Goal: Task Accomplishment & Management: Complete application form

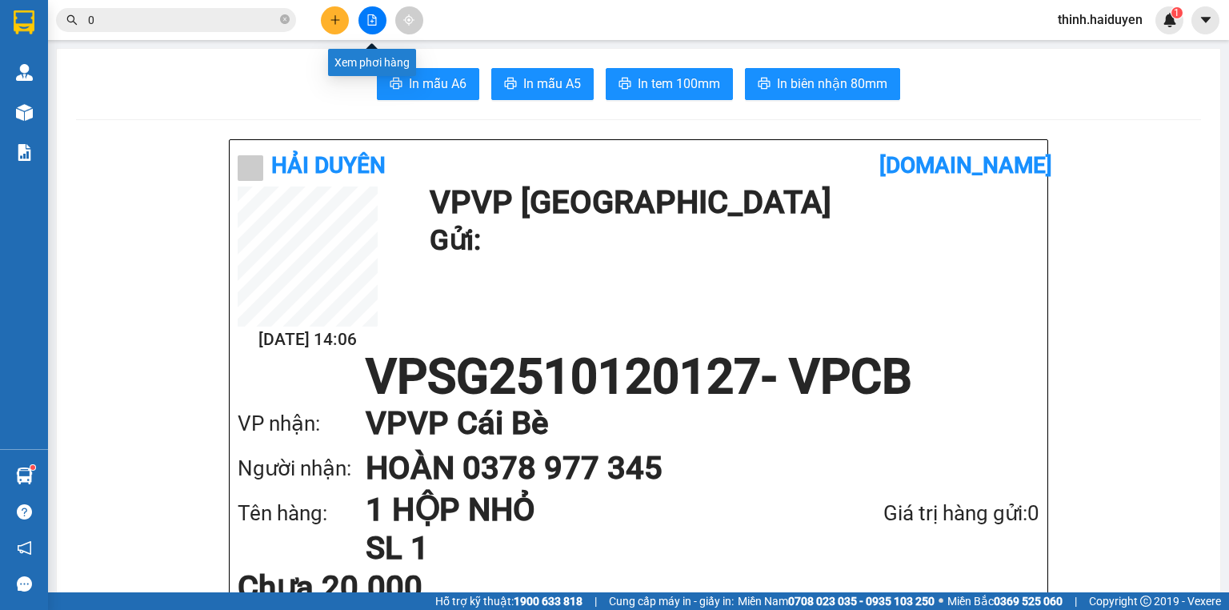
click at [373, 18] on icon "file-add" at bounding box center [371, 19] width 11 height 11
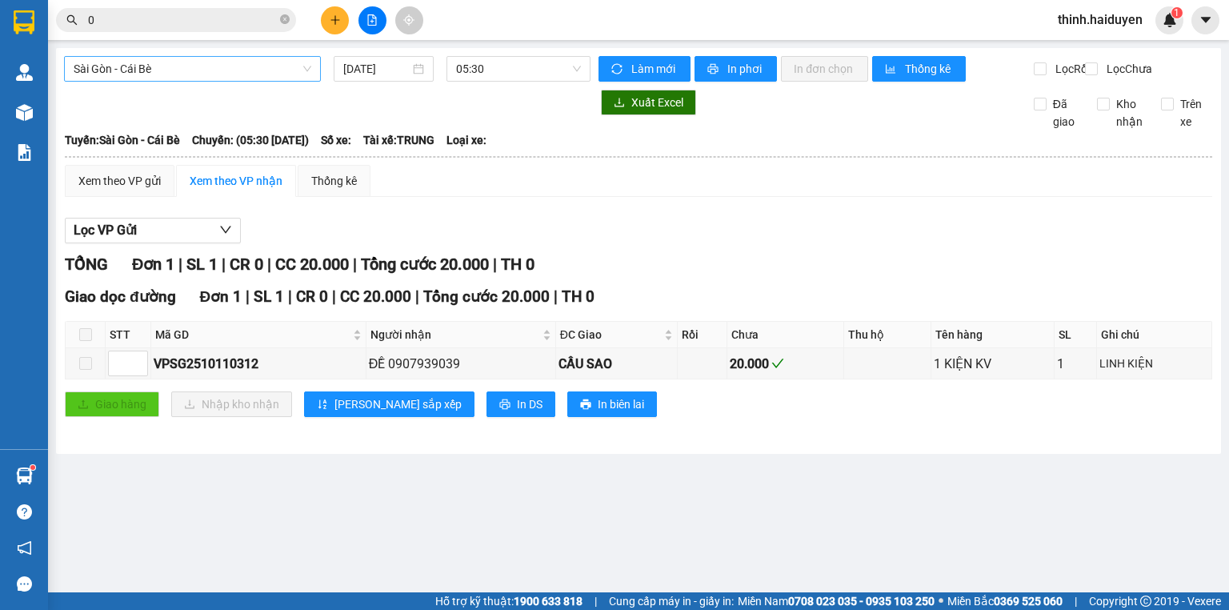
click at [173, 70] on span "Sài Gòn - Cái Bè" at bounding box center [193, 69] width 238 height 24
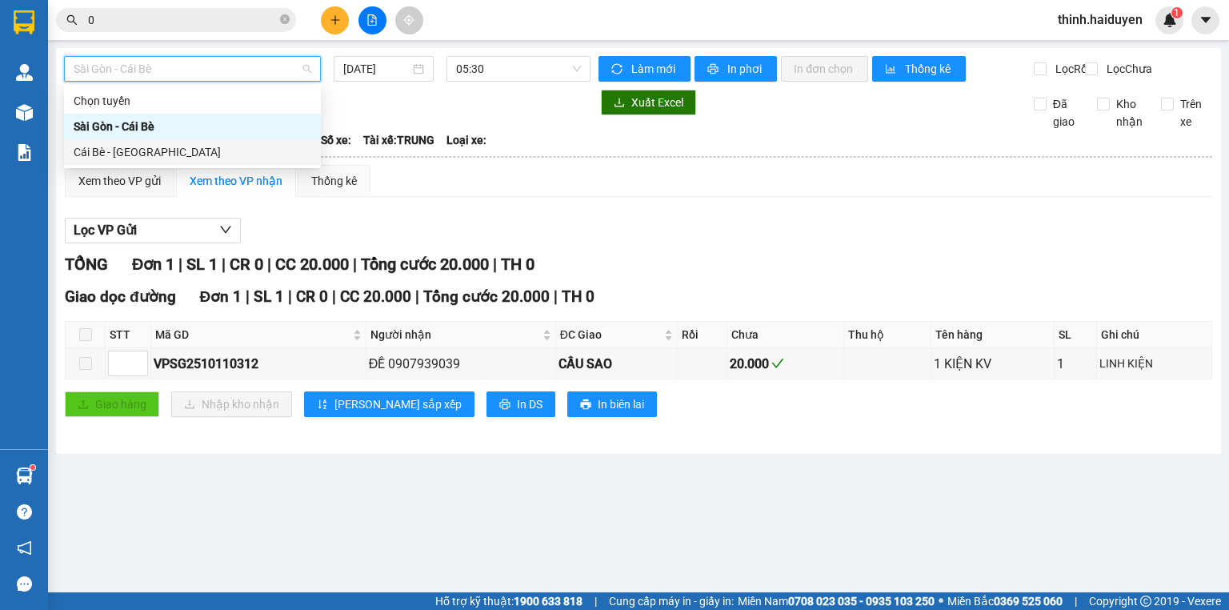
click at [126, 154] on div "Cái Bè - [GEOGRAPHIC_DATA]" at bounding box center [193, 152] width 238 height 18
type input "[DATE]"
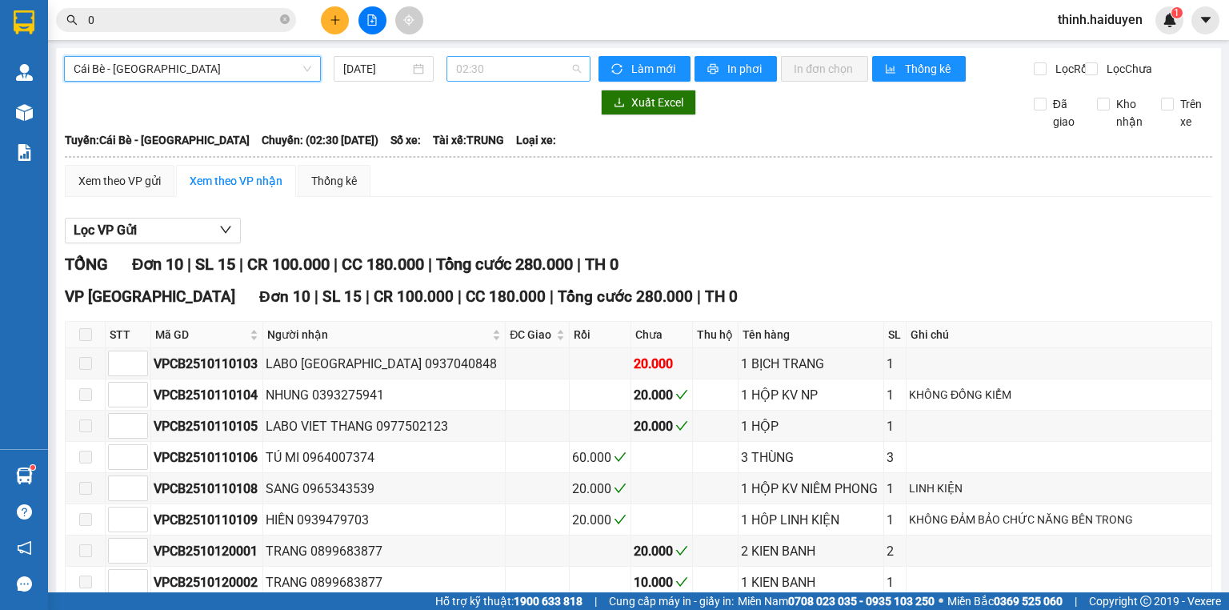
click at [451, 65] on div "02:30" at bounding box center [519, 69] width 145 height 26
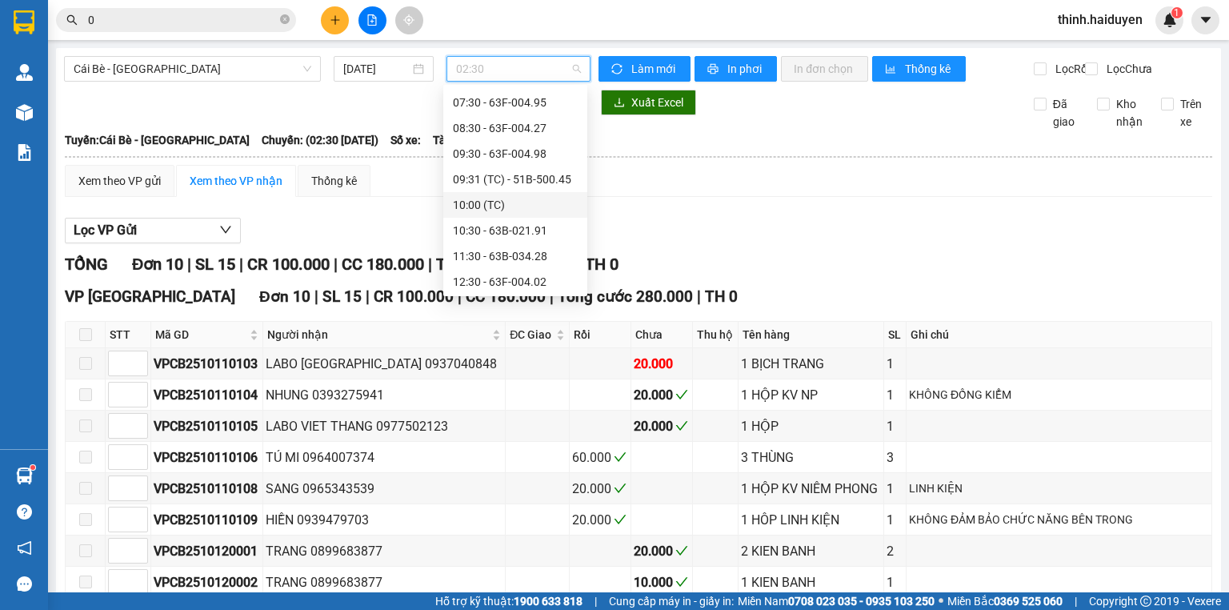
scroll to position [192, 0]
click at [531, 224] on div "11:30 - 63B-034.28" at bounding box center [515, 216] width 125 height 18
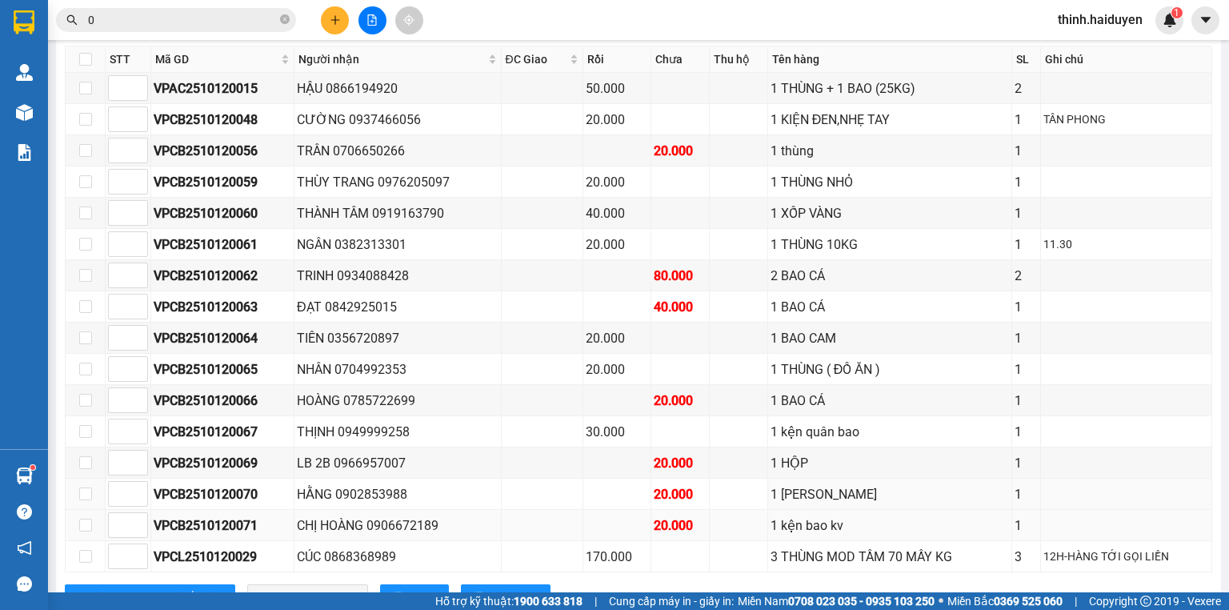
scroll to position [493, 0]
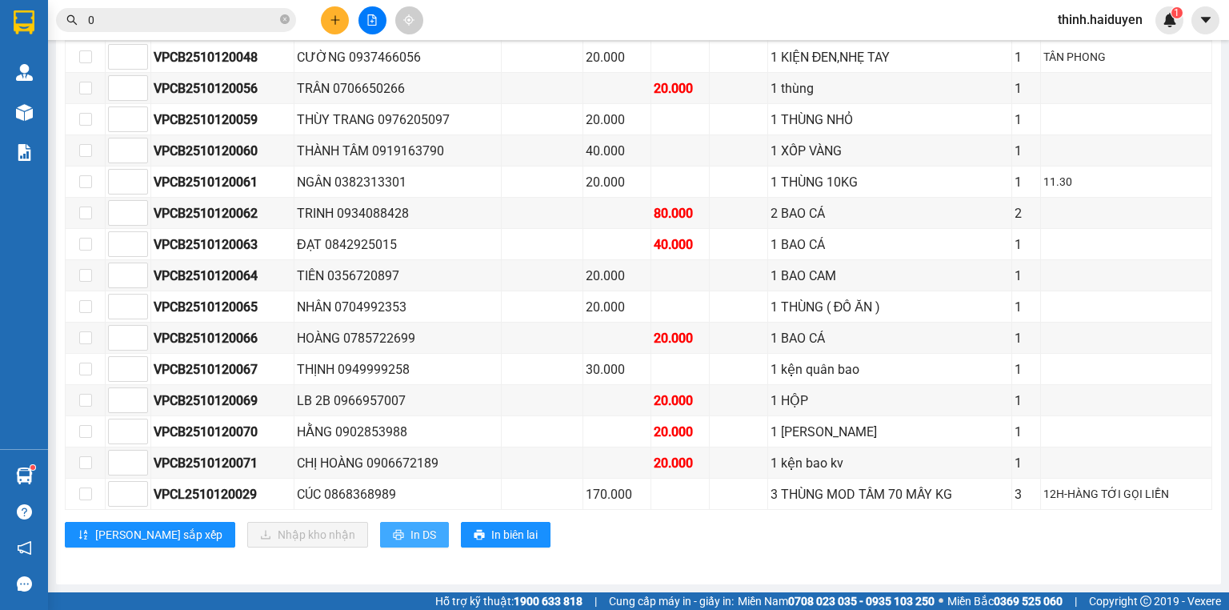
click at [410, 535] on span "In DS" at bounding box center [423, 535] width 26 height 18
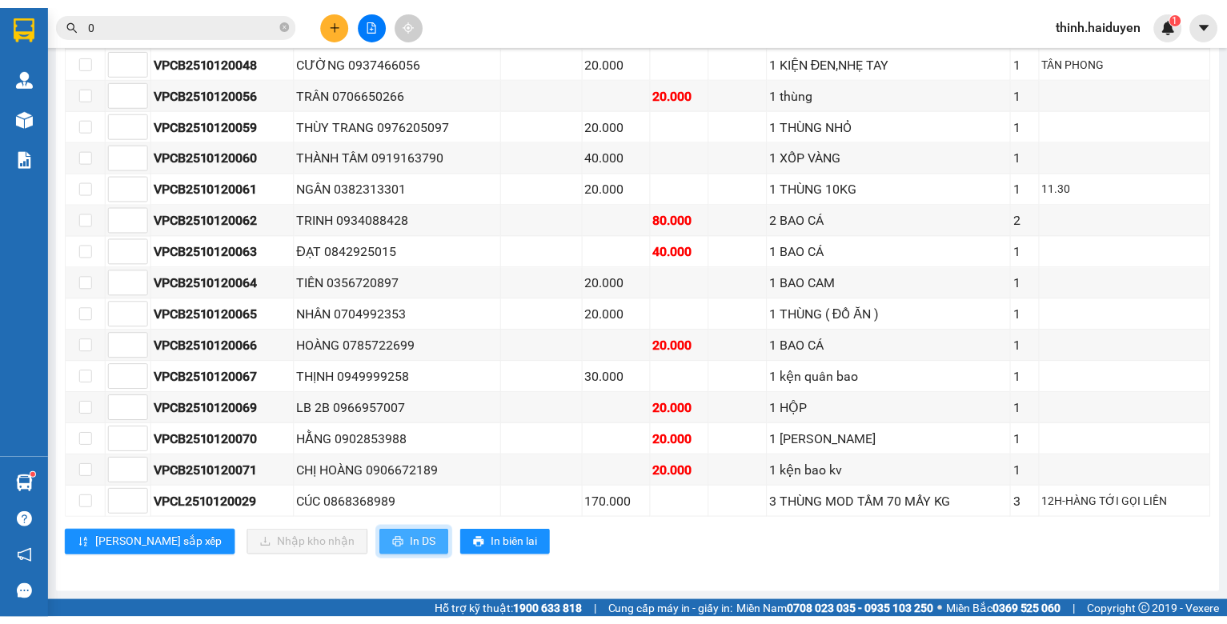
scroll to position [0, 0]
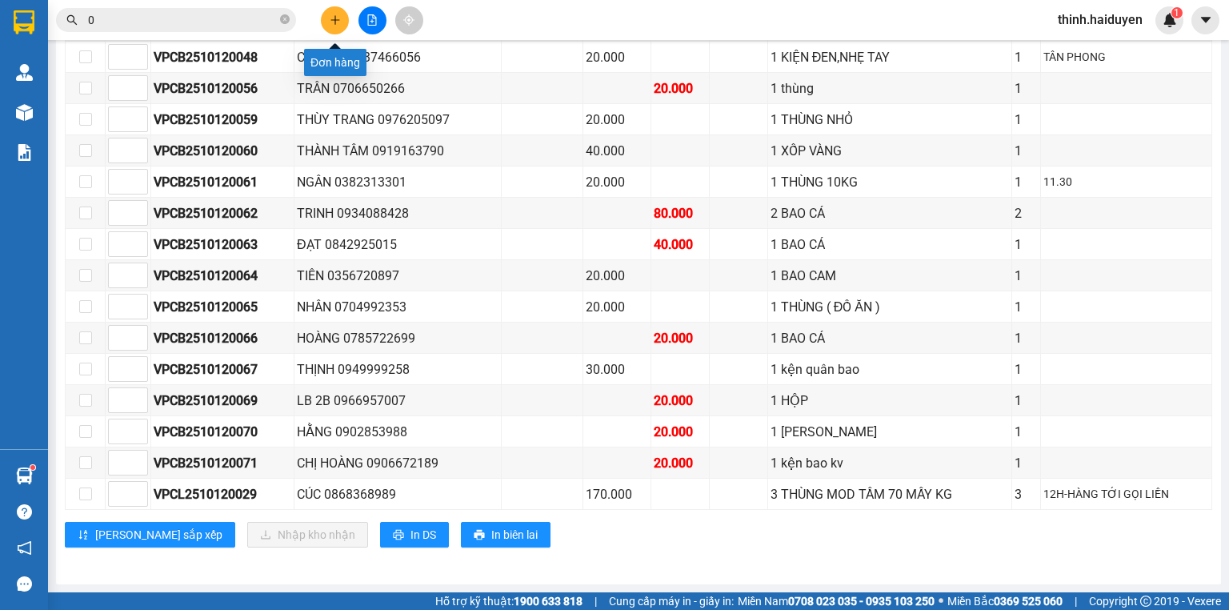
click at [337, 30] on button at bounding box center [335, 20] width 28 height 28
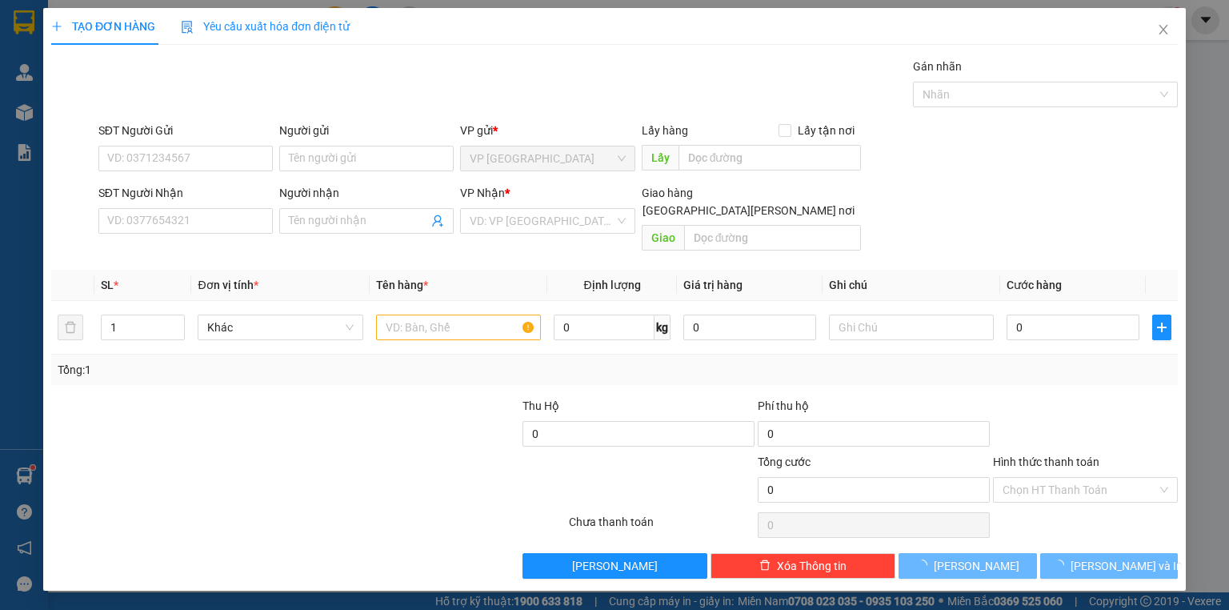
click at [337, 30] on span "Yêu cầu xuất hóa đơn điện tử" at bounding box center [265, 26] width 169 height 13
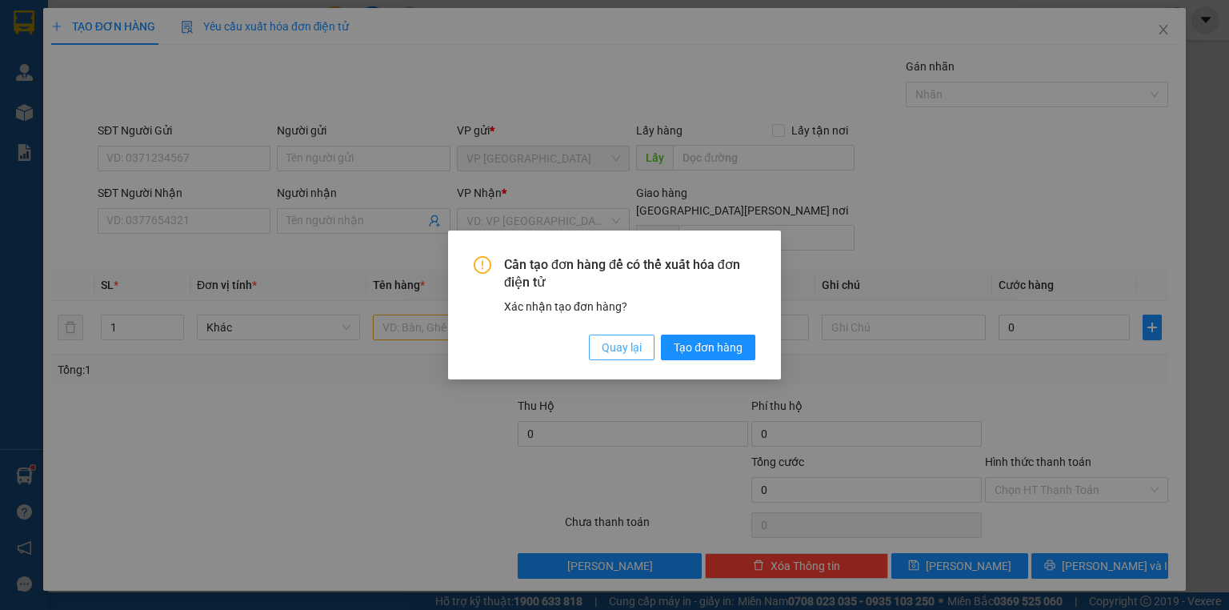
drag, startPoint x: 599, startPoint y: 347, endPoint x: 394, endPoint y: 273, distance: 217.9
click at [594, 347] on button "Quay lại" at bounding box center [622, 347] width 66 height 26
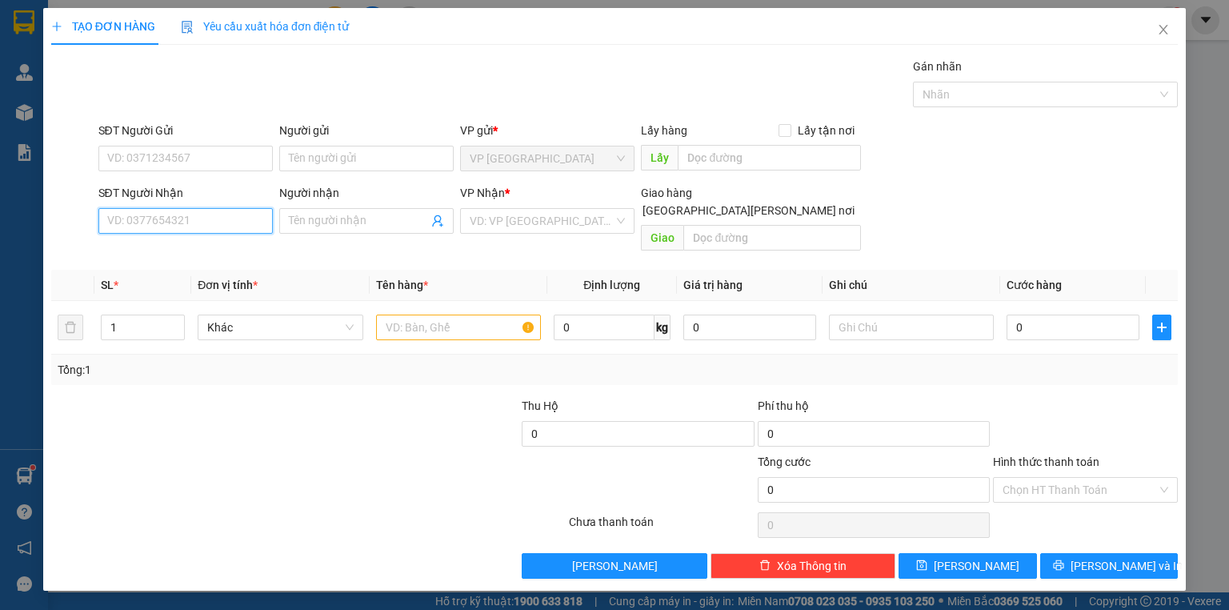
click at [237, 213] on input "SĐT Người Nhận" at bounding box center [185, 221] width 174 height 26
click at [170, 252] on div "0794615816 - TUYỀN" at bounding box center [187, 252] width 158 height 18
type input "0794615816"
type input "TUYỀN"
type input "NGÃ TƯ CÁI BÈ"
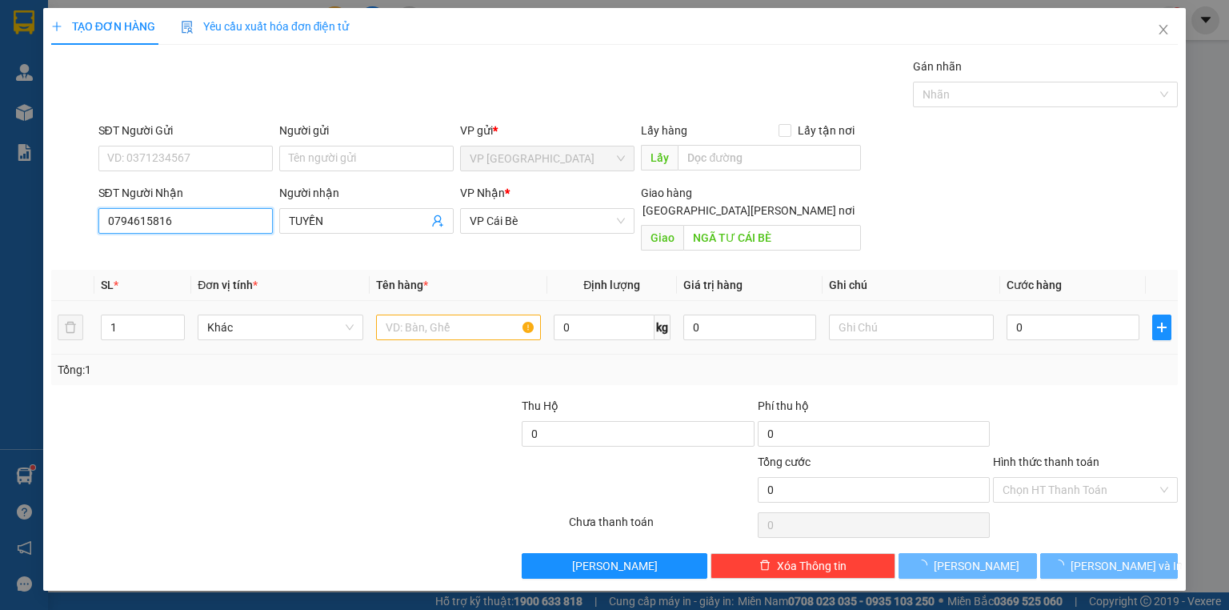
type input "20.000"
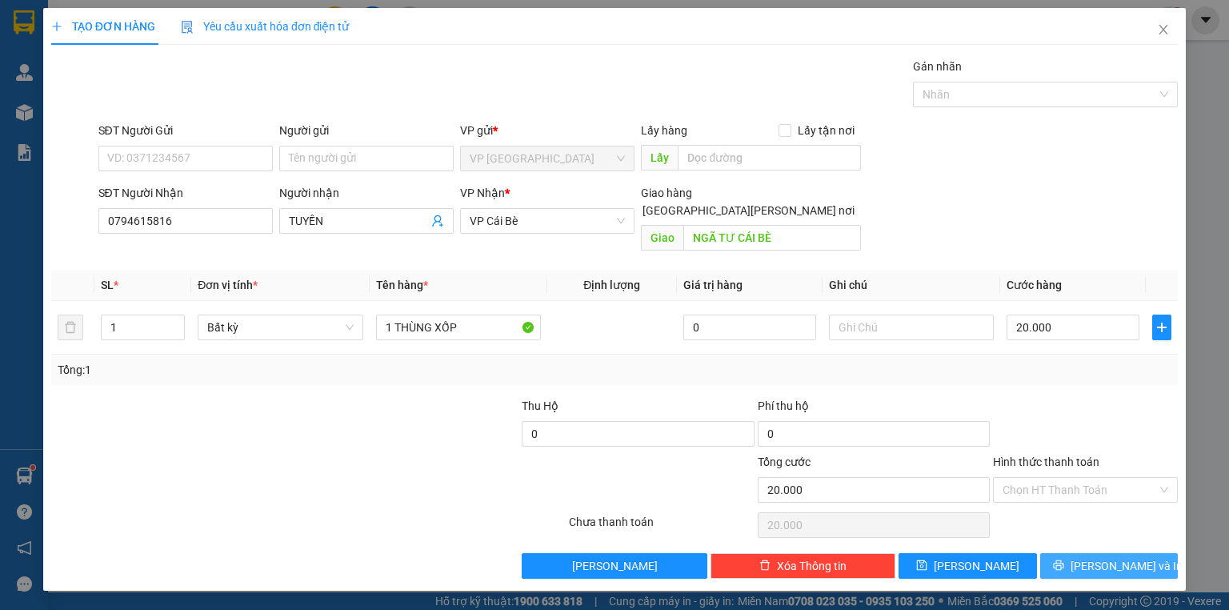
click at [1063, 560] on icon "printer" at bounding box center [1058, 565] width 10 height 10
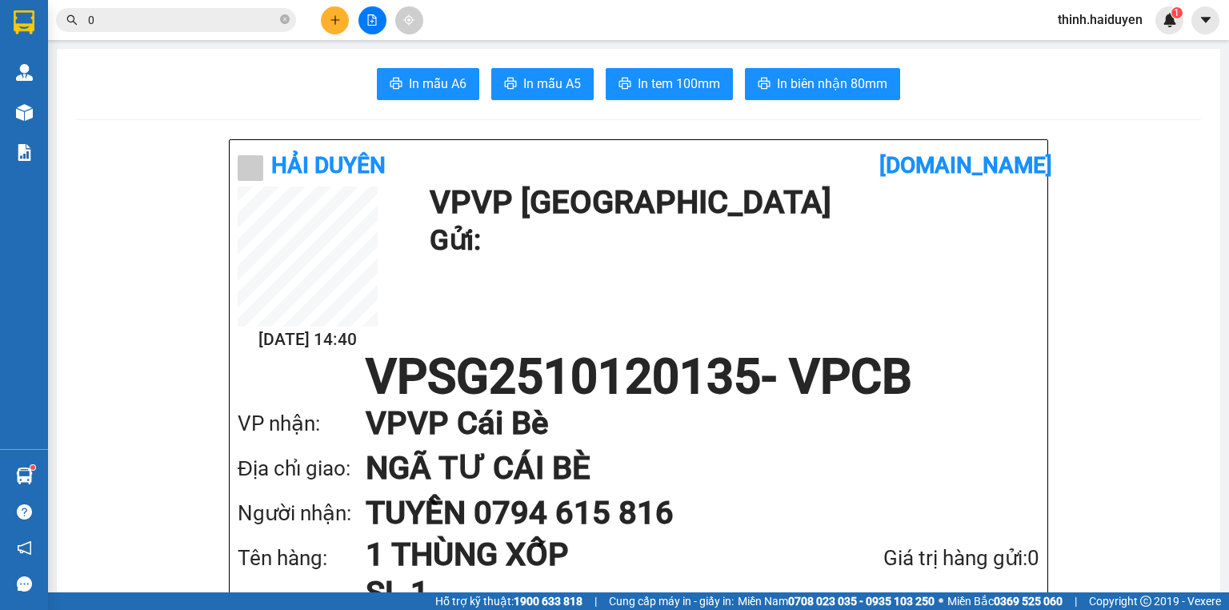
click at [226, 15] on input "0" at bounding box center [182, 20] width 189 height 18
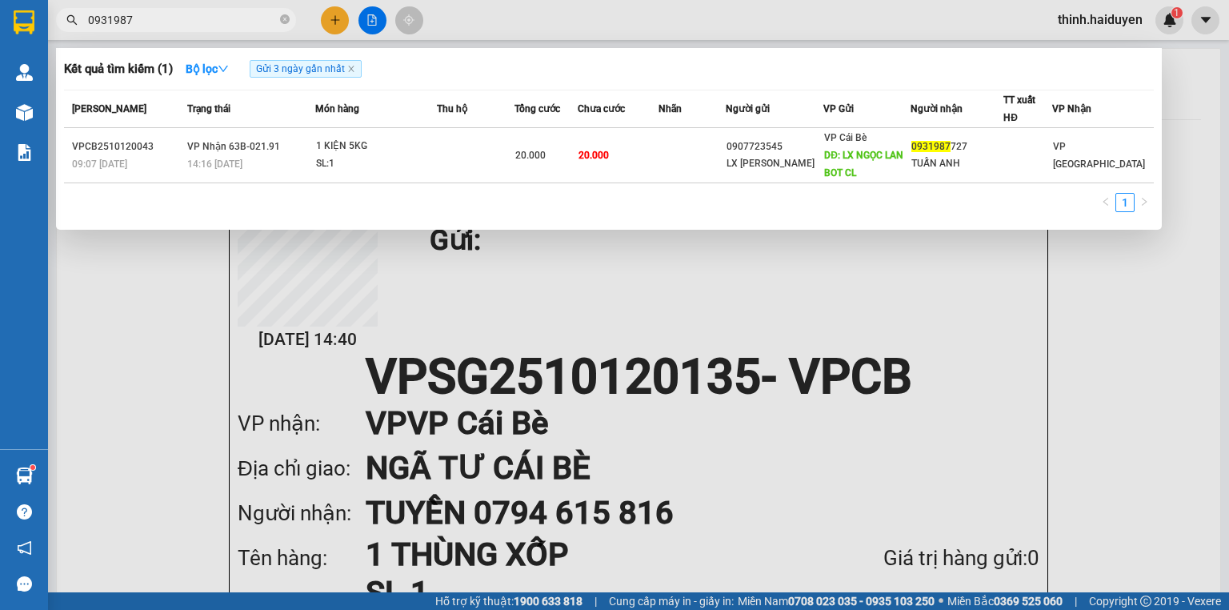
type input "0931987"
click at [724, 86] on div "Kết quả tìm kiếm ( 1 ) Bộ lọc Gửi 3 ngày gần nhất Mã ĐH Trạng thái Món hàng Thu…" at bounding box center [609, 139] width 1106 height 182
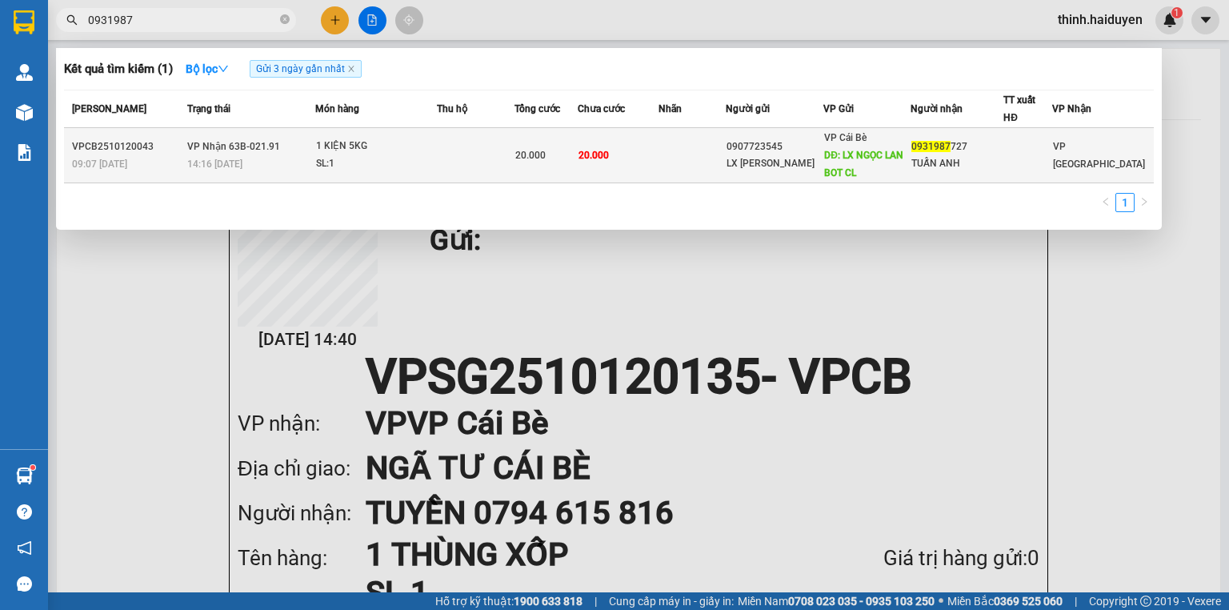
click at [723, 153] on td at bounding box center [692, 155] width 67 height 55
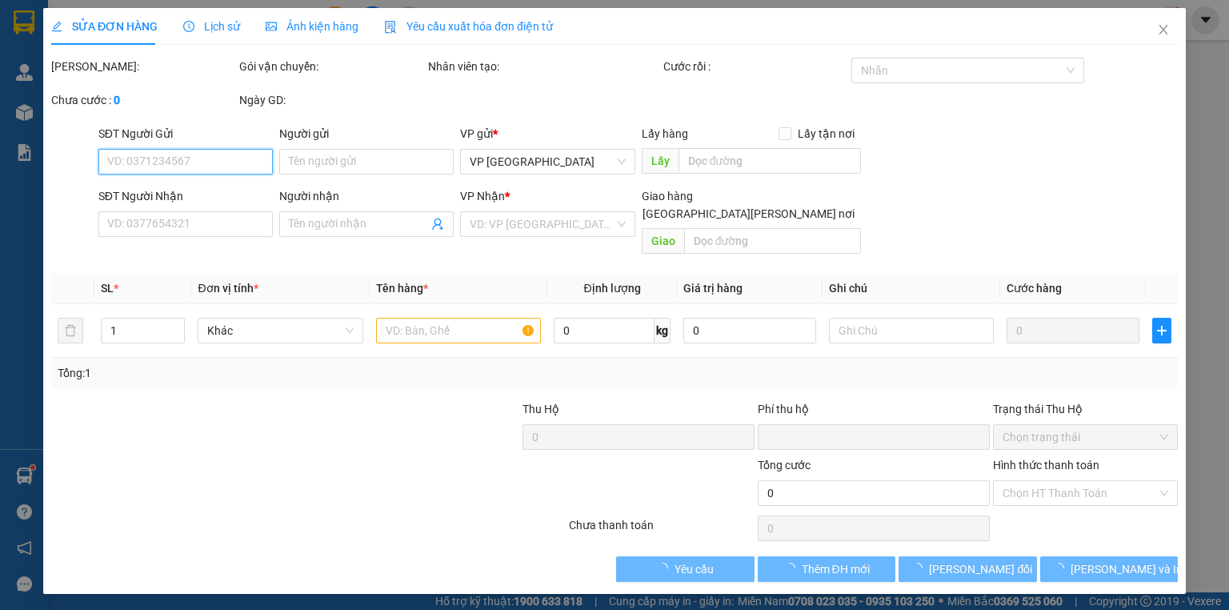
type input "0907723545"
type input "LX [PERSON_NAME]"
type input "LX NGỌC LAN BOT CL"
type input "0931987727"
type input "TUẤN ANH"
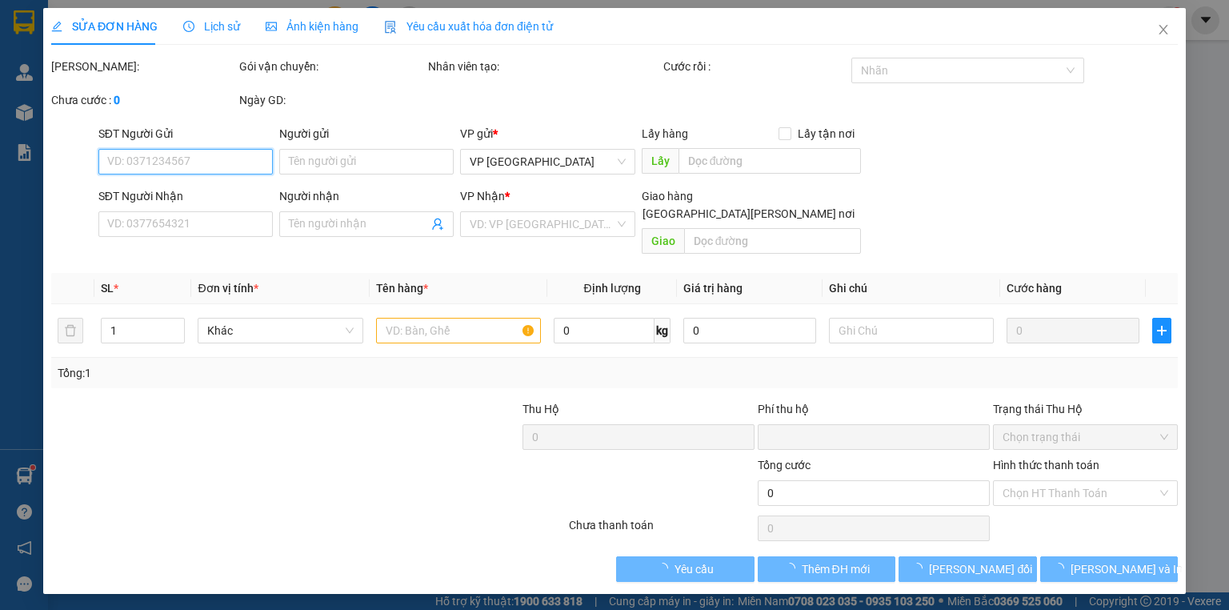
type input "0"
type input "20.000"
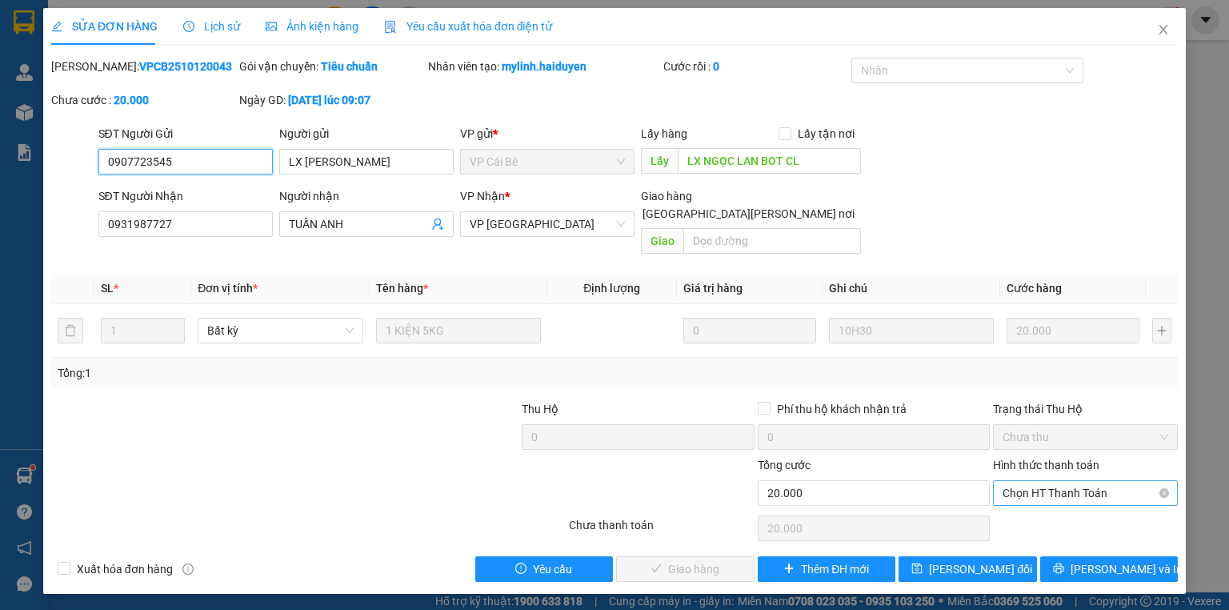
click at [1067, 481] on span "Chọn HT Thanh Toán" at bounding box center [1086, 493] width 166 height 24
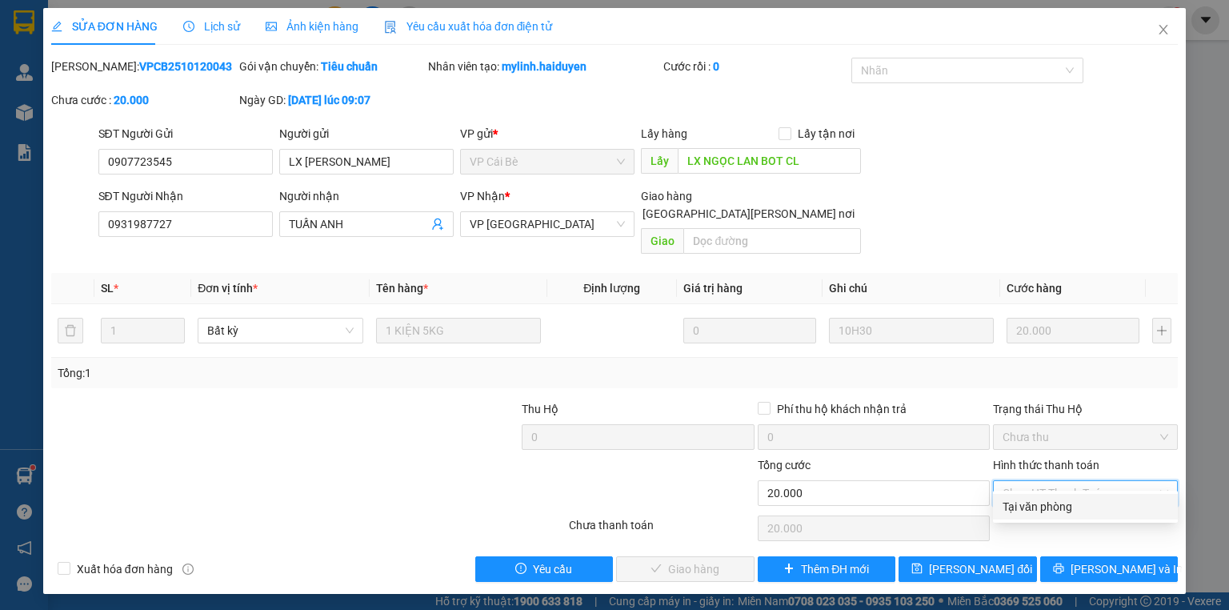
click at [1047, 498] on div "Tại văn phòng" at bounding box center [1086, 507] width 166 height 18
type input "0"
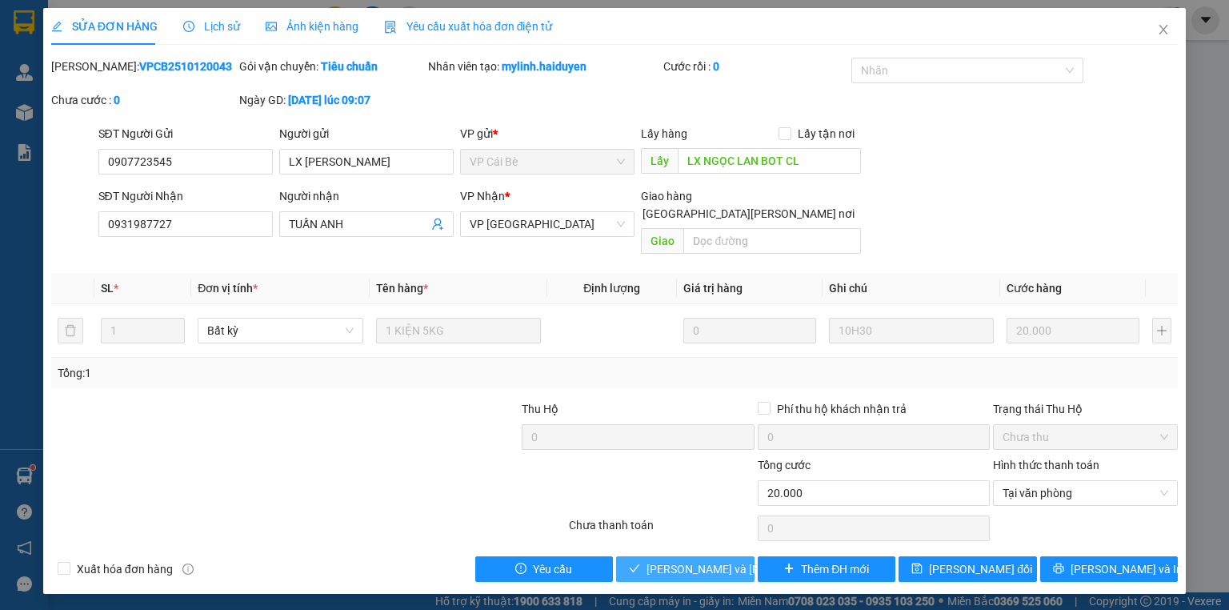
click at [698, 560] on span "Lưu và Giao hàng" at bounding box center [755, 569] width 216 height 18
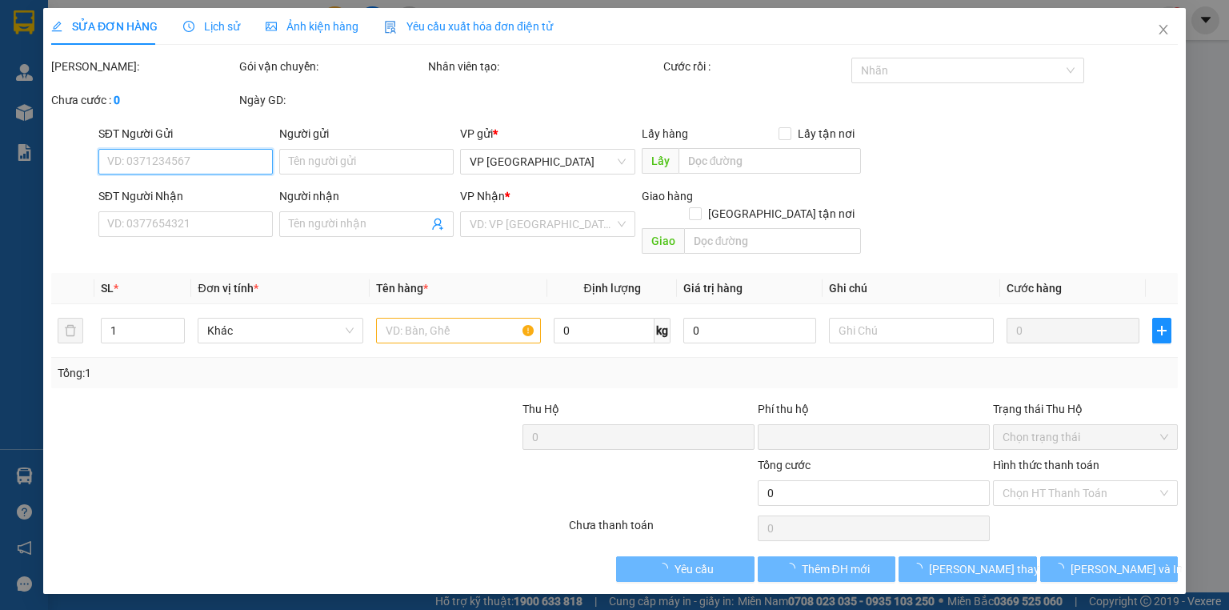
type input "0907723545"
type input "LX [PERSON_NAME]"
type input "LX NGỌC LAN BOT CL"
type input "0931987727"
type input "TUẤN ANH"
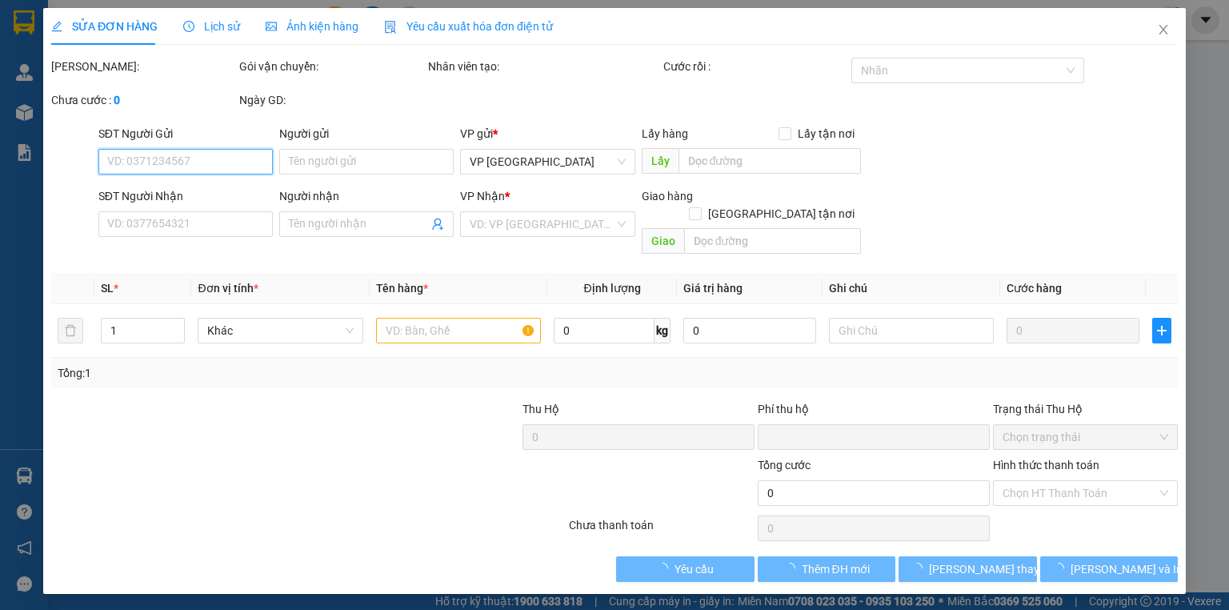
type input "0"
type input "20.000"
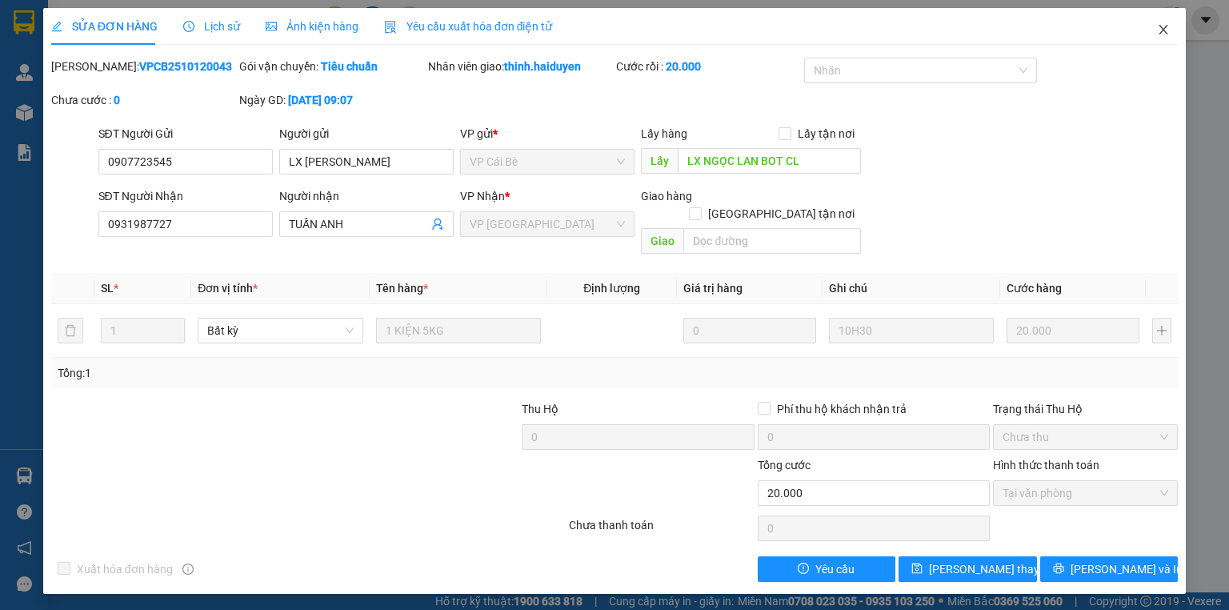
click at [1161, 32] on icon "close" at bounding box center [1163, 29] width 13 height 13
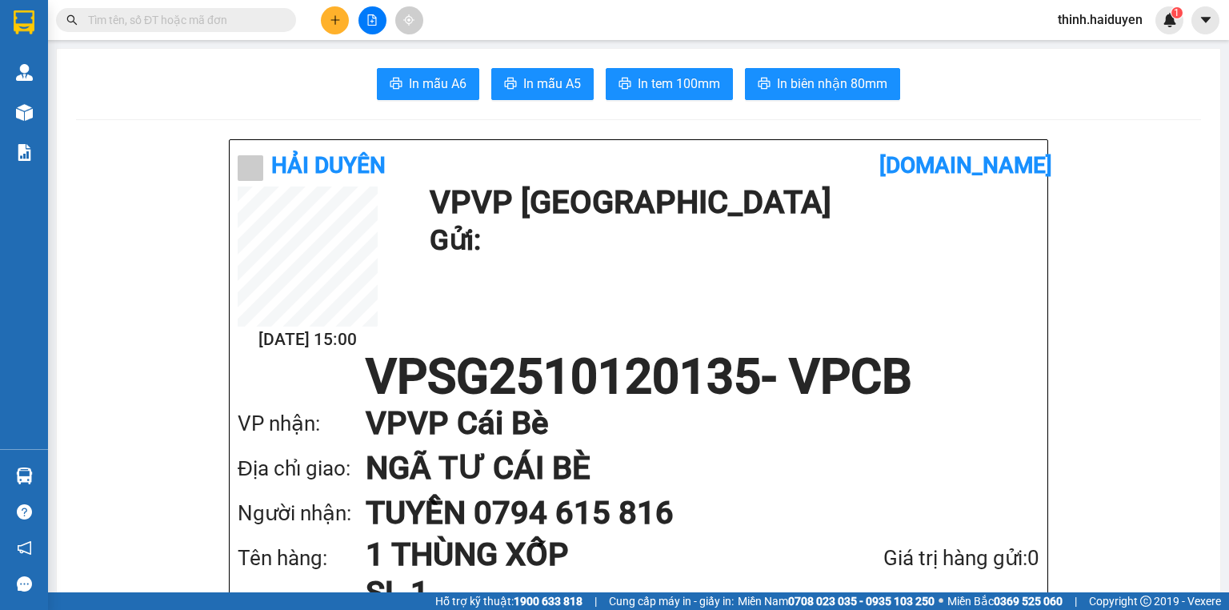
click at [360, 29] on button at bounding box center [372, 20] width 28 height 28
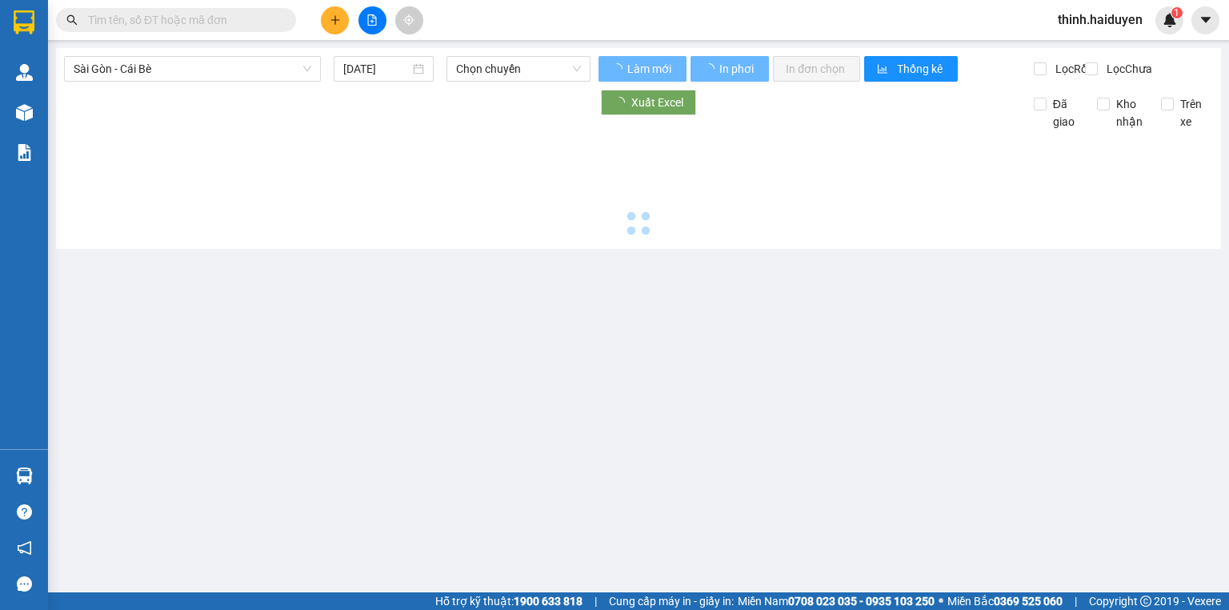
click at [365, 20] on button at bounding box center [372, 20] width 28 height 28
click at [206, 75] on span "Sài Gòn - Cái Bè" at bounding box center [193, 69] width 238 height 24
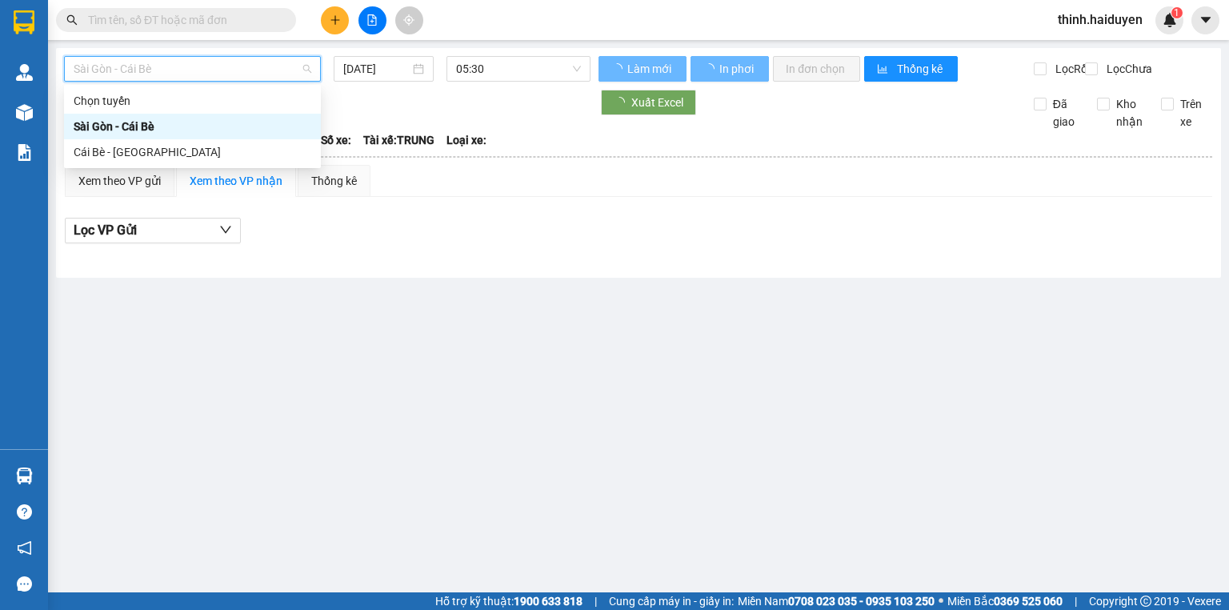
drag, startPoint x: 122, startPoint y: 136, endPoint x: 131, endPoint y: 142, distance: 11.5
click at [122, 137] on div "Sài Gòn - Cái Bè" at bounding box center [192, 127] width 257 height 26
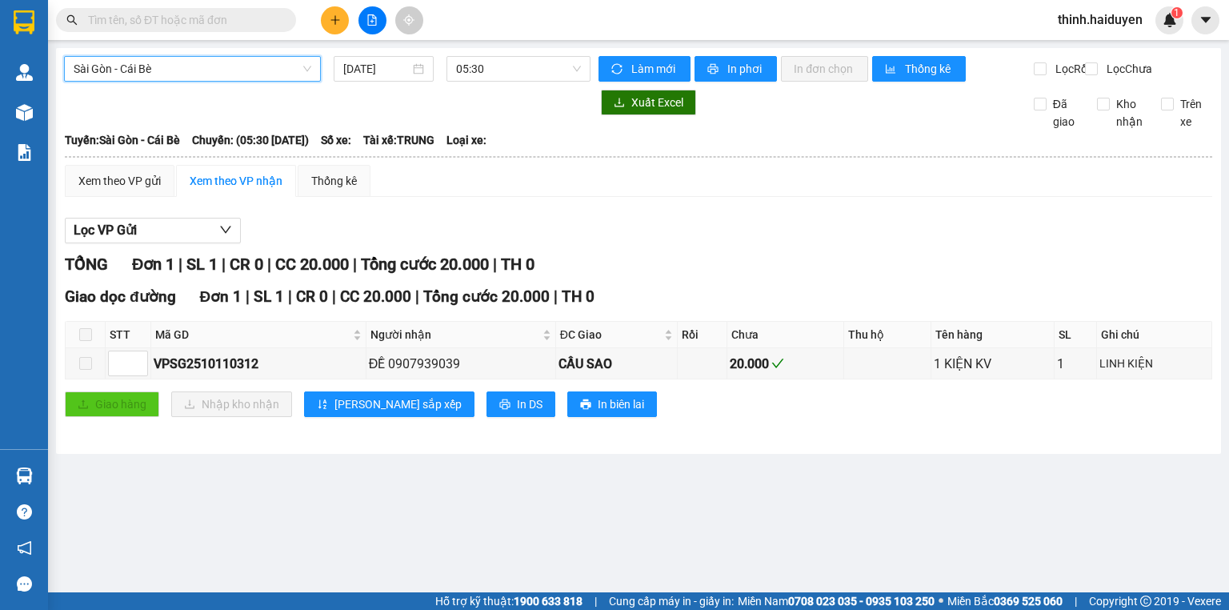
click at [216, 66] on span "Sài Gòn - Cái Bè" at bounding box center [193, 69] width 238 height 24
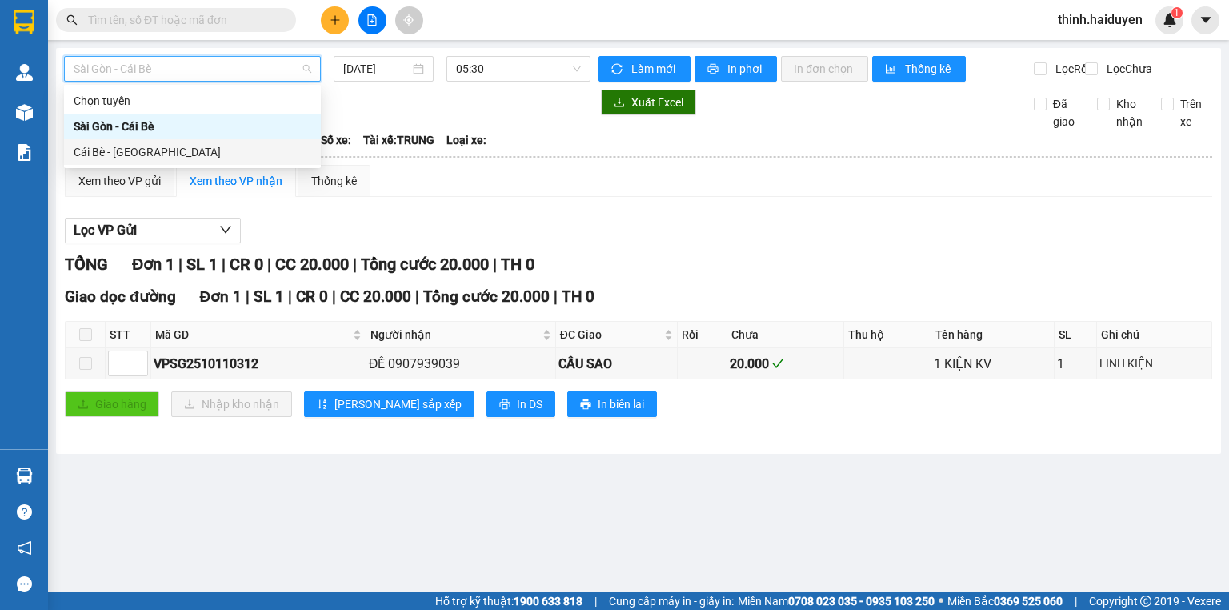
click at [164, 146] on div "Cái Bè - [GEOGRAPHIC_DATA]" at bounding box center [193, 152] width 238 height 18
type input "[DATE]"
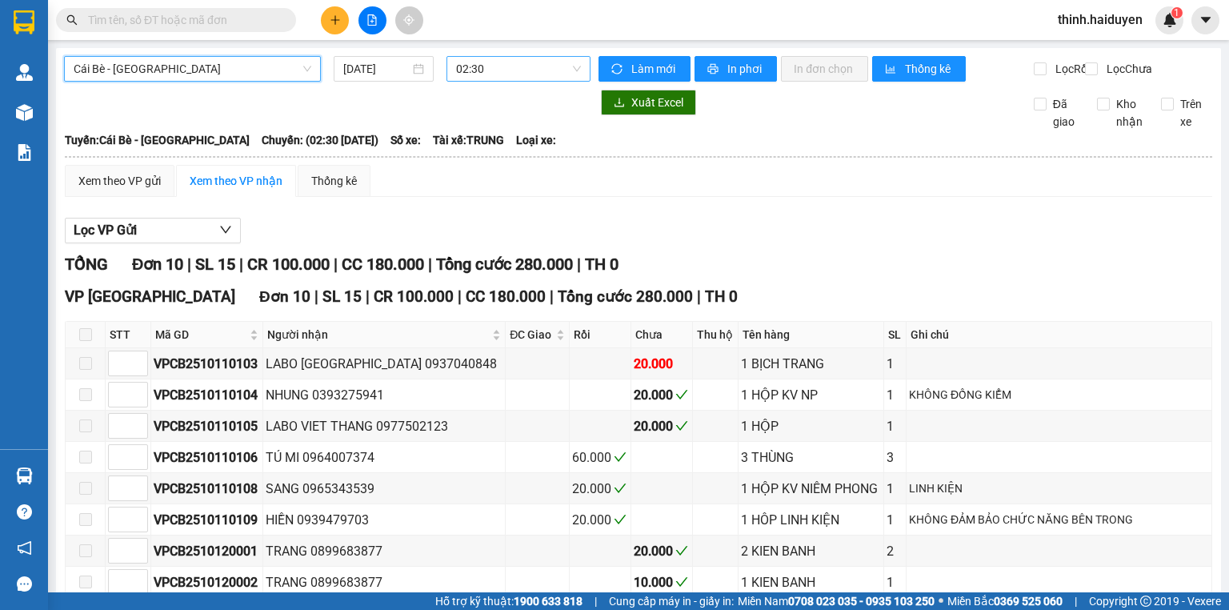
drag, startPoint x: 452, startPoint y: 70, endPoint x: 475, endPoint y: 70, distance: 22.4
click at [461, 70] on span "02:30" at bounding box center [519, 69] width 126 height 24
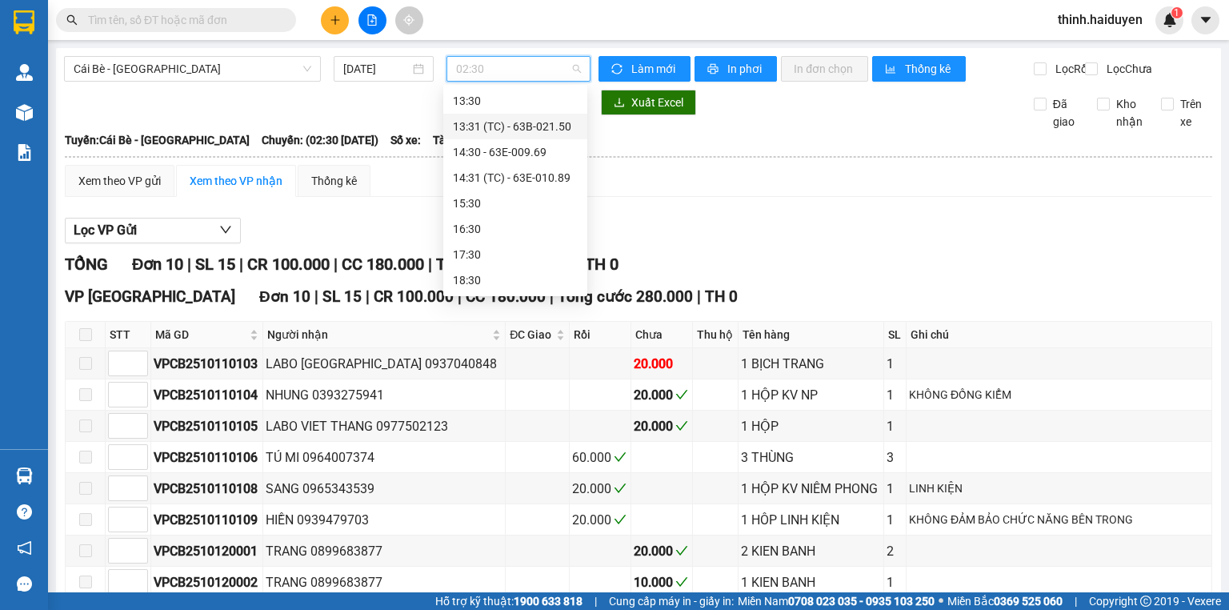
scroll to position [256, 0]
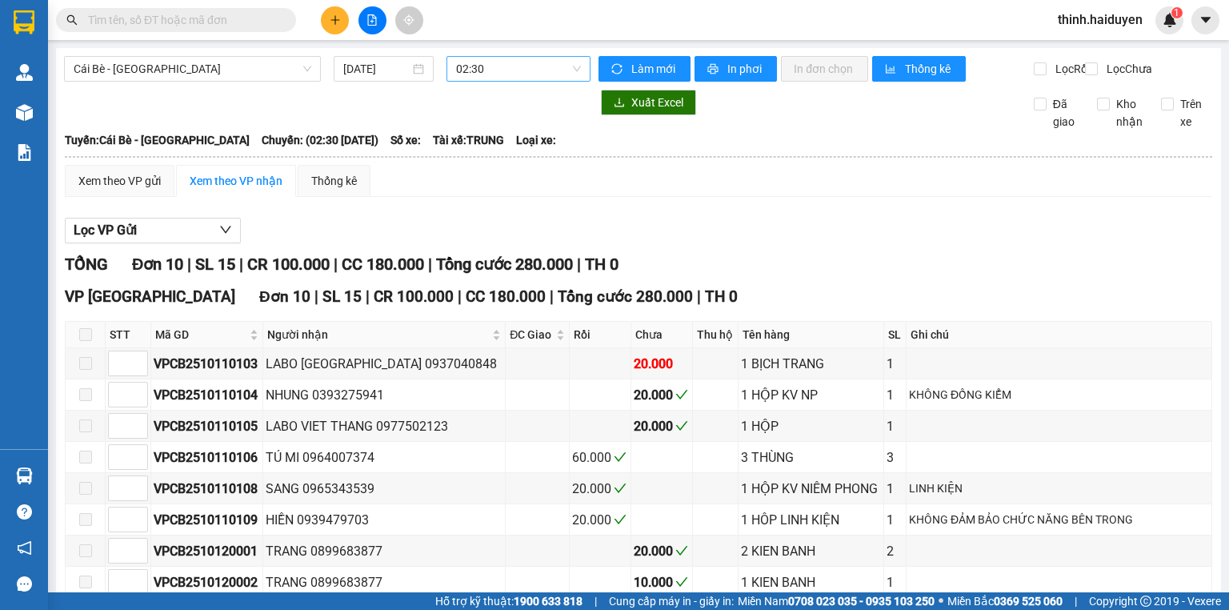
click at [514, 78] on span "02:30" at bounding box center [519, 69] width 126 height 24
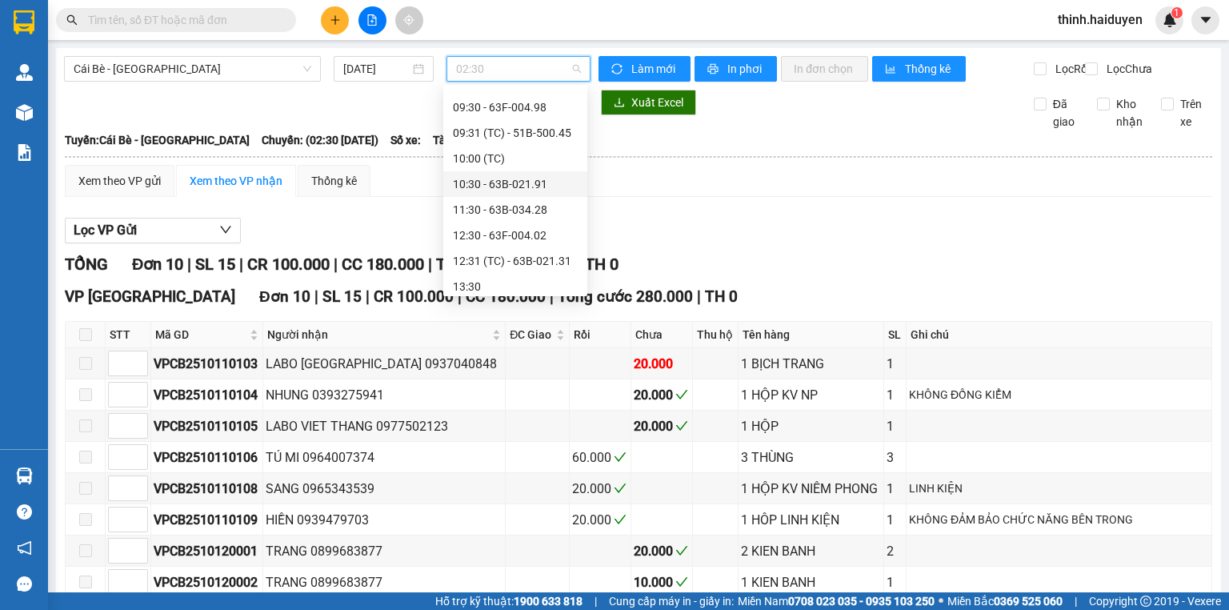
scroll to position [272, 0]
click at [509, 163] on div "12:30 - 63F-004.02" at bounding box center [515, 162] width 125 height 18
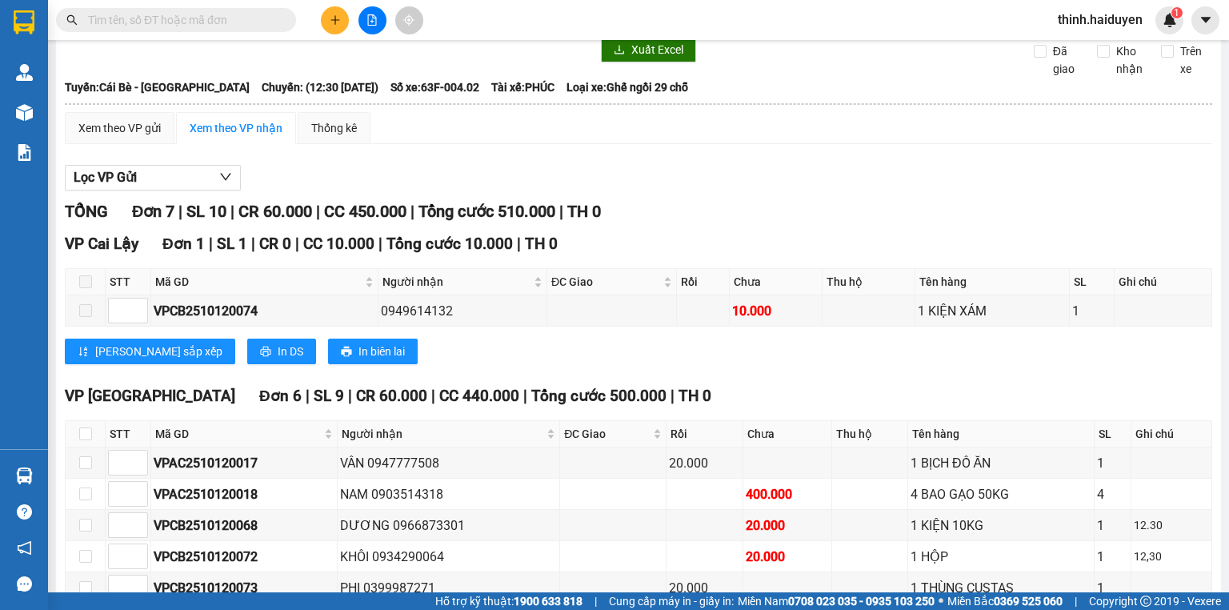
scroll to position [186, 0]
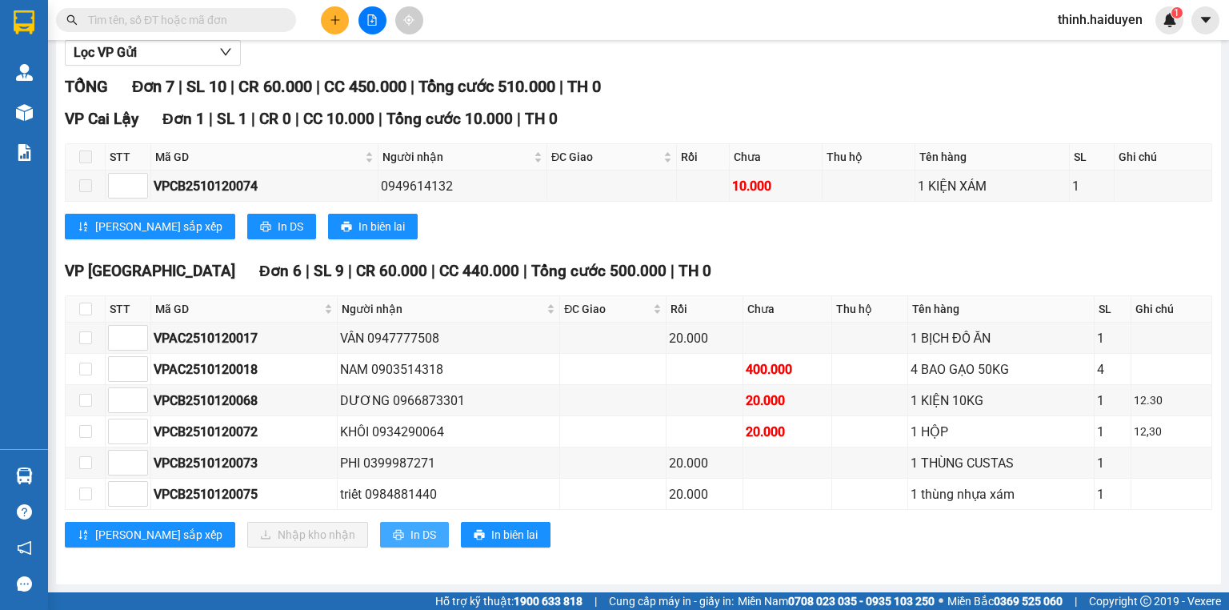
click at [380, 525] on button "In DS" at bounding box center [414, 535] width 69 height 26
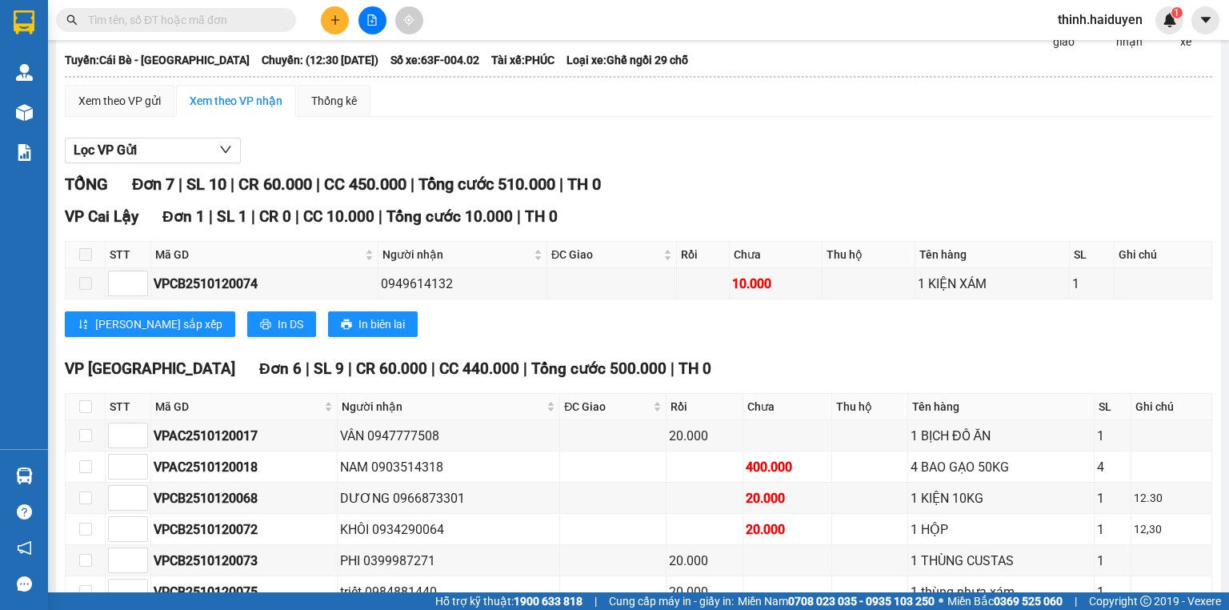
scroll to position [0, 0]
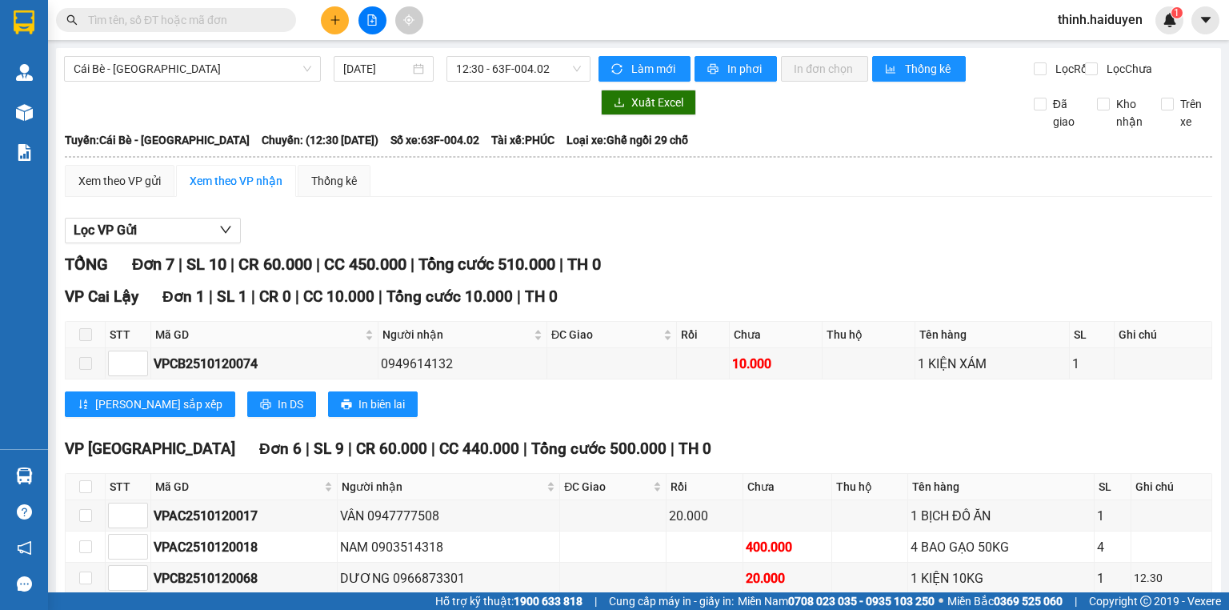
click at [501, 77] on span "12:30 - 63F-004.02" at bounding box center [519, 69] width 126 height 24
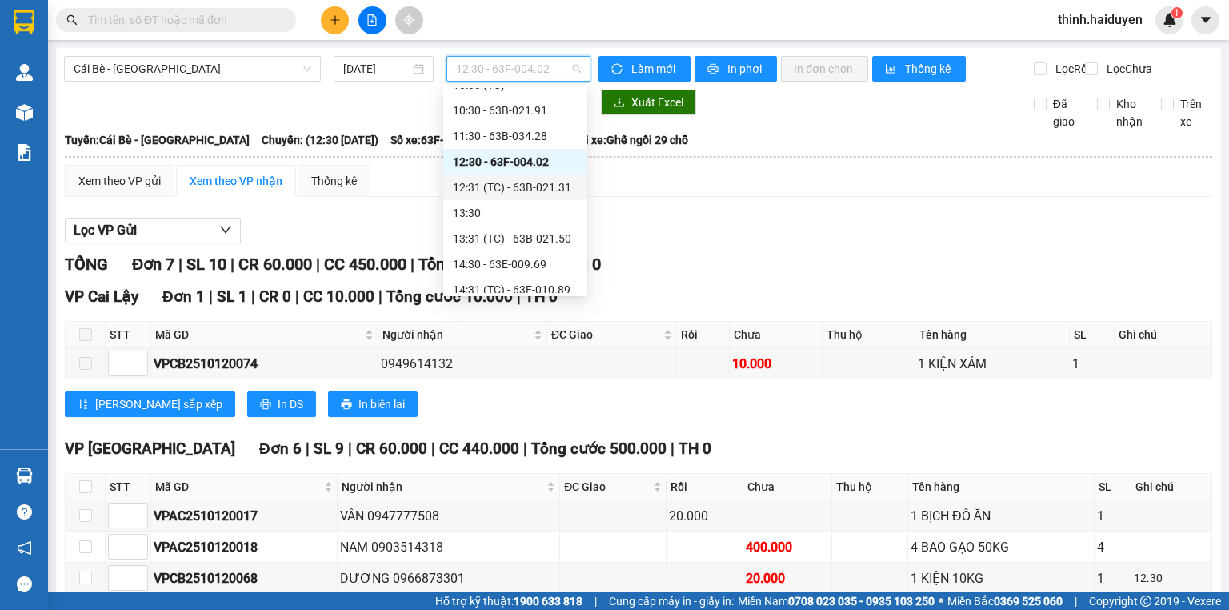
click at [475, 186] on div "12:31 (TC) - 63B-021.31" at bounding box center [515, 187] width 125 height 18
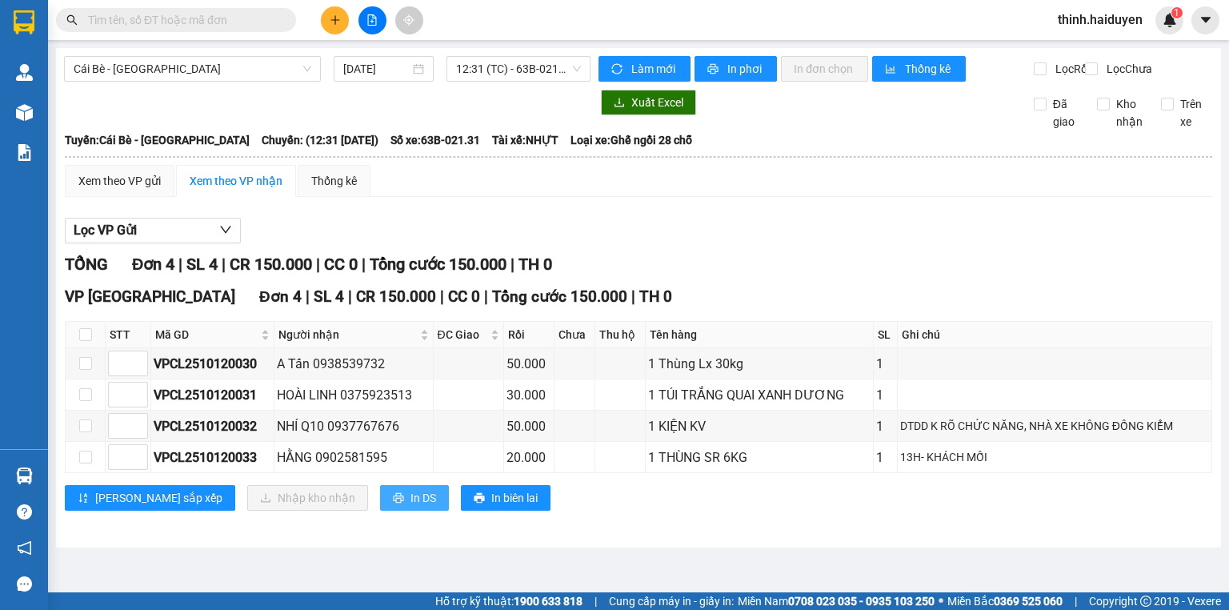
click at [393, 503] on icon "printer" at bounding box center [398, 498] width 10 height 10
click at [494, 80] on span "12:31 (TC) - 63B-021.31" at bounding box center [519, 69] width 126 height 24
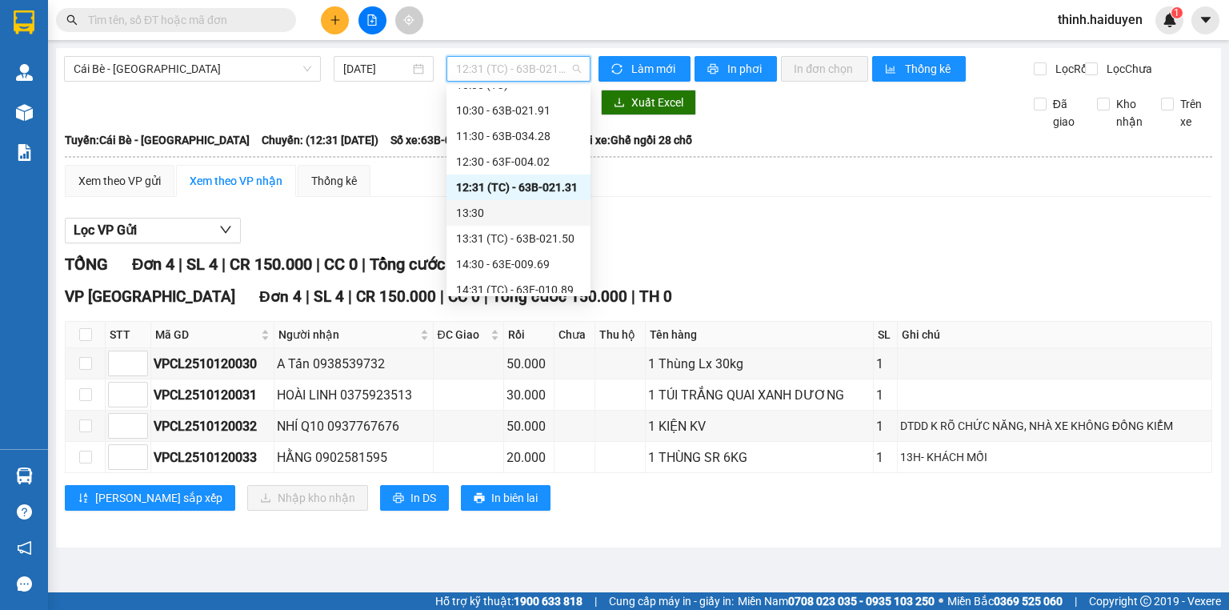
click at [471, 219] on div "13:30" at bounding box center [518, 213] width 125 height 18
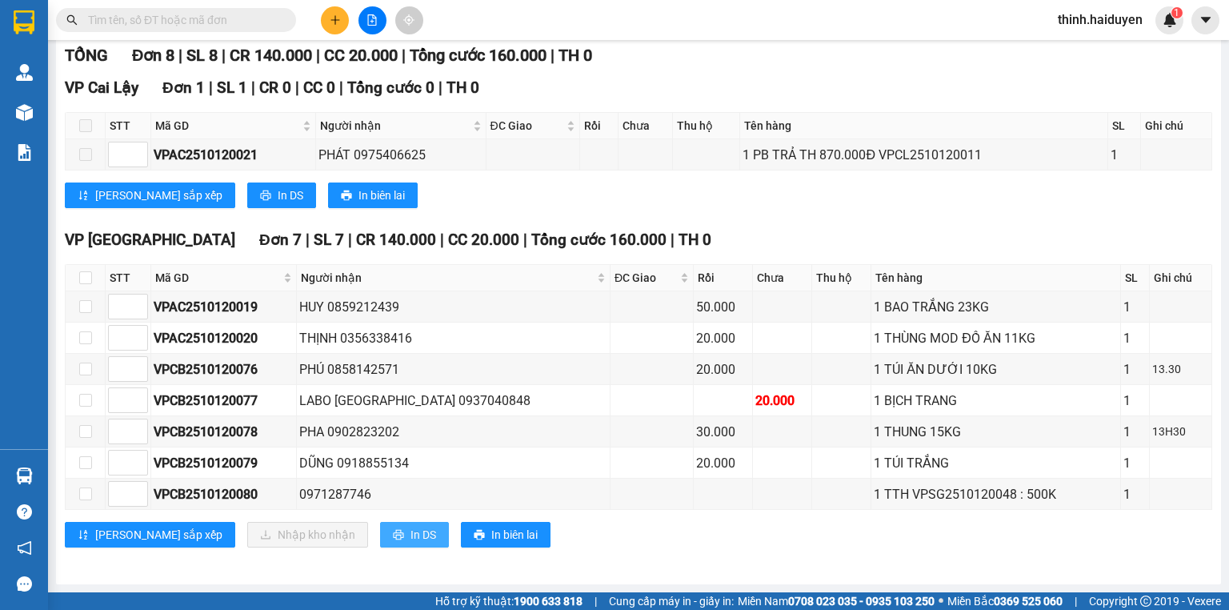
scroll to position [217, 0]
click at [380, 547] on button "In DS" at bounding box center [414, 535] width 69 height 26
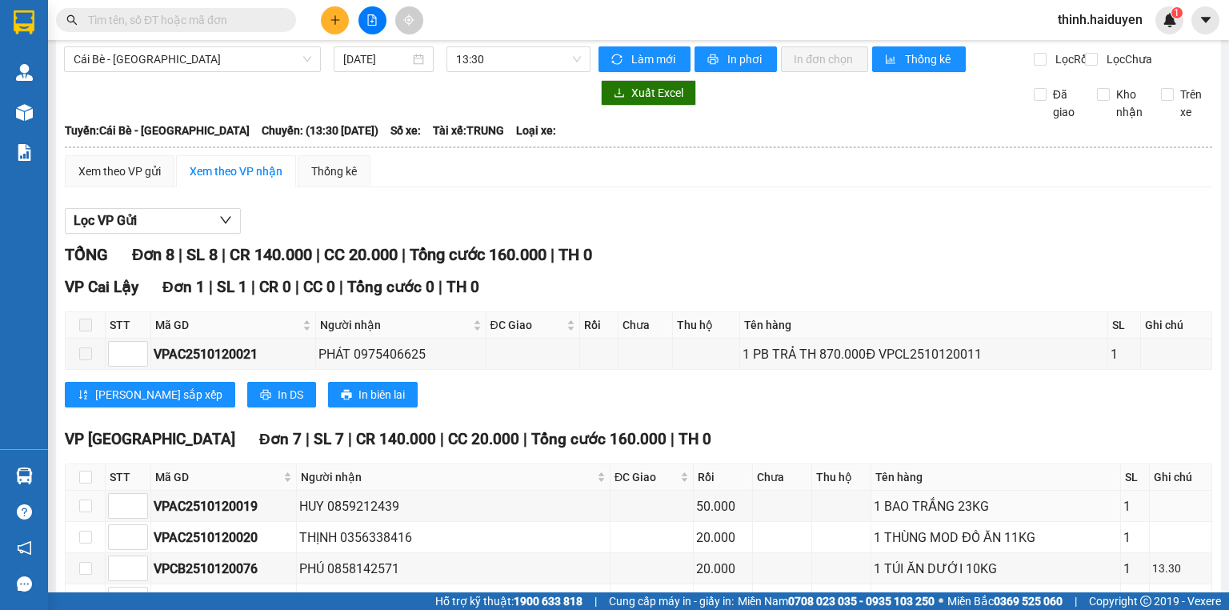
scroll to position [0, 0]
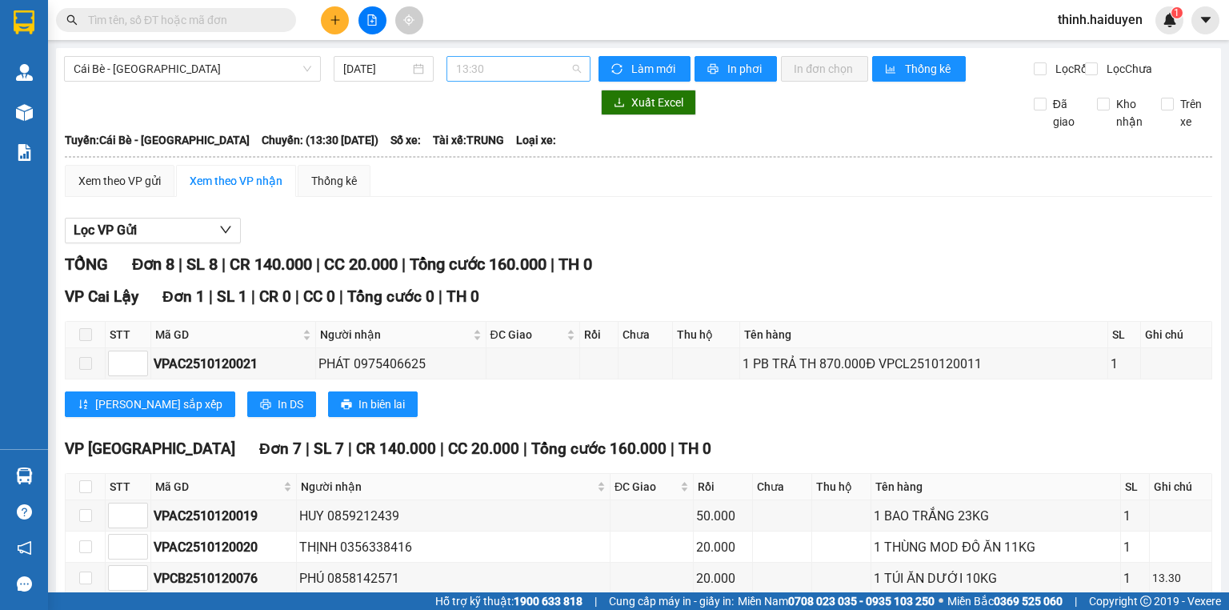
click at [516, 73] on span "13:30" at bounding box center [519, 69] width 126 height 24
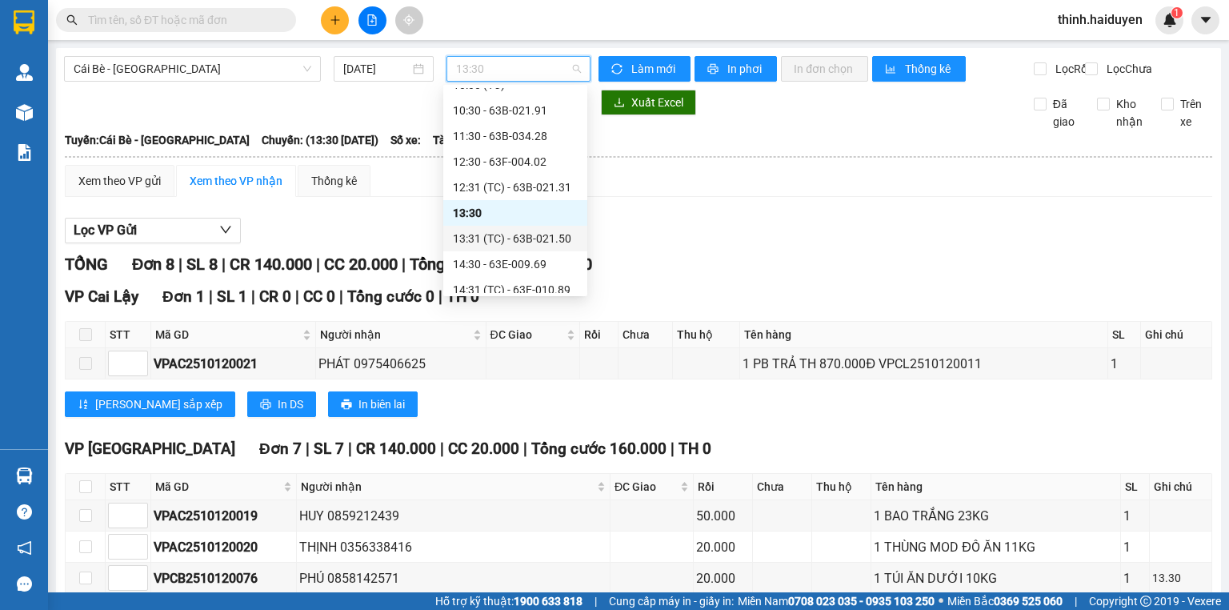
click at [489, 238] on div "13:31 (TC) - 63B-021.50" at bounding box center [515, 239] width 125 height 18
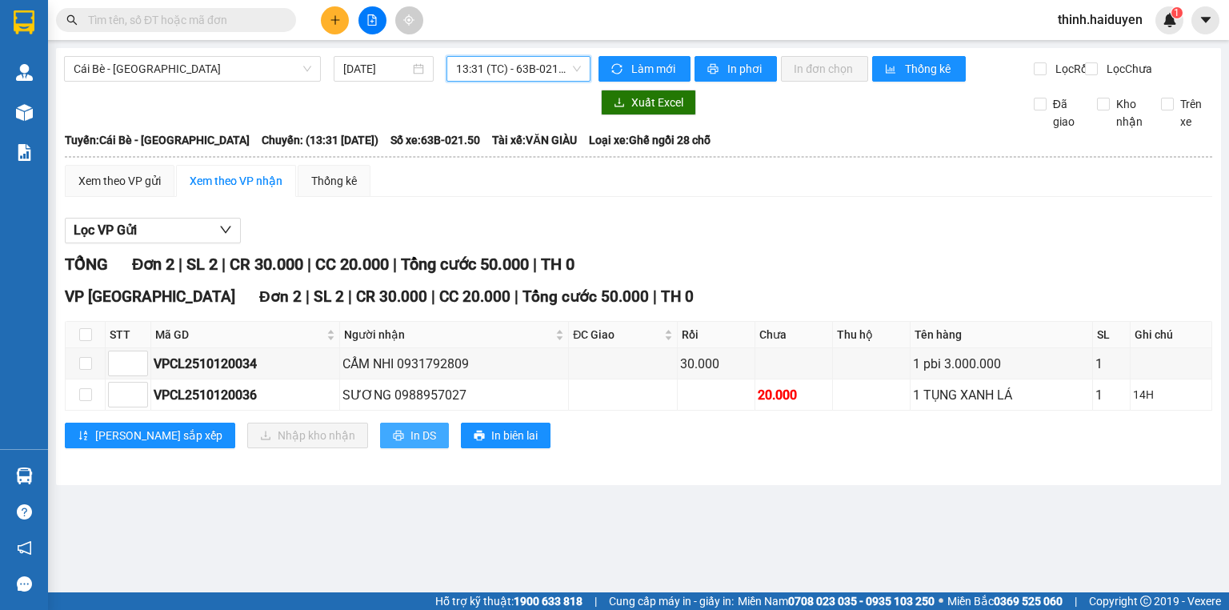
click at [380, 448] on button "In DS" at bounding box center [414, 435] width 69 height 26
drag, startPoint x: 487, startPoint y: 70, endPoint x: 497, endPoint y: 89, distance: 21.1
click at [487, 71] on span "13:31 (TC) - 63B-021.50" at bounding box center [519, 69] width 126 height 24
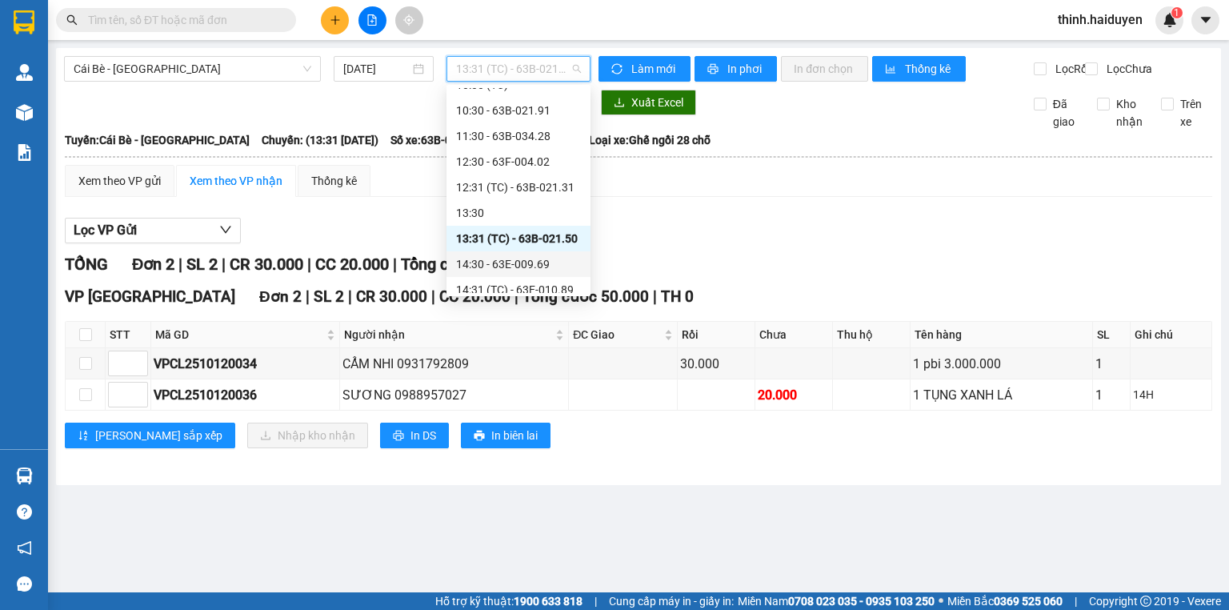
click at [501, 255] on div "14:30 - 63E-009.69" at bounding box center [518, 264] width 125 height 18
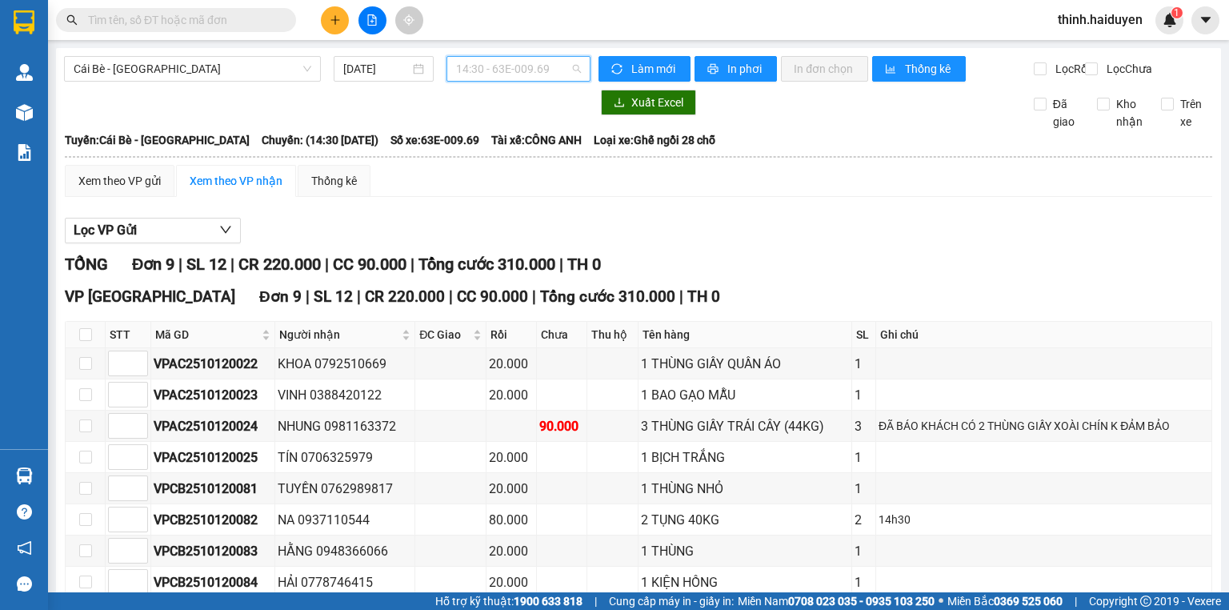
click at [483, 73] on span "14:30 - 63E-009.69" at bounding box center [519, 69] width 126 height 24
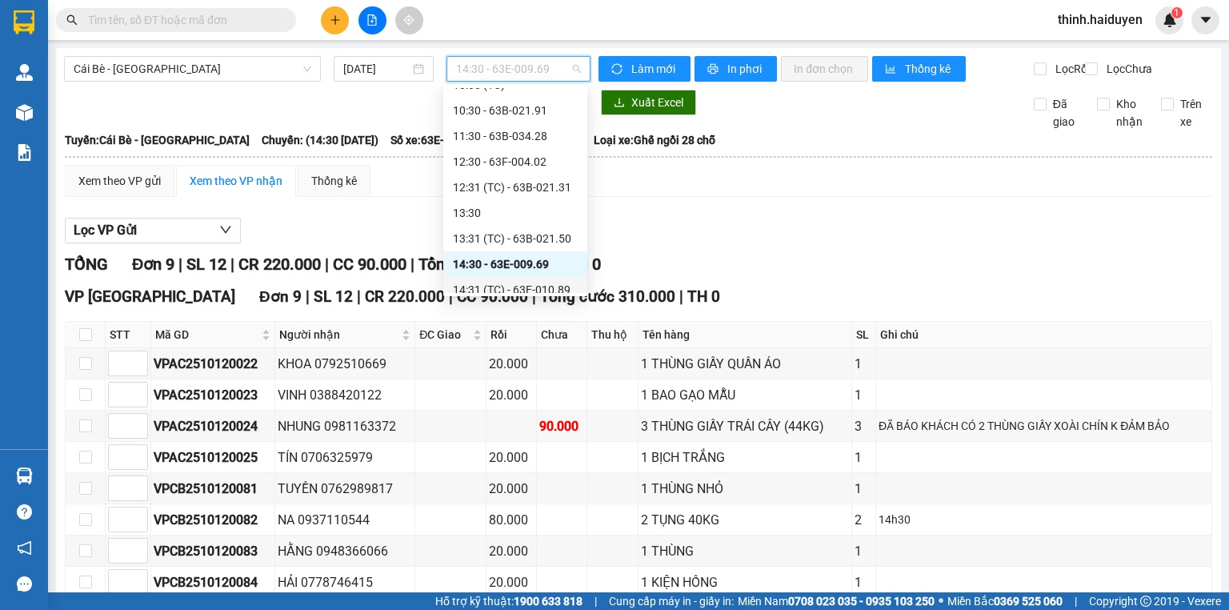
click at [485, 281] on div "14:31 (TC) - 63E-010.89" at bounding box center [515, 290] width 125 height 18
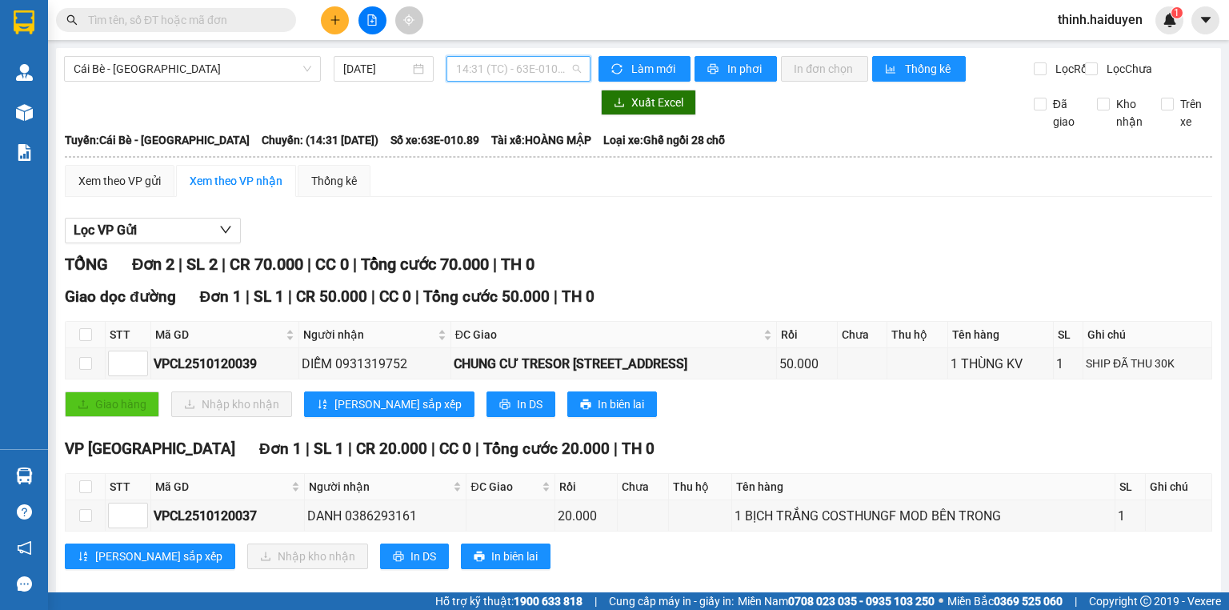
click at [511, 74] on span "14:31 (TC) - 63E-010.89" at bounding box center [519, 69] width 126 height 24
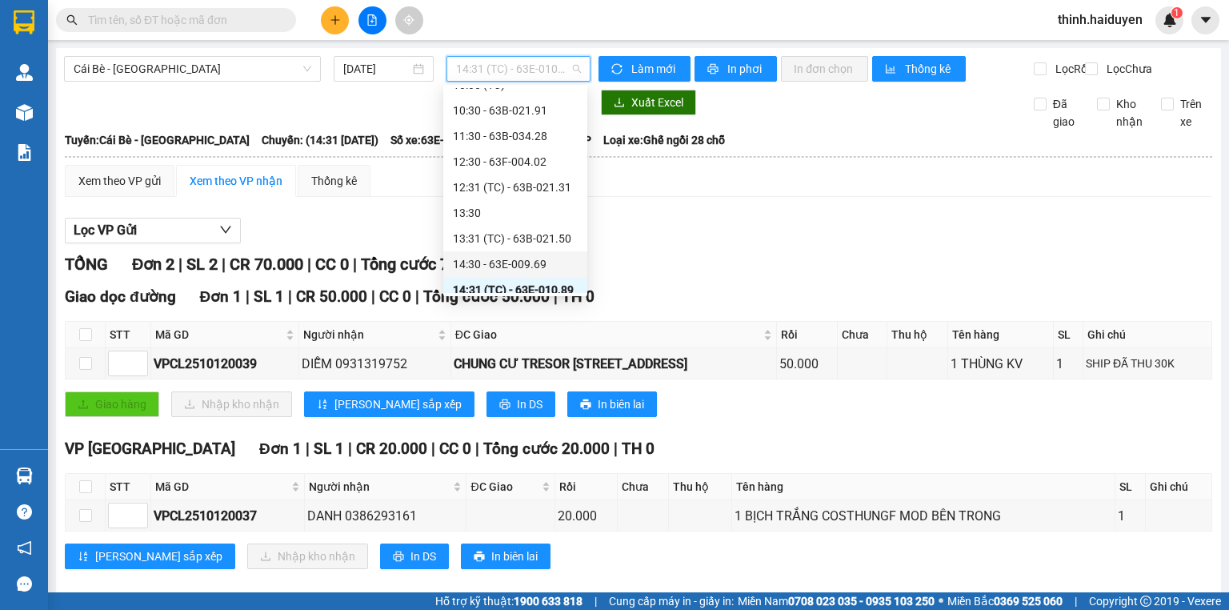
click at [483, 255] on div "14:30 - 63E-009.69" at bounding box center [515, 264] width 125 height 18
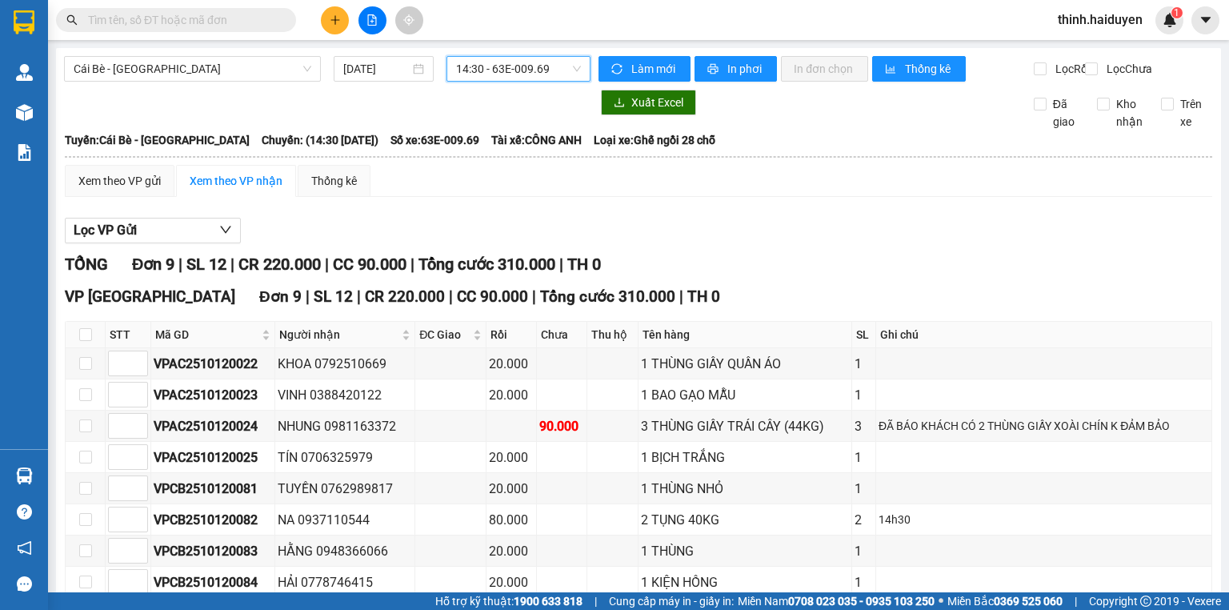
click at [515, 67] on span "14:30 - 63E-009.69" at bounding box center [519, 69] width 126 height 24
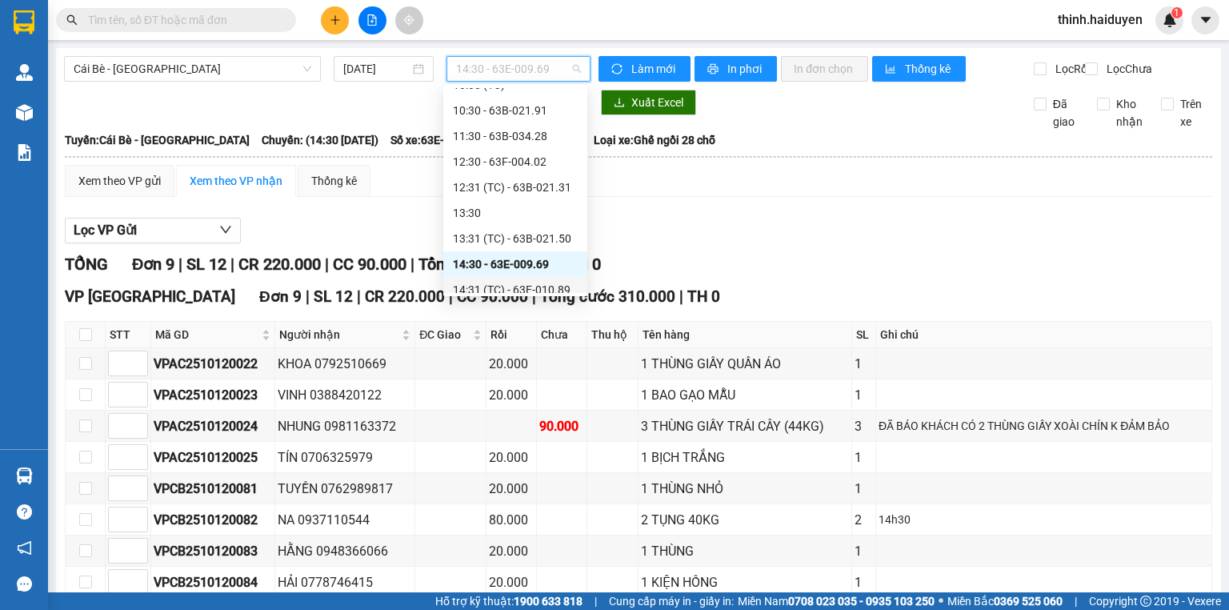
click at [483, 281] on div "14:31 (TC) - 63E-010.89" at bounding box center [515, 290] width 125 height 18
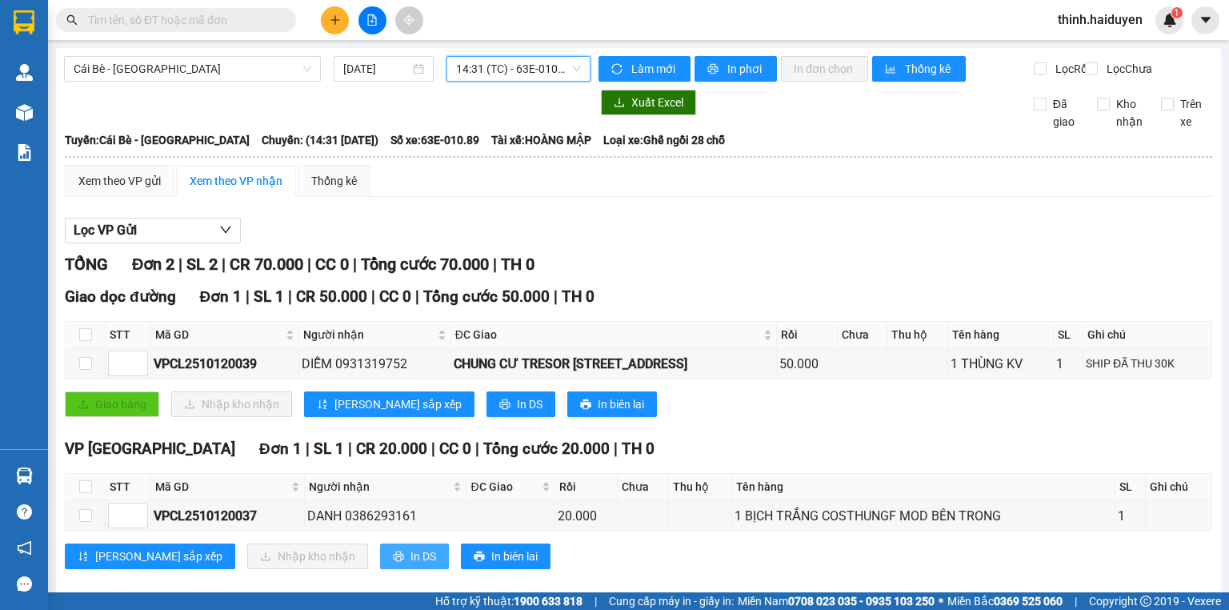
click at [410, 547] on span "In DS" at bounding box center [423, 556] width 26 height 18
drag, startPoint x: 495, startPoint y: 74, endPoint x: 501, endPoint y: 64, distance: 11.8
click at [496, 74] on span "14:31 (TC) - 63E-010.89" at bounding box center [519, 69] width 126 height 24
click at [499, 75] on span "14:31 (TC) - 63E-010.89" at bounding box center [519, 69] width 126 height 24
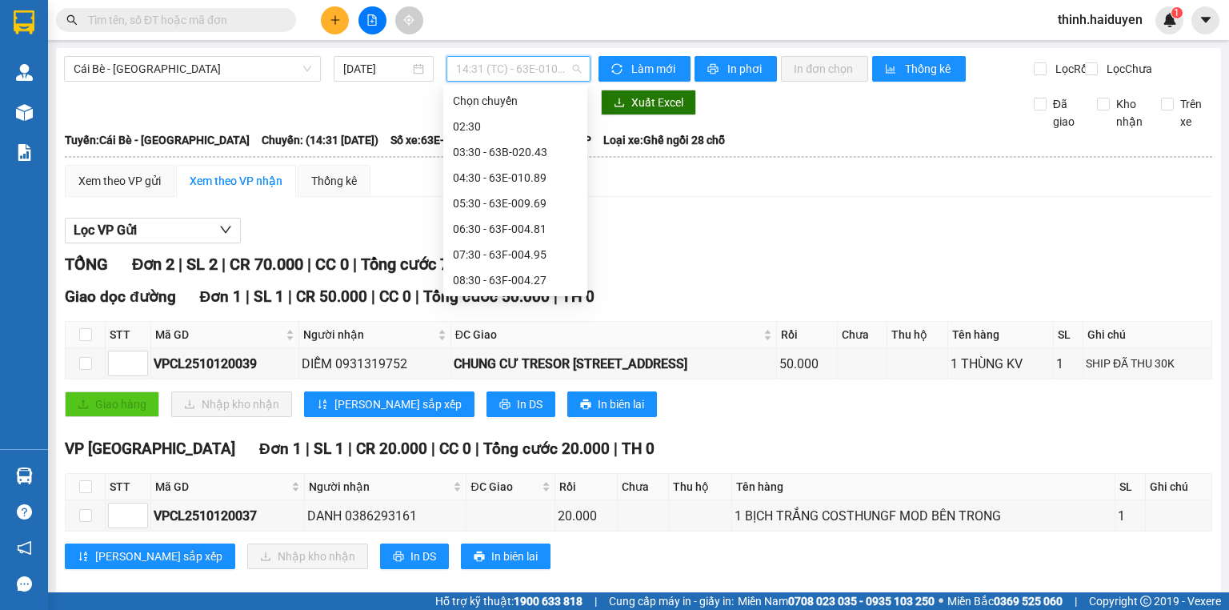
scroll to position [282, 0]
click at [728, 293] on div "TỔNG Đơn 2 | SL 2 | CR 70.000 | CC 0 | Tổng cước 70.000 | TH 0 Giao dọc đường Đ…" at bounding box center [638, 420] width 1147 height 337
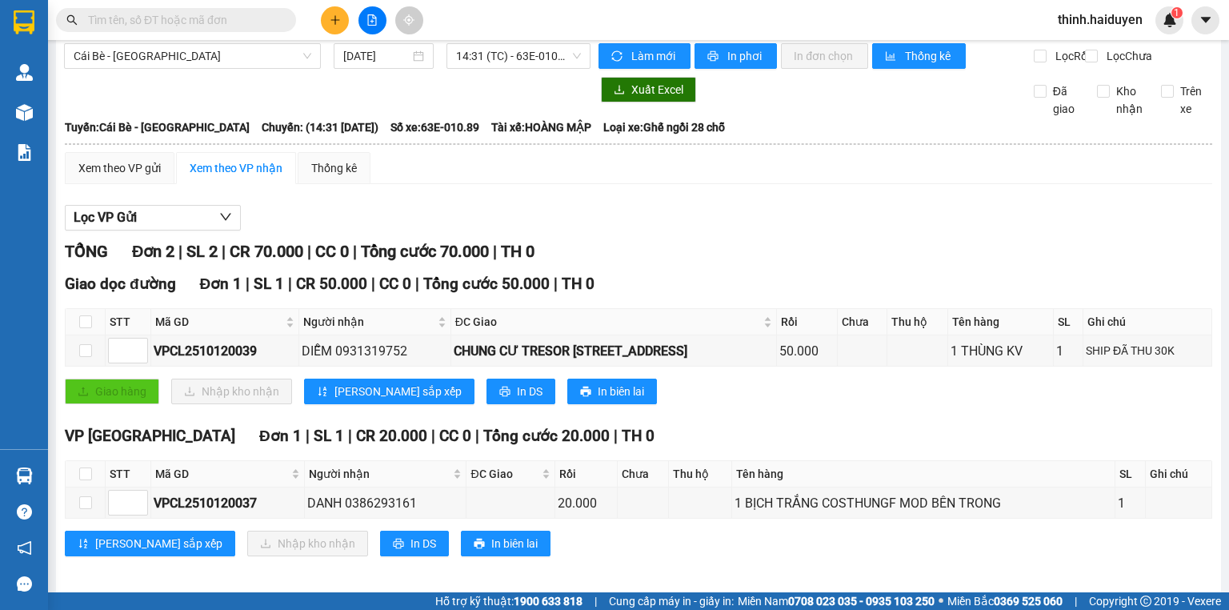
scroll to position [32, 0]
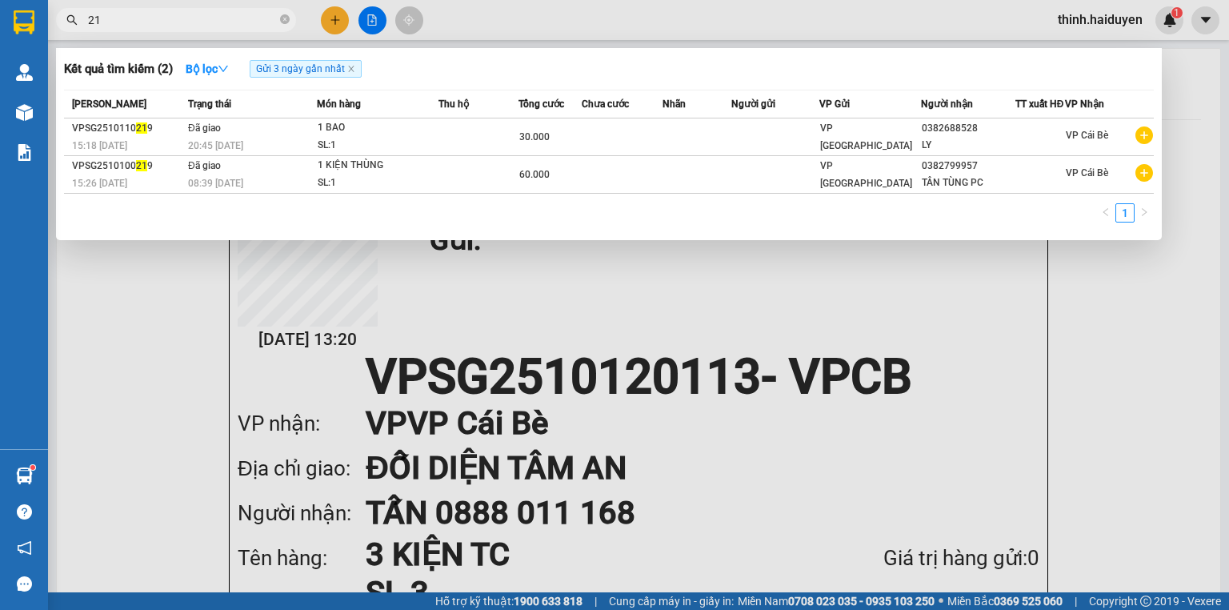
type input "2"
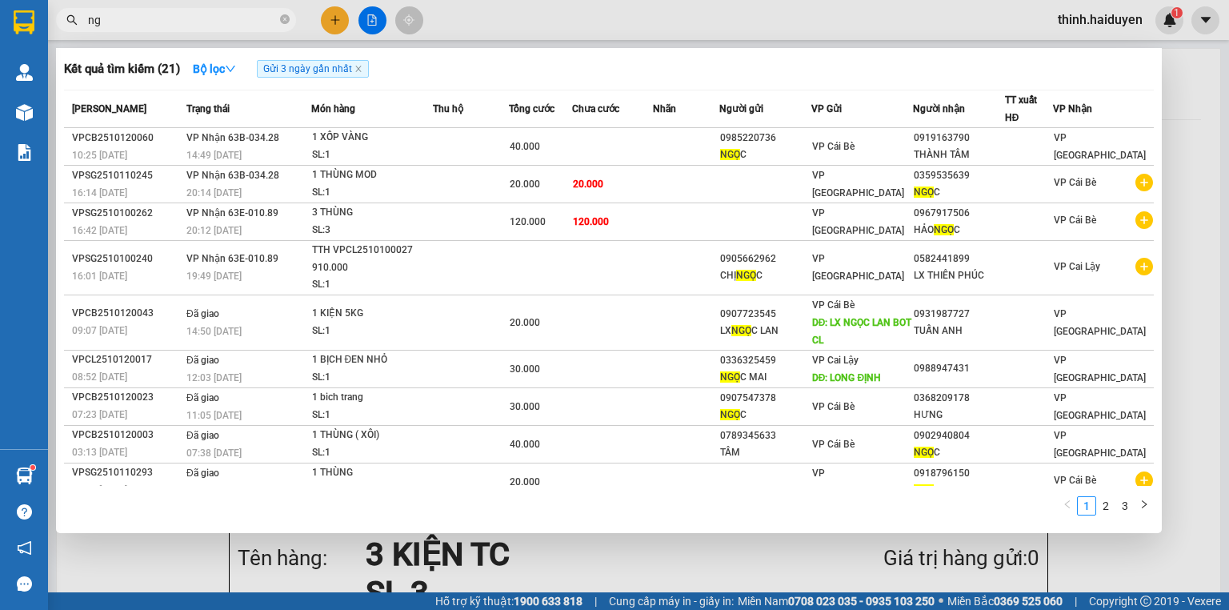
type input "n"
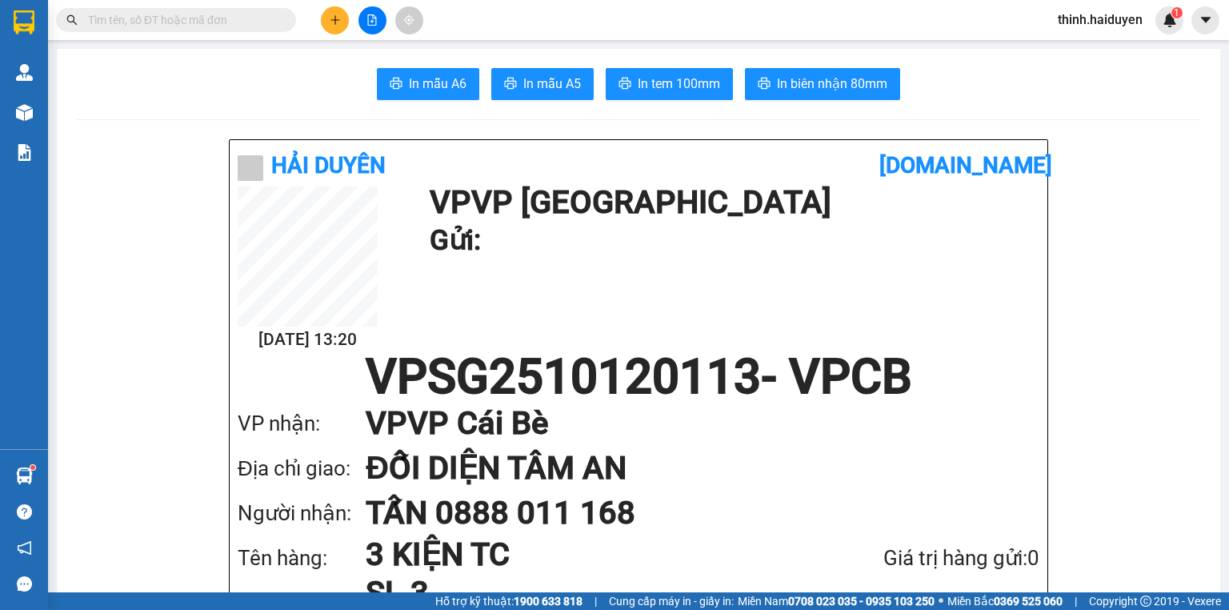
click at [270, 26] on input "text" at bounding box center [182, 20] width 189 height 18
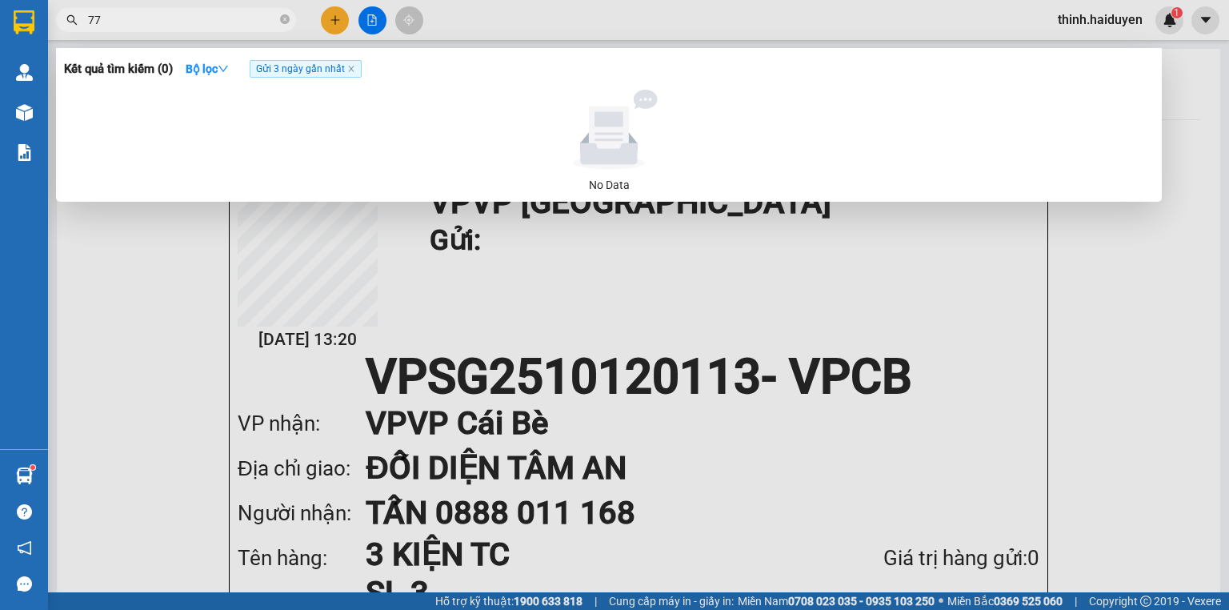
type input "7"
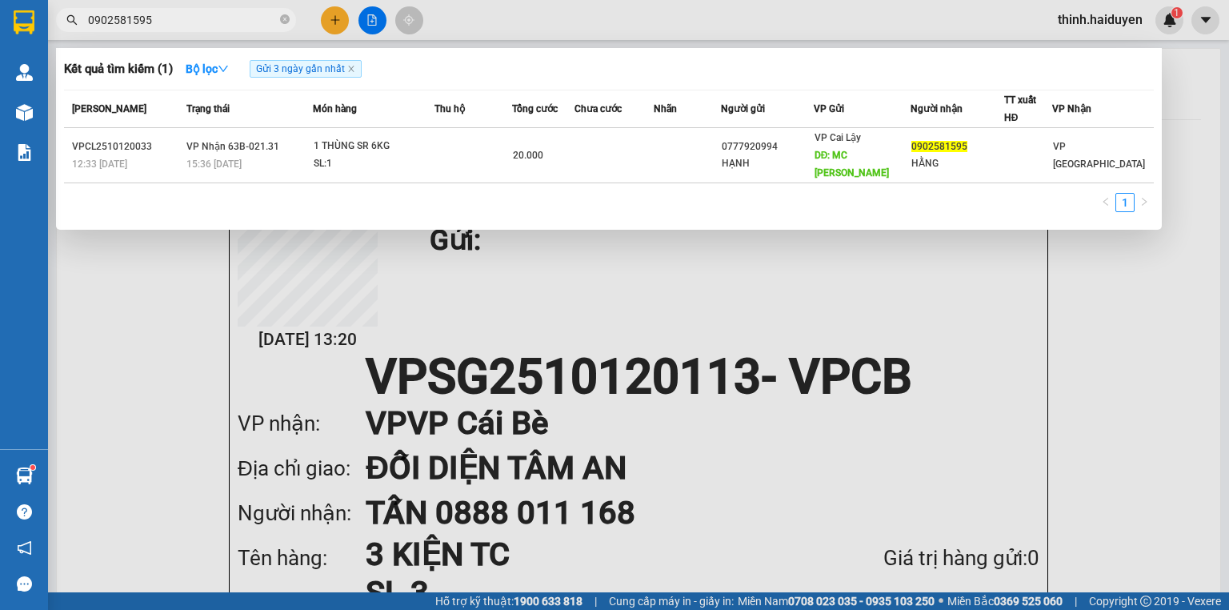
click at [214, 22] on input "0902581595" at bounding box center [182, 20] width 189 height 18
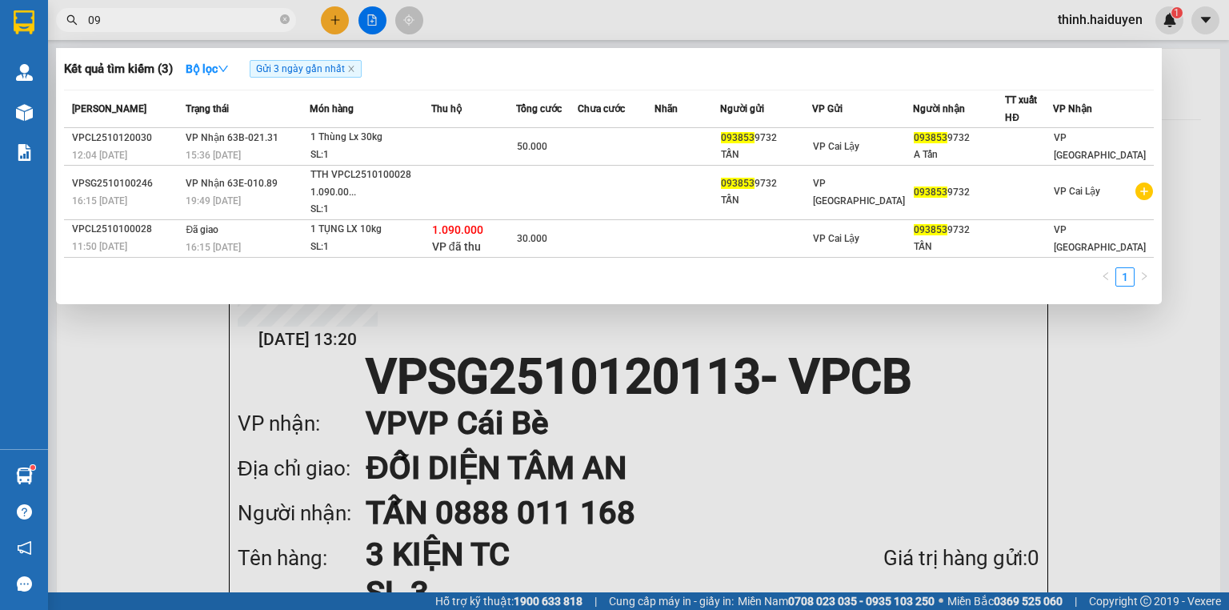
type input "0"
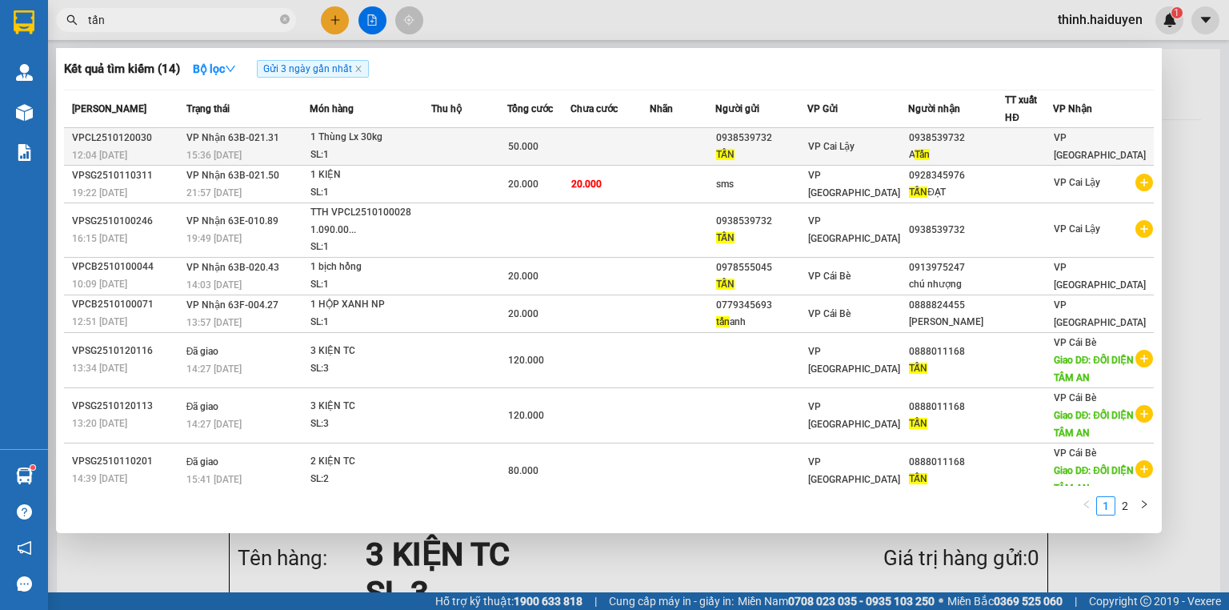
type input "tấn"
click at [672, 143] on td at bounding box center [683, 147] width 66 height 38
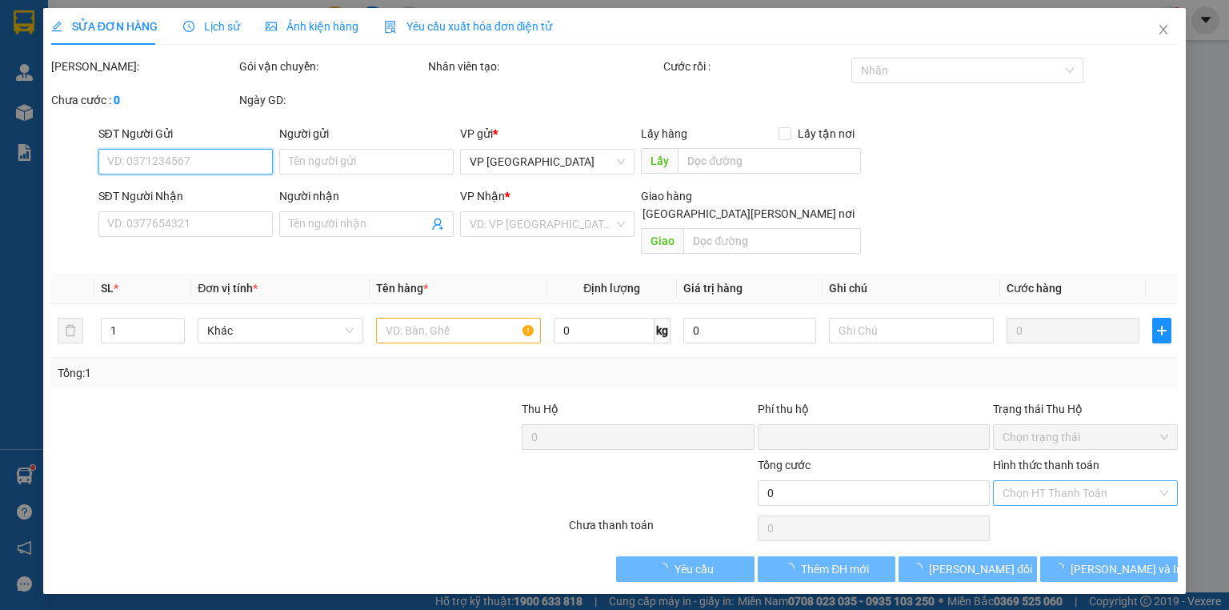
type input "0938539732"
type input "TẤN"
type input "0938539732"
type input "A Tấn"
type input "0"
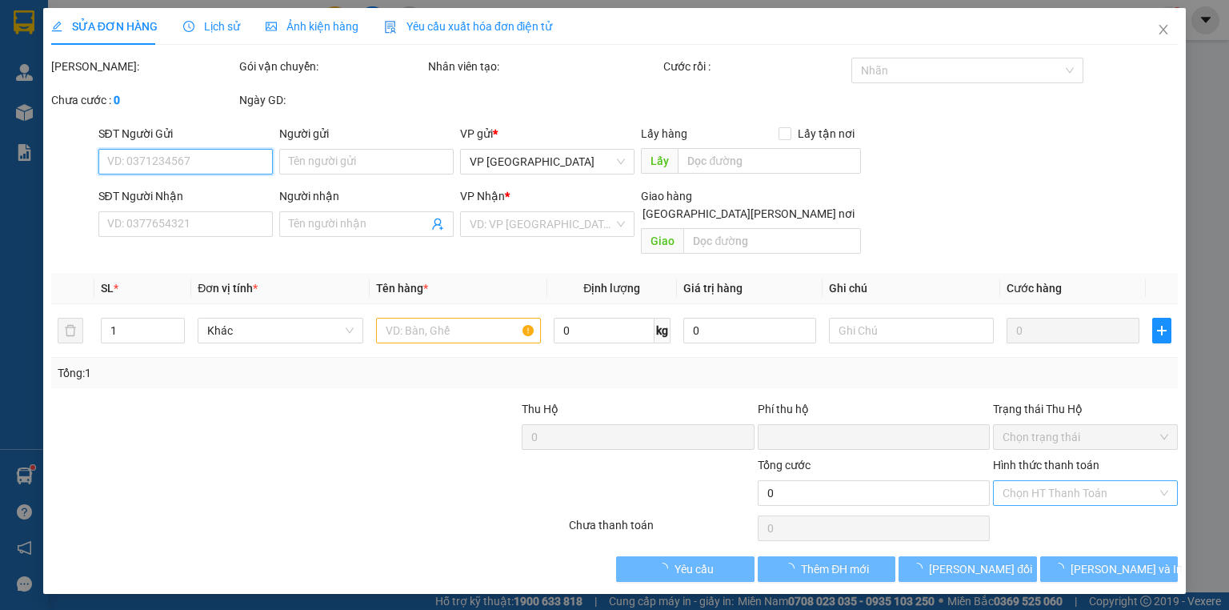
type input "50.000"
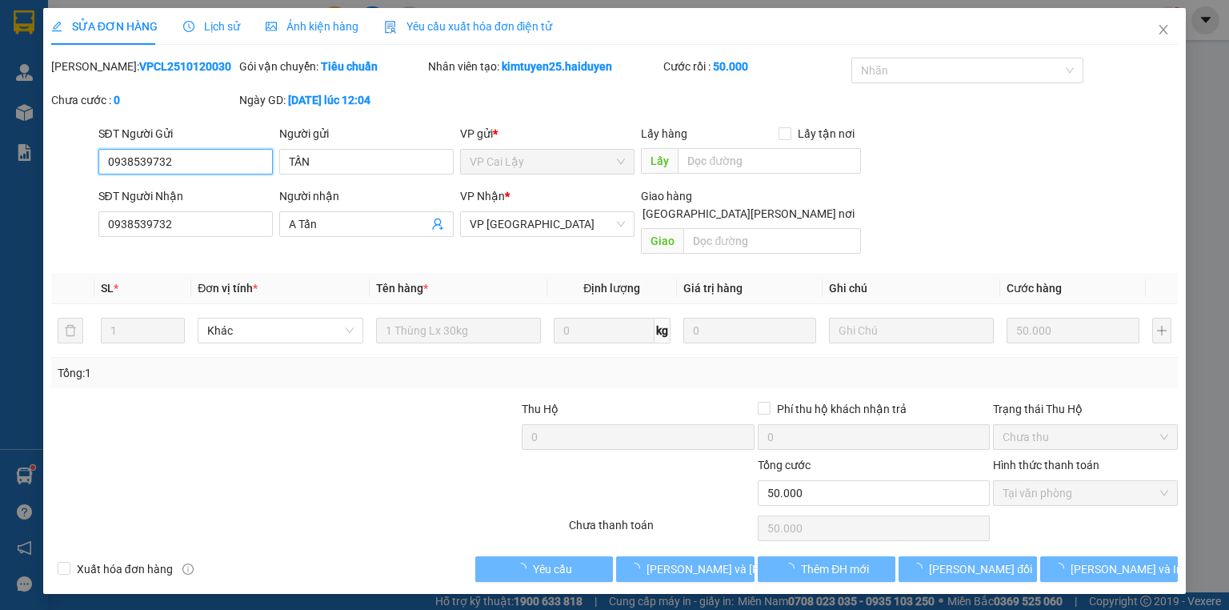
click at [1065, 481] on span "Tại văn phòng" at bounding box center [1086, 493] width 166 height 24
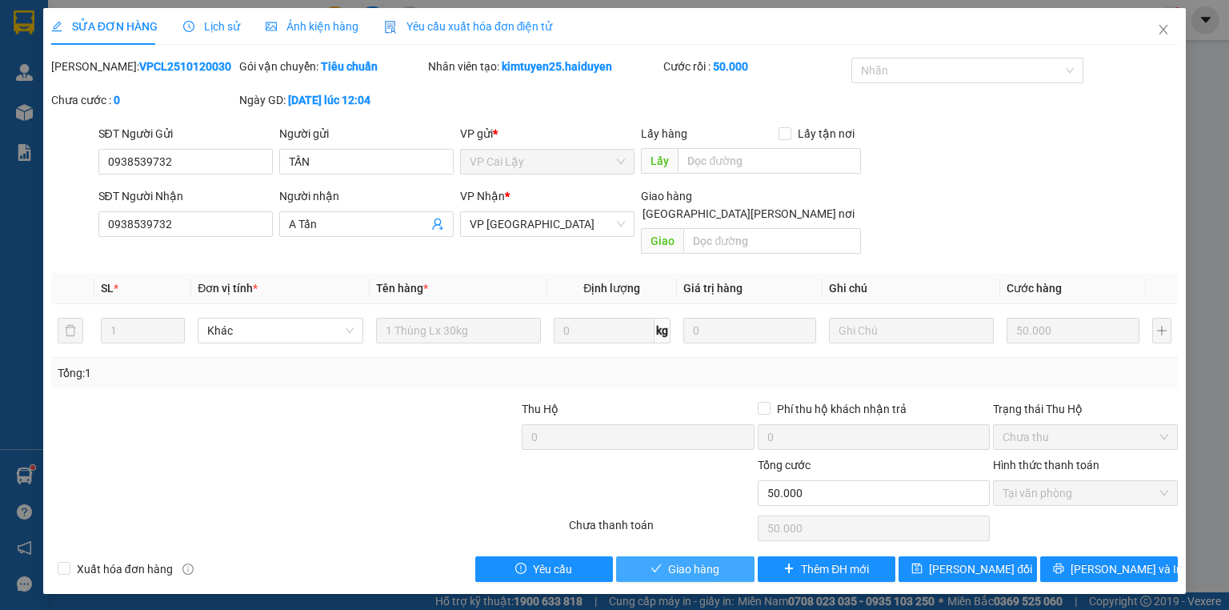
click at [672, 560] on span "Giao hàng" at bounding box center [693, 569] width 51 height 18
type input "0"
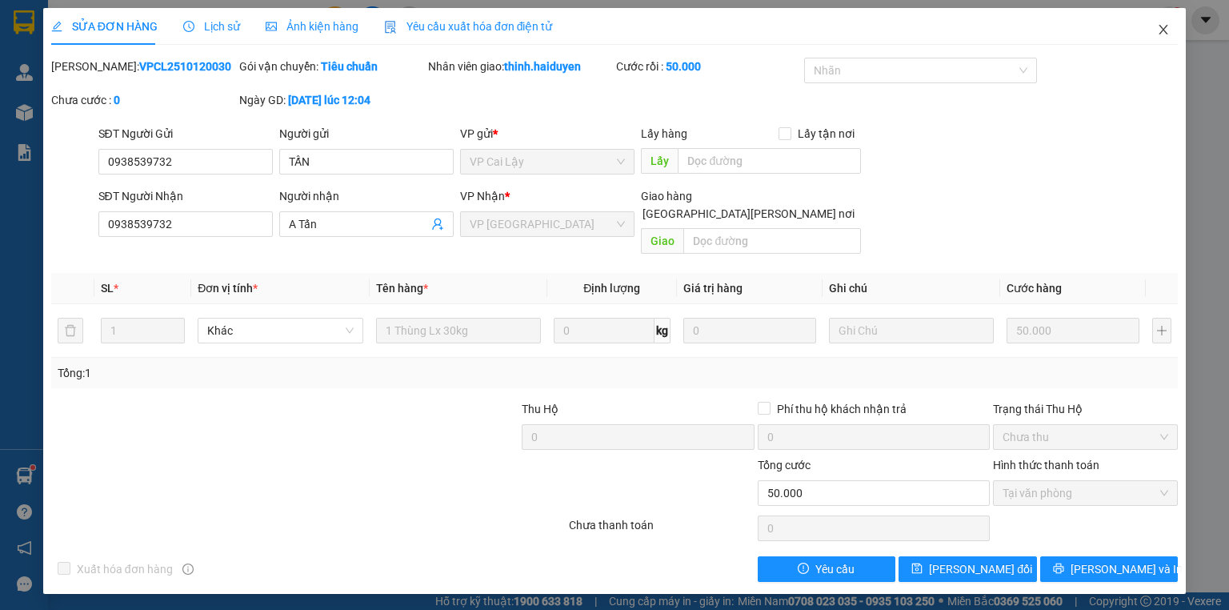
click at [1165, 16] on span "Close" at bounding box center [1163, 30] width 45 height 45
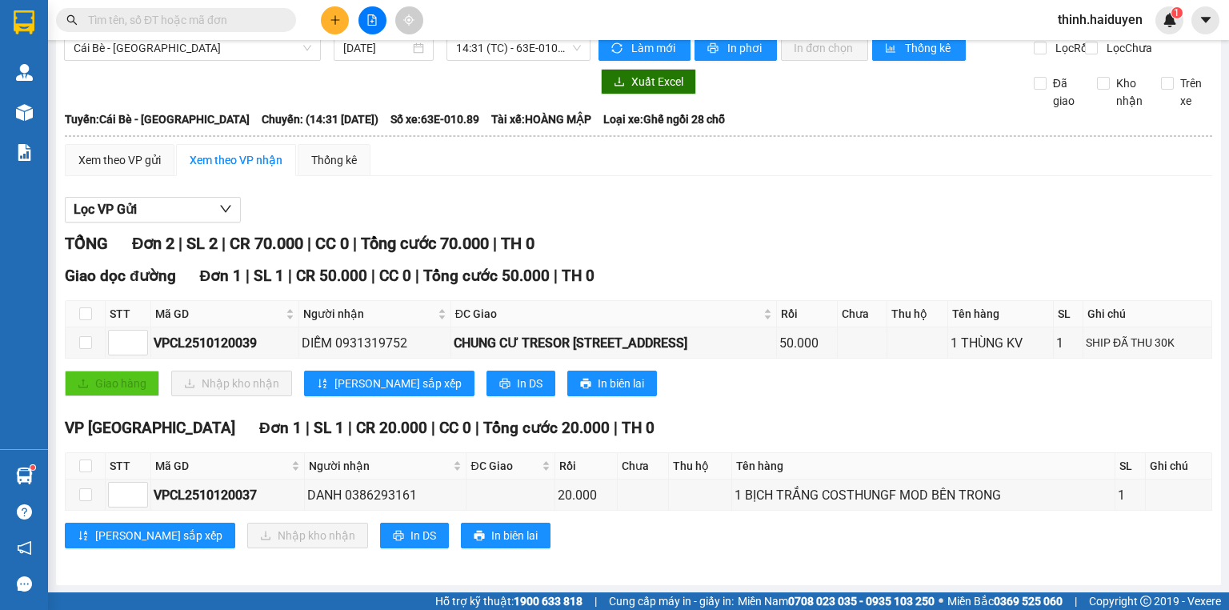
scroll to position [32, 0]
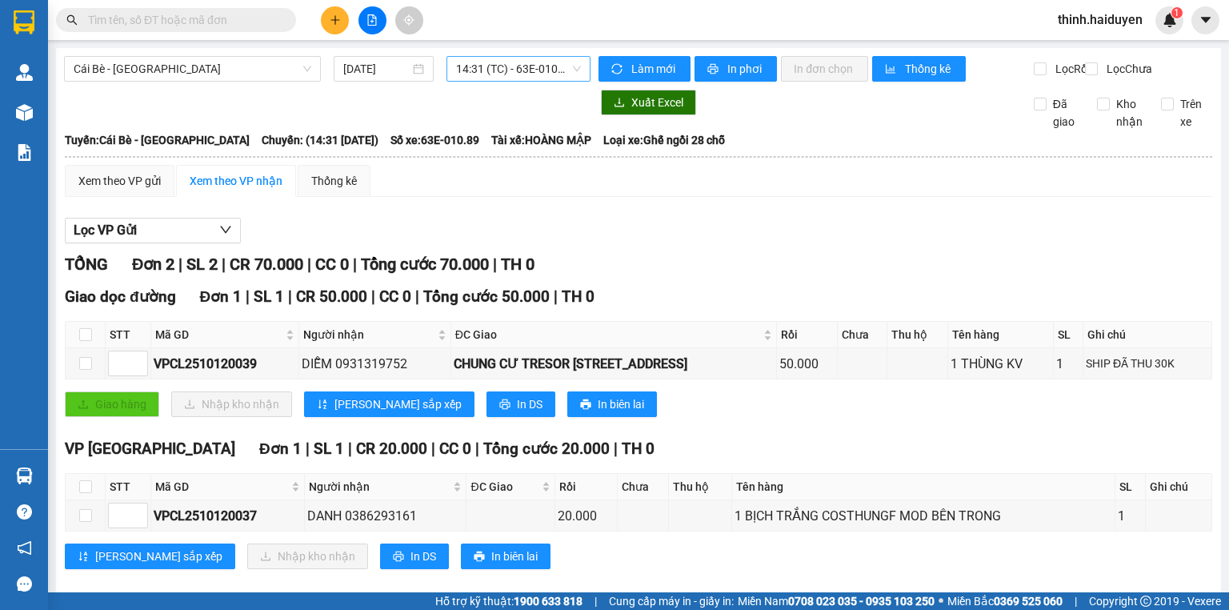
click at [515, 74] on span "14:31 (TC) - 63E-010.89" at bounding box center [519, 69] width 126 height 24
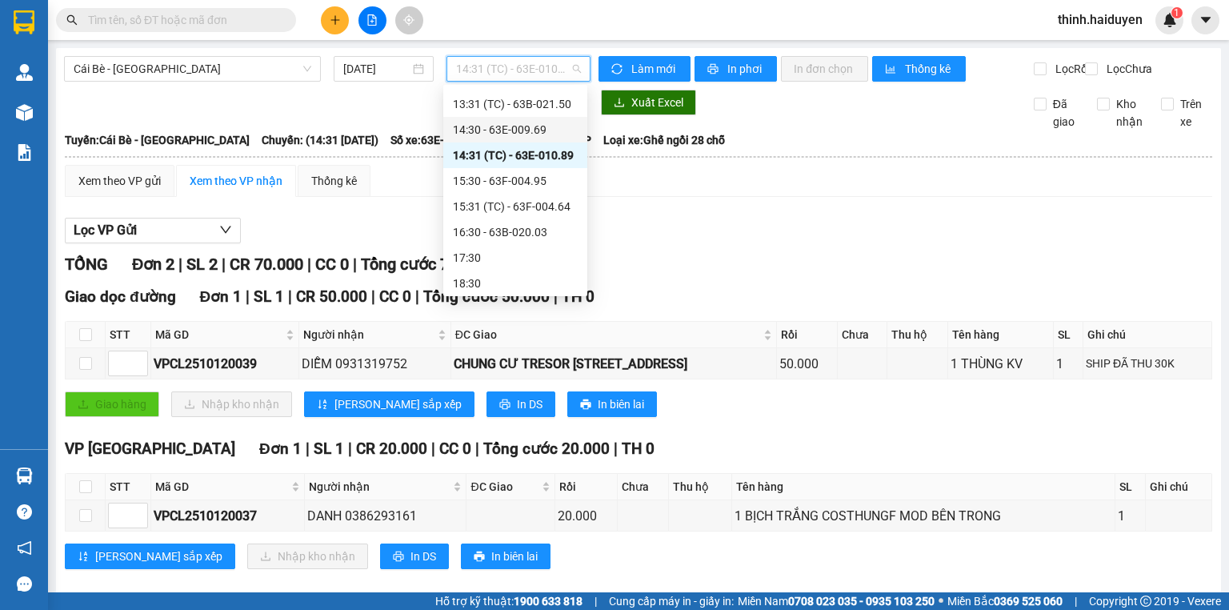
scroll to position [410, 0]
click at [486, 182] on div "15:30 - 63F-004.95" at bounding box center [515, 178] width 125 height 18
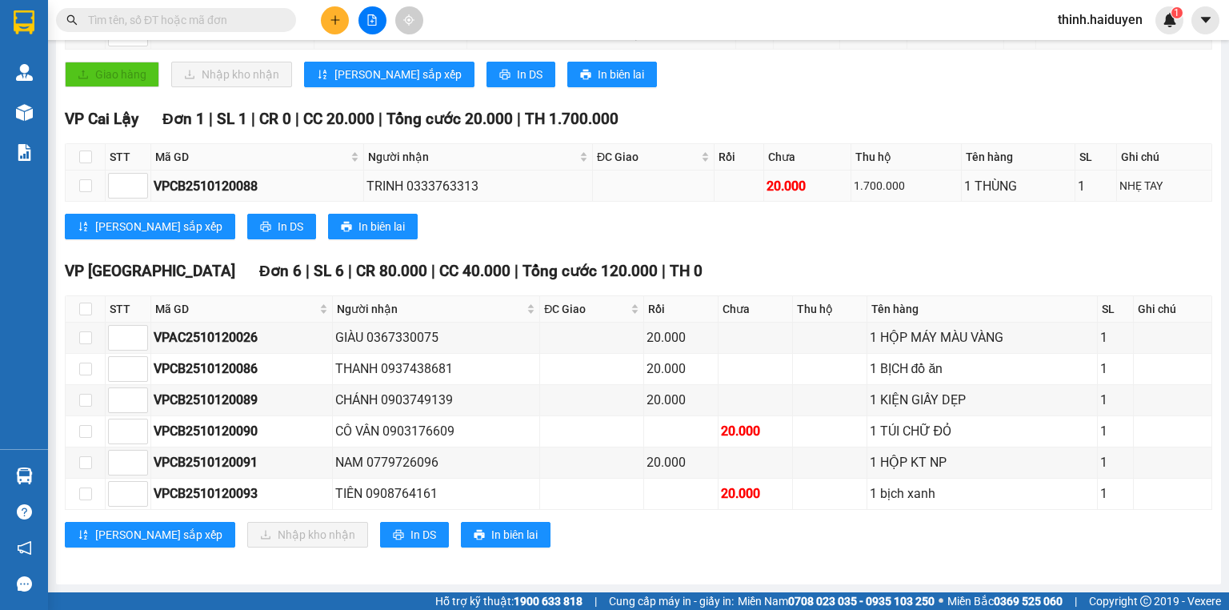
scroll to position [17, 0]
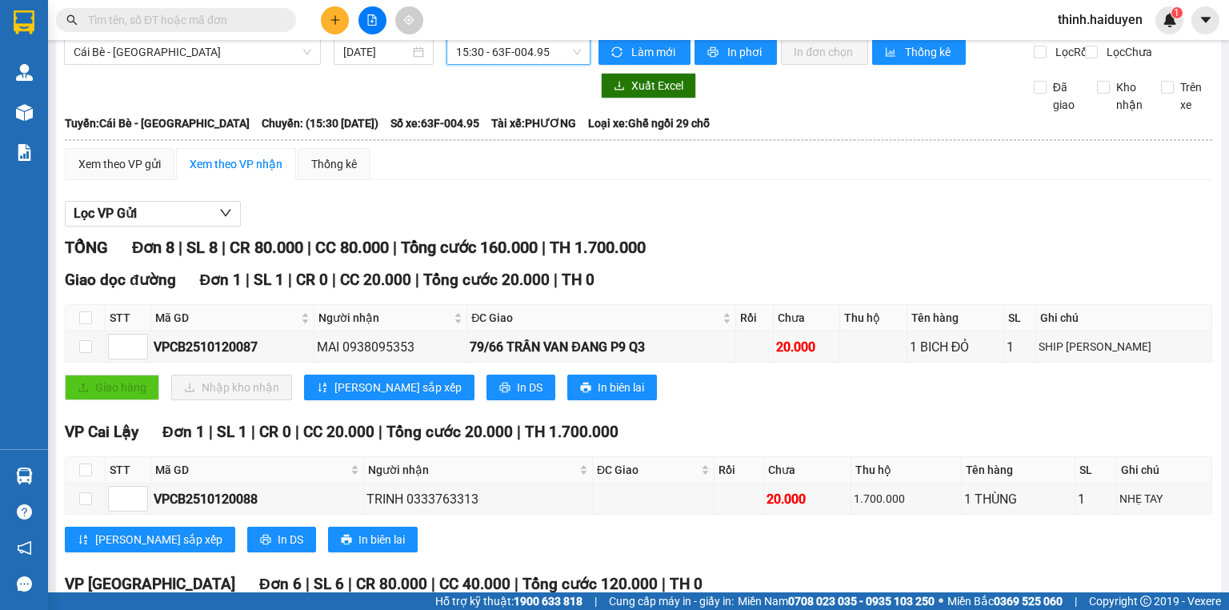
click at [474, 46] on span "15:30 - 63F-004.95" at bounding box center [519, 52] width 126 height 24
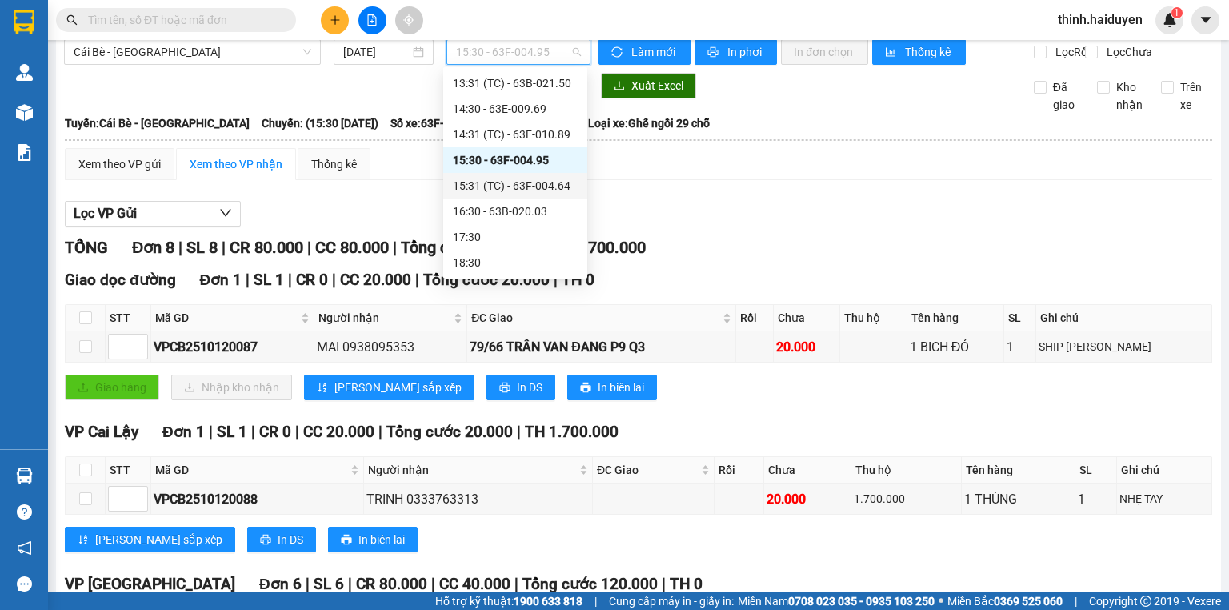
click at [481, 189] on div "15:31 (TC) - 63F-004.64" at bounding box center [515, 186] width 125 height 18
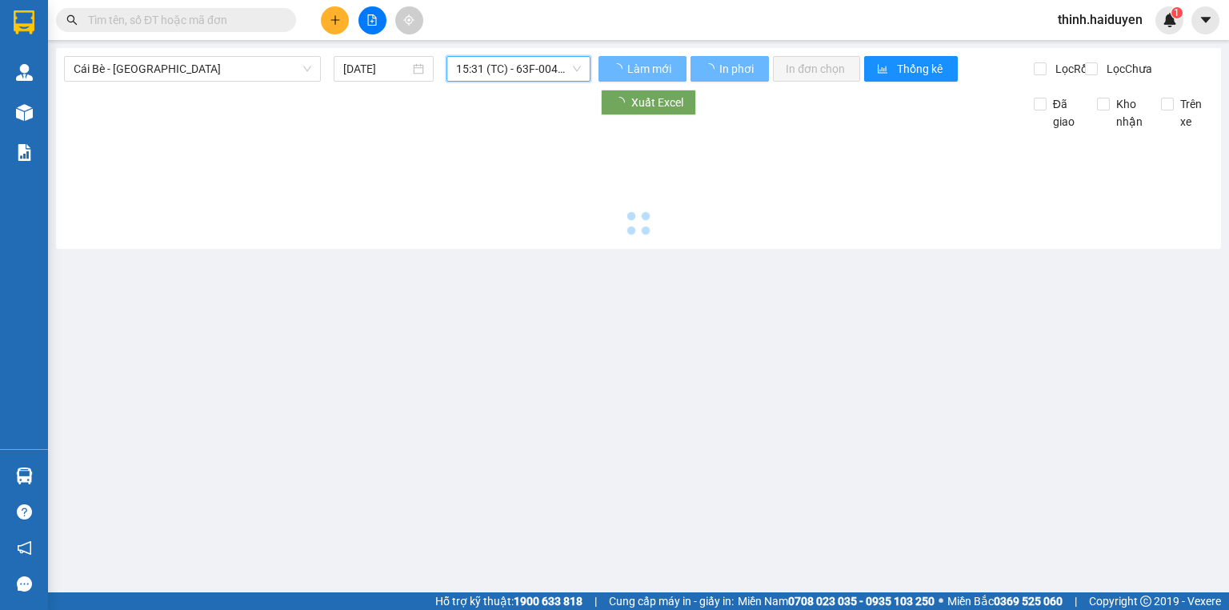
scroll to position [0, 0]
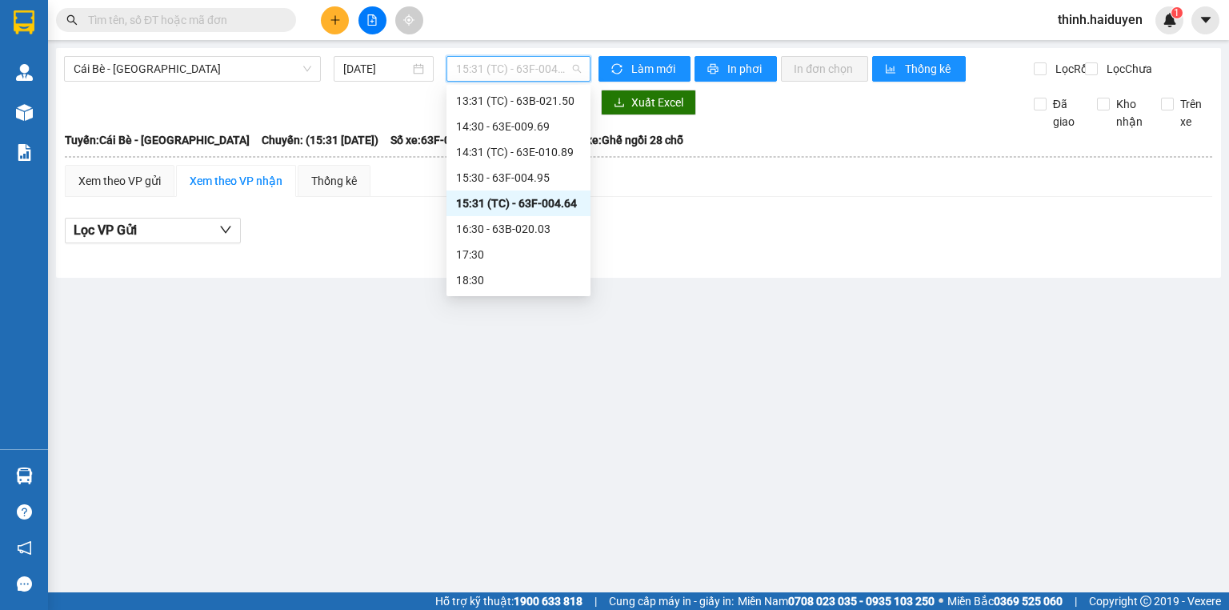
click at [474, 73] on span "15:31 (TC) - 63F-004.64" at bounding box center [519, 69] width 126 height 24
click at [499, 234] on div "16:30 - 63B-020.03" at bounding box center [518, 229] width 125 height 18
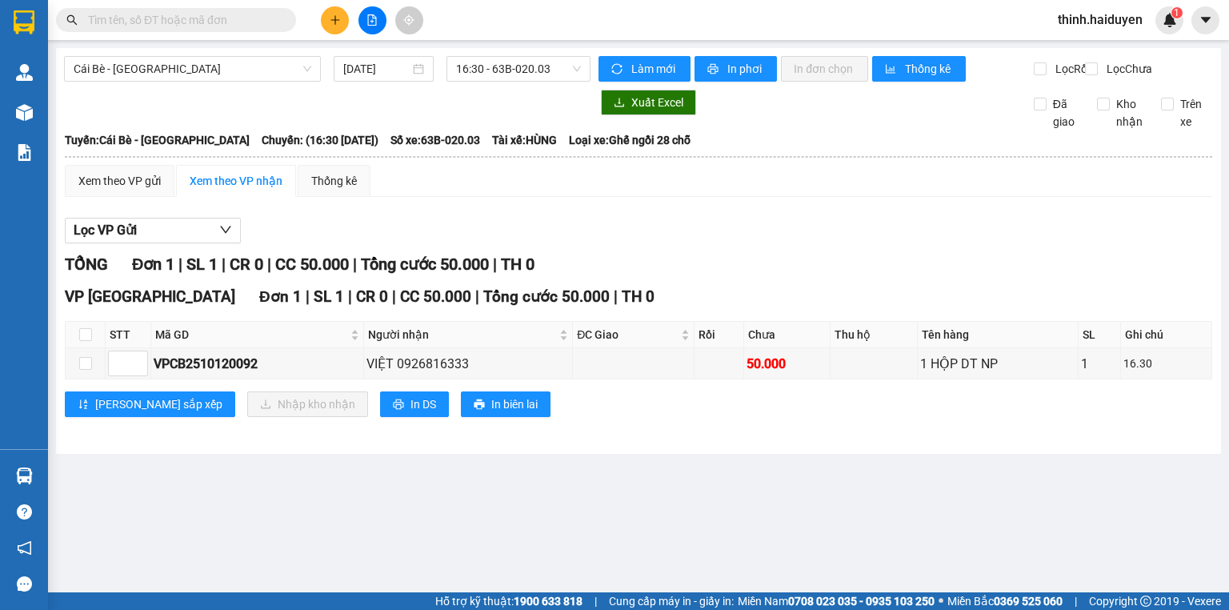
click at [151, 13] on input "text" at bounding box center [182, 20] width 189 height 18
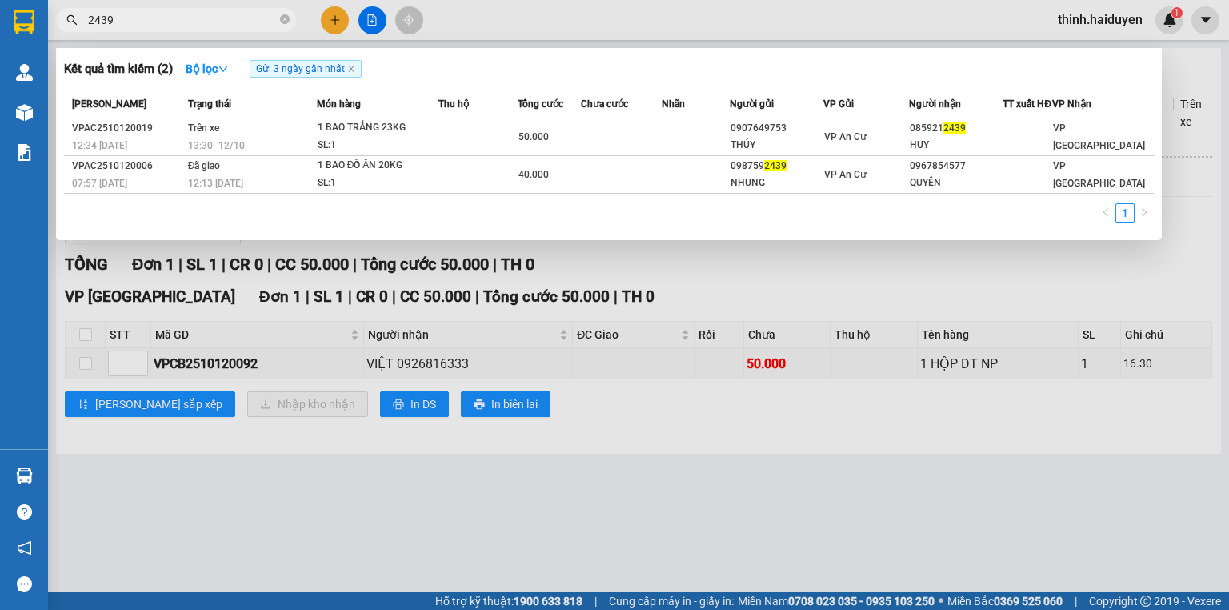
click at [243, 17] on input "2439" at bounding box center [182, 20] width 189 height 18
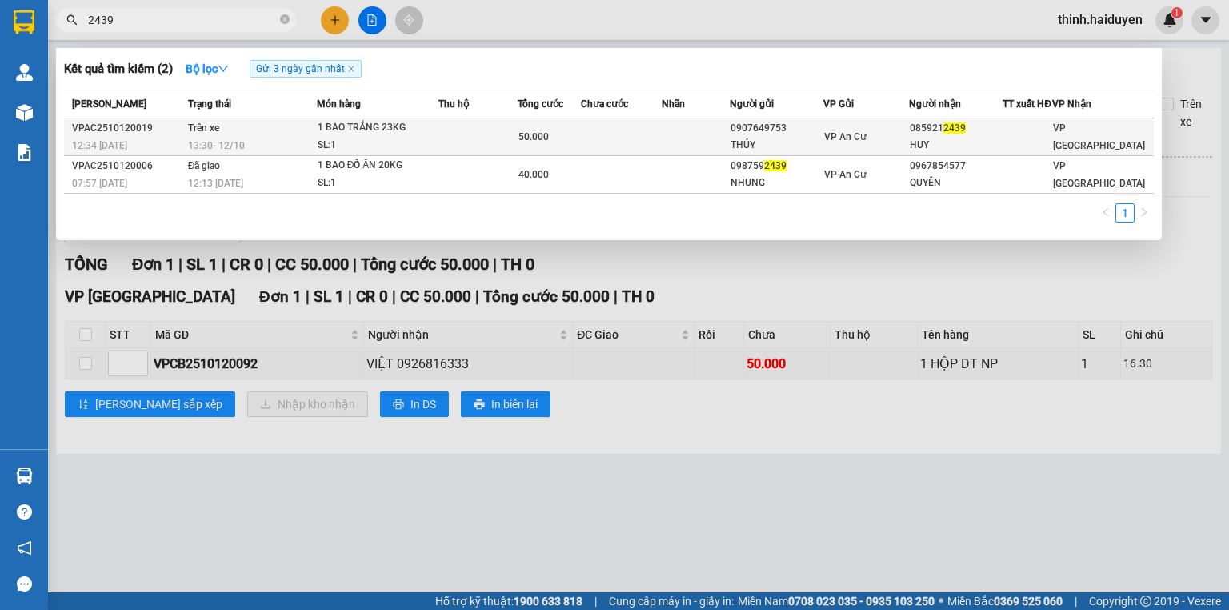
type input "2439"
click at [627, 144] on td at bounding box center [621, 137] width 81 height 38
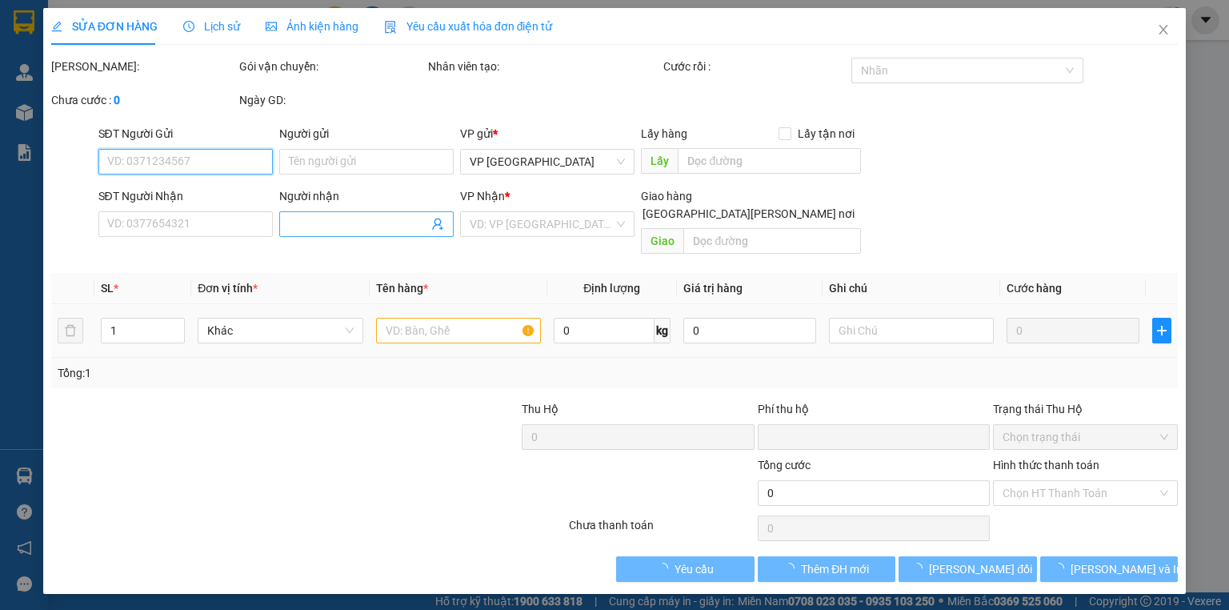
type input "0907649753"
type input "THÚY"
type input "0859212439"
type input "HUY"
type input "0"
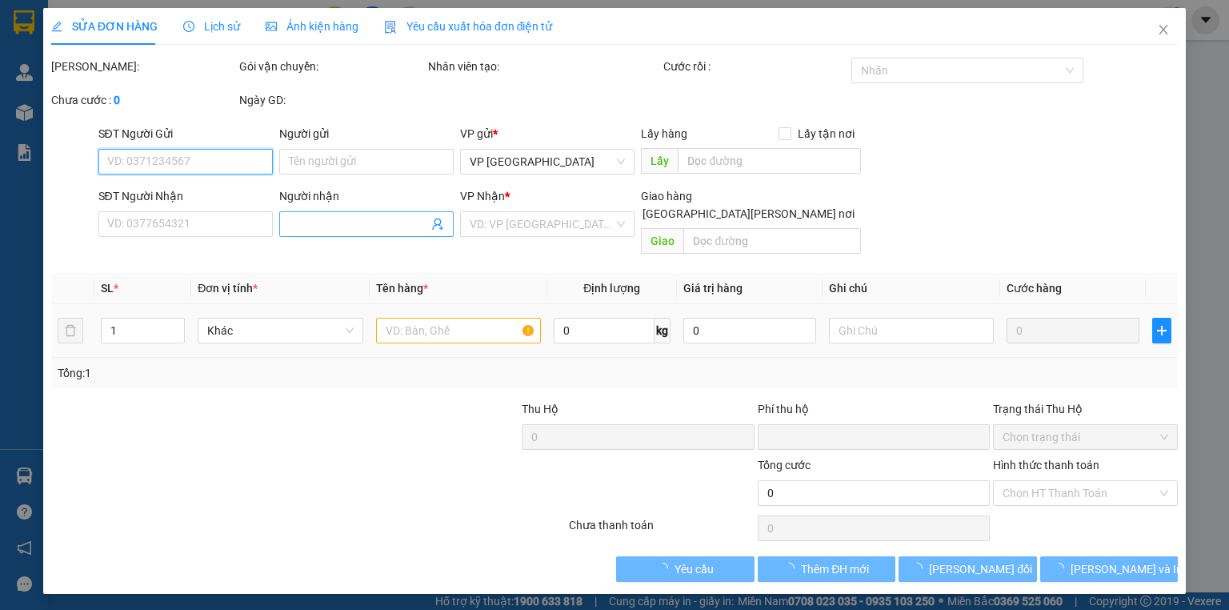
type input "50.000"
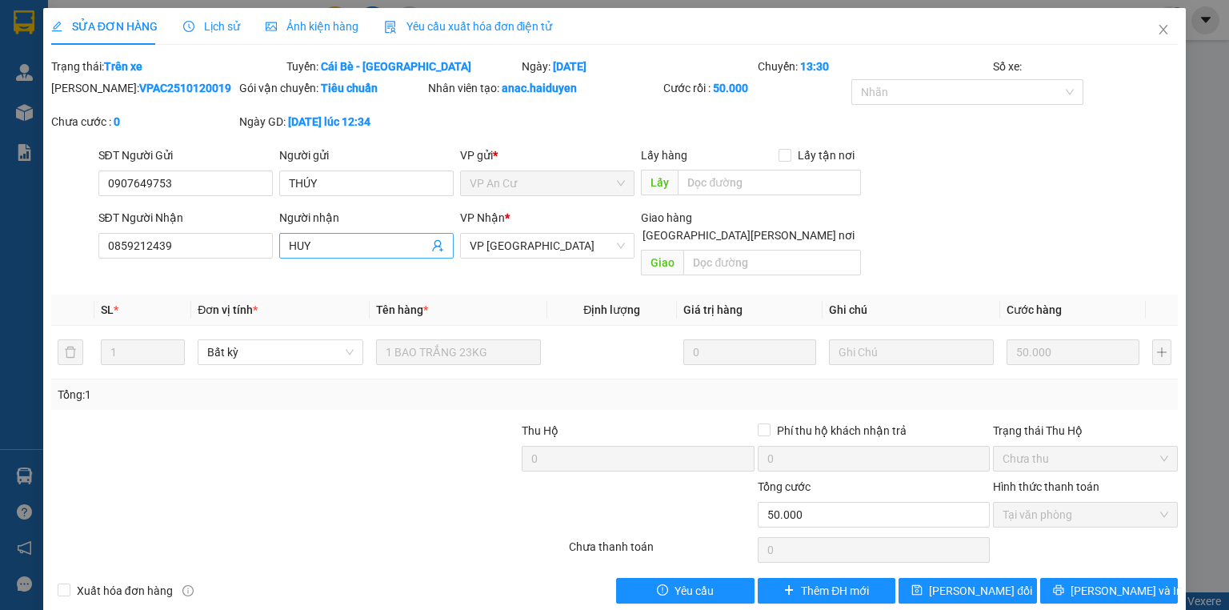
click at [362, 239] on input "HUY" at bounding box center [358, 246] width 139 height 18
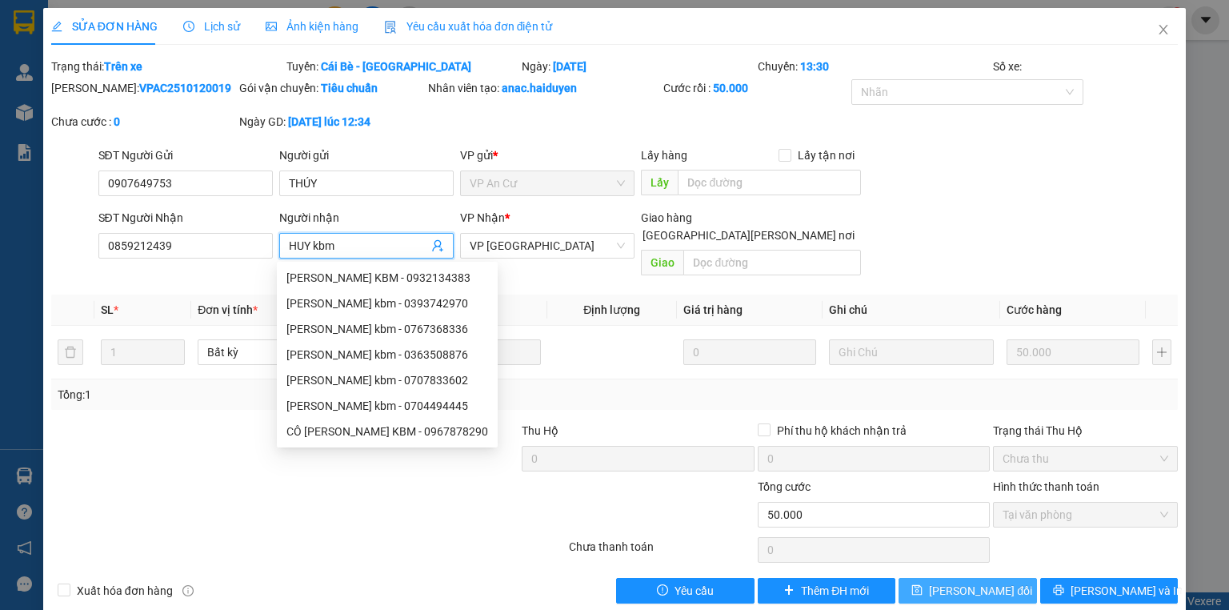
type input "HUY kbm"
click at [947, 582] on span "Lưu thay đổi" at bounding box center [980, 591] width 103 height 18
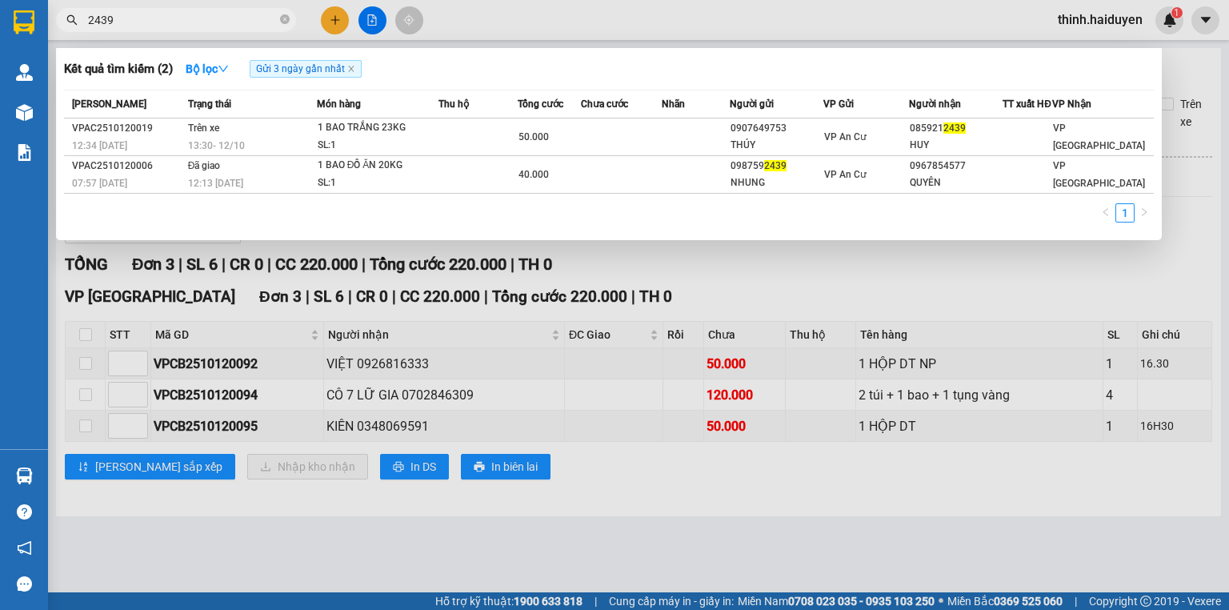
click at [237, 13] on input "2439" at bounding box center [182, 20] width 189 height 18
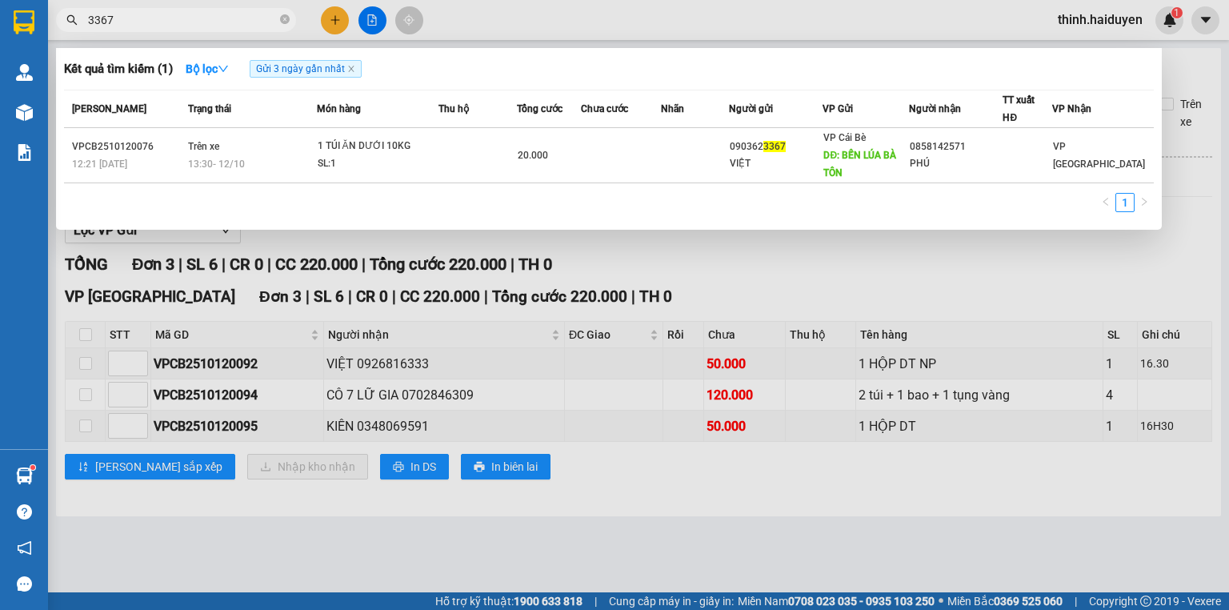
type input "3367"
click at [503, 269] on div at bounding box center [614, 305] width 1229 height 610
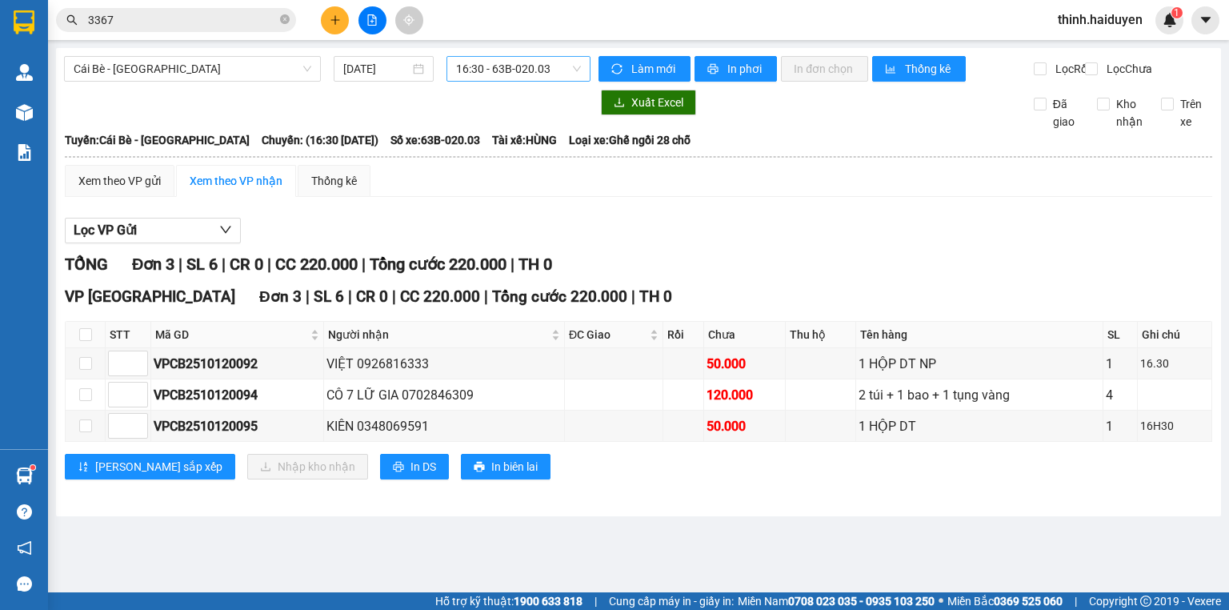
click at [511, 70] on span "16:30 - 63B-020.03" at bounding box center [519, 69] width 126 height 24
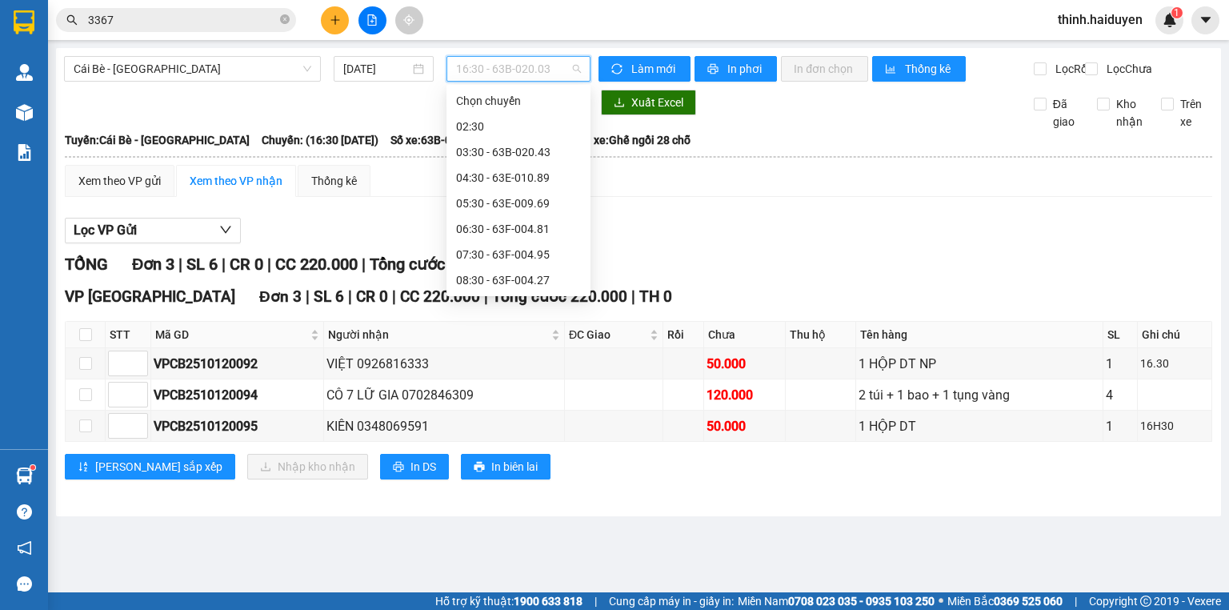
scroll to position [358, 0]
click at [514, 172] on div "14:30 - 63E-009.69" at bounding box center [518, 178] width 125 height 18
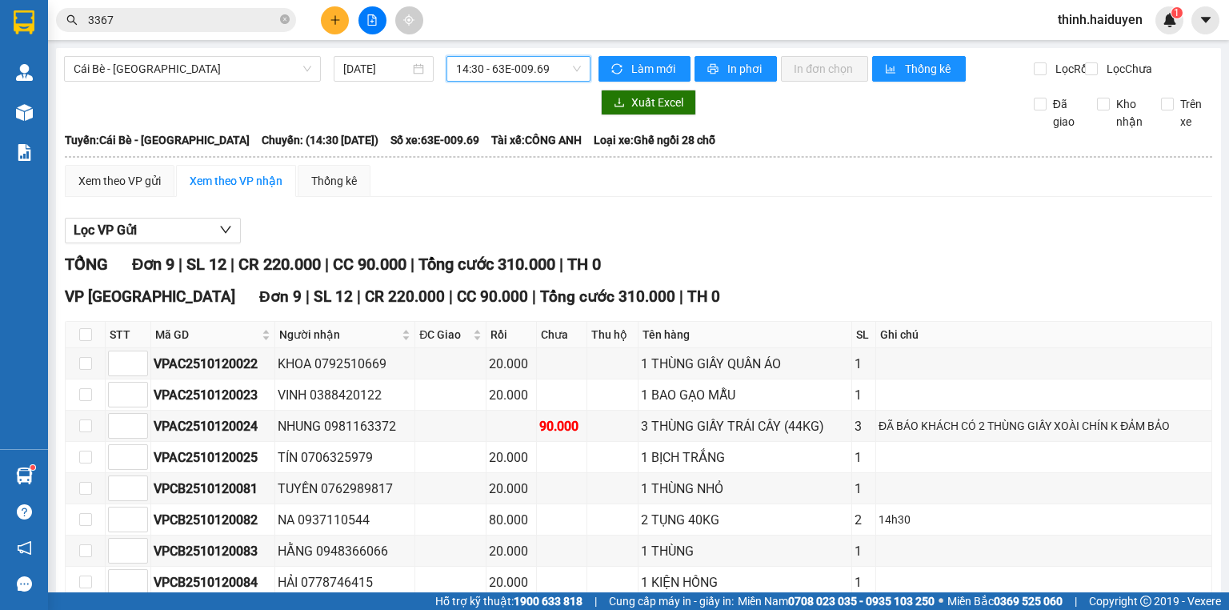
click at [541, 76] on span "14:30 - 63E-009.69" at bounding box center [519, 69] width 126 height 24
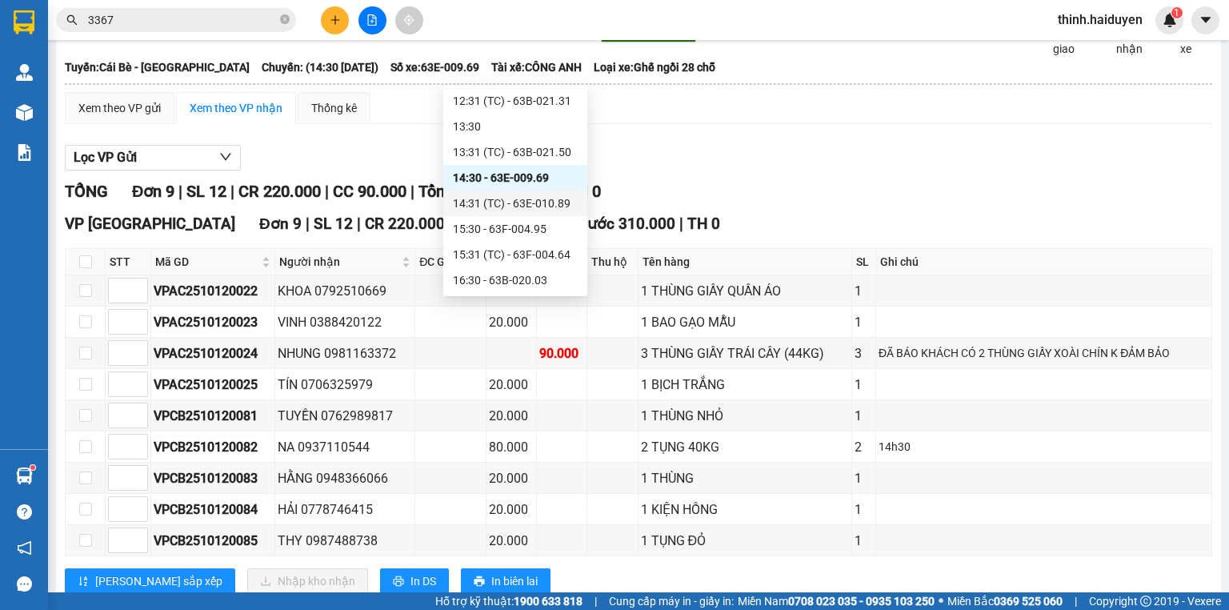
scroll to position [127, 0]
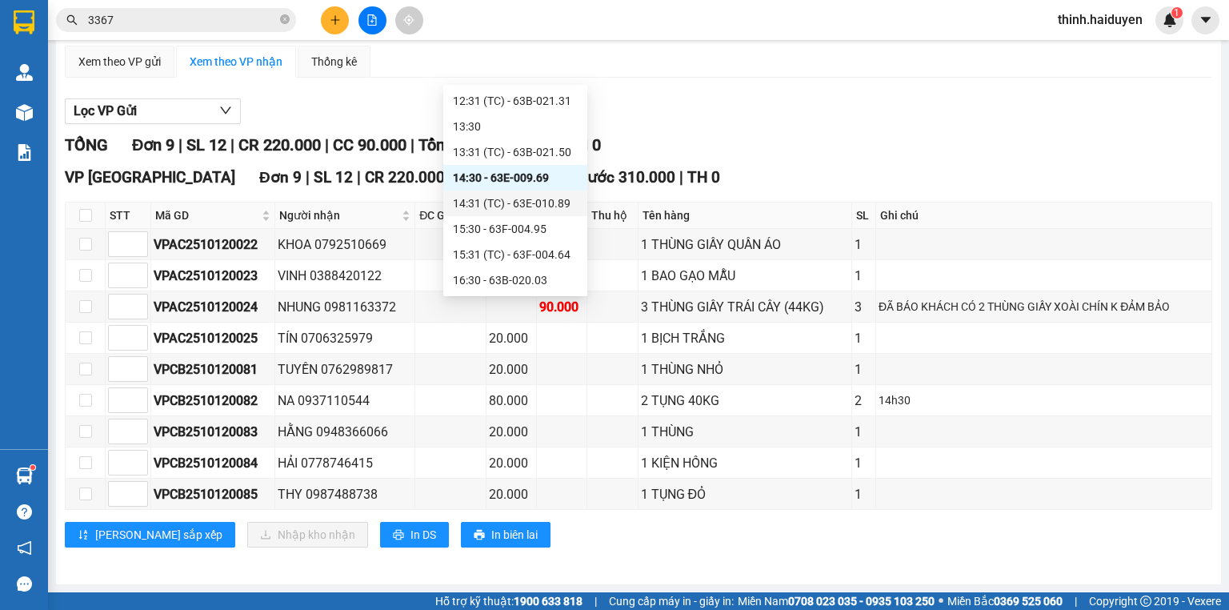
click at [515, 205] on div "14:31 (TC) - 63E-010.89" at bounding box center [515, 203] width 125 height 18
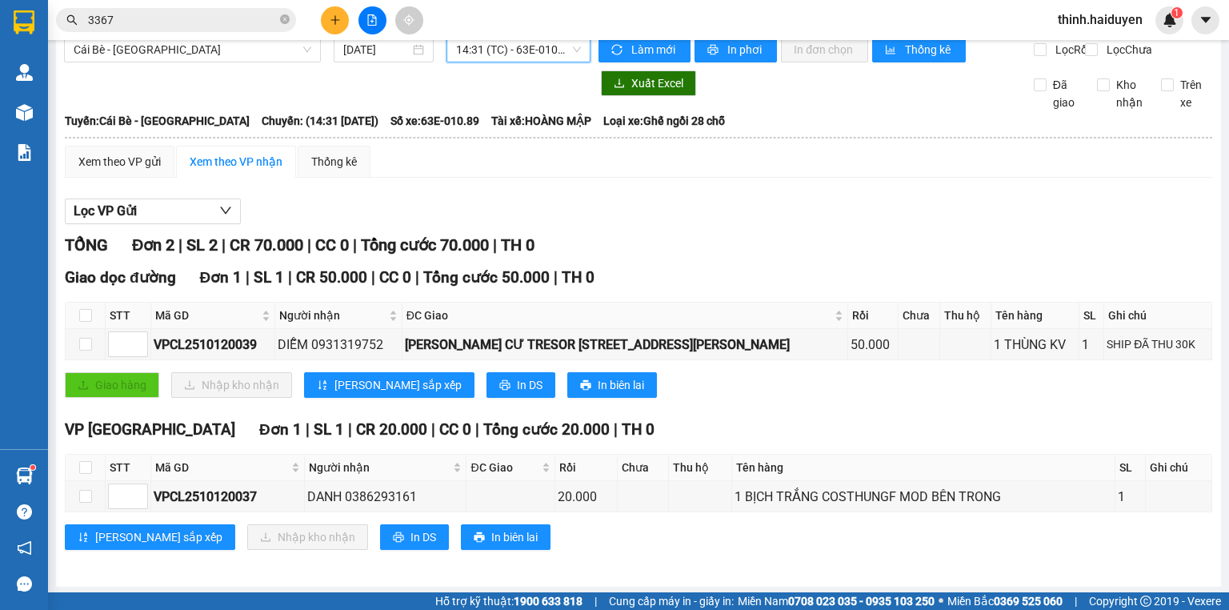
scroll to position [32, 0]
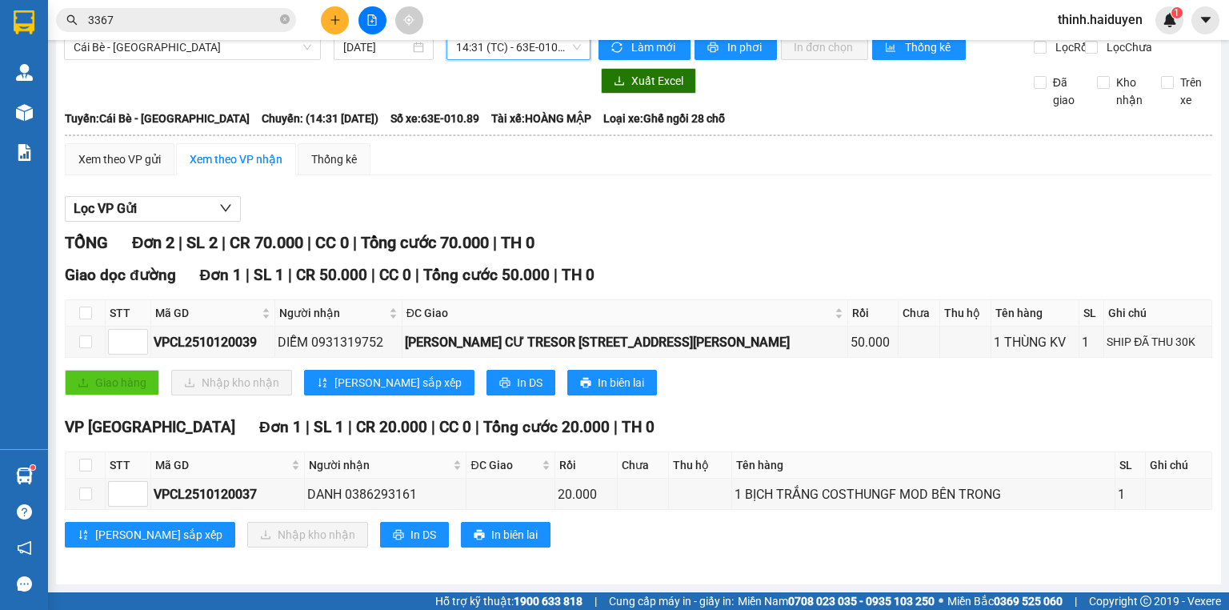
click at [506, 48] on span "14:31 (TC) - 63E-010.89" at bounding box center [519, 47] width 126 height 24
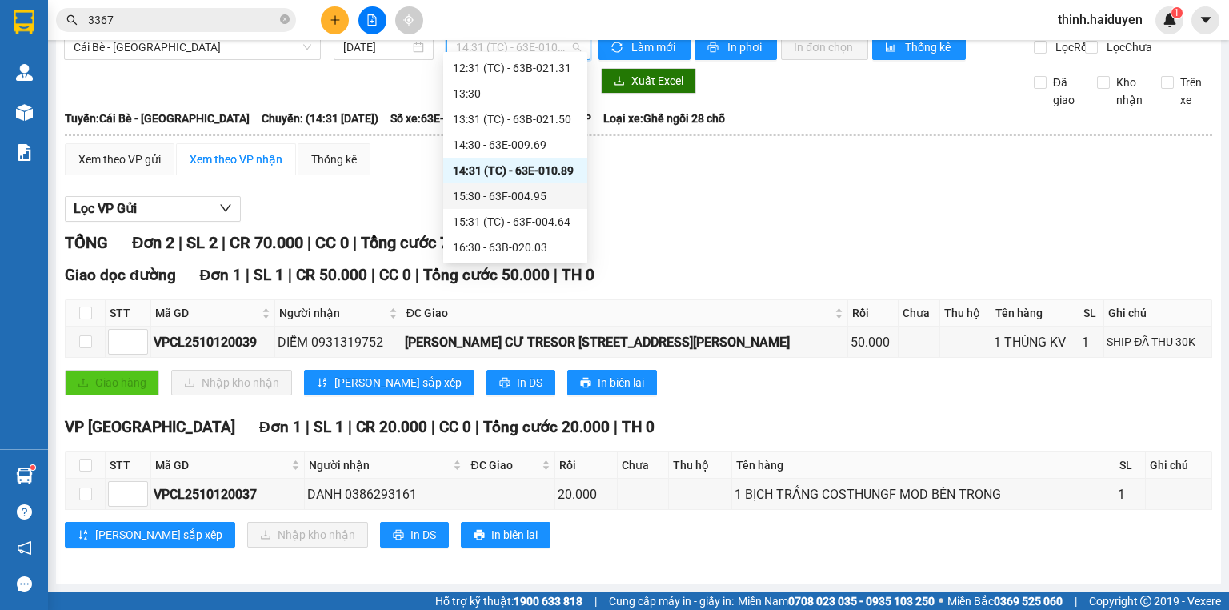
click at [492, 200] on div "15:30 - 63F-004.95" at bounding box center [515, 196] width 125 height 18
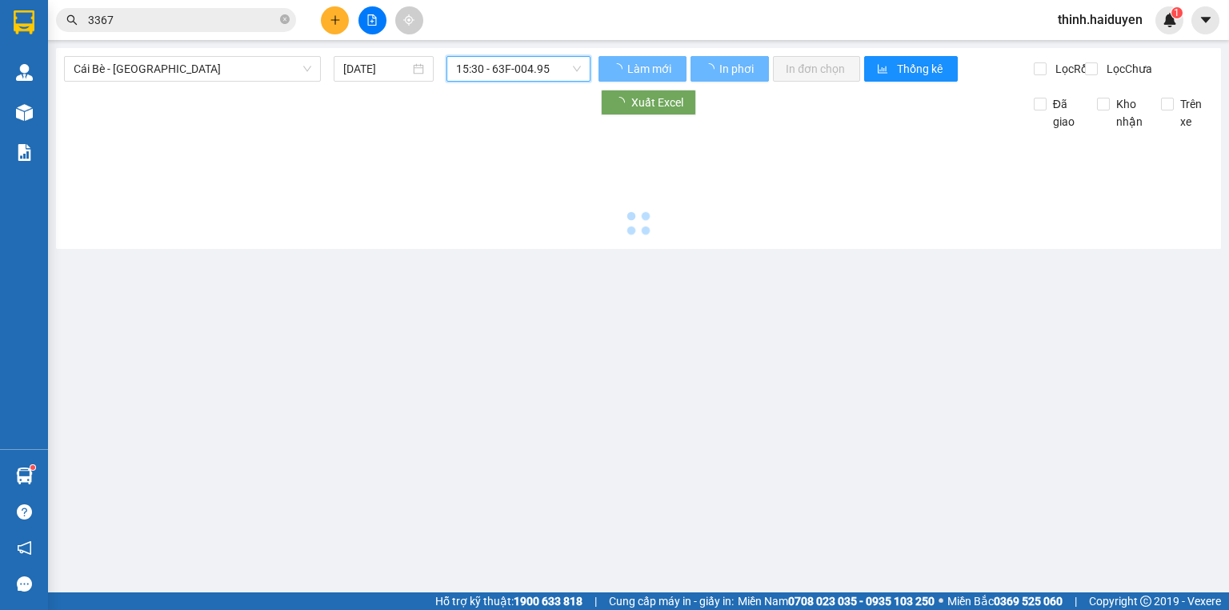
scroll to position [0, 0]
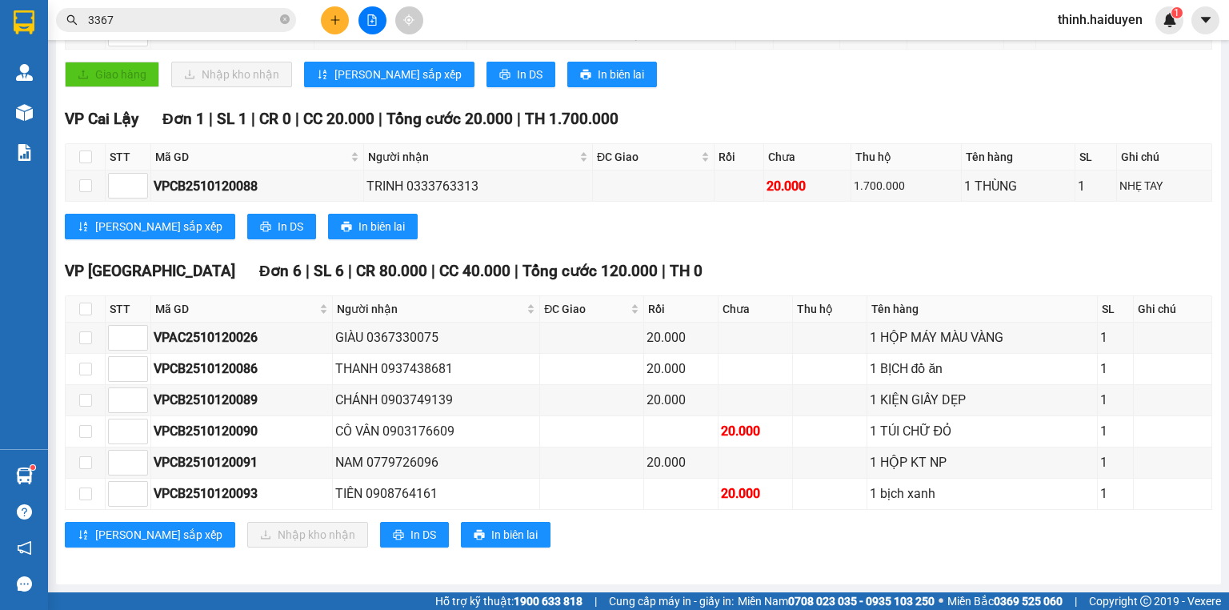
scroll to position [17, 0]
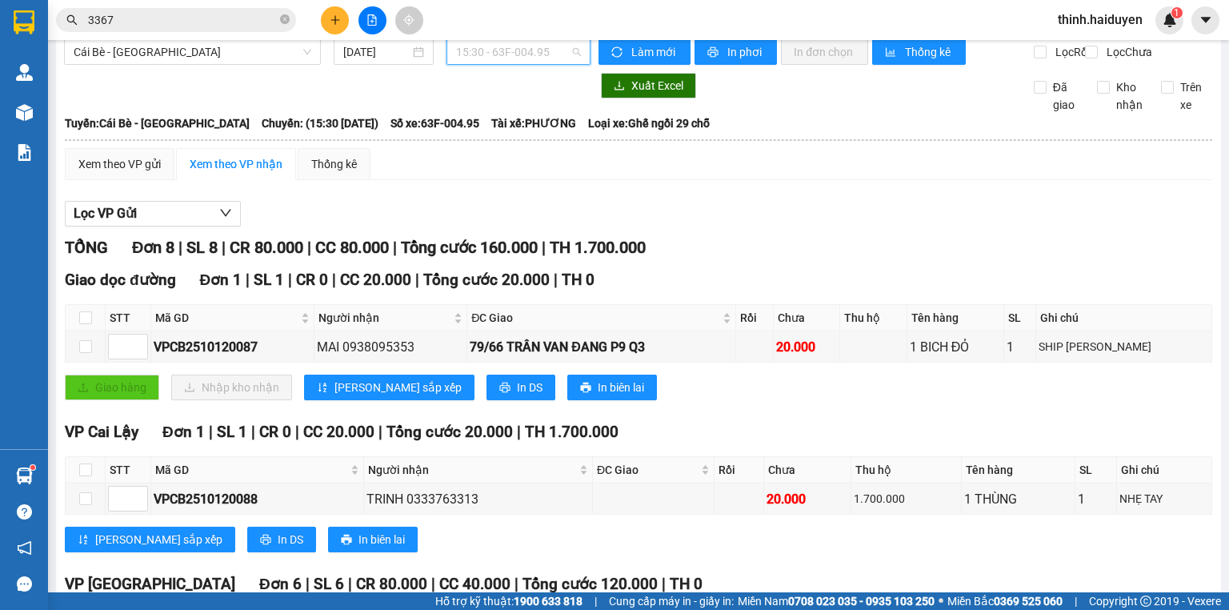
drag, startPoint x: 489, startPoint y: 55, endPoint x: 490, endPoint y: 224, distance: 168.8
click at [491, 61] on span "15:30 - 63F-004.95" at bounding box center [519, 52] width 126 height 24
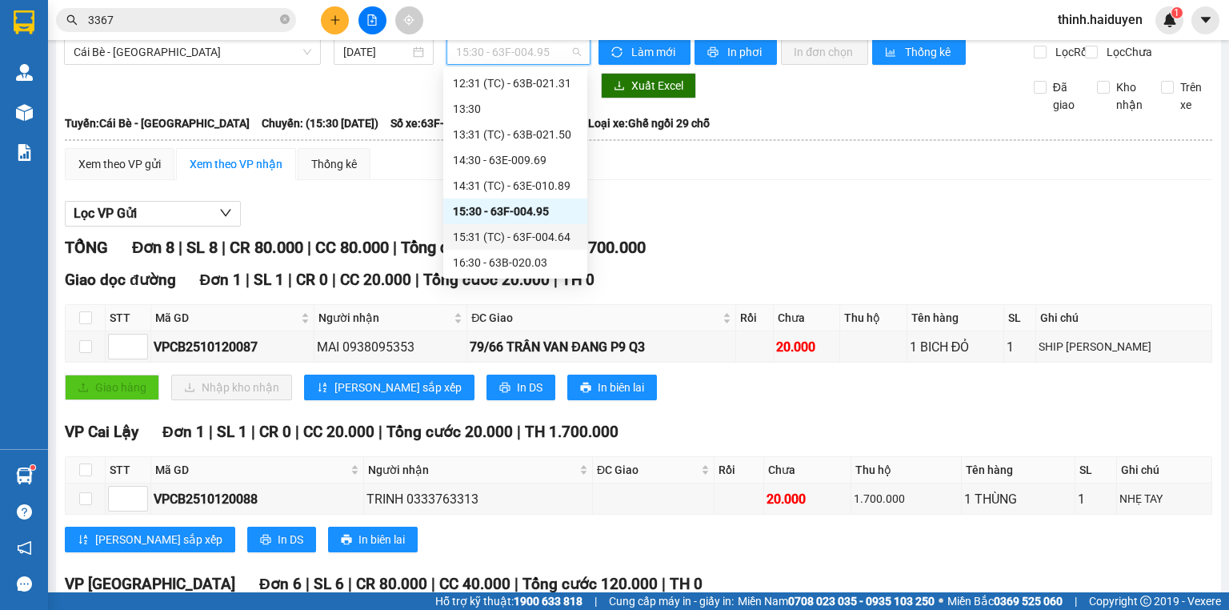
click at [487, 243] on div "15:31 (TC) - 63F-004.64" at bounding box center [515, 237] width 125 height 18
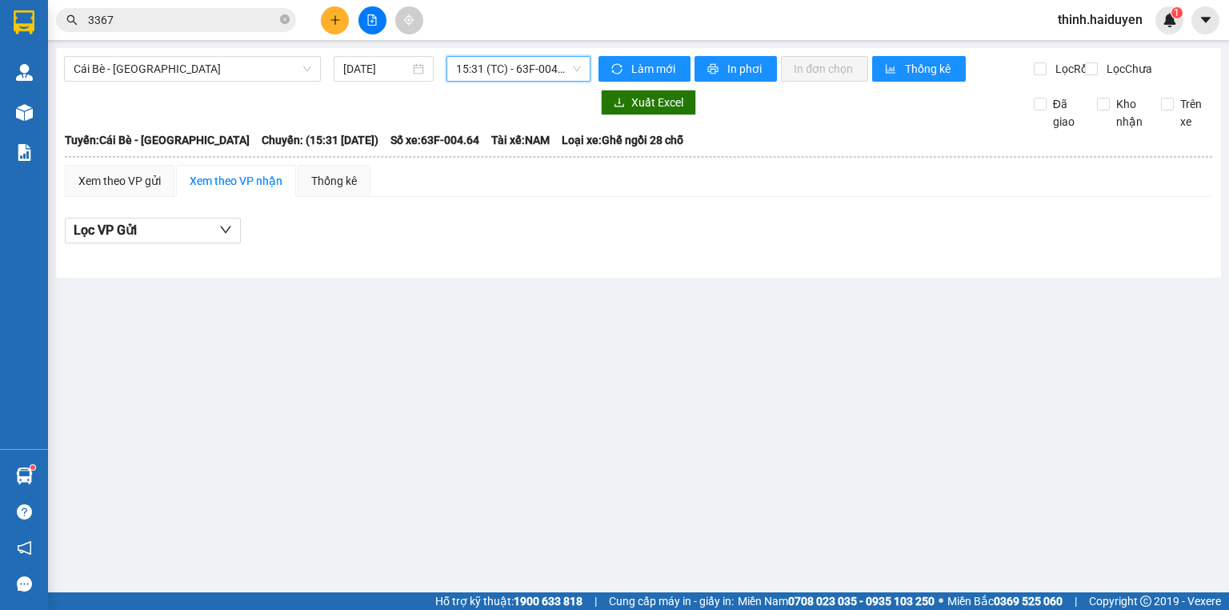
click at [514, 77] on span "15:31 (TC) - 63F-004.64" at bounding box center [519, 69] width 126 height 24
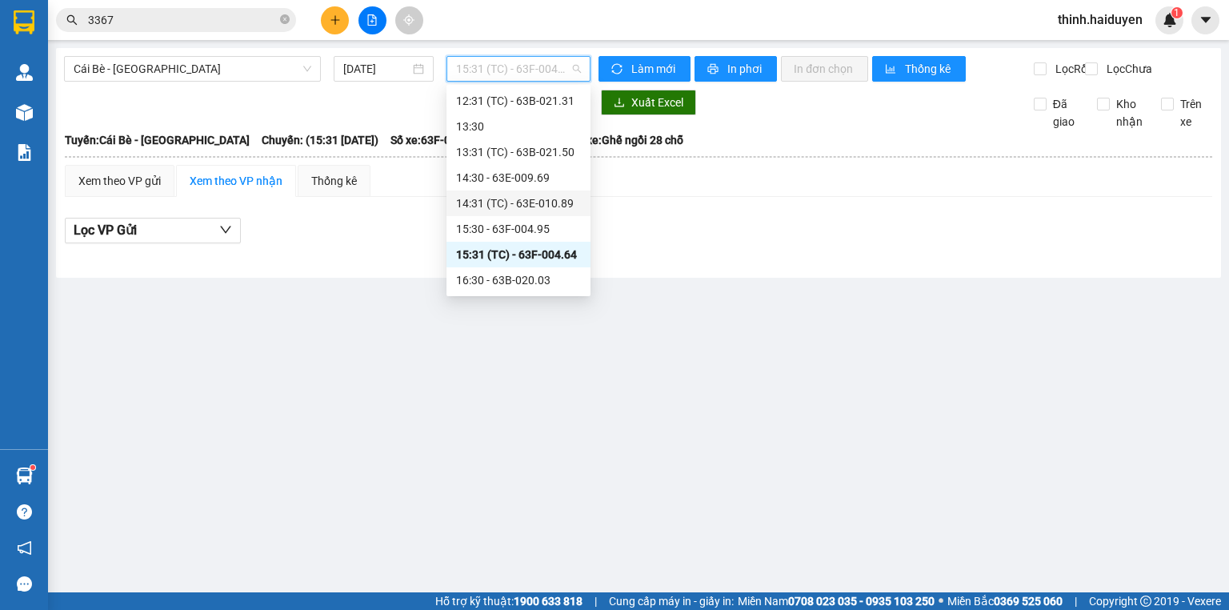
scroll to position [410, 0]
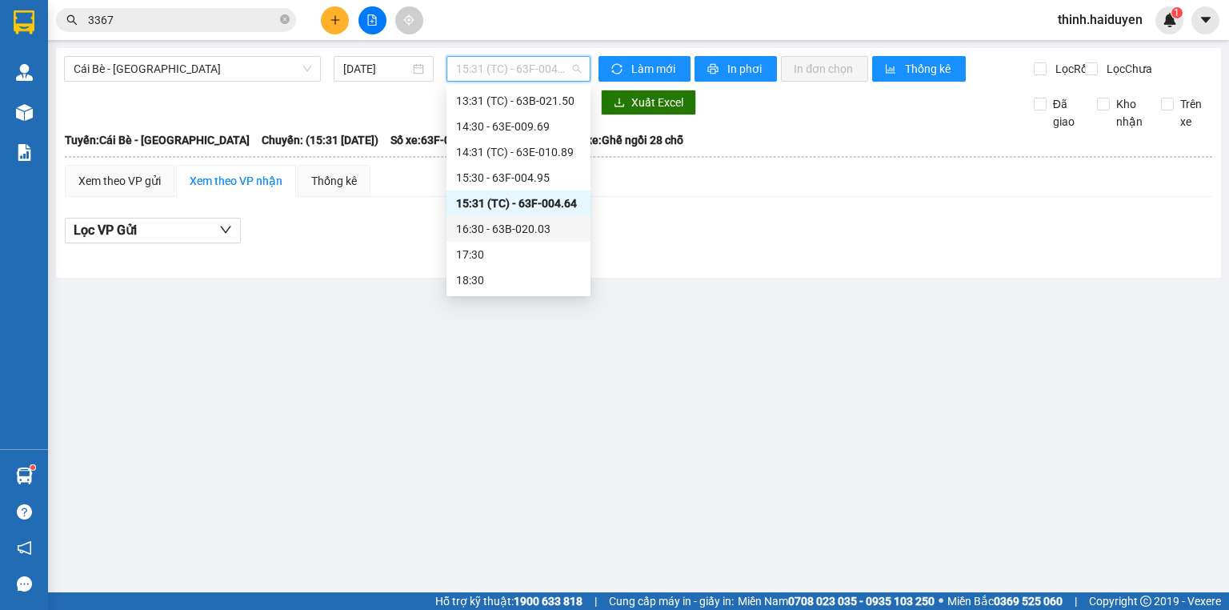
click at [511, 234] on div "16:30 - 63B-020.03" at bounding box center [518, 229] width 125 height 18
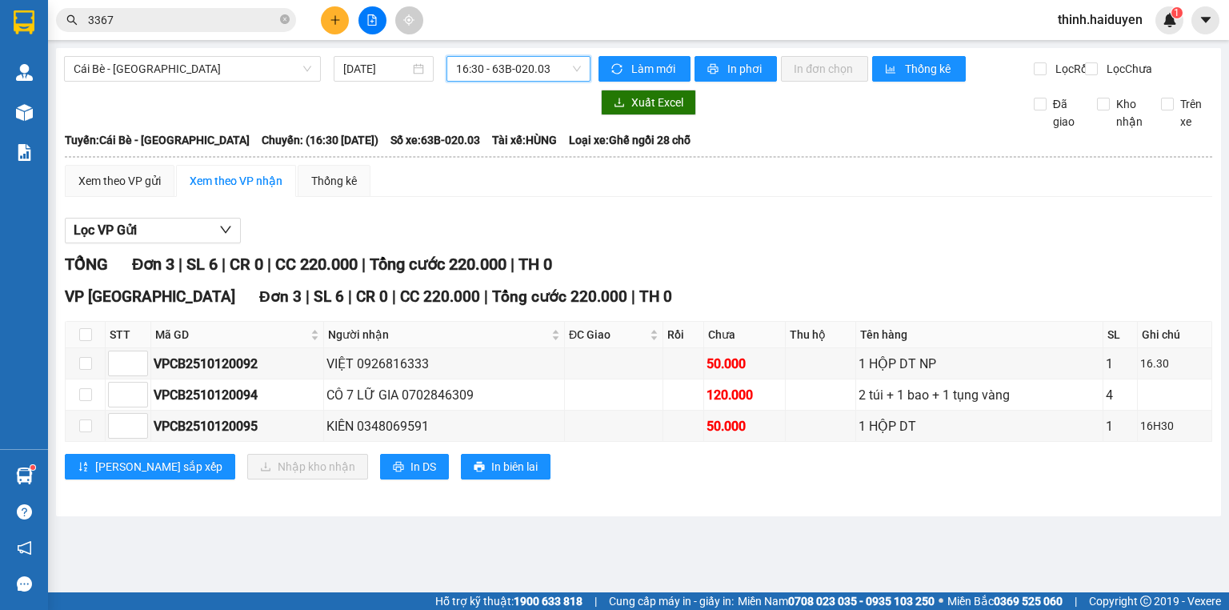
click at [511, 65] on span "16:30 - 63B-020.03" at bounding box center [519, 69] width 126 height 24
drag, startPoint x: 516, startPoint y: 67, endPoint x: 515, endPoint y: 135, distance: 68.0
click at [516, 70] on span "16:30 - 63B-020.03" at bounding box center [519, 69] width 126 height 24
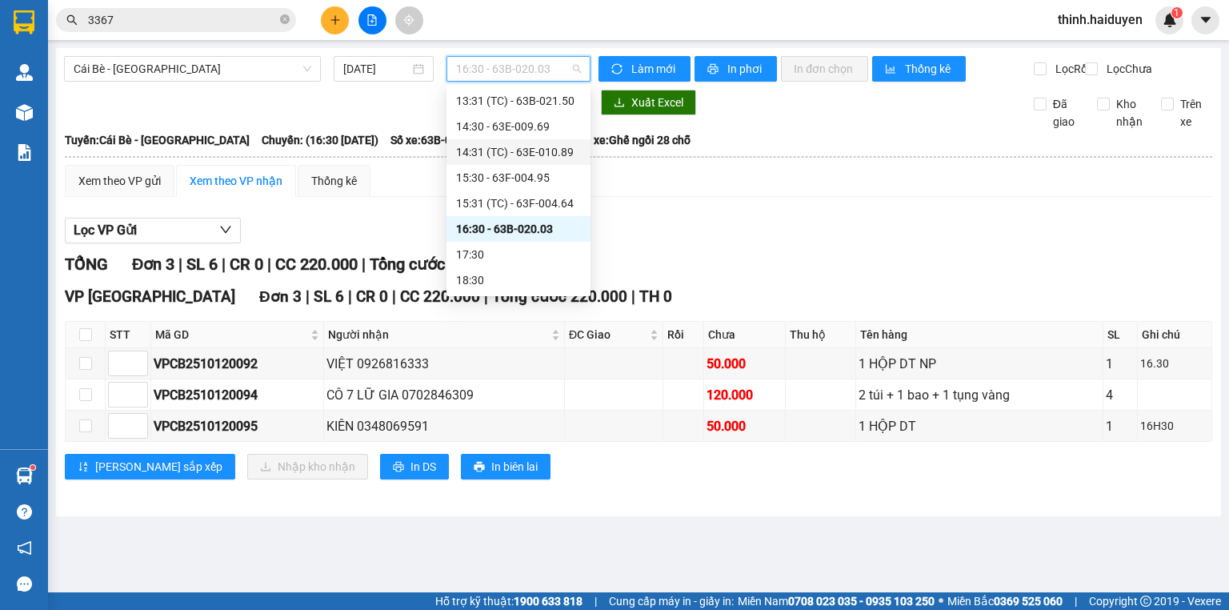
click at [496, 157] on div "14:31 (TC) - 63E-010.89" at bounding box center [518, 152] width 125 height 18
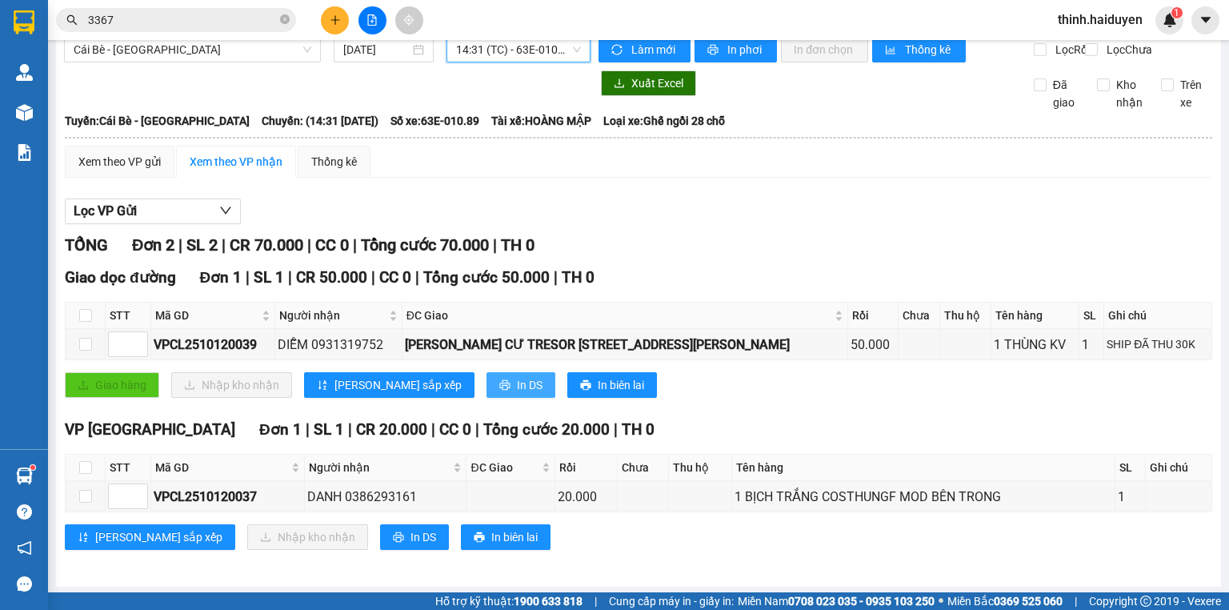
scroll to position [32, 0]
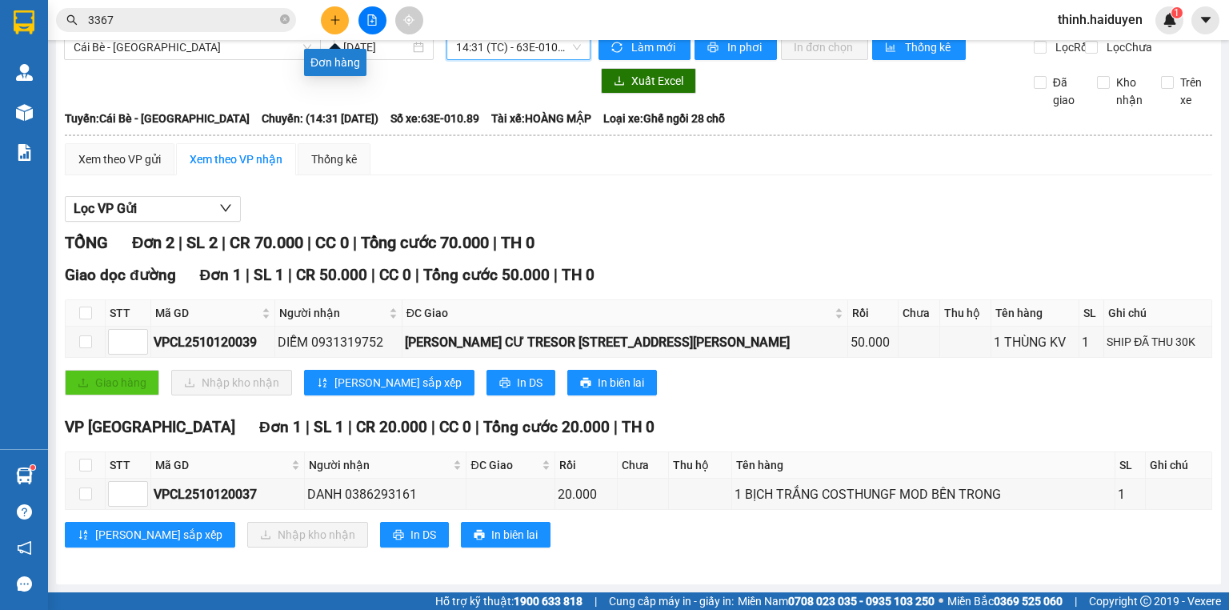
click at [337, 14] on icon "plus" at bounding box center [335, 19] width 11 height 11
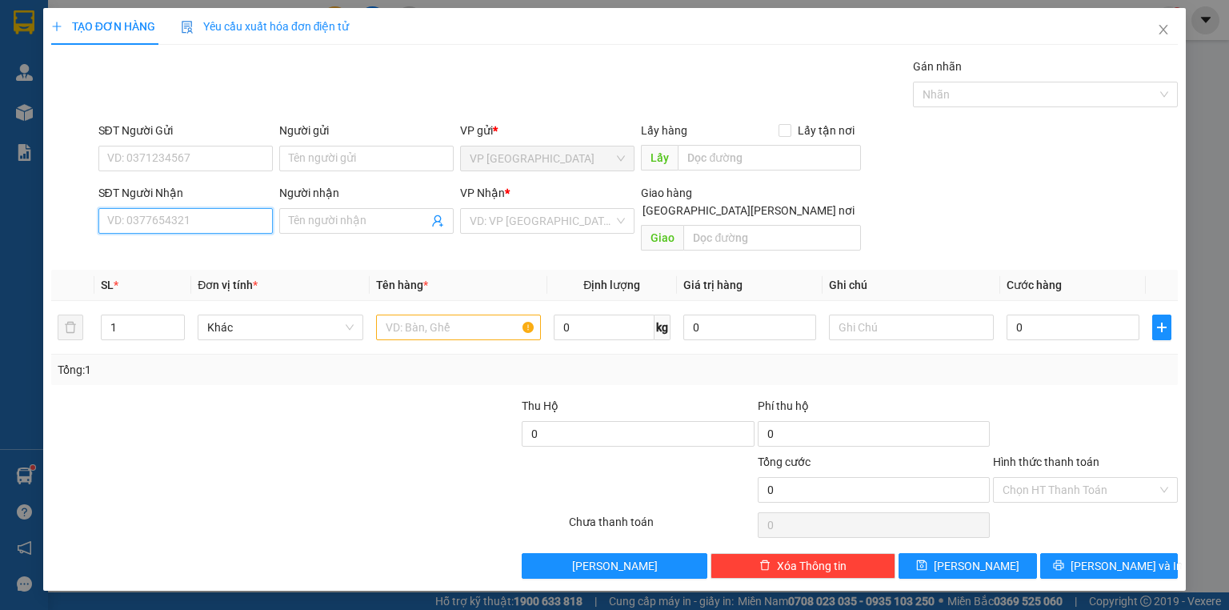
drag, startPoint x: 162, startPoint y: 227, endPoint x: 170, endPoint y: 230, distance: 8.4
click at [162, 228] on input "SĐT Người Nhận" at bounding box center [185, 221] width 174 height 26
click at [130, 221] on input "098534902" at bounding box center [185, 221] width 174 height 26
click at [146, 219] on input "098534902" at bounding box center [185, 221] width 174 height 26
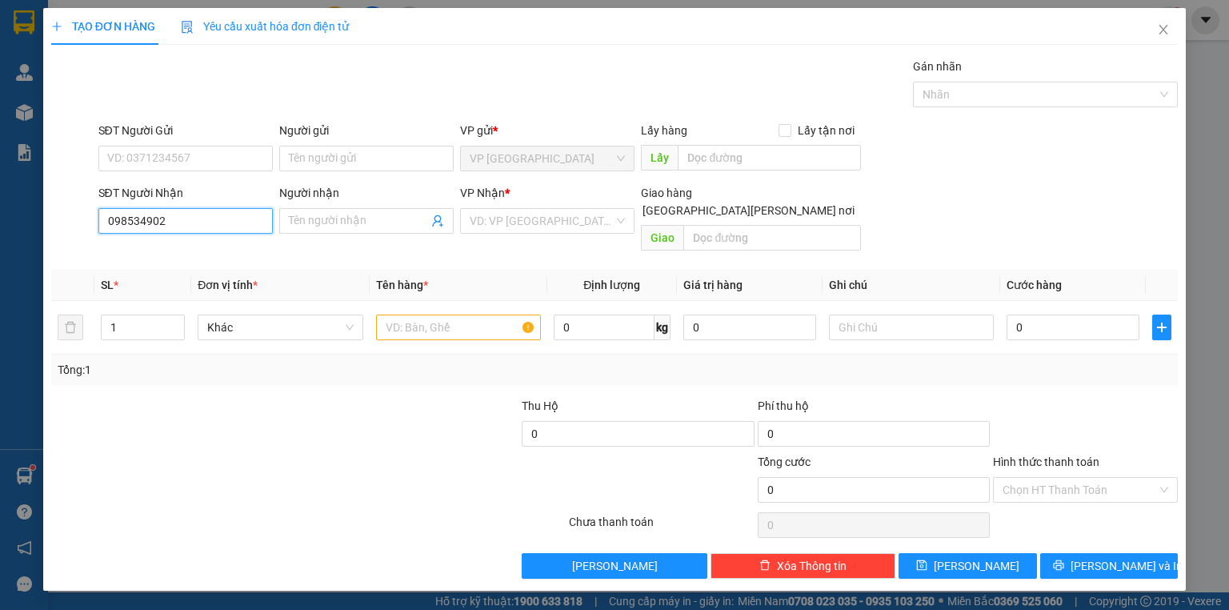
click at [148, 218] on input "098534902" at bounding box center [185, 221] width 174 height 26
click at [149, 218] on input "098534902" at bounding box center [185, 221] width 174 height 26
drag, startPoint x: 201, startPoint y: 221, endPoint x: 182, endPoint y: 222, distance: 18.4
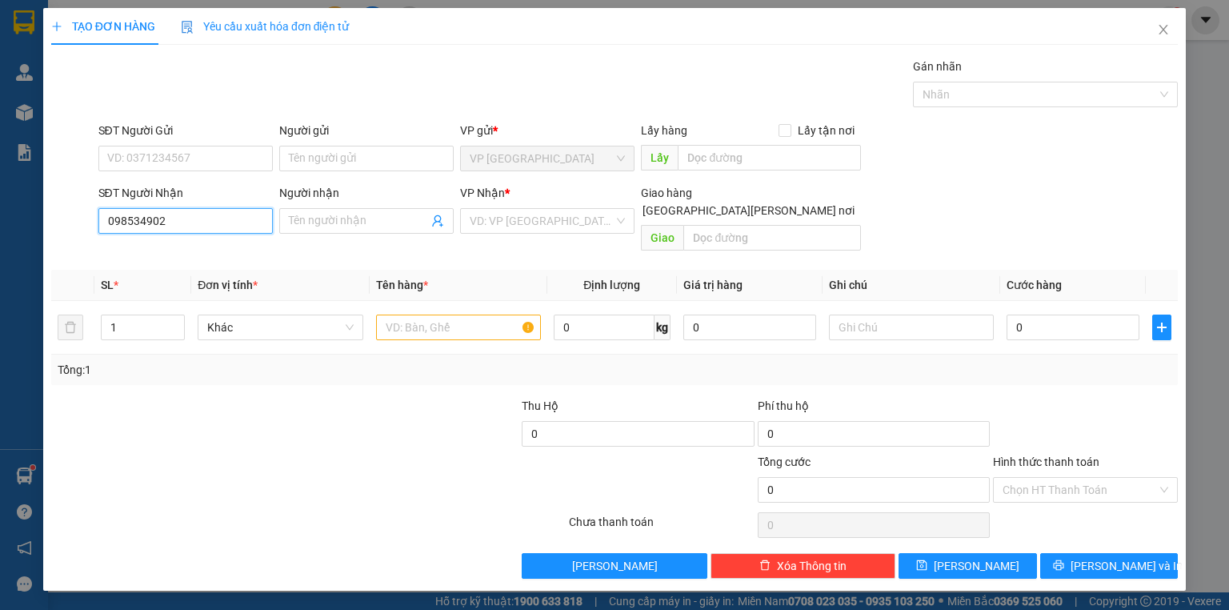
click at [200, 221] on input "098534902" at bounding box center [185, 221] width 174 height 26
click at [182, 220] on input "098534902" at bounding box center [185, 221] width 174 height 26
click at [135, 458] on form "Thu Hộ 0 Phí thu hộ 0 Tổng cước 0 Hình thức thanh toán Chọn HT Thanh Toán" at bounding box center [614, 453] width 1127 height 112
click at [150, 221] on input "098534902" at bounding box center [185, 221] width 174 height 26
type input "0985349602"
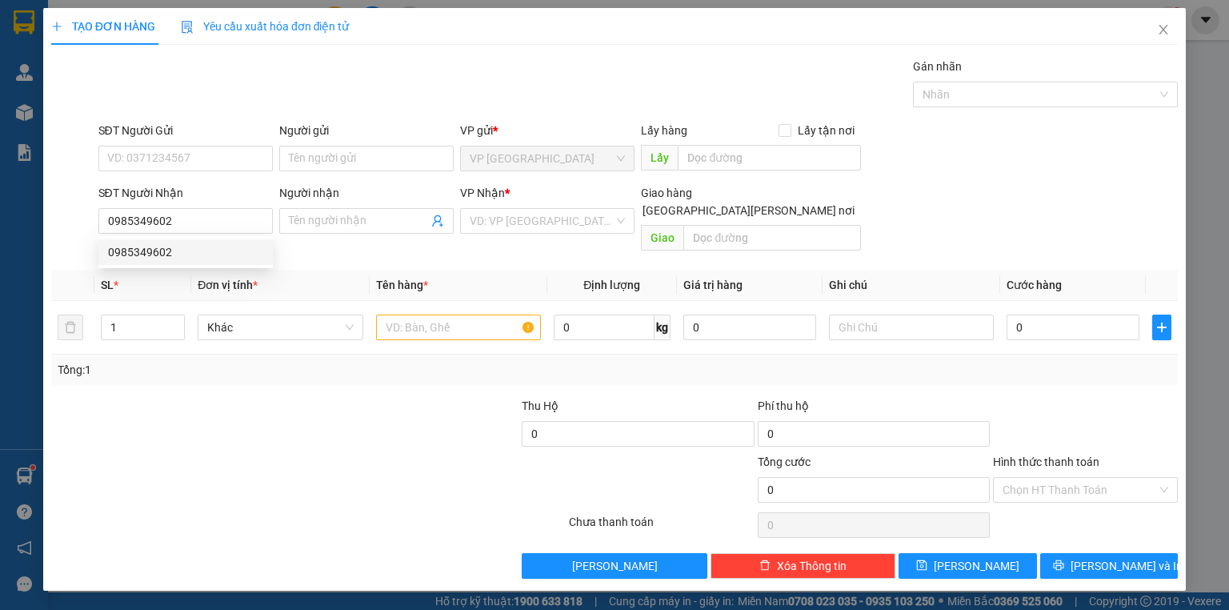
click at [230, 265] on div "0985349602 0985349602" at bounding box center [185, 252] width 174 height 32
click at [231, 270] on th "Đơn vị tính *" at bounding box center [280, 285] width 178 height 31
click at [221, 218] on input "0985349602" at bounding box center [185, 221] width 174 height 26
click at [198, 250] on div "0985349602" at bounding box center [185, 252] width 155 height 18
type input "CF 61"
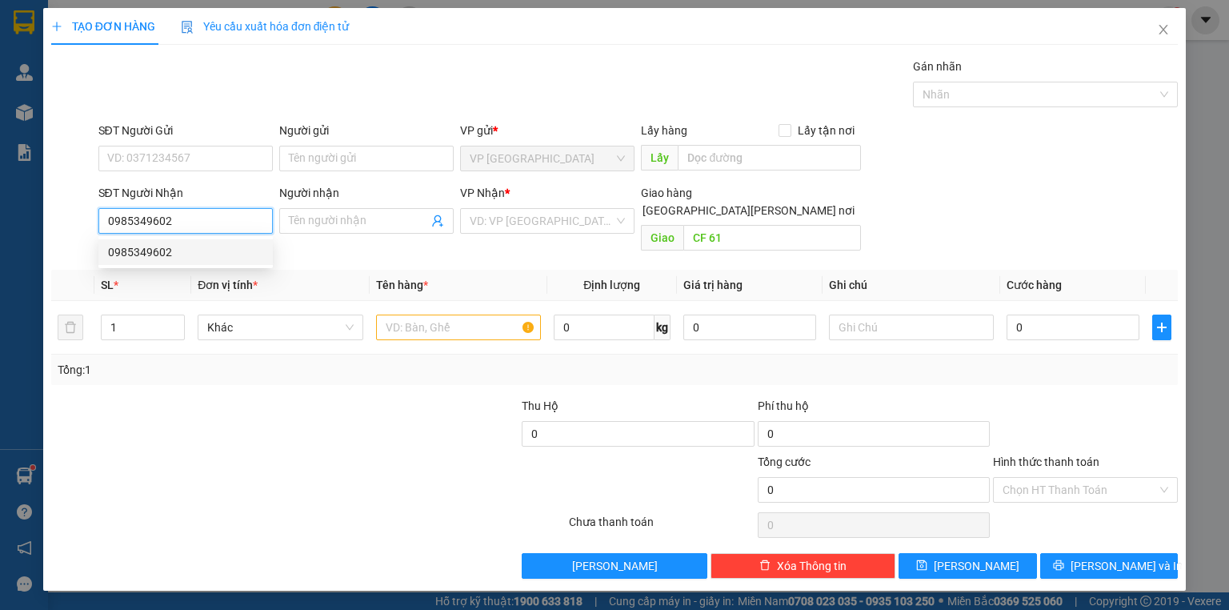
type input "40.000"
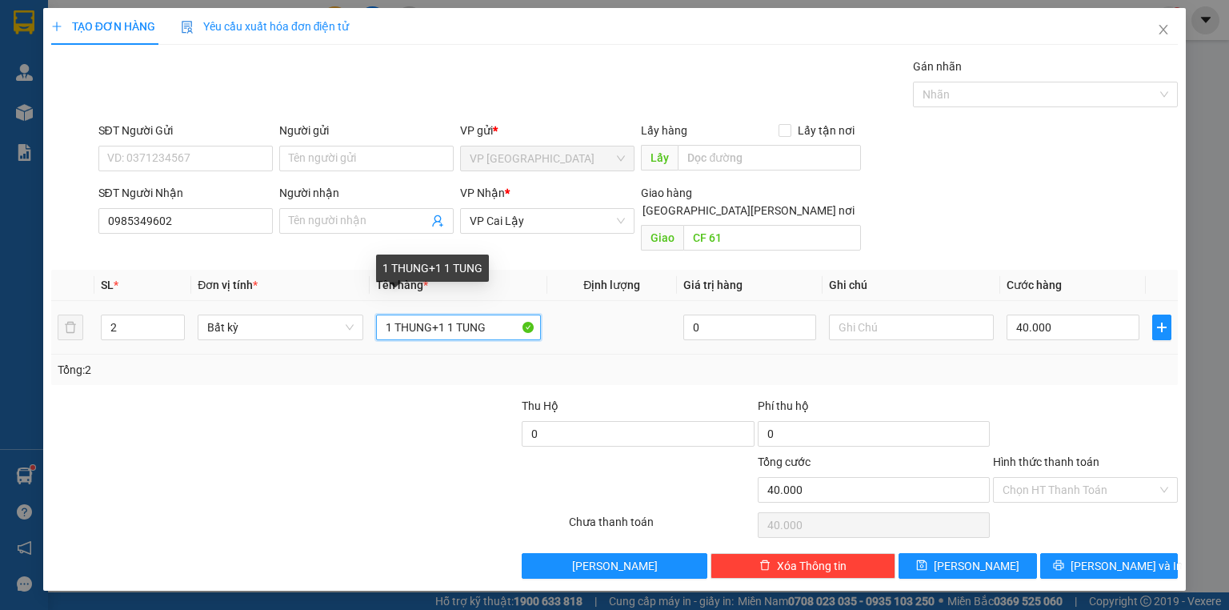
drag, startPoint x: 501, startPoint y: 310, endPoint x: 429, endPoint y: 310, distance: 72.0
click at [431, 314] on input "1 THUNG+1 1 TUNG" at bounding box center [458, 327] width 165 height 26
type input "1 THUNG mớp"
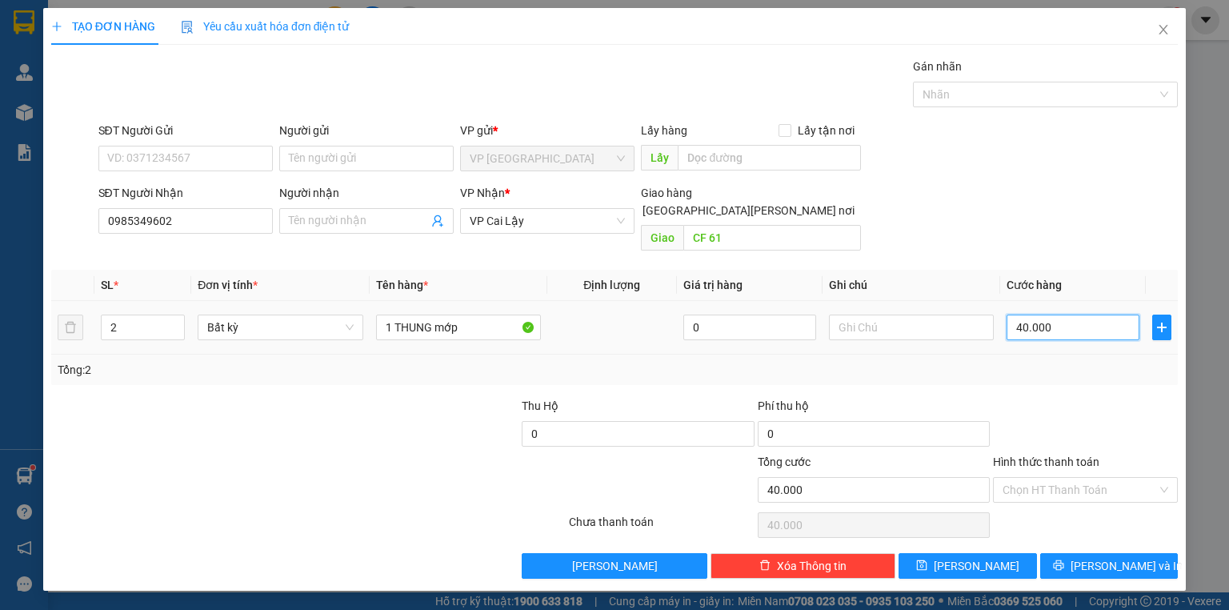
click at [1057, 314] on input "40.000" at bounding box center [1073, 327] width 133 height 26
type input "2"
type input "20"
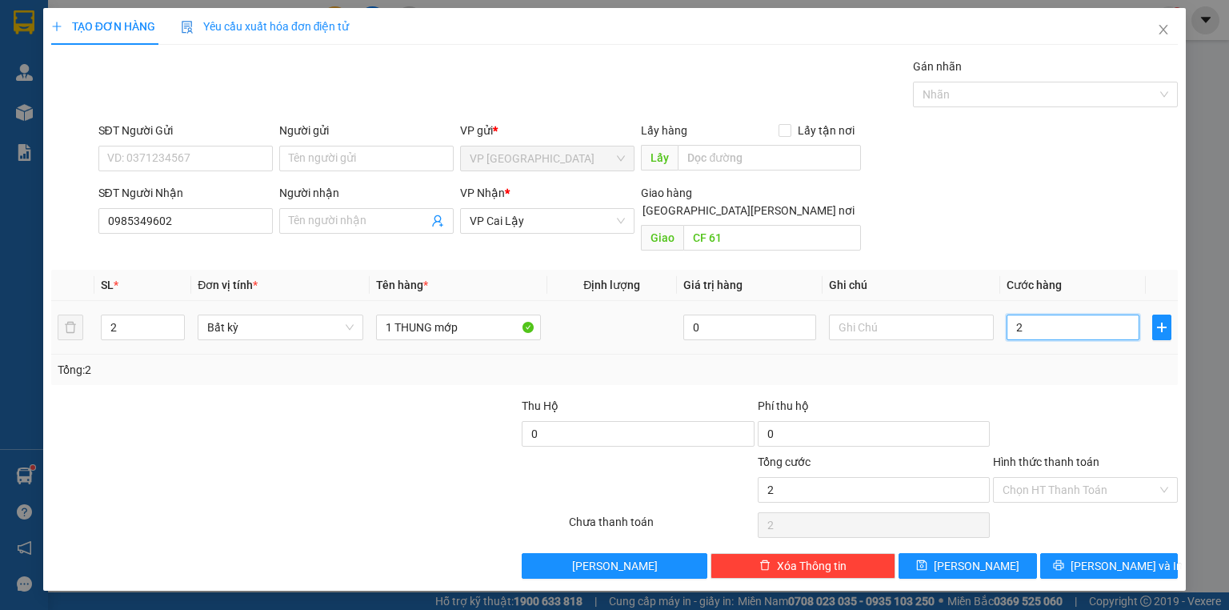
type input "20"
type input "20.000"
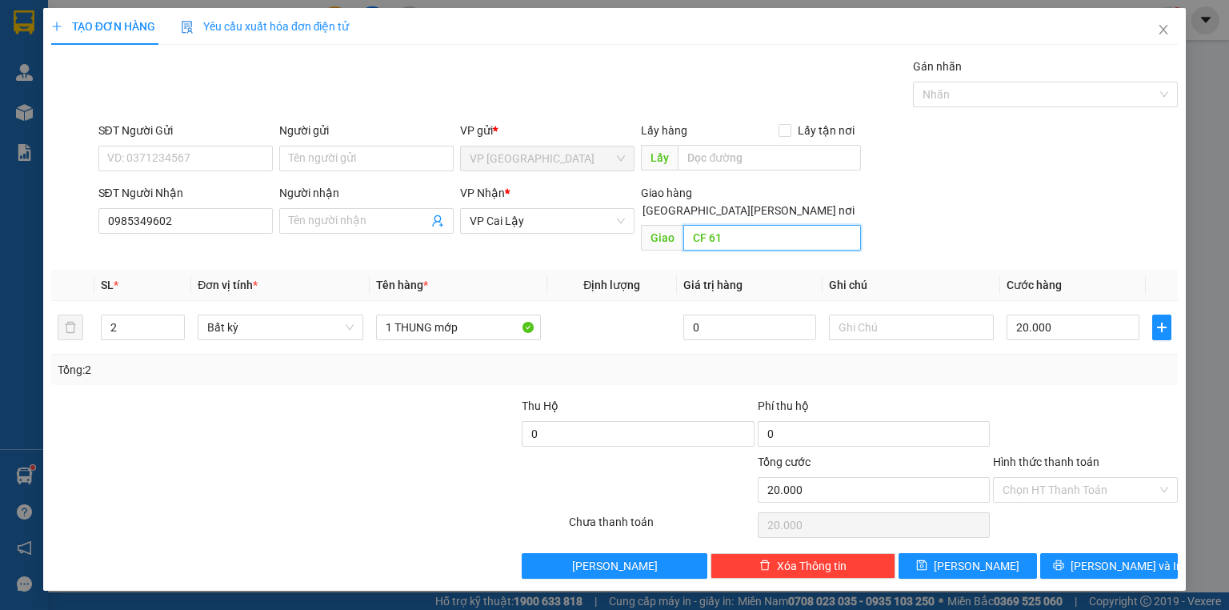
click at [725, 225] on input "CF 61" at bounding box center [772, 238] width 178 height 26
type input "q"
type input "cf 61"
drag, startPoint x: 1059, startPoint y: 467, endPoint x: 1056, endPoint y: 499, distance: 32.1
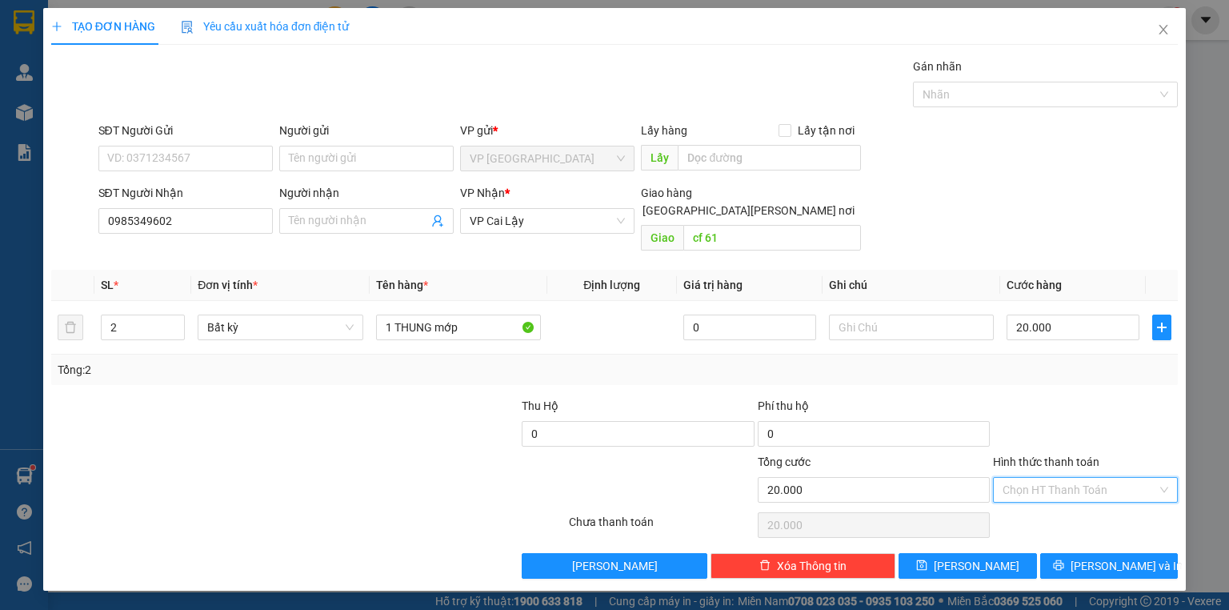
click at [1059, 478] on input "Hình thức thanh toán" at bounding box center [1080, 490] width 154 height 24
click at [1056, 500] on div "Tại văn phòng" at bounding box center [1086, 503] width 166 height 18
type input "0"
click at [1064, 559] on icon "printer" at bounding box center [1058, 564] width 11 height 11
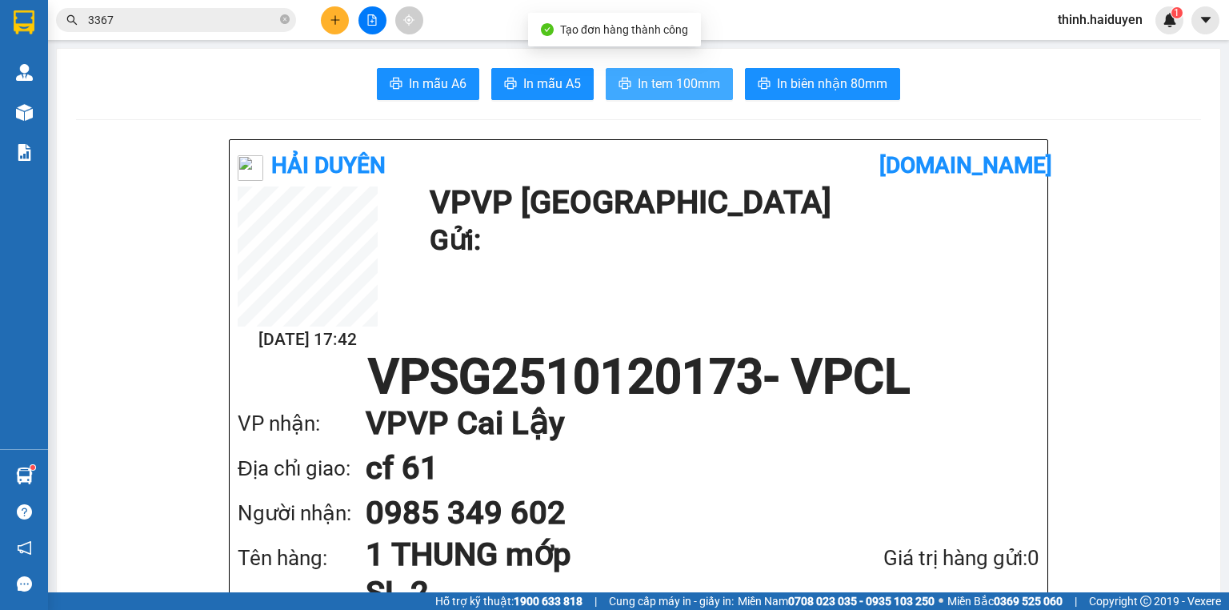
click at [691, 78] on span "In tem 100mm" at bounding box center [679, 84] width 82 height 20
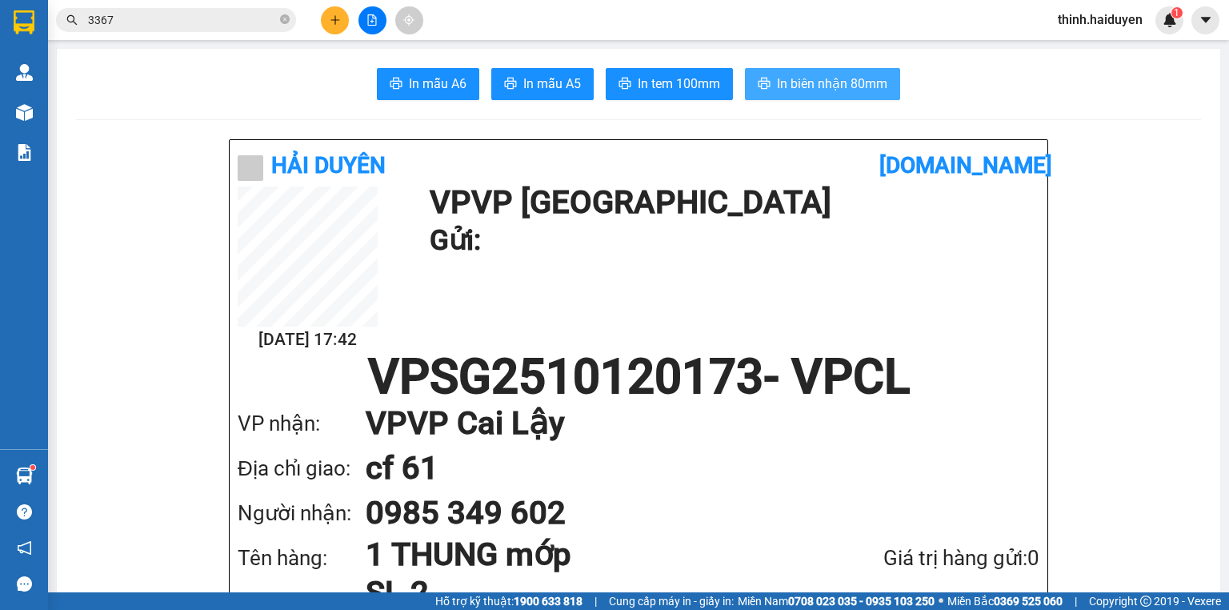
click at [848, 78] on span "In biên nhận 80mm" at bounding box center [832, 84] width 110 height 20
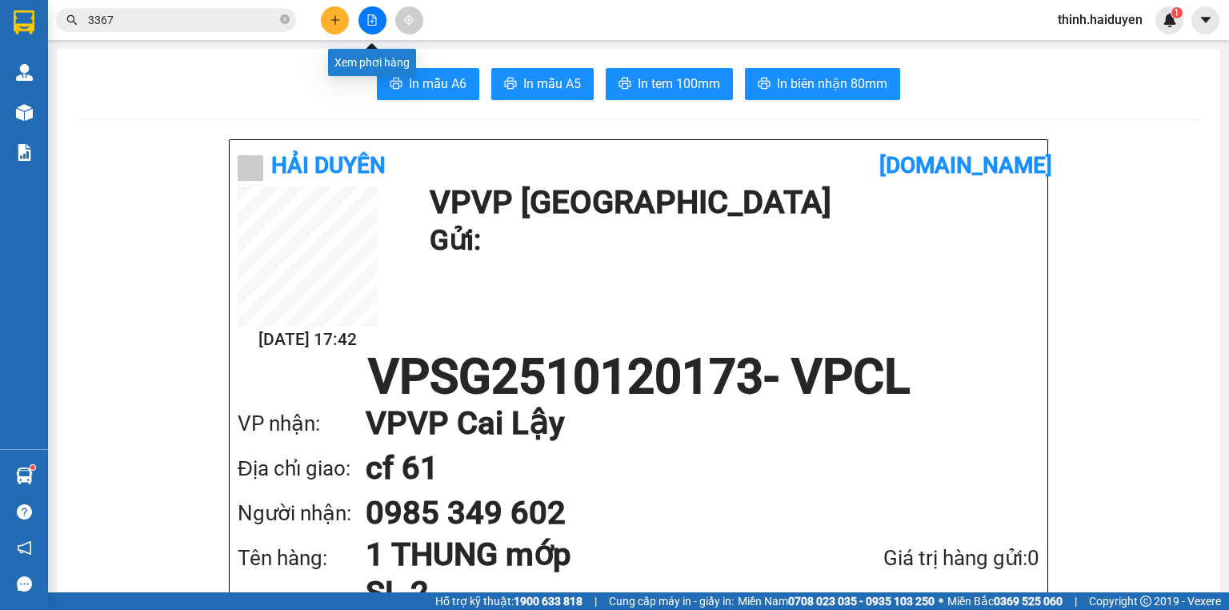
click at [368, 18] on icon "file-add" at bounding box center [371, 19] width 11 height 11
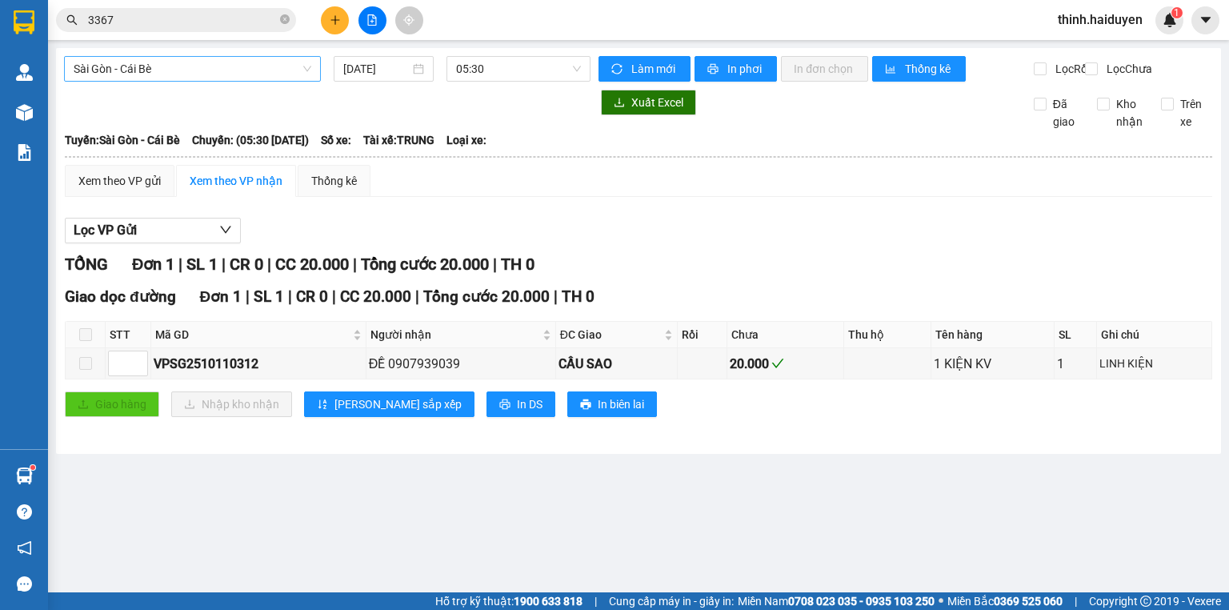
click at [188, 80] on div "Sài Gòn - Cái Bè" at bounding box center [192, 69] width 257 height 26
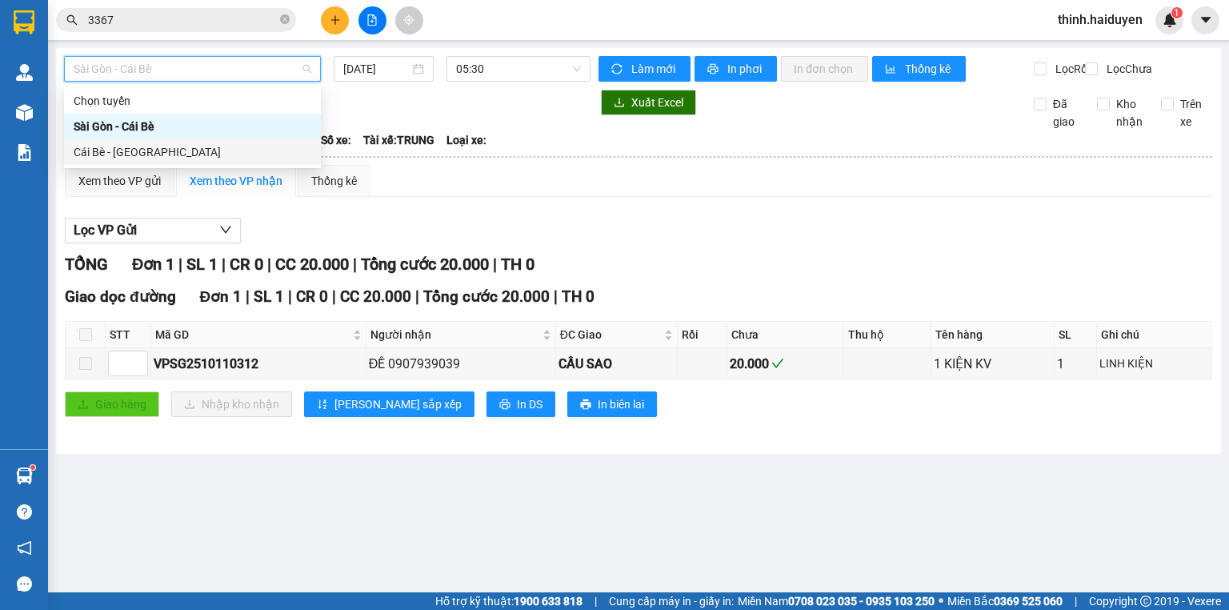
click at [158, 158] on div "Cái Bè - [GEOGRAPHIC_DATA]" at bounding box center [193, 152] width 238 height 18
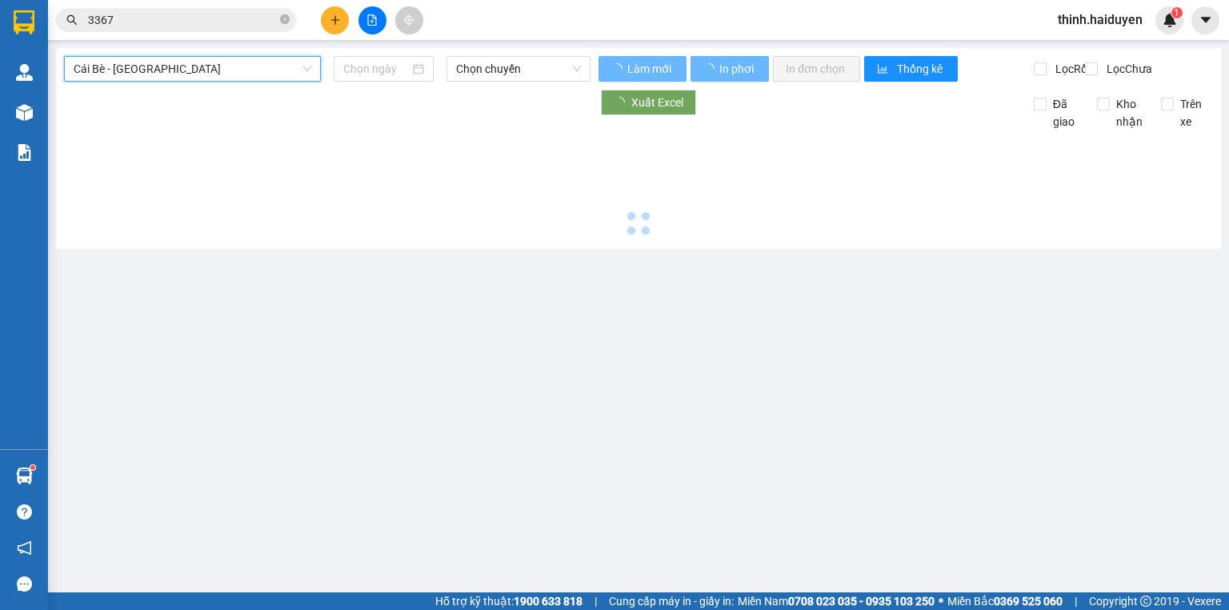
type input "[DATE]"
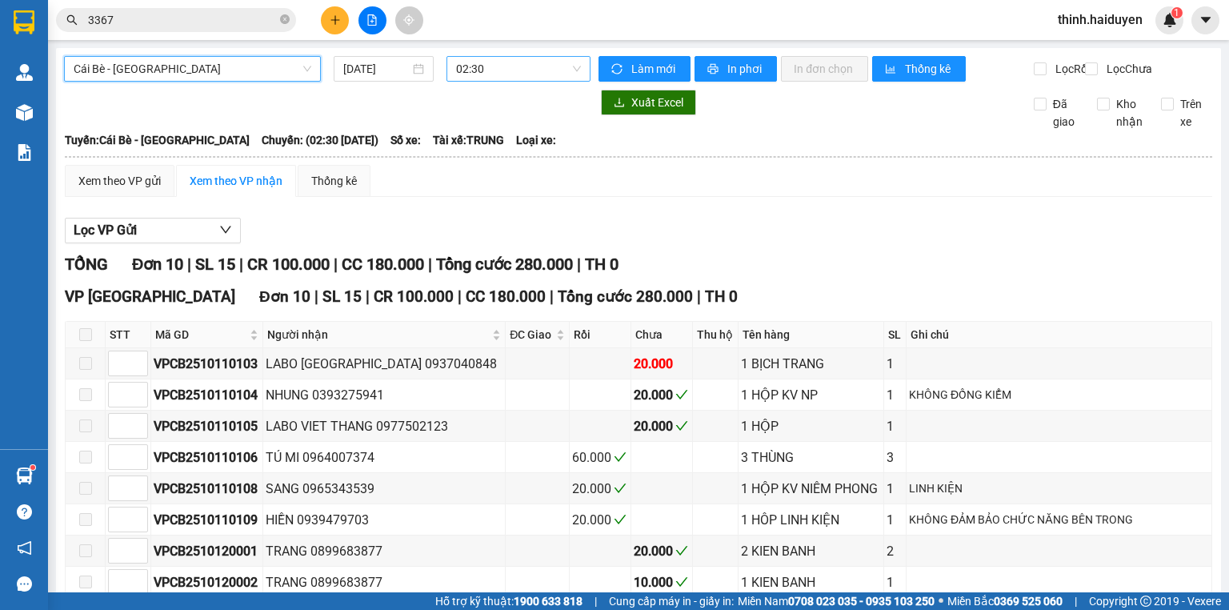
click at [467, 74] on span "02:30" at bounding box center [519, 69] width 126 height 24
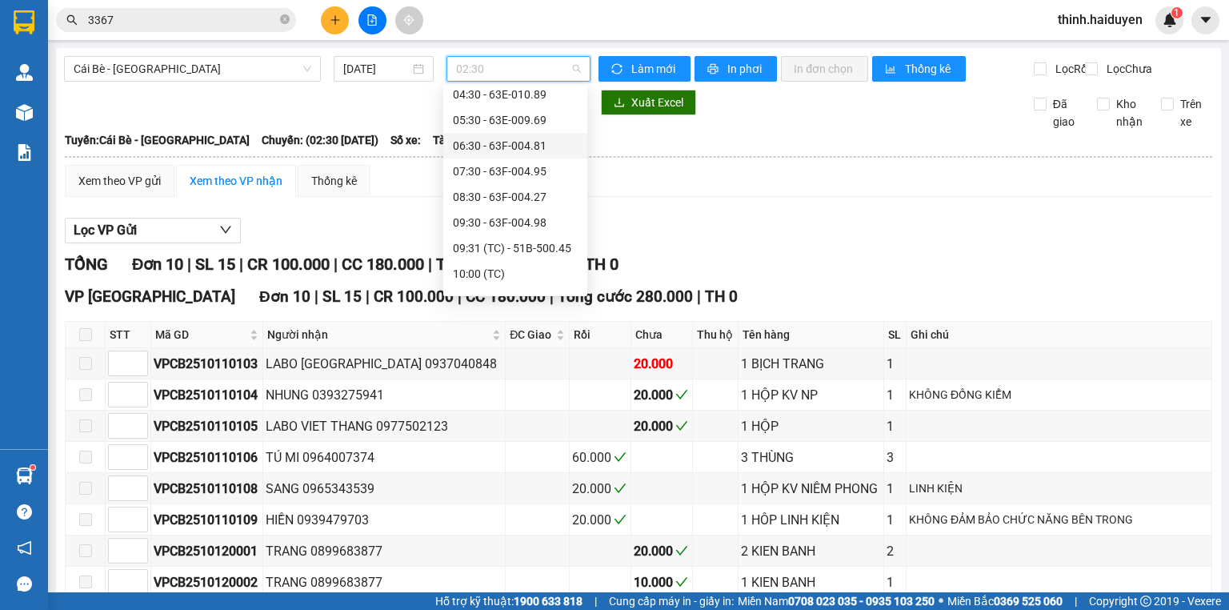
scroll to position [320, 0]
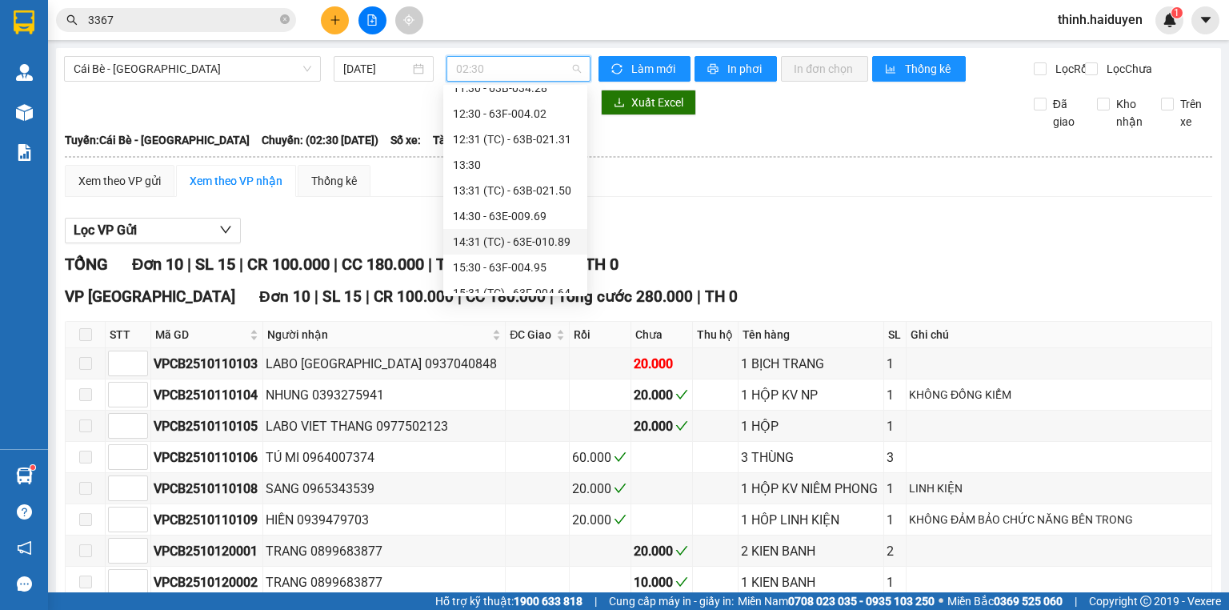
click at [495, 235] on div "14:31 (TC) - 63E-010.89" at bounding box center [515, 242] width 125 height 18
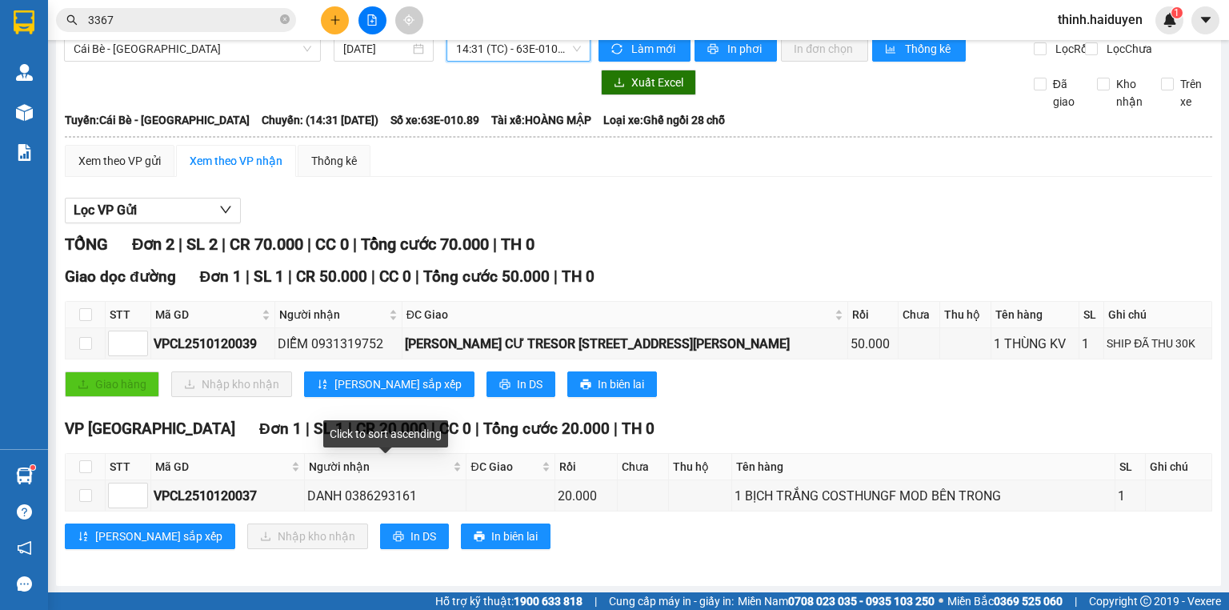
scroll to position [32, 0]
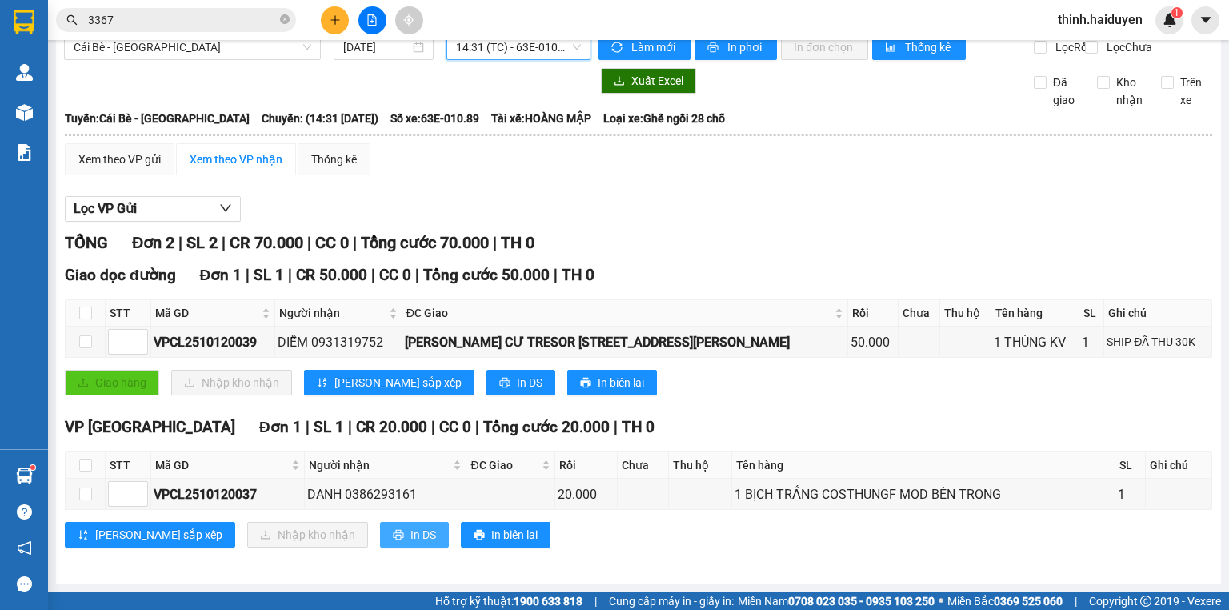
click at [380, 536] on button "In DS" at bounding box center [414, 535] width 69 height 26
click at [410, 540] on span "In DS" at bounding box center [423, 535] width 26 height 18
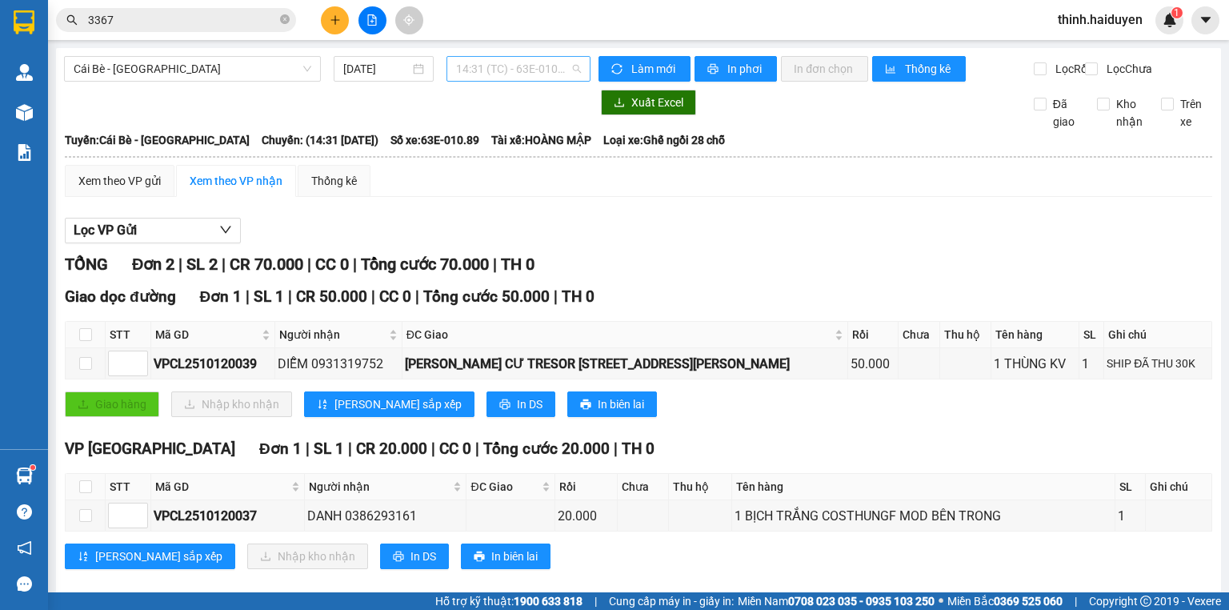
click at [503, 66] on span "14:31 (TC) - 63E-010.89" at bounding box center [519, 69] width 126 height 24
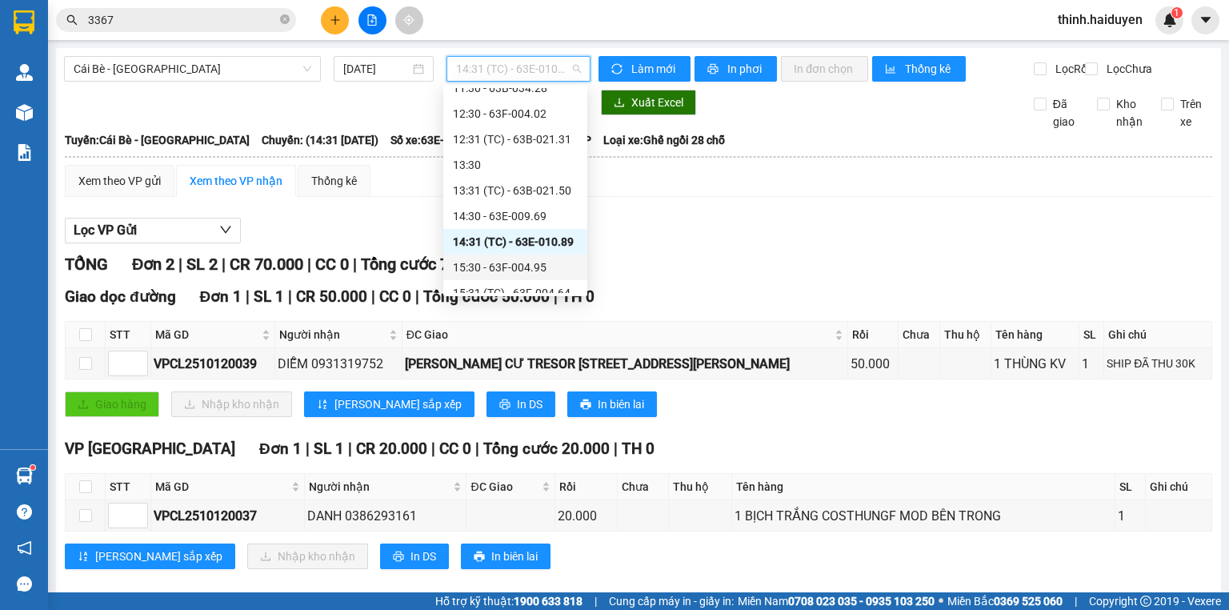
click at [483, 274] on div "15:30 - 63F-004.95" at bounding box center [515, 267] width 125 height 18
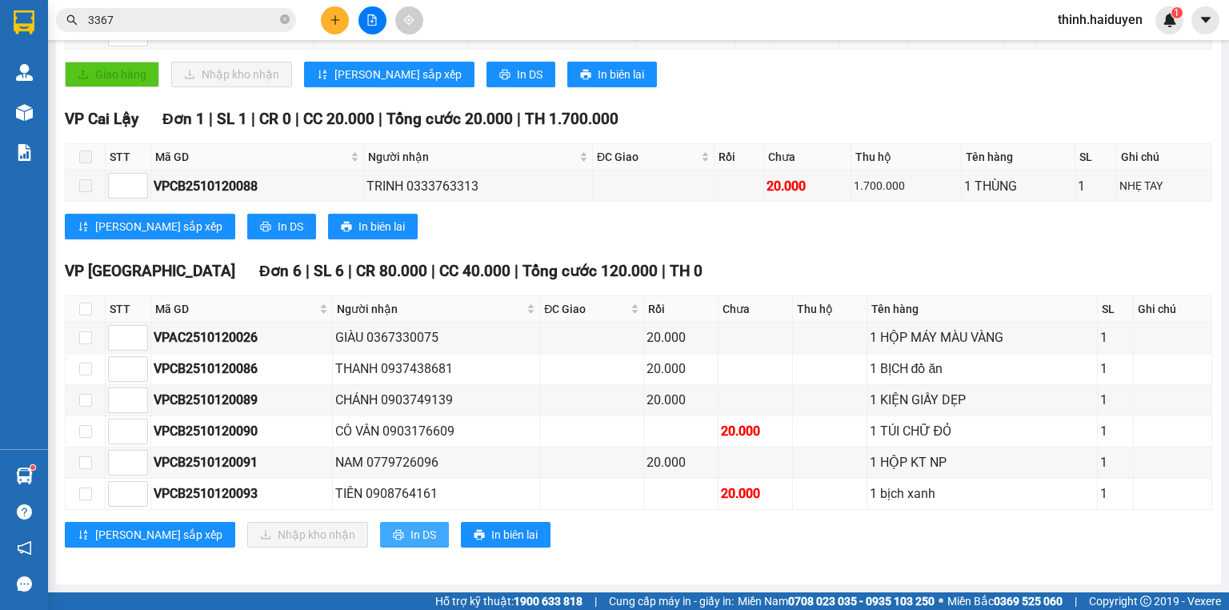
scroll to position [337, 0]
click at [380, 539] on button "In DS" at bounding box center [414, 535] width 69 height 26
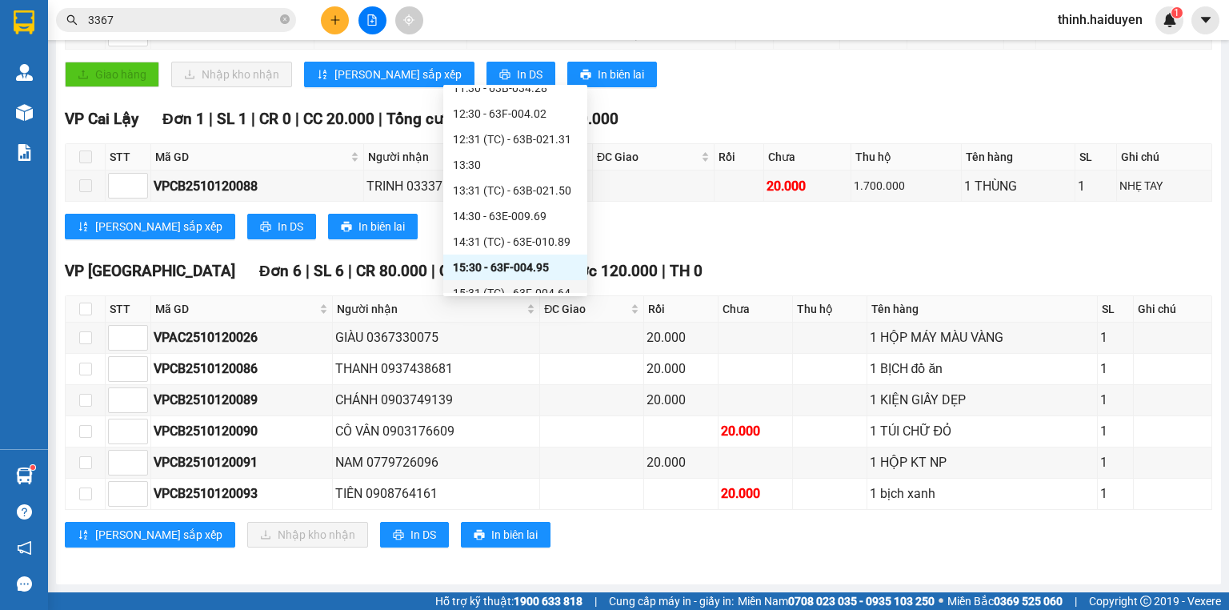
click at [507, 286] on div "15:31 (TC) - 63F-004.64" at bounding box center [515, 293] width 125 height 18
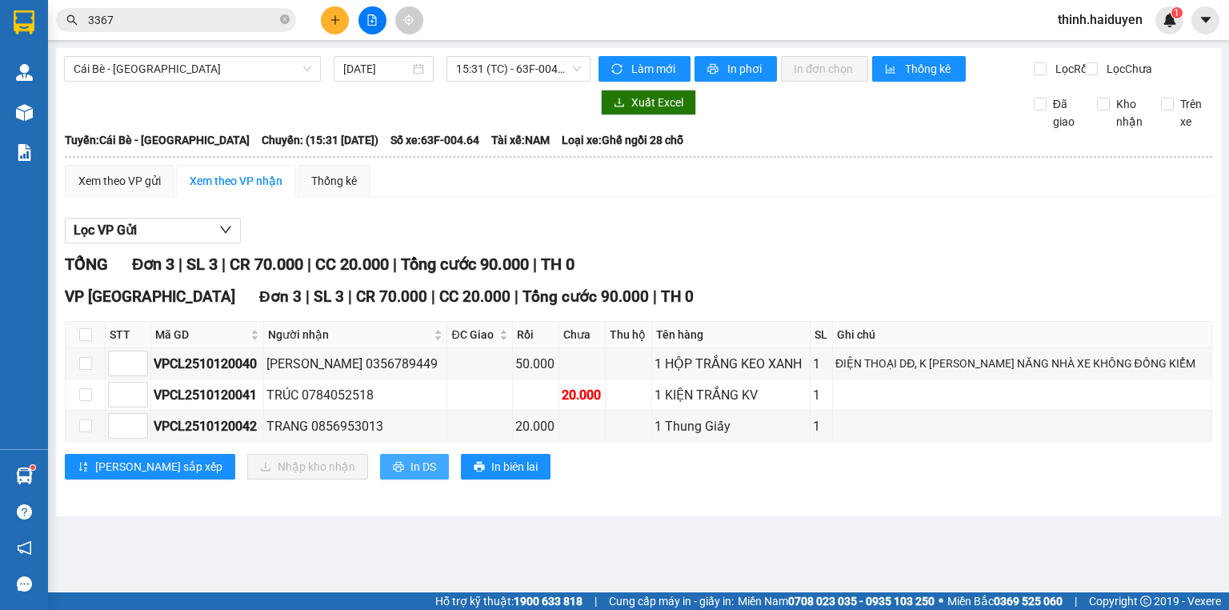
click at [410, 472] on span "In DS" at bounding box center [423, 467] width 26 height 18
click at [515, 67] on span "15:31 (TC) - 63F-004.64" at bounding box center [519, 69] width 126 height 24
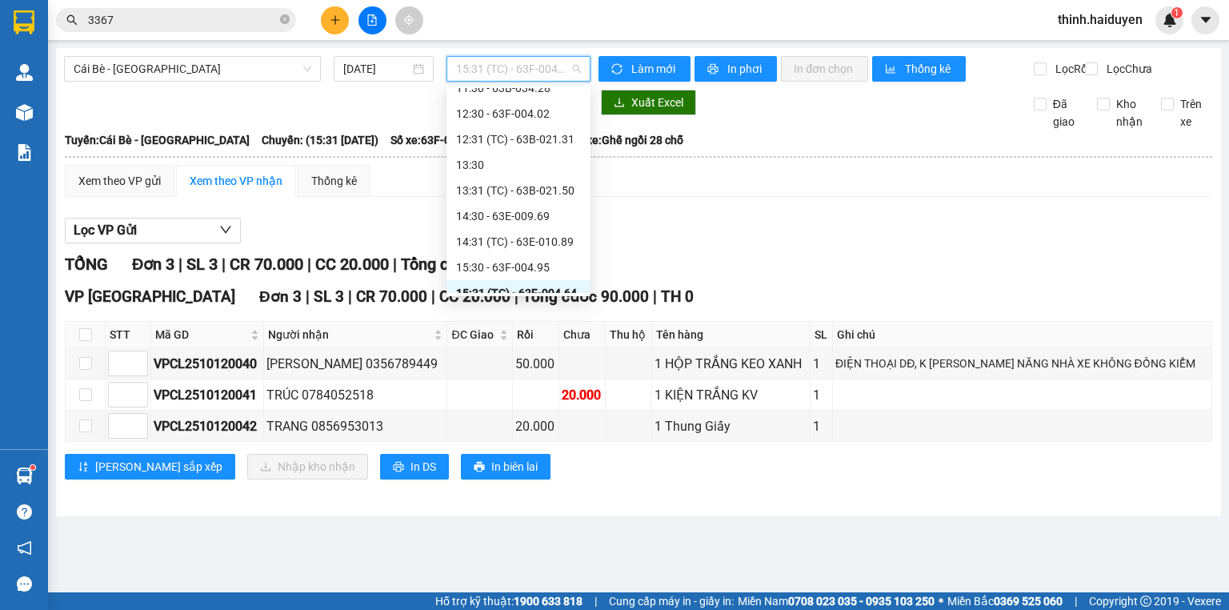
click at [507, 310] on div "16:30 - 63B-020.03" at bounding box center [518, 319] width 125 height 18
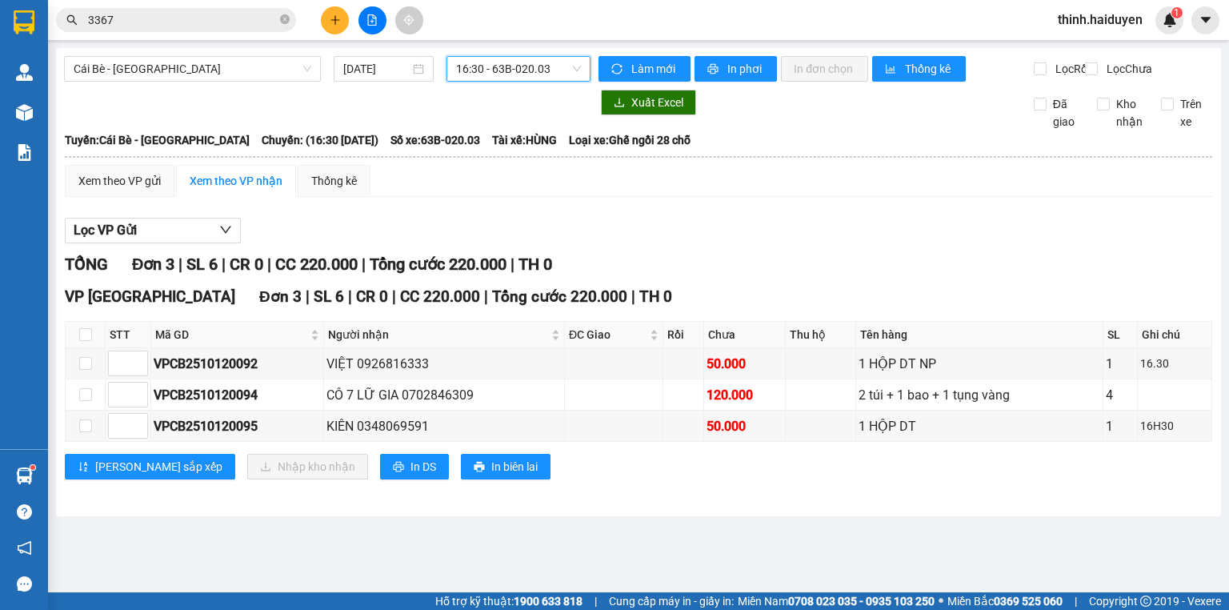
drag, startPoint x: 483, startPoint y: 66, endPoint x: 472, endPoint y: 142, distance: 76.0
click at [483, 67] on span "16:30 - 63B-020.03" at bounding box center [519, 69] width 126 height 24
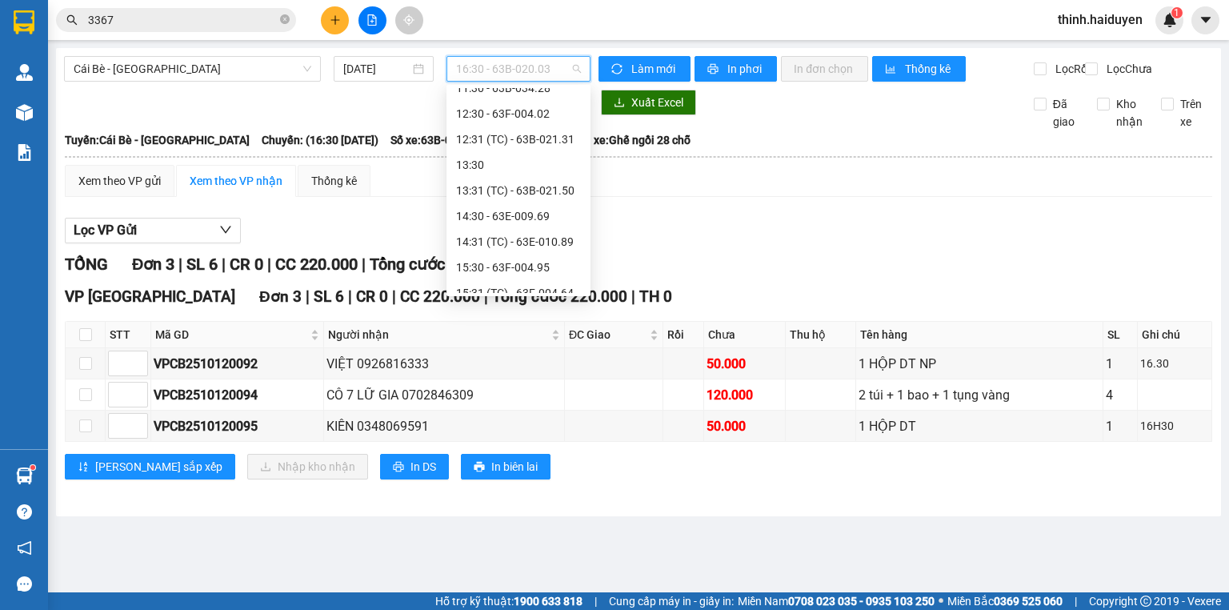
click at [499, 335] on div "16:31 (TC) - 63F-004.98" at bounding box center [518, 344] width 125 height 18
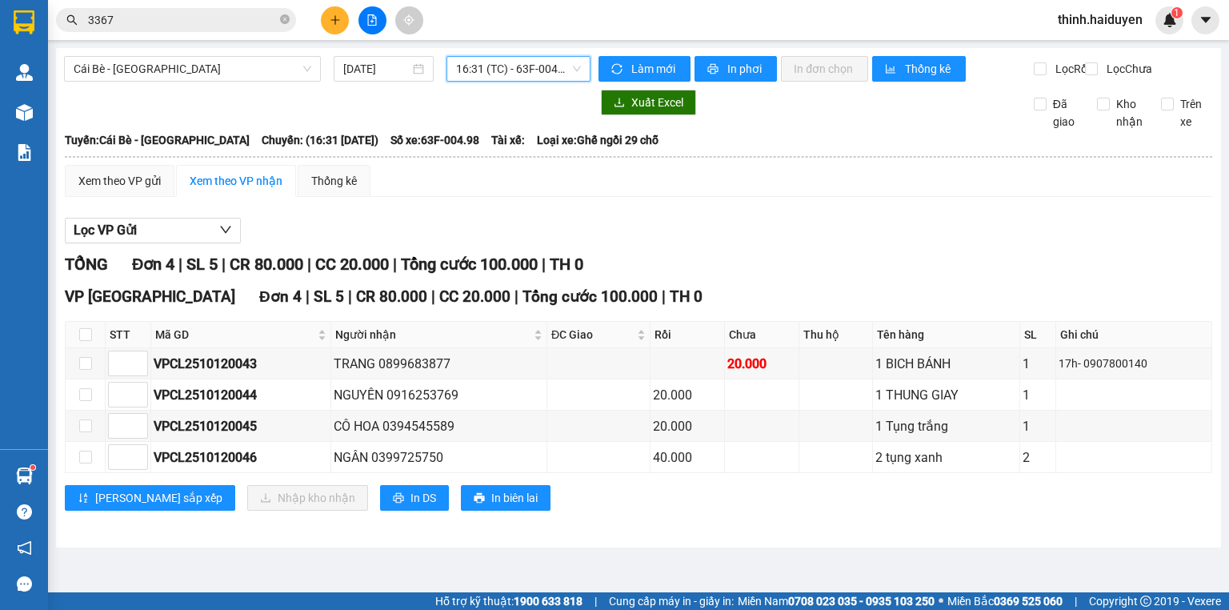
click at [502, 70] on span "16:31 (TC) - 63F-004.98" at bounding box center [519, 69] width 126 height 24
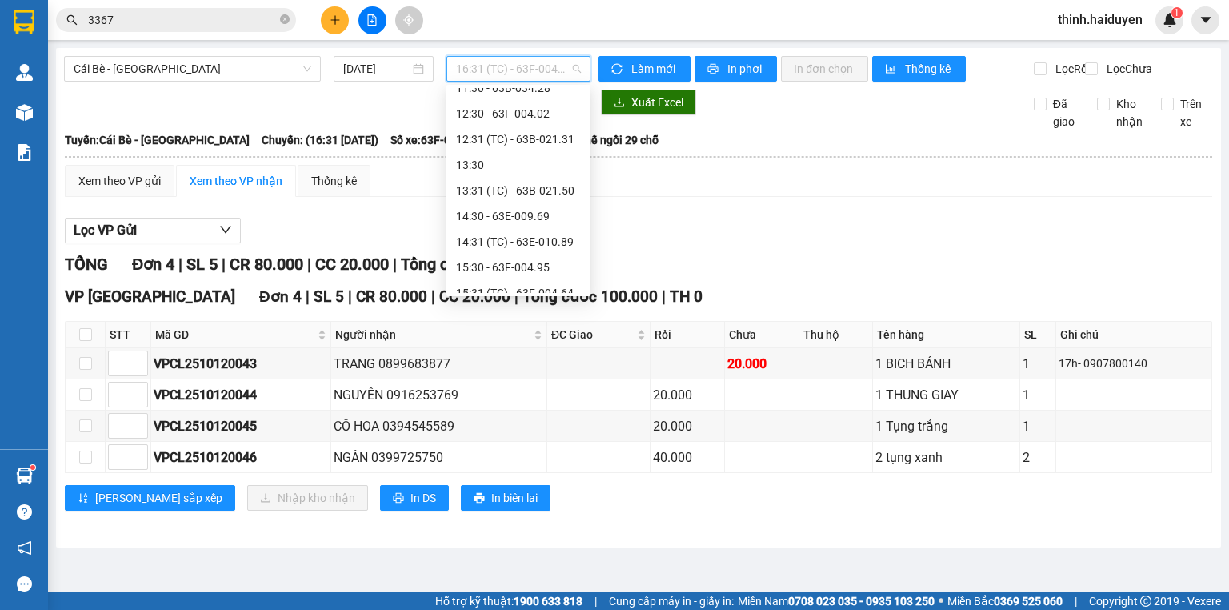
click at [496, 310] on div "16:30 - 63B-020.03" at bounding box center [518, 319] width 125 height 18
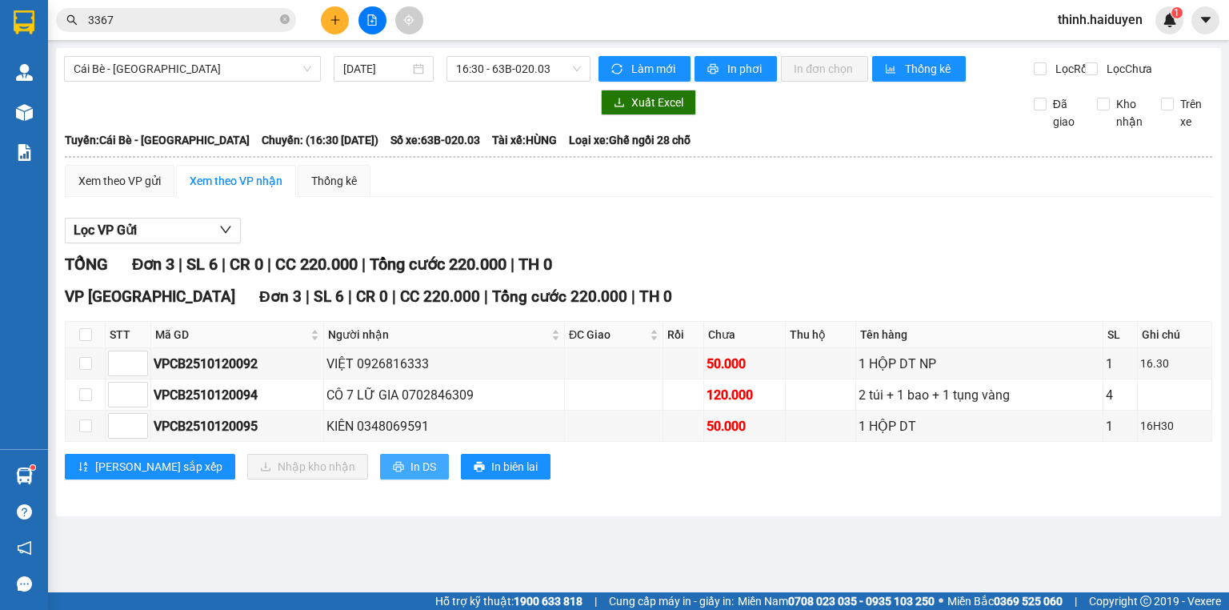
click at [410, 471] on span "In DS" at bounding box center [423, 467] width 26 height 18
drag, startPoint x: 524, startPoint y: 61, endPoint x: 513, endPoint y: 93, distance: 33.9
click at [522, 65] on span "16:30 - 63B-020.03" at bounding box center [519, 69] width 126 height 24
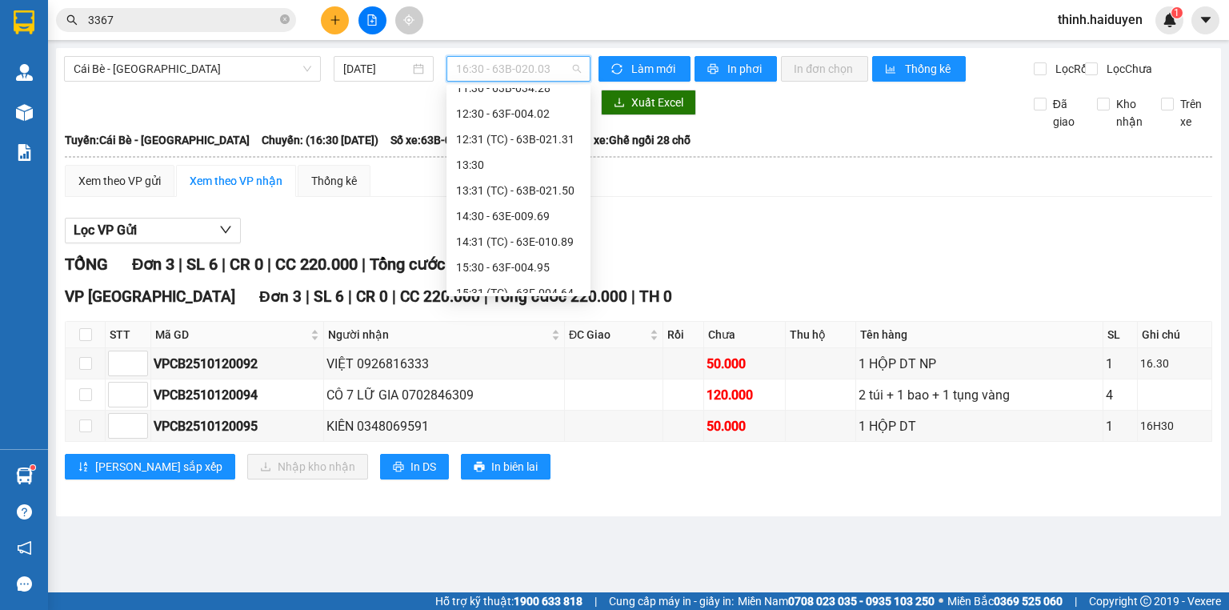
drag, startPoint x: 483, startPoint y: 231, endPoint x: 493, endPoint y: 314, distance: 83.1
click at [483, 335] on div "16:31 (TC) - 63F-004.98" at bounding box center [518, 344] width 125 height 18
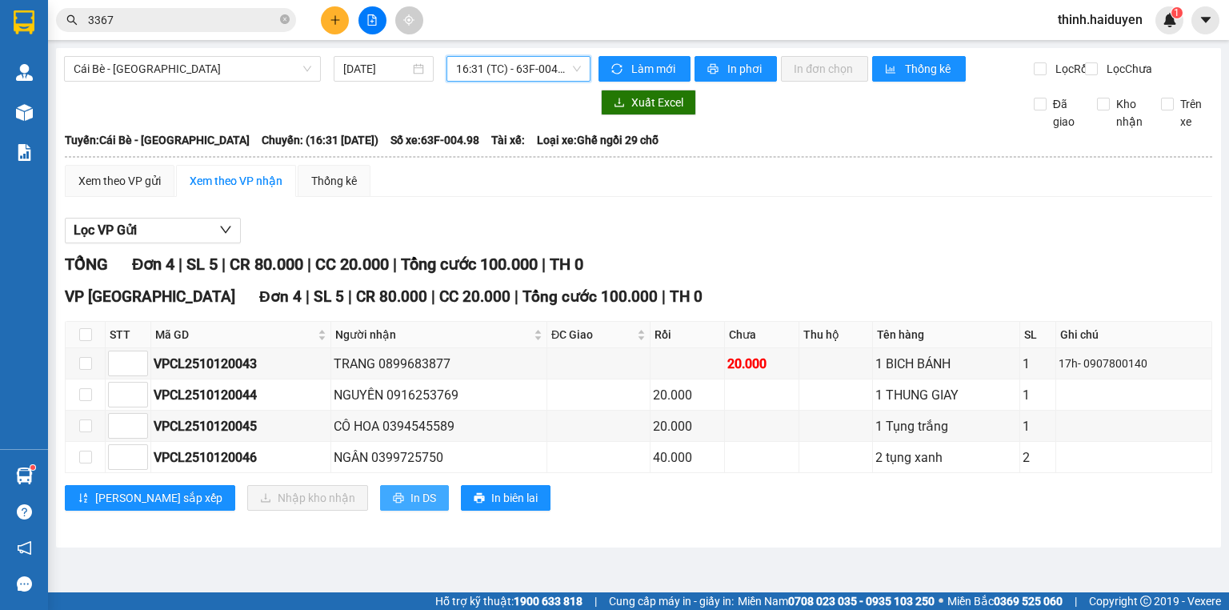
click at [358, 506] on div "VP Sài Gòn Đơn 4 | SL 5 | CR 80.000 | CC 20.000 | Tổng cước 100.000 | TH 0 STT …" at bounding box center [638, 404] width 1147 height 238
click at [410, 507] on span "In DS" at bounding box center [423, 498] width 26 height 18
drag, startPoint x: 533, startPoint y: 65, endPoint x: 533, endPoint y: 112, distance: 47.2
click at [533, 66] on span "16:31 (TC) - 63F-004.98" at bounding box center [519, 69] width 126 height 24
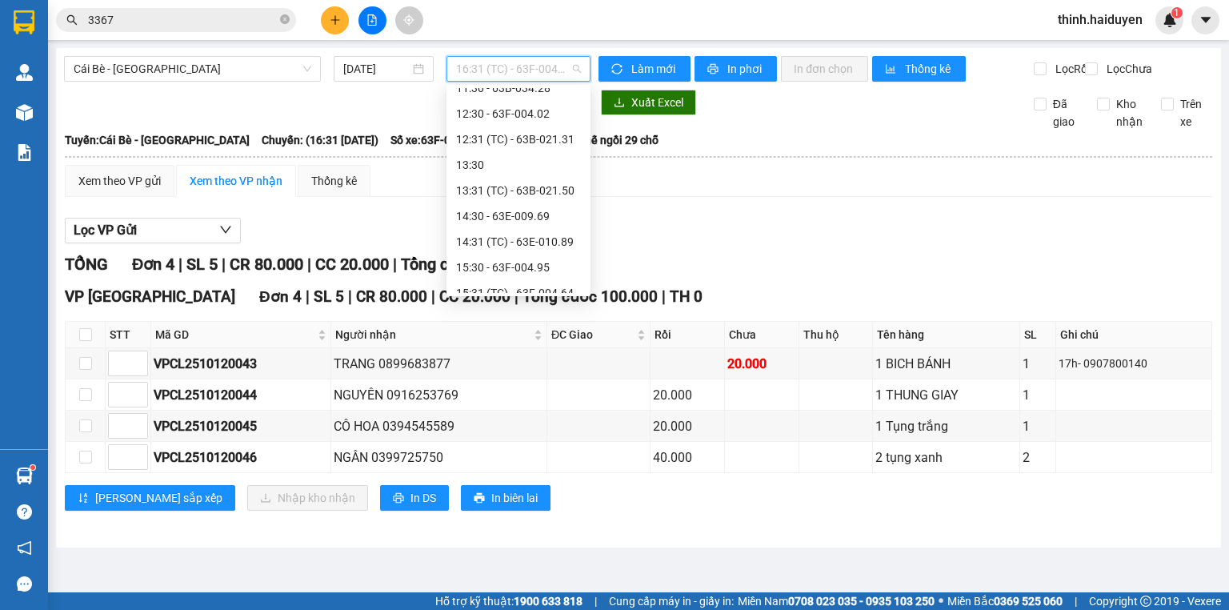
click at [521, 361] on div "17:30" at bounding box center [518, 370] width 125 height 18
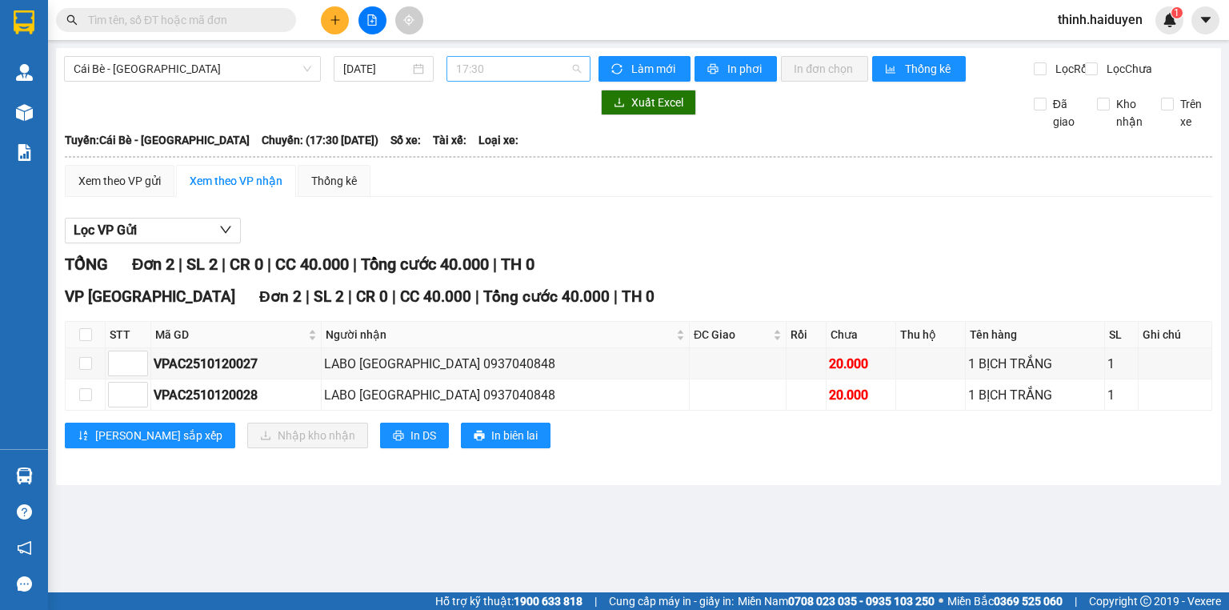
click at [528, 74] on span "17:30" at bounding box center [519, 69] width 126 height 24
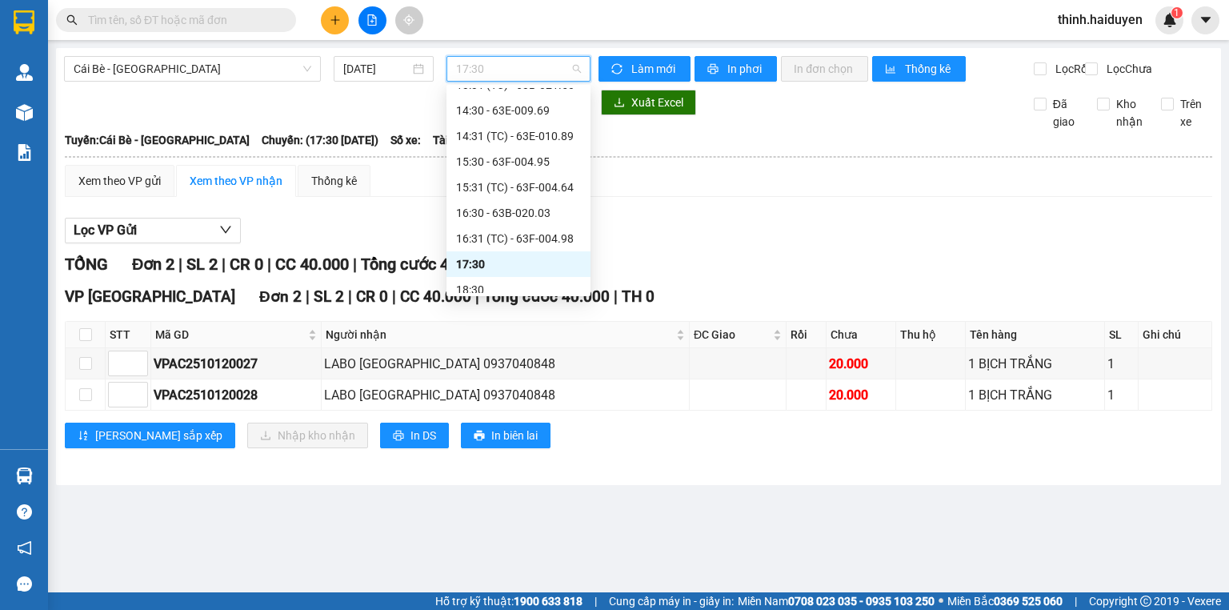
scroll to position [435, 0]
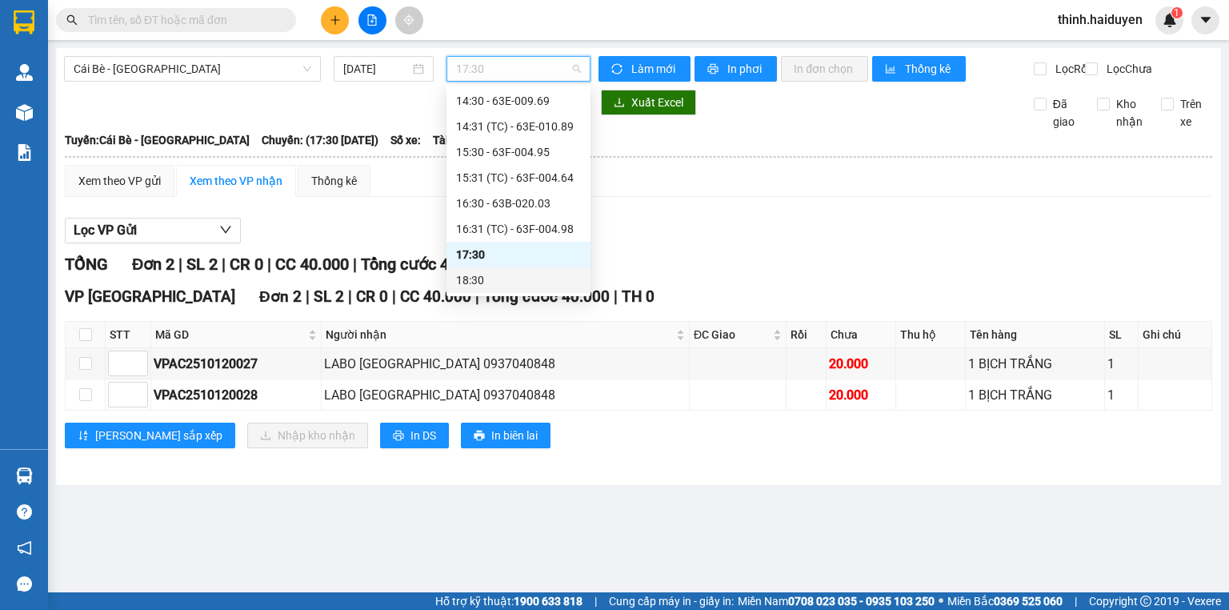
click at [484, 276] on div "18:30" at bounding box center [518, 280] width 125 height 18
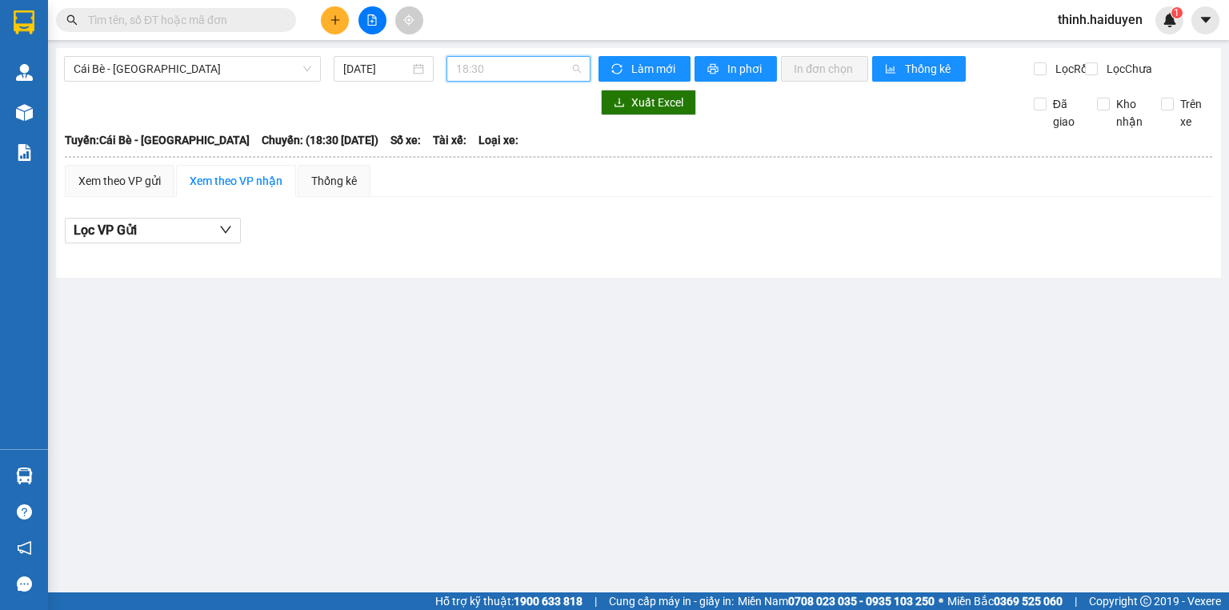
click at [481, 69] on span "18:30" at bounding box center [519, 69] width 126 height 24
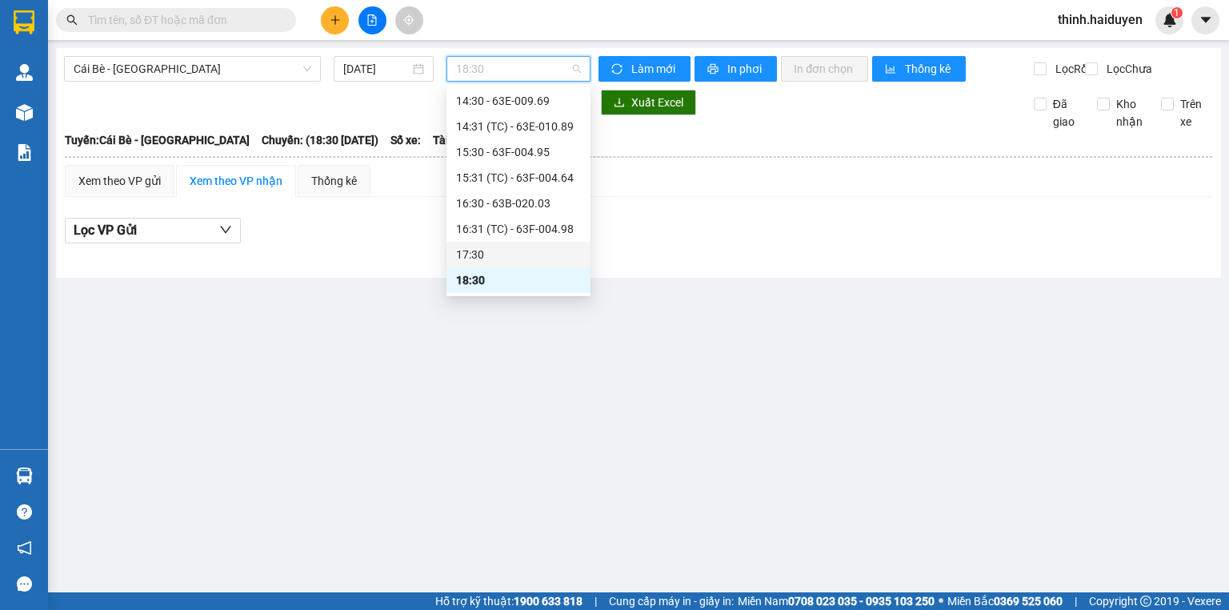
click at [465, 250] on div "17:30" at bounding box center [518, 255] width 125 height 18
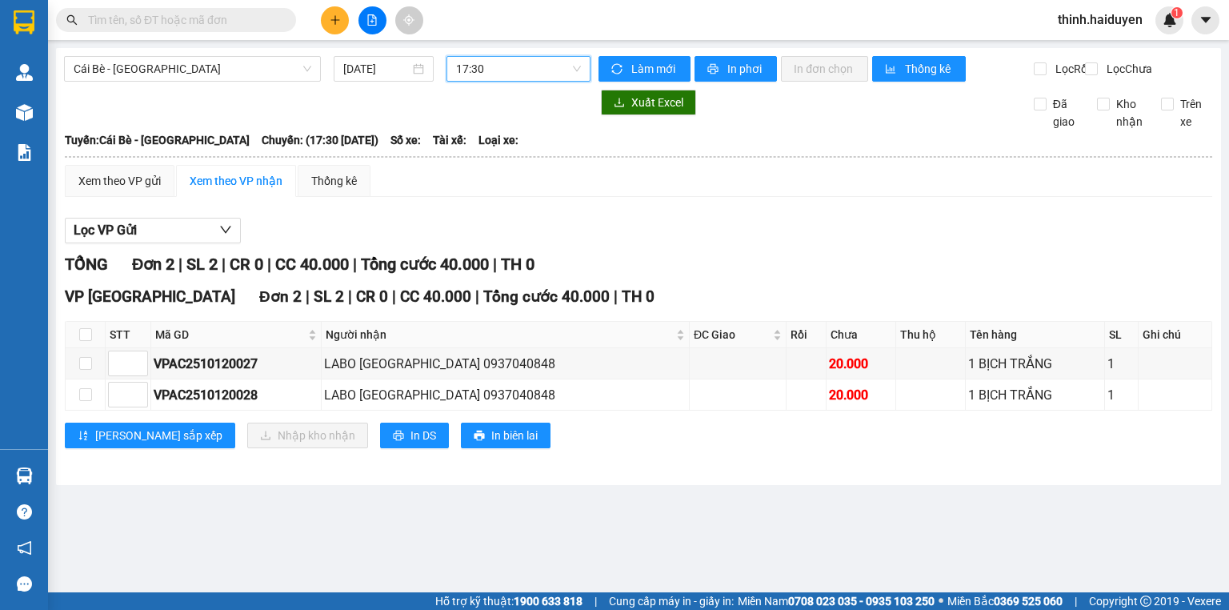
click at [120, 11] on input "text" at bounding box center [182, 20] width 189 height 18
click at [125, 24] on input "text" at bounding box center [182, 20] width 189 height 18
click at [150, 24] on input "text" at bounding box center [182, 20] width 189 height 18
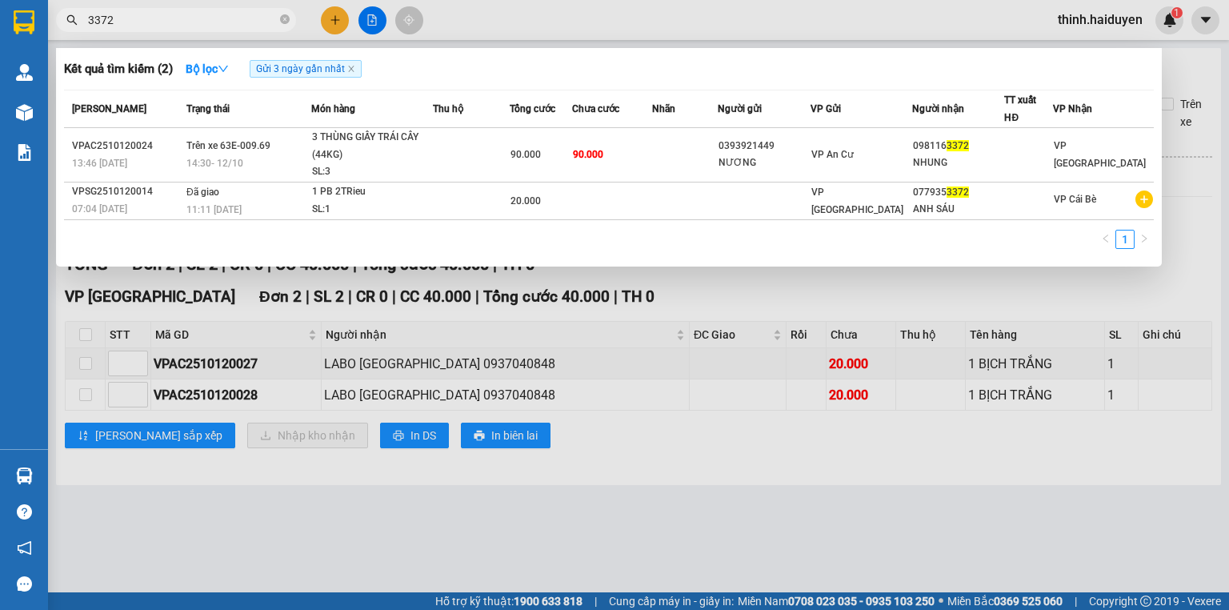
click at [160, 30] on span "3372" at bounding box center [176, 20] width 240 height 24
click at [160, 23] on input "3372" at bounding box center [182, 20] width 189 height 18
click at [160, 22] on input "3372" at bounding box center [182, 20] width 189 height 18
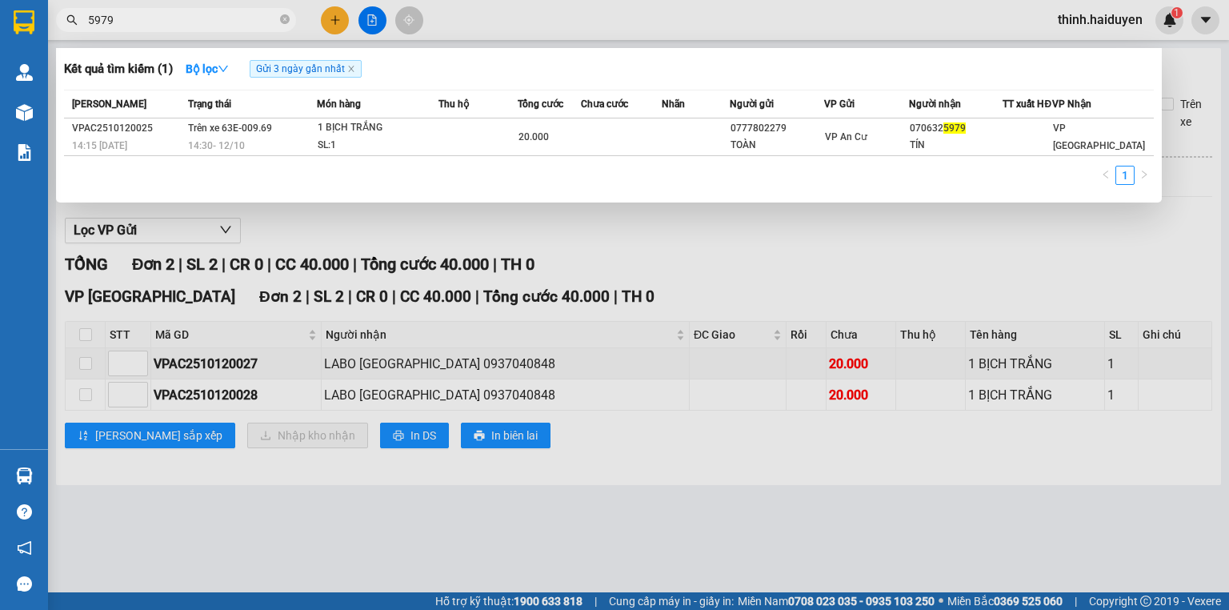
type input "5979"
click at [474, 266] on div at bounding box center [614, 305] width 1229 height 610
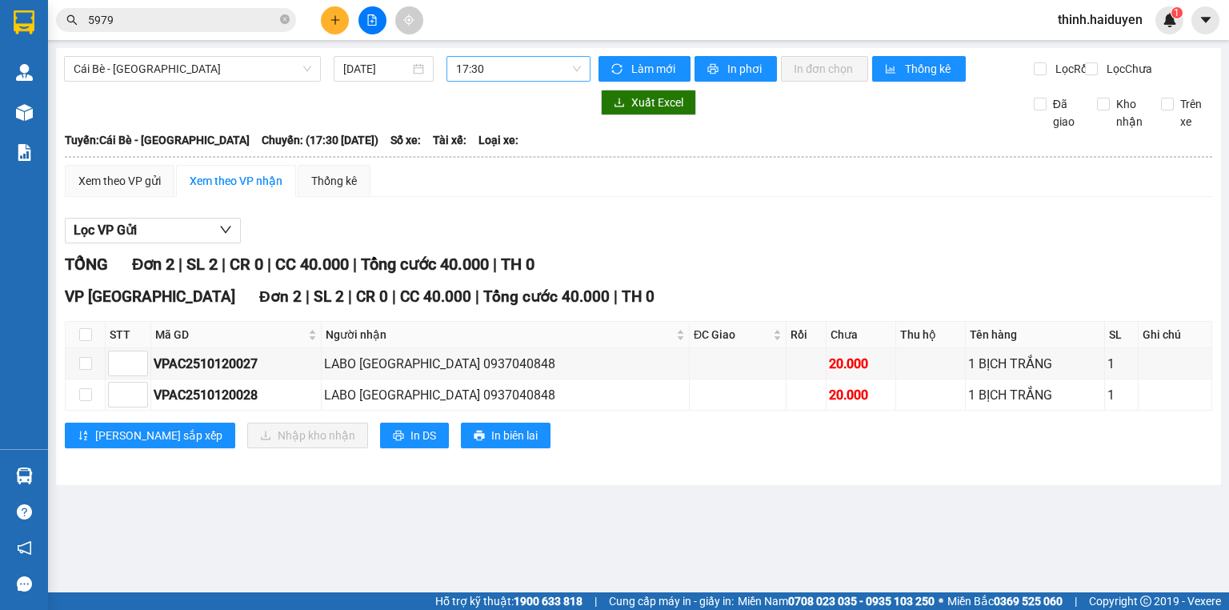
click at [515, 76] on span "17:30" at bounding box center [519, 69] width 126 height 24
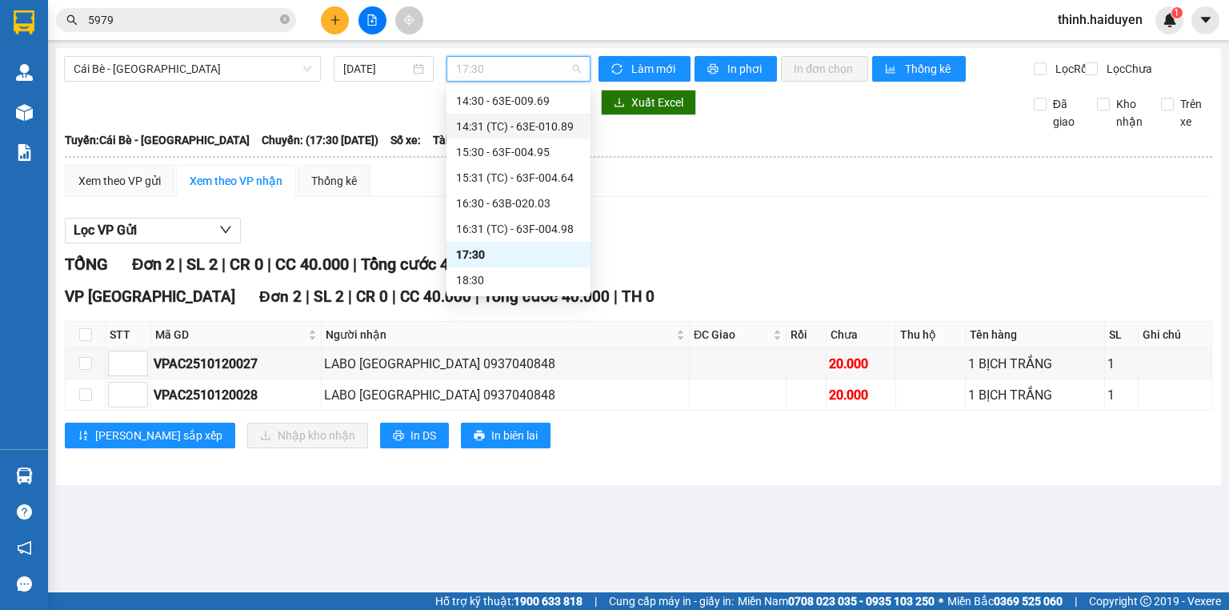
click at [495, 103] on div "14:30 - 63E-009.69" at bounding box center [518, 101] width 125 height 18
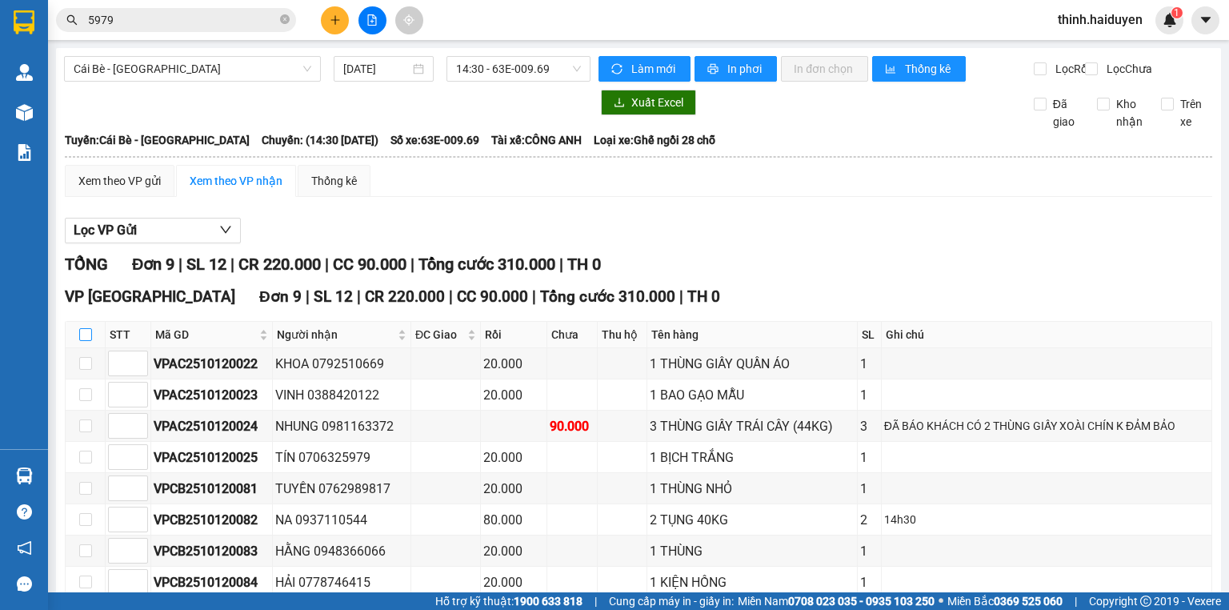
click at [90, 341] on input "checkbox" at bounding box center [85, 334] width 13 height 13
checkbox input "true"
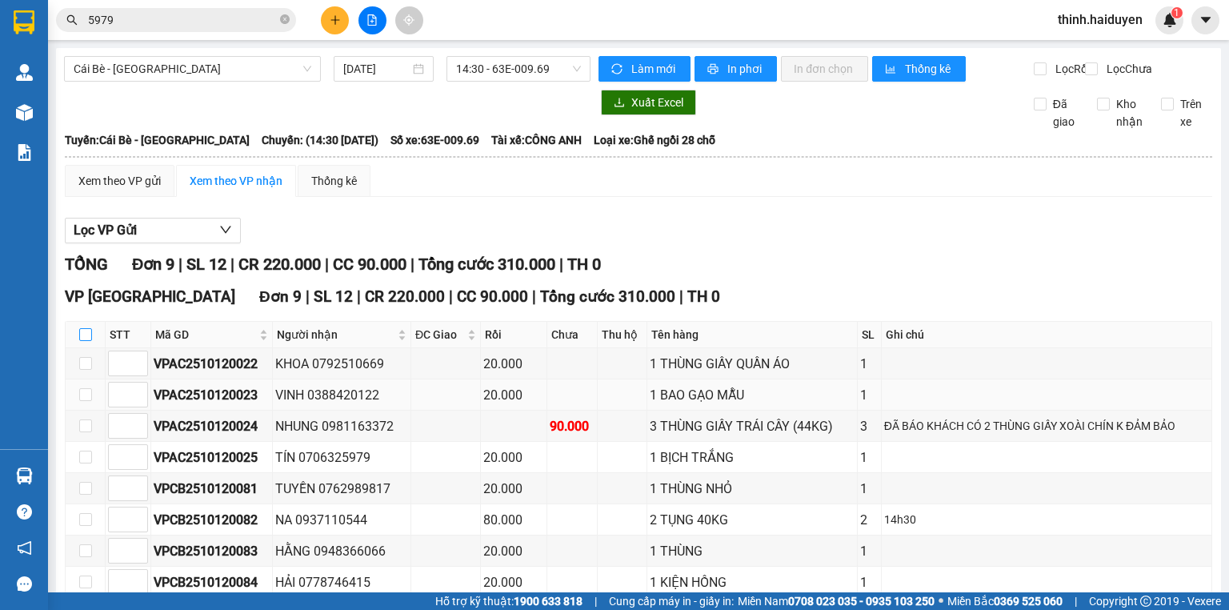
checkbox input "true"
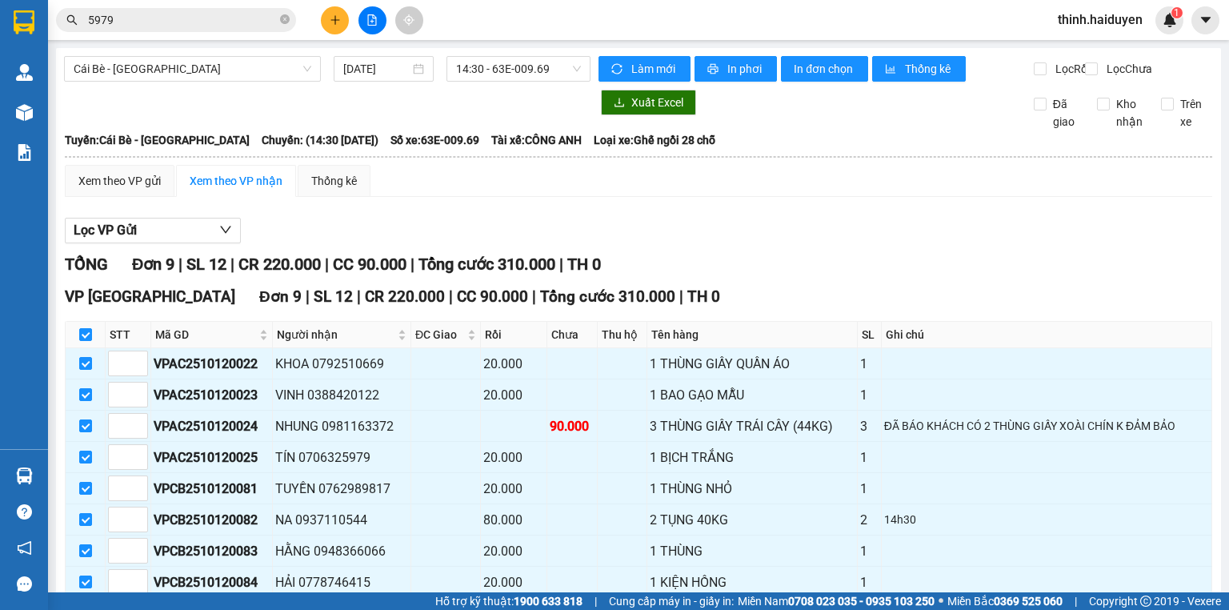
scroll to position [127, 0]
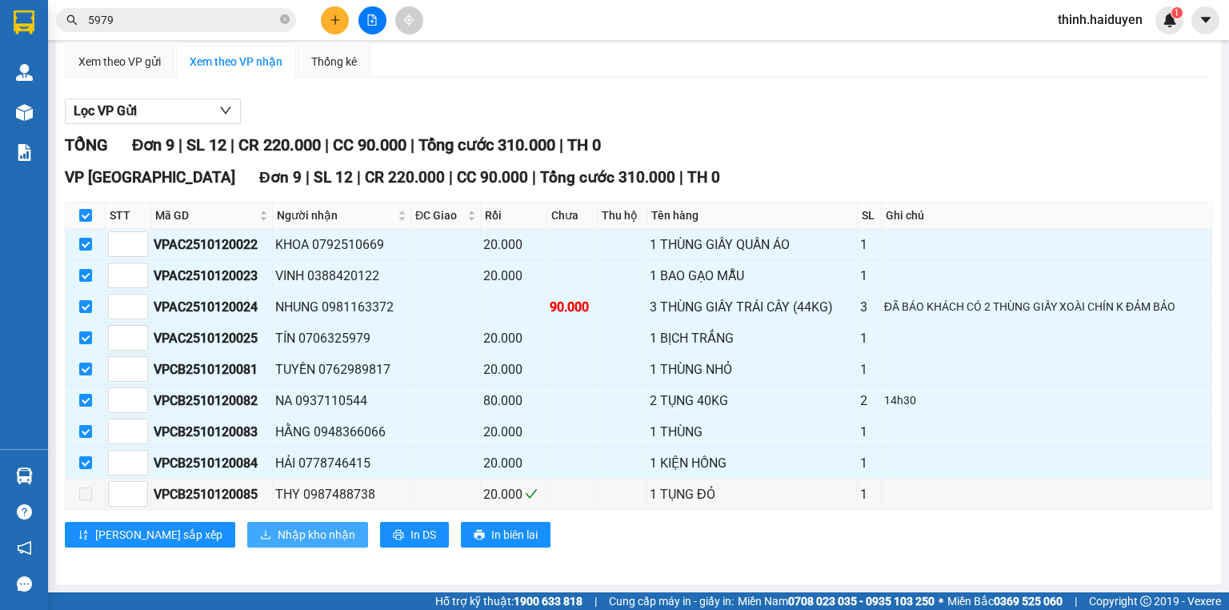
click at [278, 539] on span "Nhập kho nhận" at bounding box center [317, 535] width 78 height 18
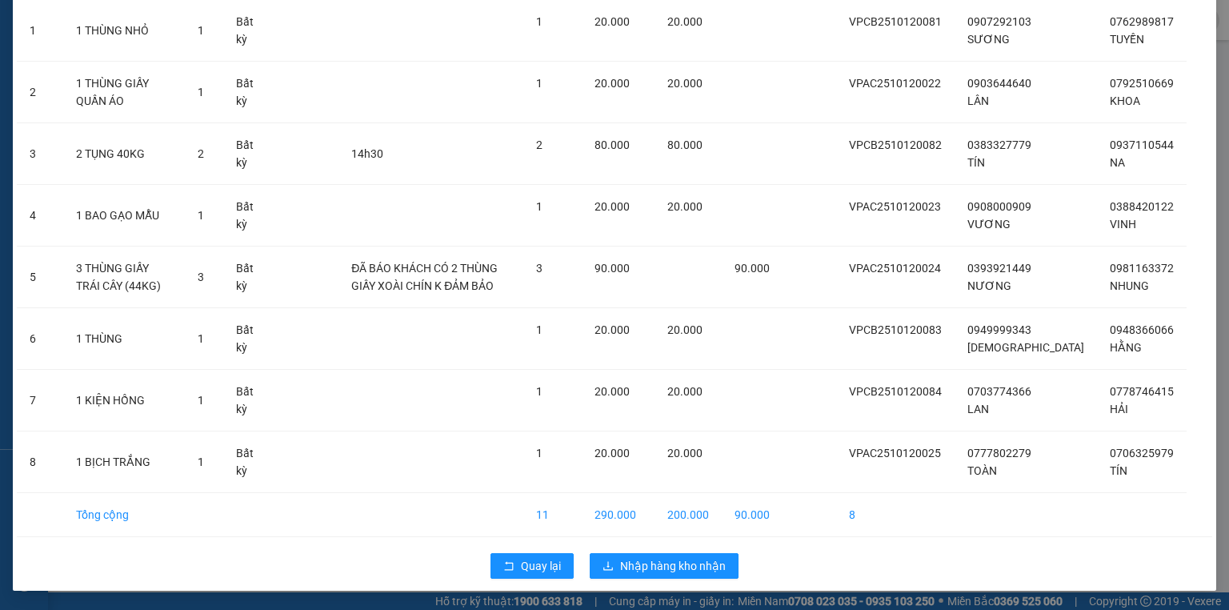
scroll to position [150, 0]
click at [643, 573] on span "Nhập hàng kho nhận" at bounding box center [673, 566] width 106 height 18
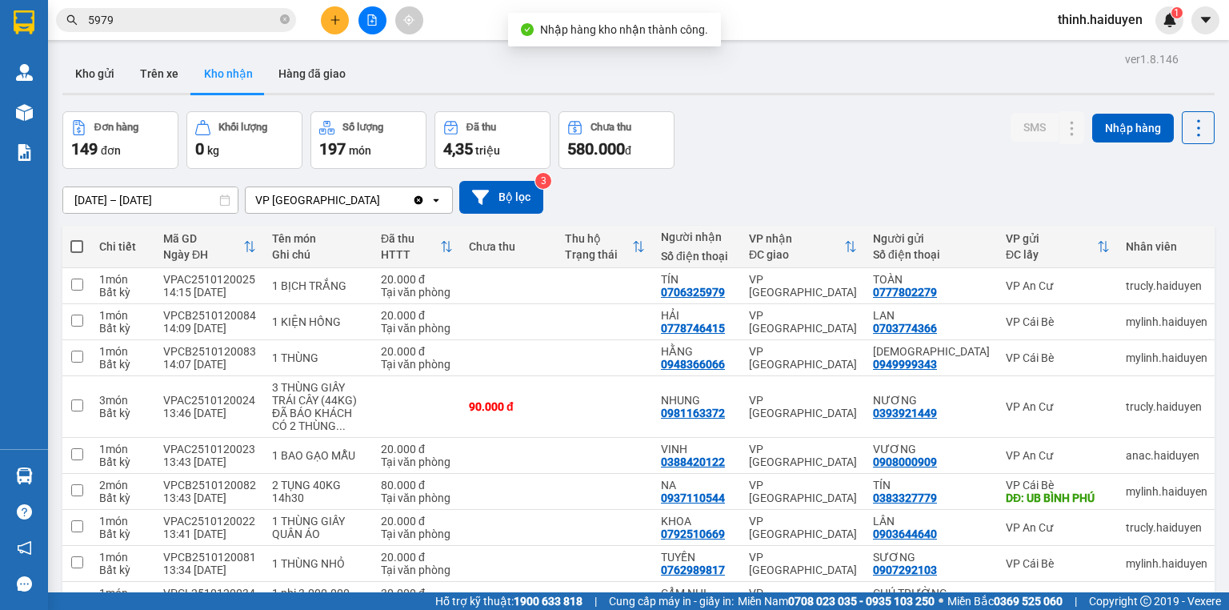
click at [364, 3] on div "Kết quả tìm kiếm ( 1 ) Bộ lọc Gửi 3 ngày gần nhất Mã ĐH Trạng thái Món hàng Thu…" at bounding box center [614, 20] width 1229 height 40
click at [369, 14] on icon "file-add" at bounding box center [371, 19] width 11 height 11
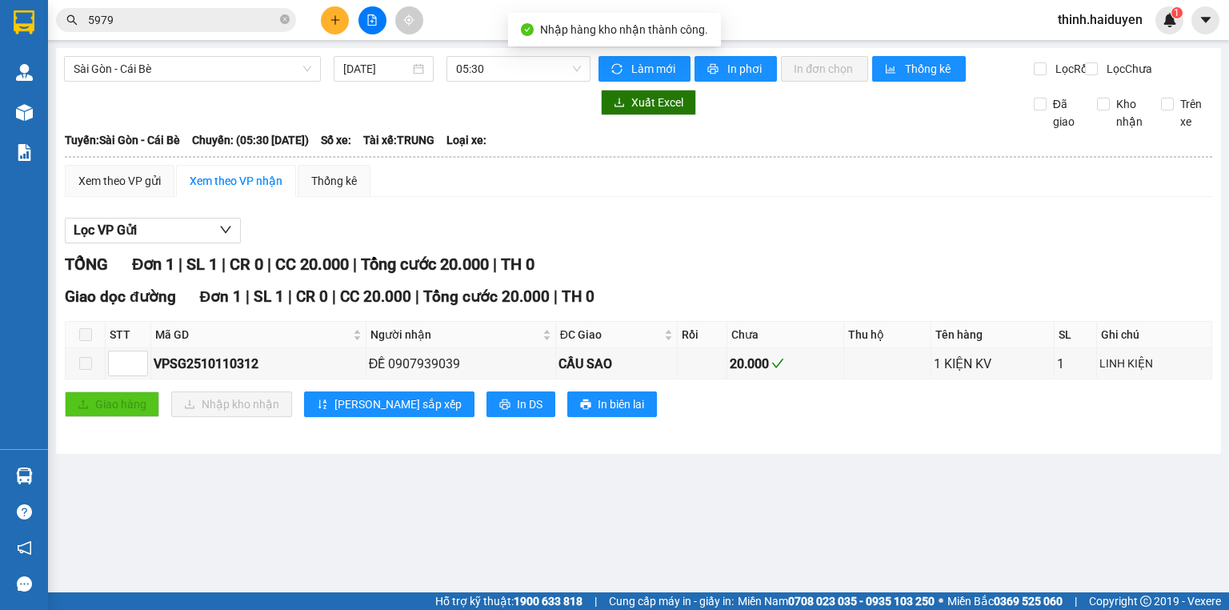
drag, startPoint x: 105, startPoint y: 70, endPoint x: 106, endPoint y: 83, distance: 12.8
click at [106, 71] on span "Sài Gòn - Cái Bè" at bounding box center [193, 69] width 238 height 24
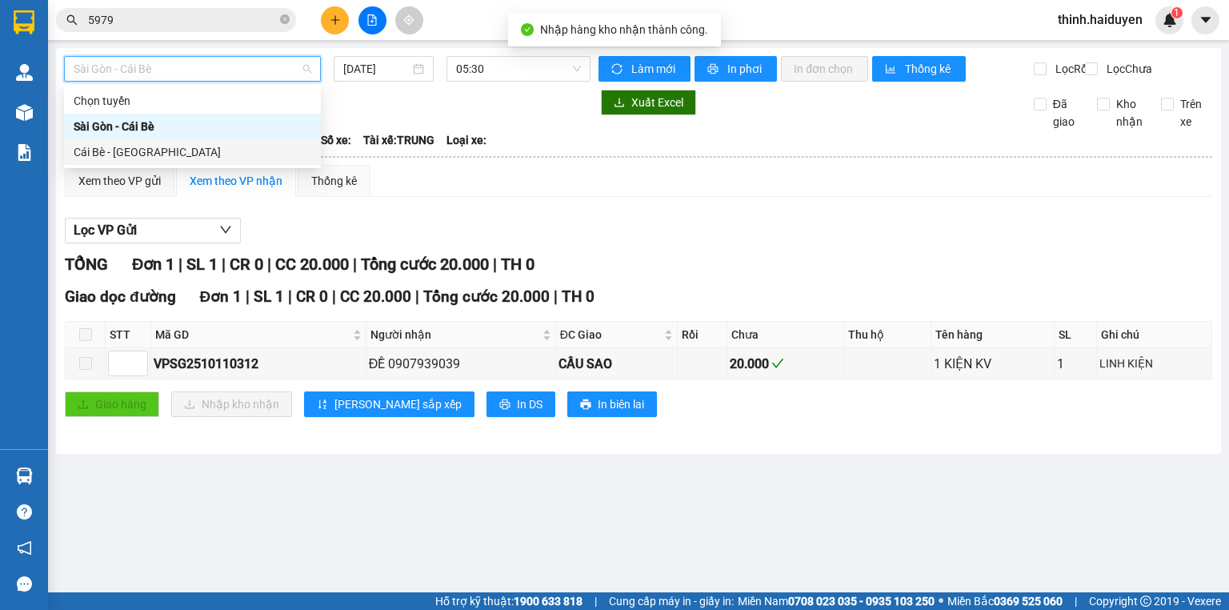
click at [103, 150] on div "Cái Bè - [GEOGRAPHIC_DATA]" at bounding box center [193, 152] width 238 height 18
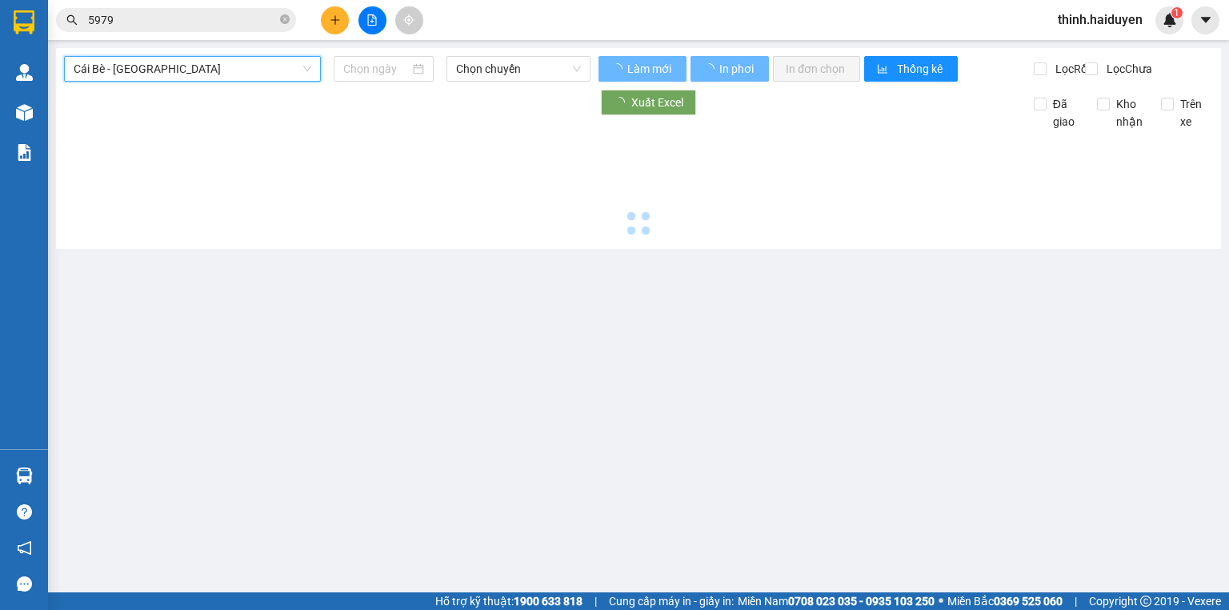
type input "[DATE]"
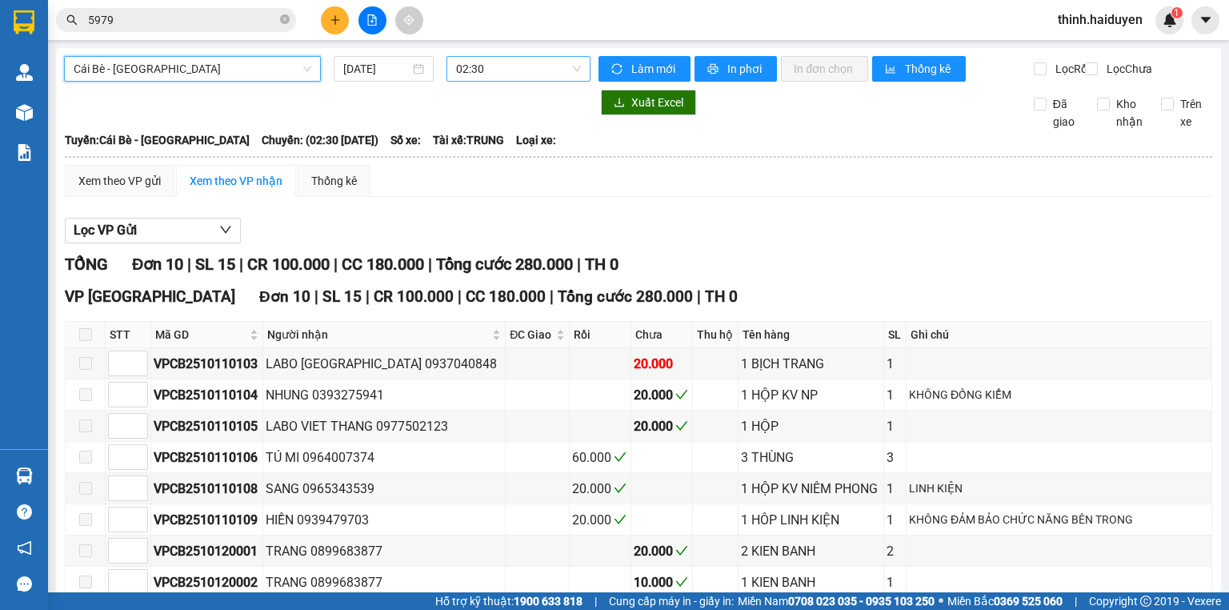
click at [474, 70] on span "02:30" at bounding box center [519, 69] width 126 height 24
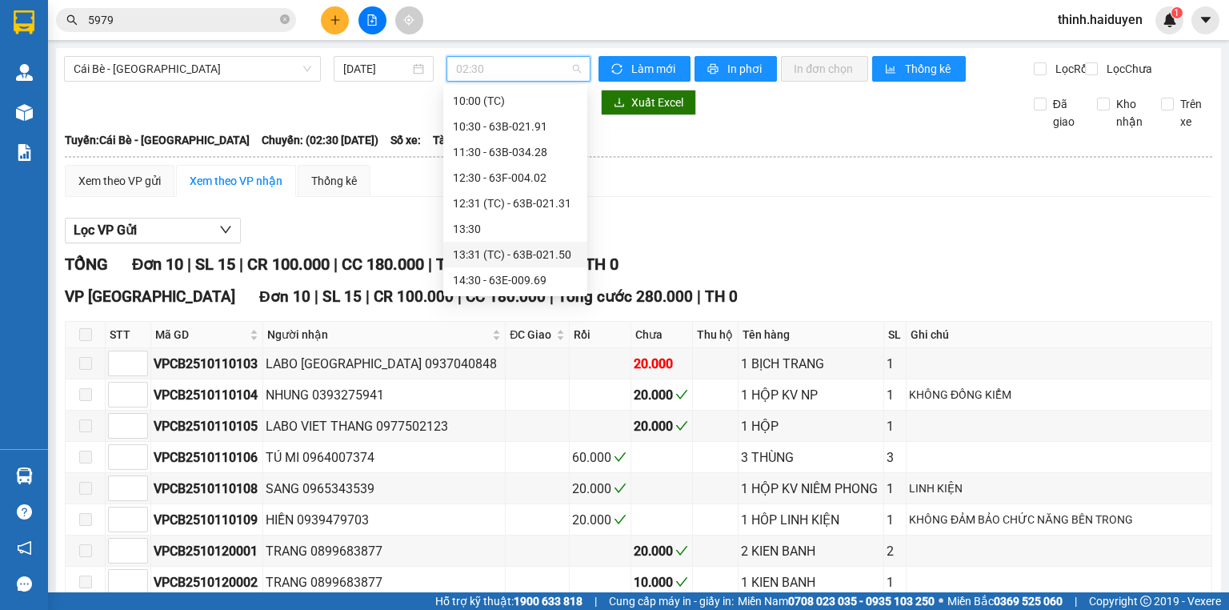
scroll to position [384, 0]
click at [487, 174] on div "14:31 (TC) - 63E-010.89" at bounding box center [515, 178] width 125 height 18
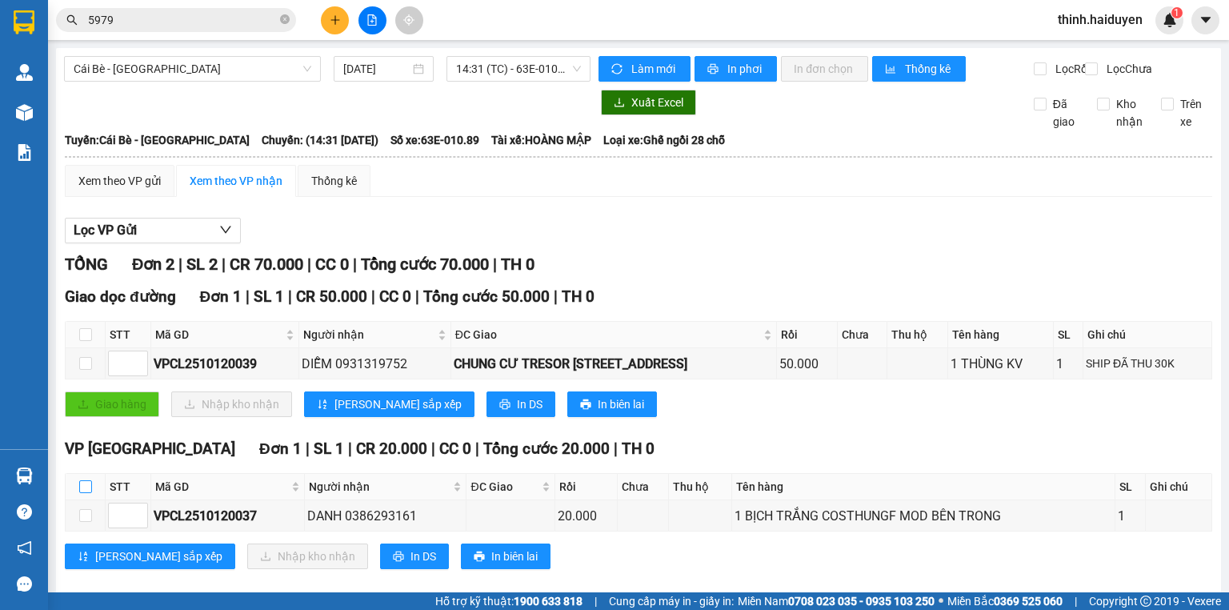
click at [83, 491] on label at bounding box center [85, 487] width 13 height 18
click at [83, 491] on input "checkbox" at bounding box center [85, 486] width 13 height 13
checkbox input "true"
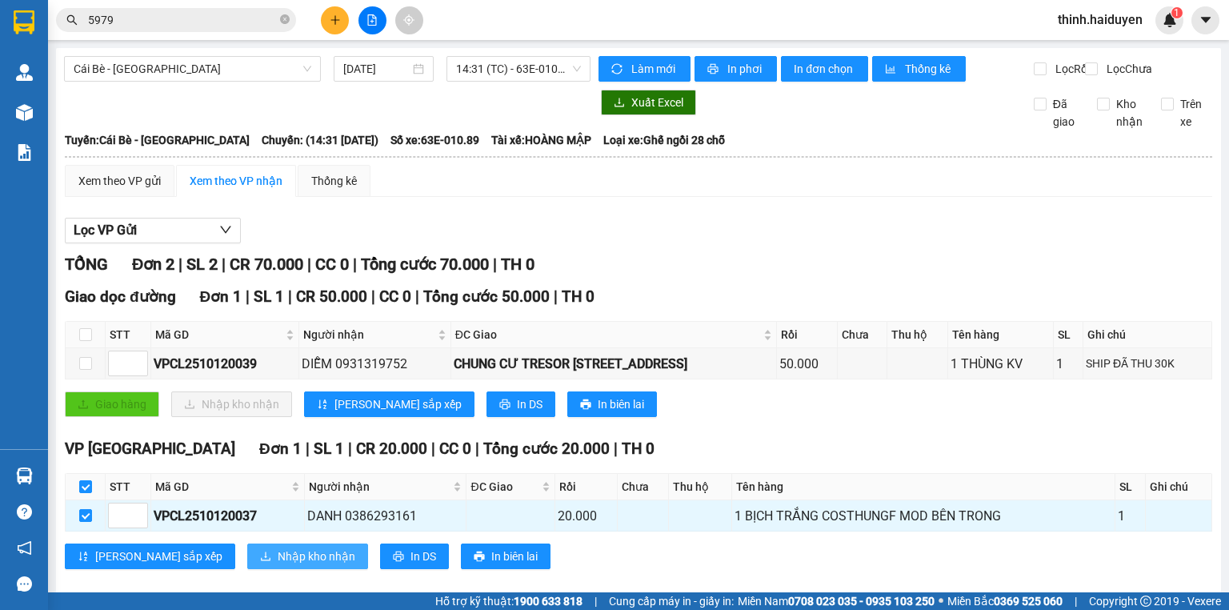
click at [278, 565] on span "Nhập kho nhận" at bounding box center [317, 556] width 78 height 18
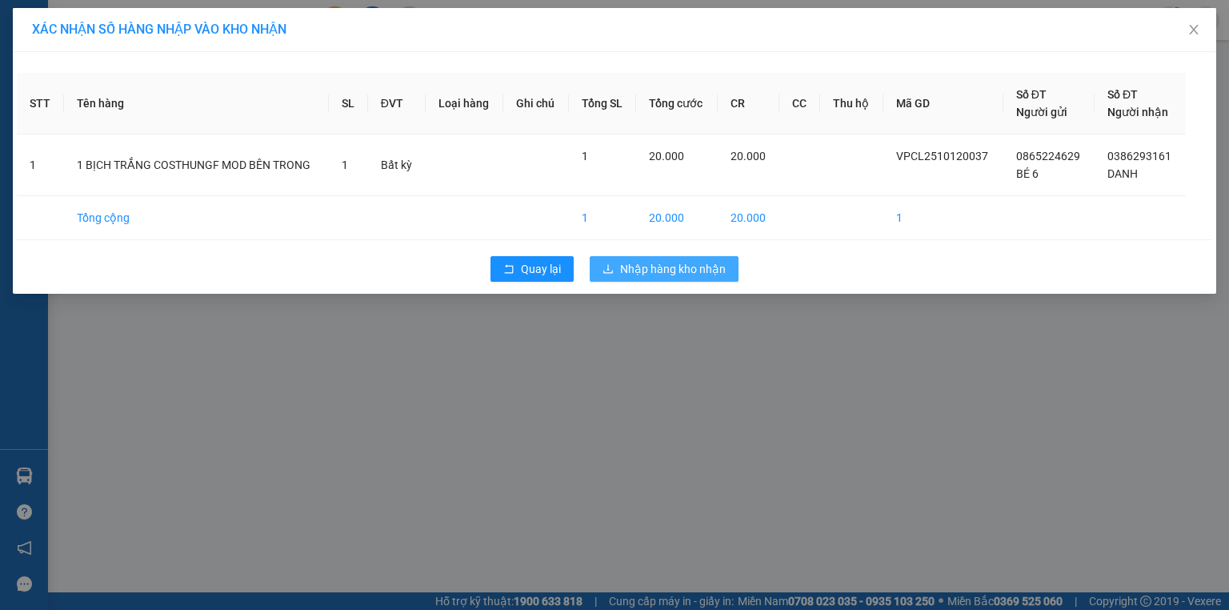
click at [687, 270] on span "Nhập hàng kho nhận" at bounding box center [673, 269] width 106 height 18
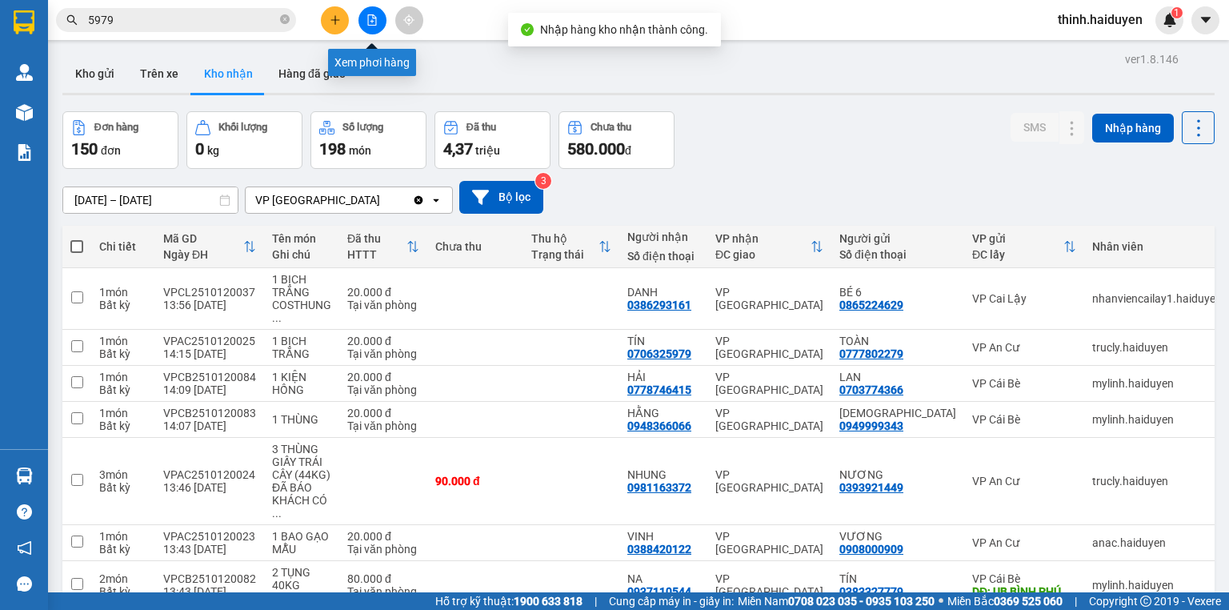
click at [368, 16] on icon "file-add" at bounding box center [371, 19] width 11 height 11
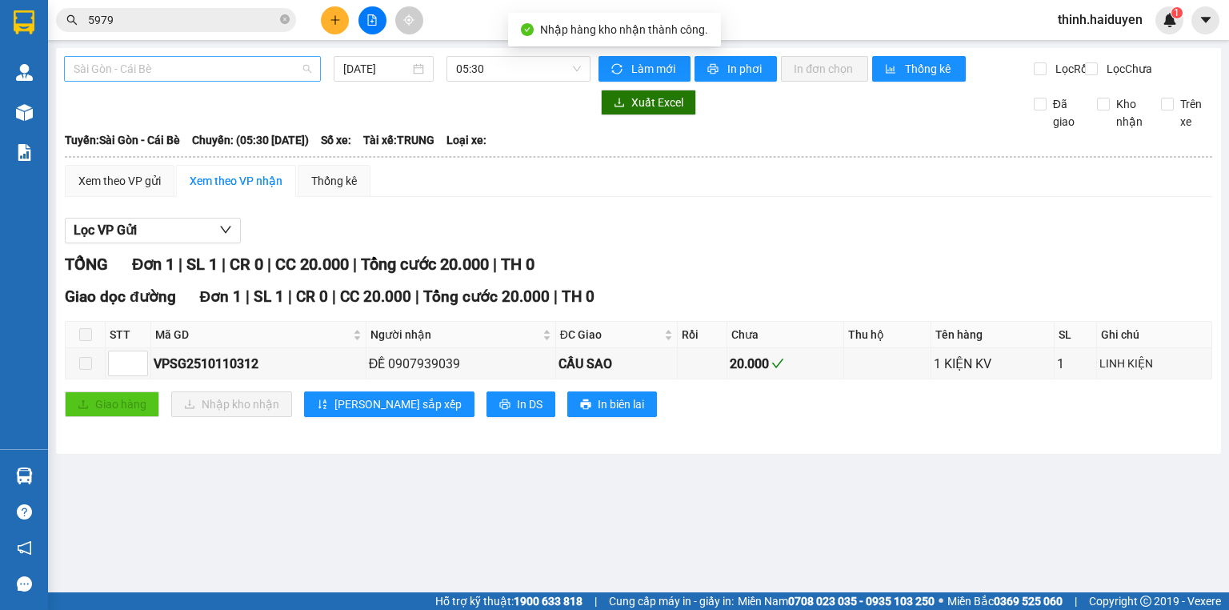
click at [191, 77] on span "Sài Gòn - Cái Bè" at bounding box center [193, 69] width 238 height 24
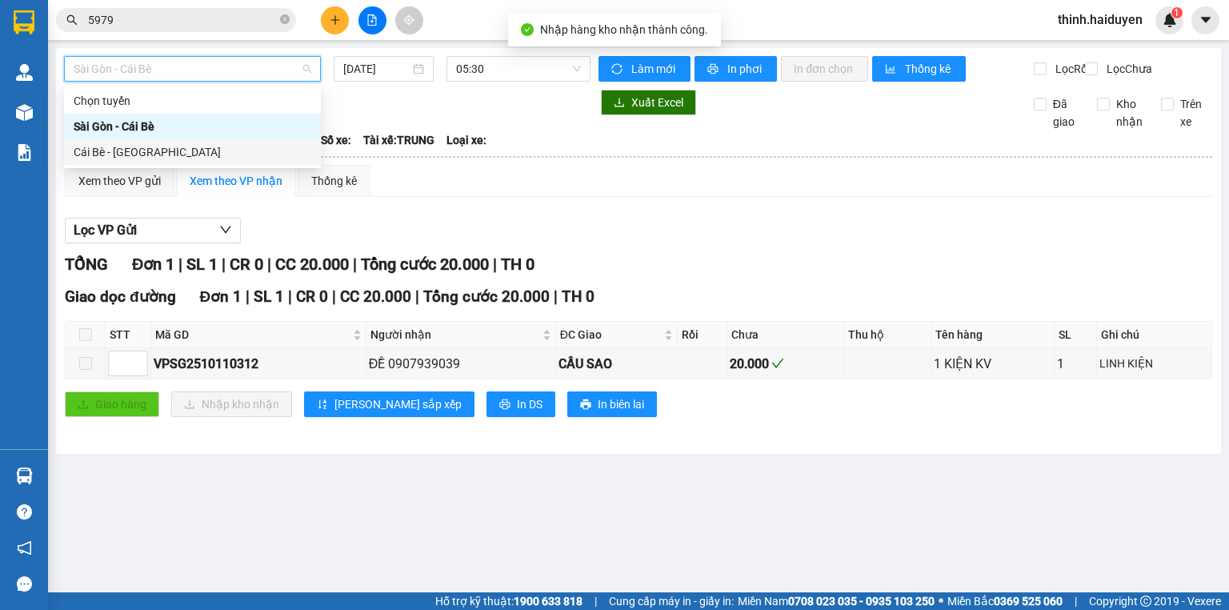
drag, startPoint x: 158, startPoint y: 154, endPoint x: 386, endPoint y: 114, distance: 232.5
click at [158, 155] on div "Cái Bè - [GEOGRAPHIC_DATA]" at bounding box center [193, 152] width 238 height 18
type input "[DATE]"
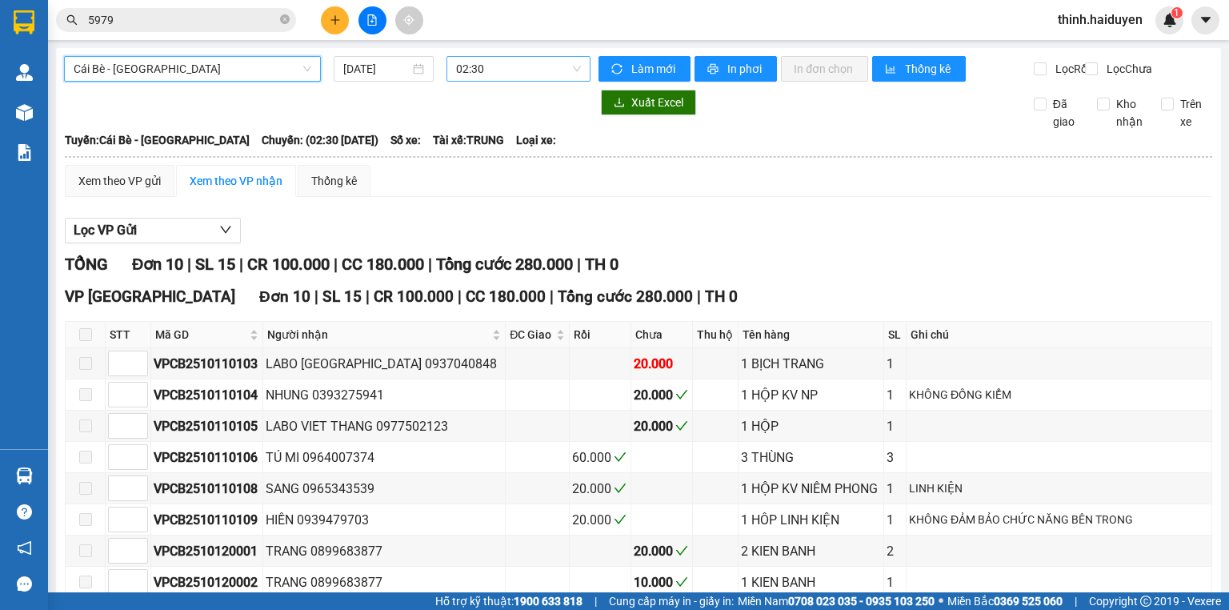
click at [470, 74] on span "02:30" at bounding box center [519, 69] width 126 height 24
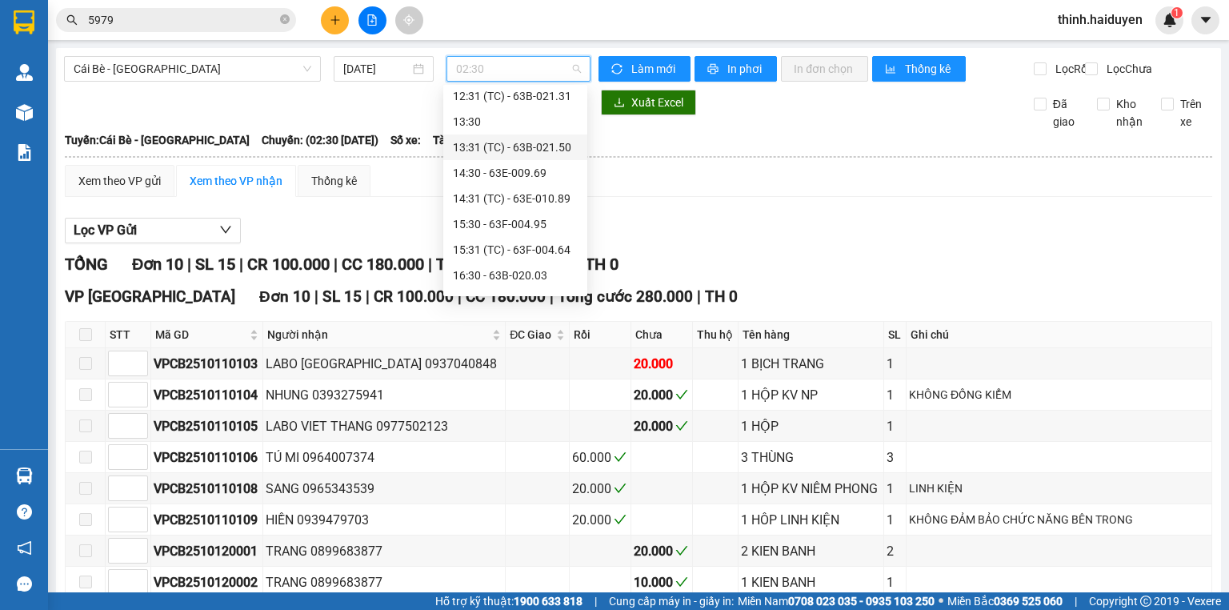
scroll to position [384, 0]
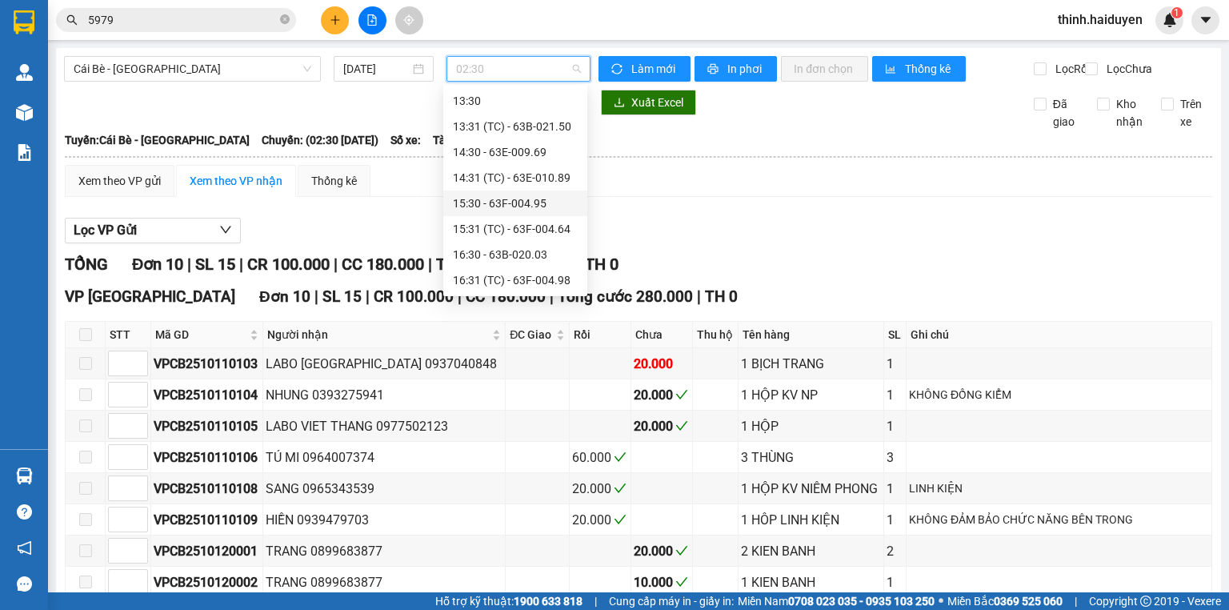
click at [500, 202] on div "15:30 - 63F-004.95" at bounding box center [515, 203] width 125 height 18
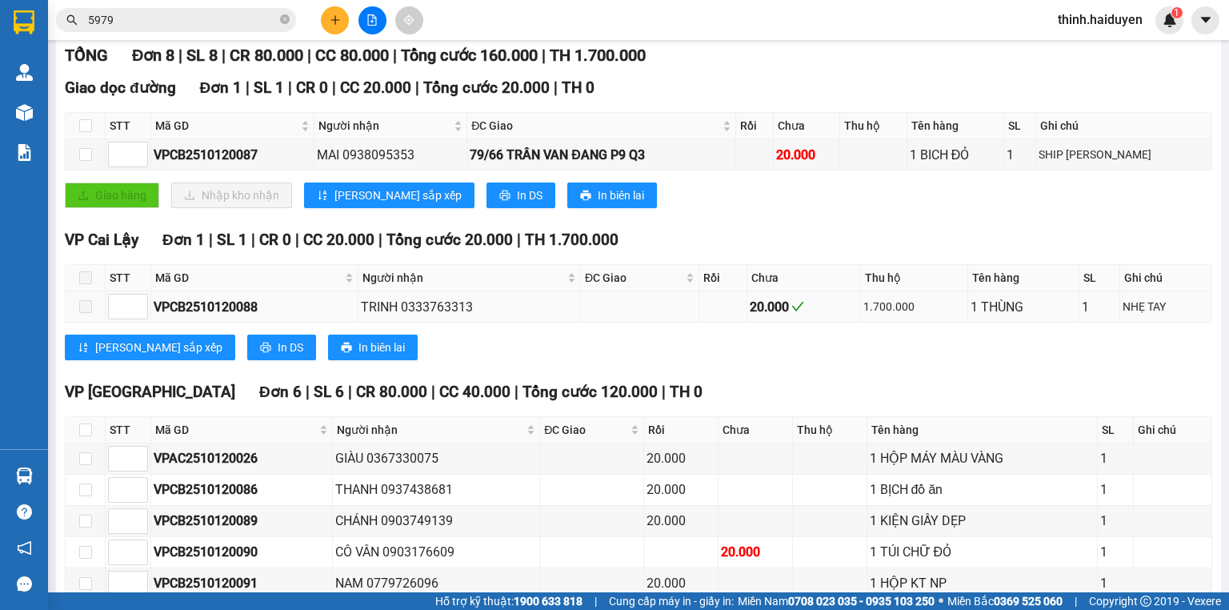
scroll to position [337, 0]
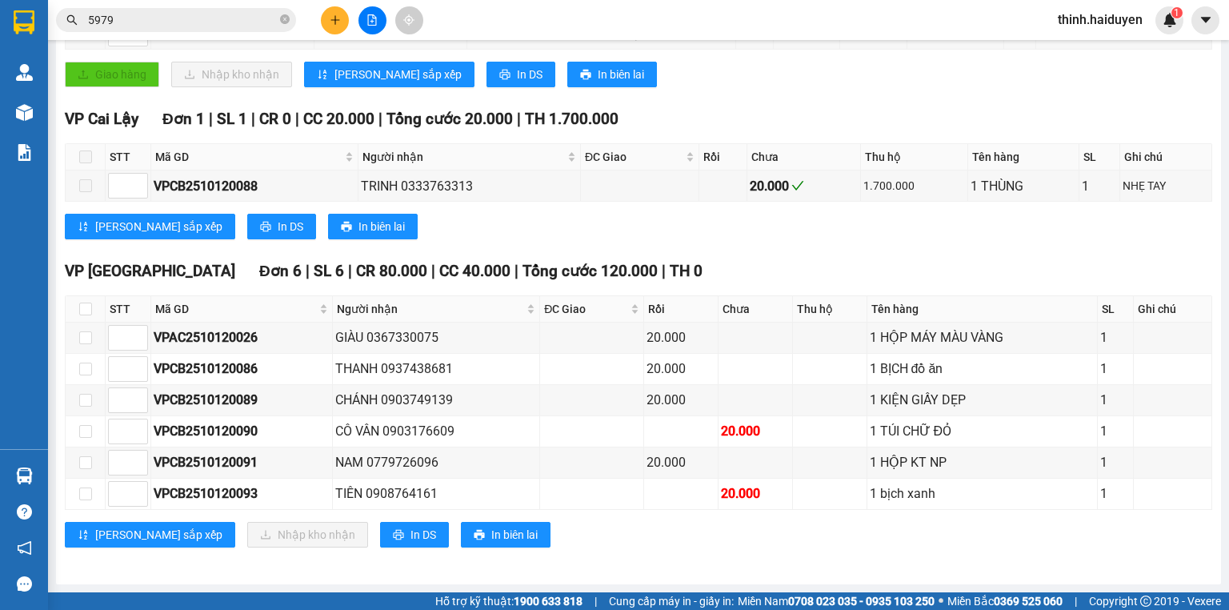
click at [250, 6] on div "Kết quả tìm kiếm ( 1 ) Bộ lọc Gửi 3 ngày gần nhất Mã ĐH Trạng thái Món hàng Thu…" at bounding box center [156, 20] width 312 height 28
drag, startPoint x: 250, startPoint y: 6, endPoint x: 242, endPoint y: 18, distance: 14.9
click at [250, 7] on div "Kết quả tìm kiếm ( 1 ) Bộ lọc Gửi 3 ngày gần nhất Mã ĐH Trạng thái Món hàng Thu…" at bounding box center [156, 20] width 312 height 28
click at [242, 18] on input "5979" at bounding box center [182, 20] width 189 height 18
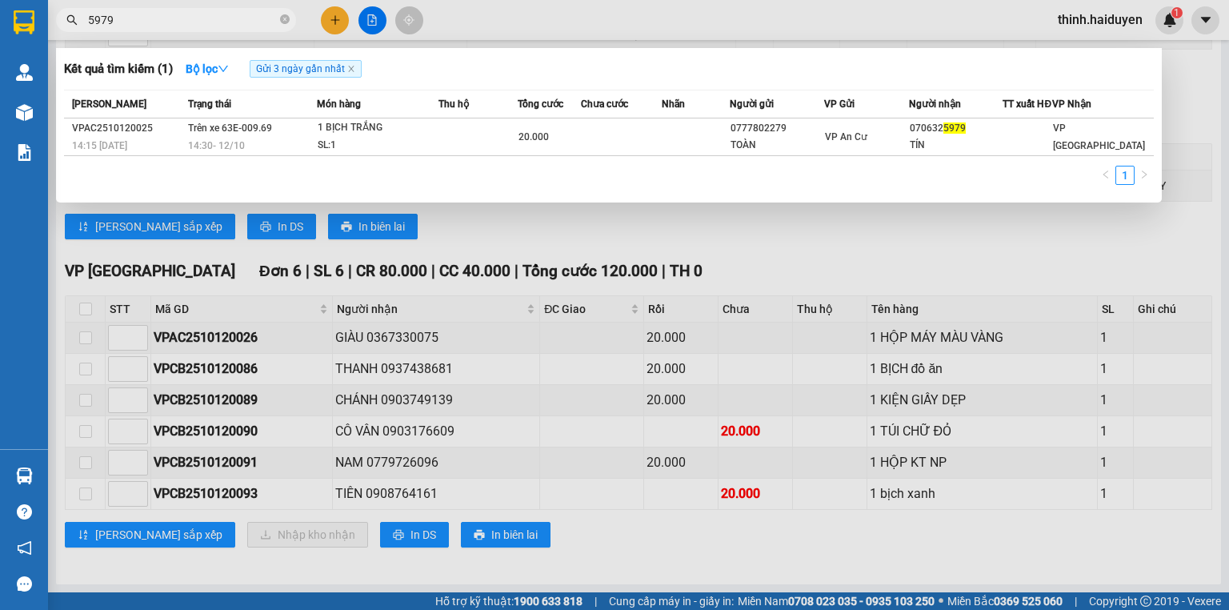
click at [242, 19] on input "5979" at bounding box center [182, 20] width 189 height 18
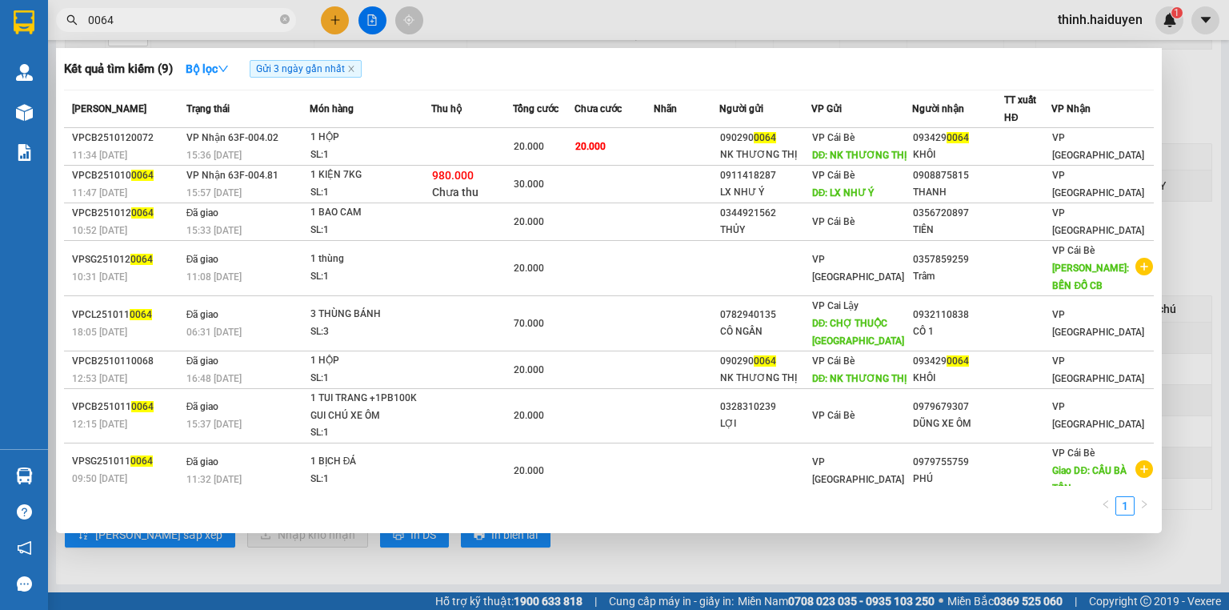
type input "0064"
click at [321, 13] on div at bounding box center [614, 305] width 1229 height 610
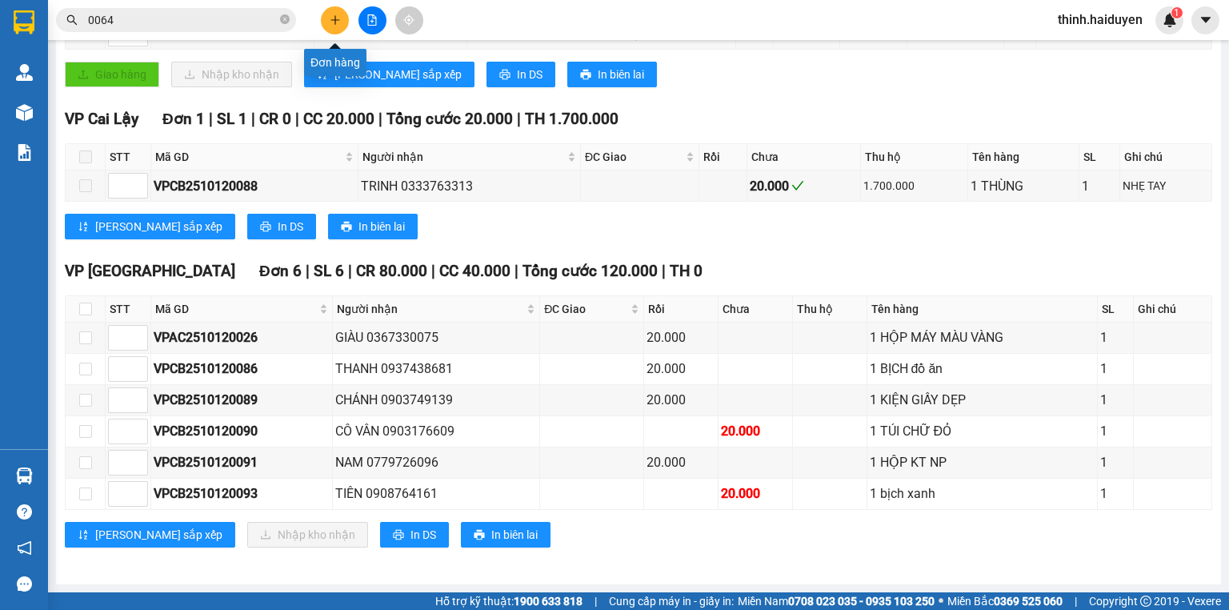
click at [334, 17] on icon "plus" at bounding box center [334, 19] width 1 height 9
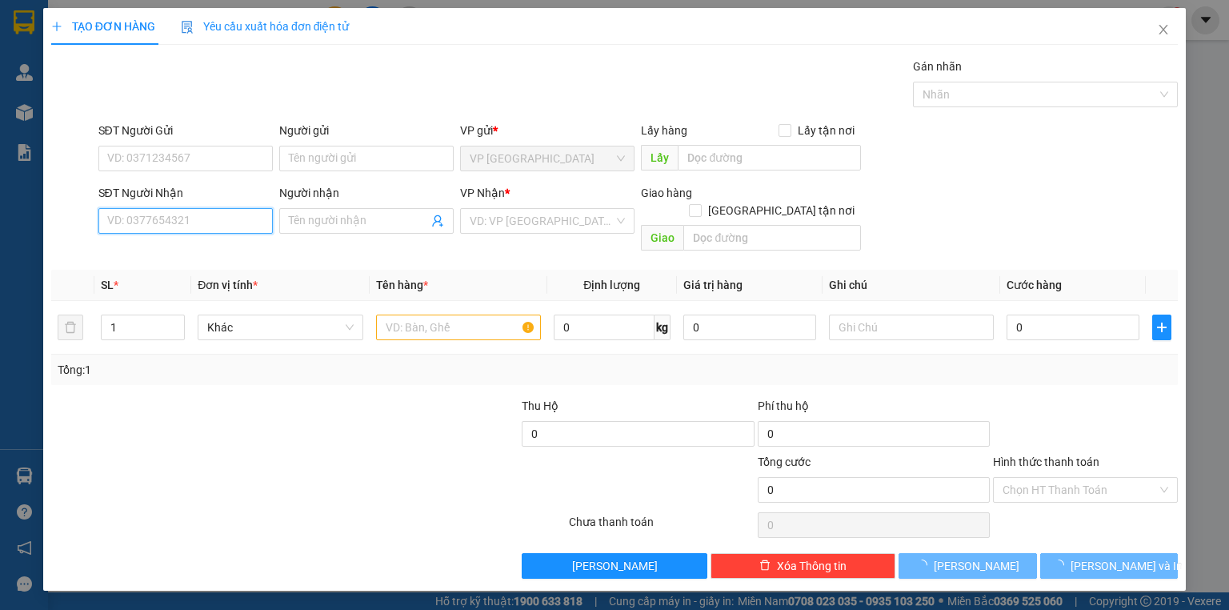
click at [169, 218] on input "SĐT Người Nhận" at bounding box center [185, 221] width 174 height 26
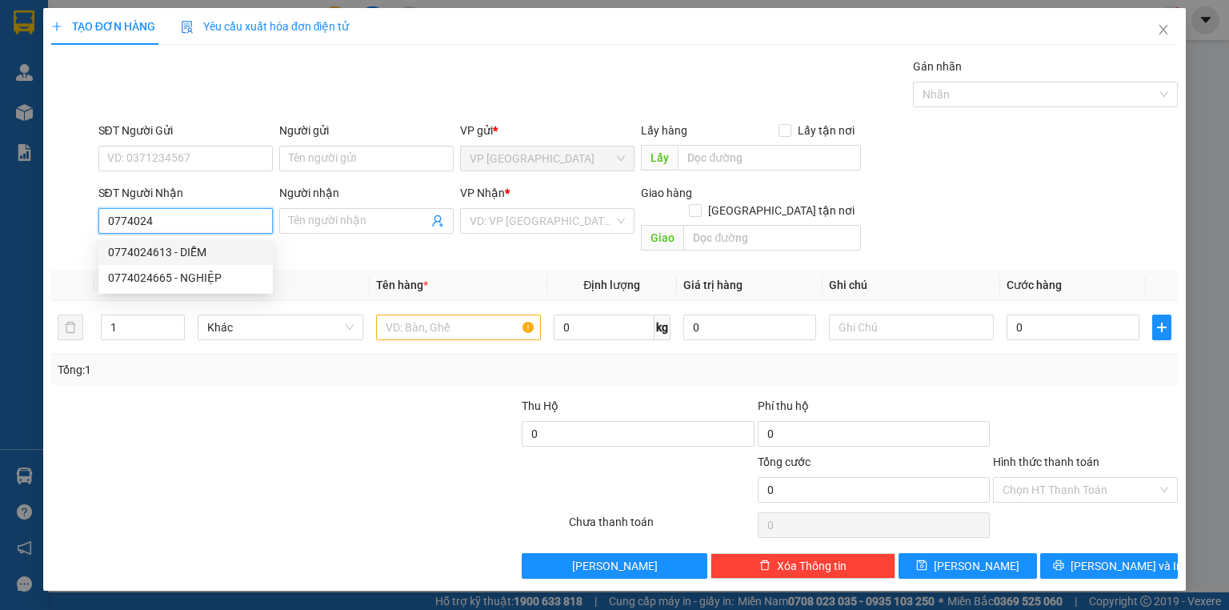
click at [194, 253] on div "0774024613 - DIỄM" at bounding box center [185, 252] width 155 height 18
type input "0774024613"
type input "DIỄM"
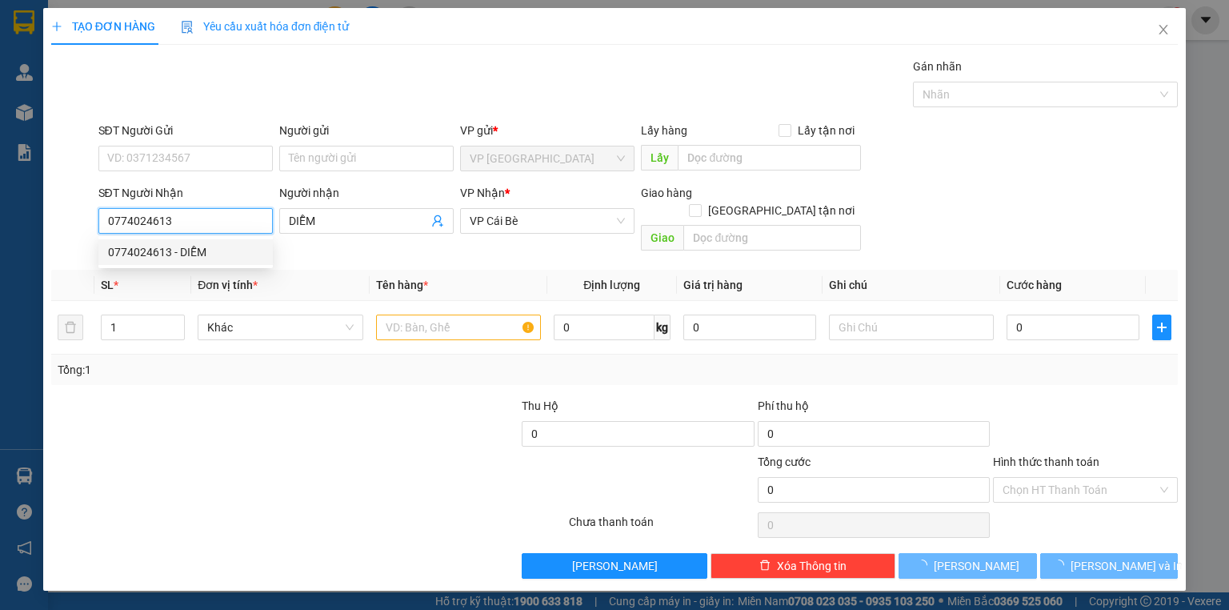
type input "30.000"
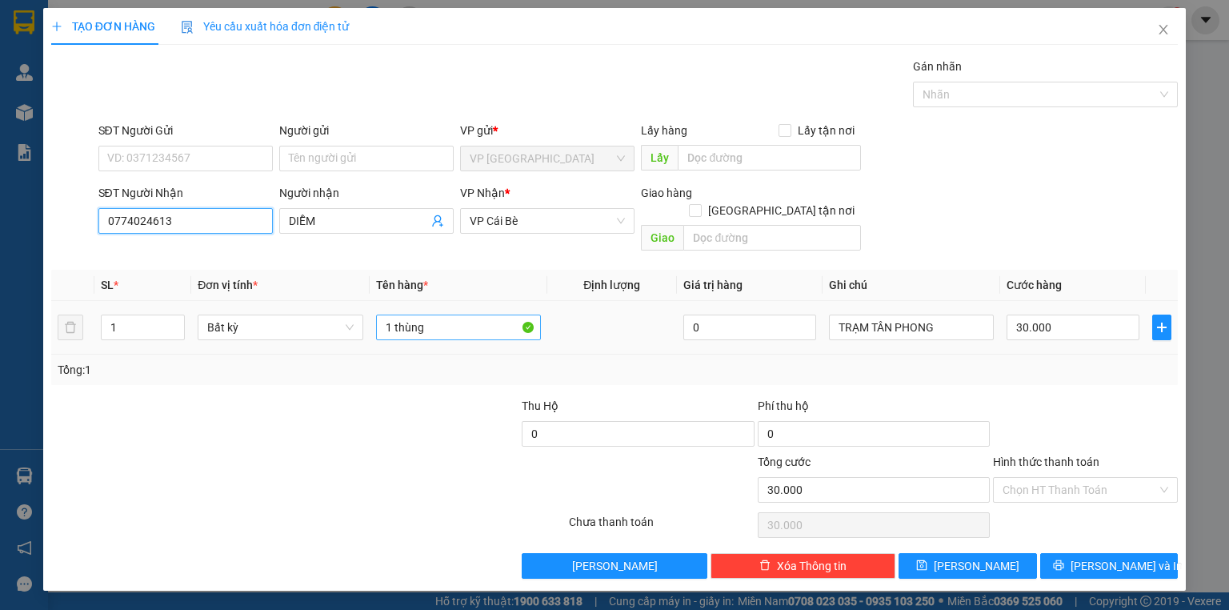
type input "0774024613"
click at [472, 314] on input "1 thùng" at bounding box center [458, 327] width 165 height 26
type input "1 bit đen"
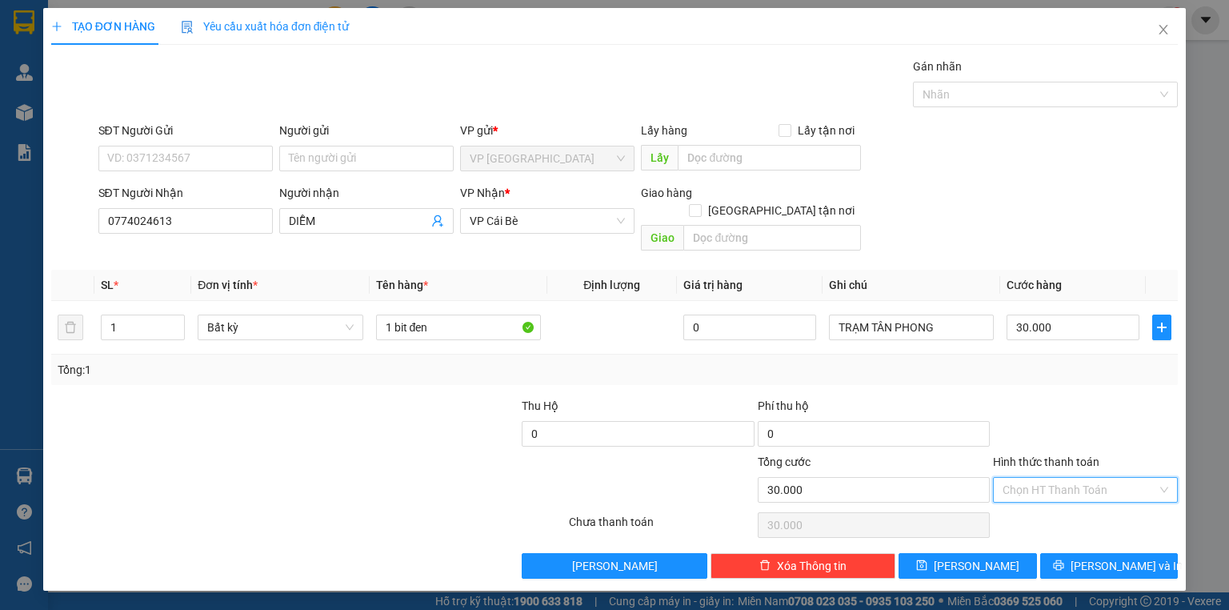
click at [1105, 478] on input "Hình thức thanh toán" at bounding box center [1080, 490] width 154 height 24
click at [1079, 499] on div "Tại văn phòng" at bounding box center [1086, 503] width 166 height 18
type input "0"
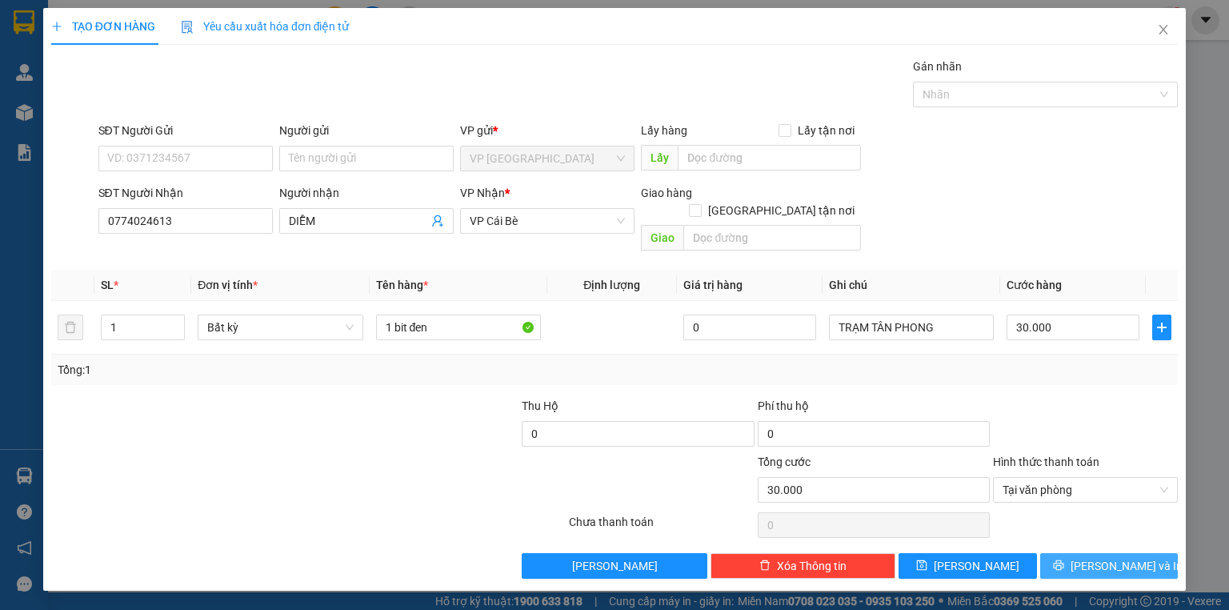
click at [1076, 553] on button "Lưu và In" at bounding box center [1109, 566] width 138 height 26
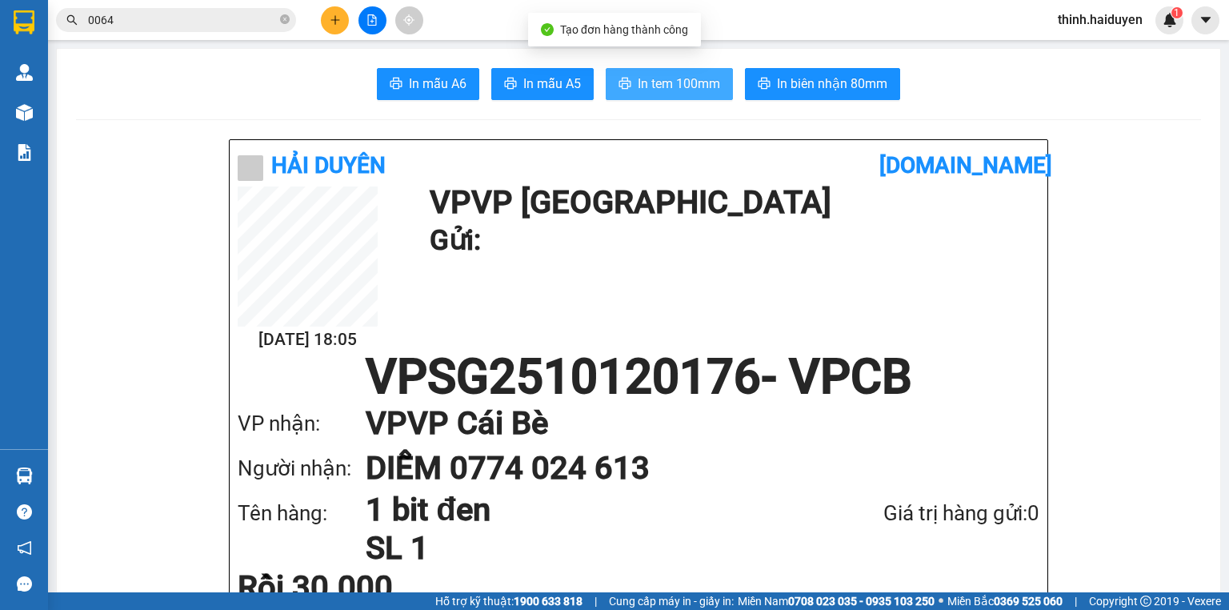
click at [710, 80] on span "In tem 100mm" at bounding box center [679, 84] width 82 height 20
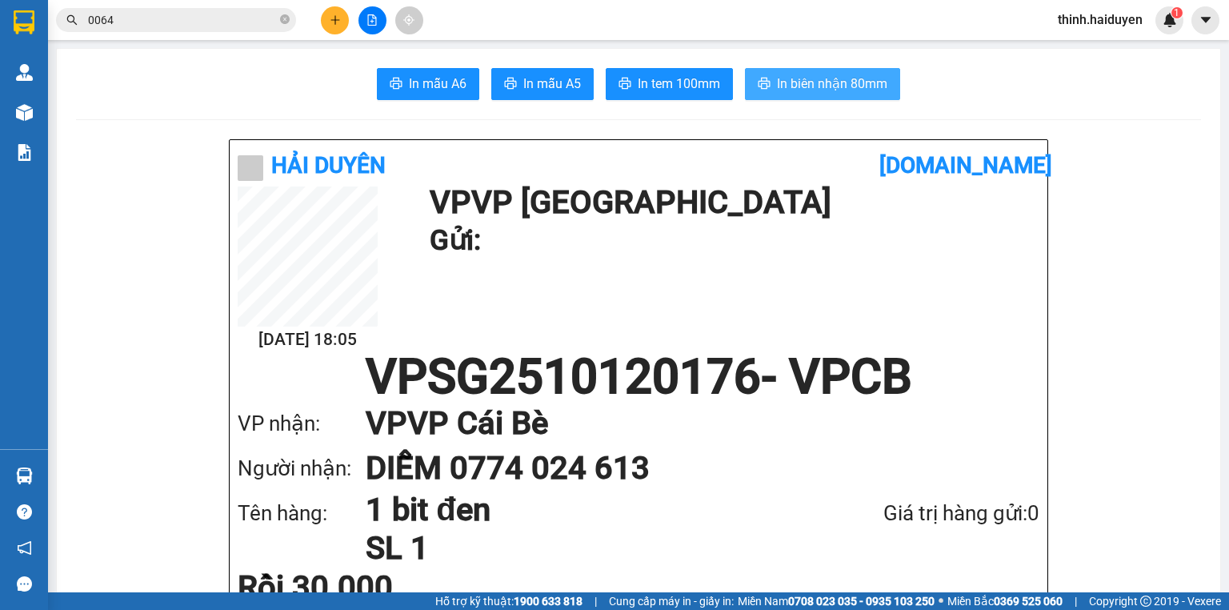
click at [834, 82] on span "In biên nhận 80mm" at bounding box center [832, 84] width 110 height 20
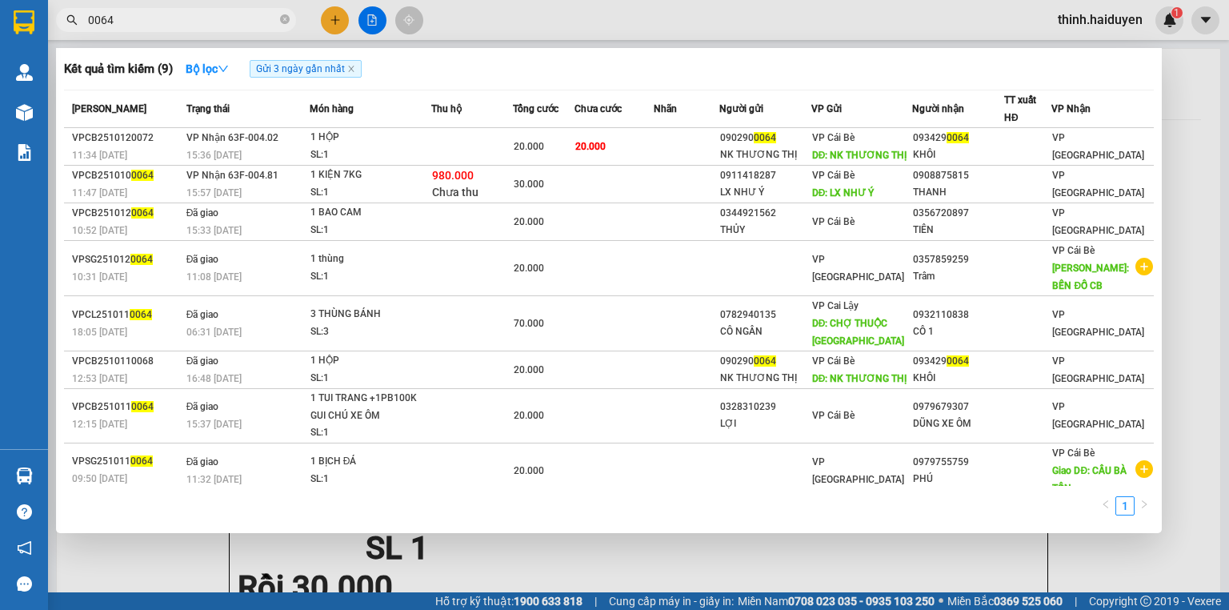
click at [175, 21] on input "0064" at bounding box center [182, 20] width 189 height 18
click at [175, 20] on input "0064" at bounding box center [182, 20] width 189 height 18
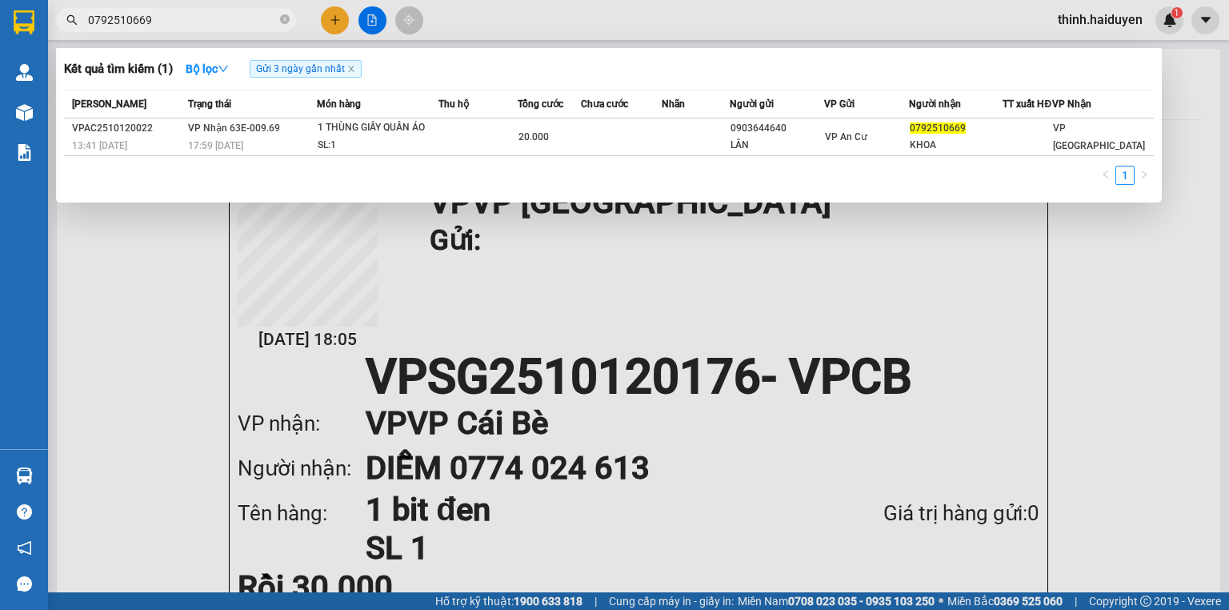
type input "0792510669"
click at [339, 11] on div at bounding box center [614, 305] width 1229 height 610
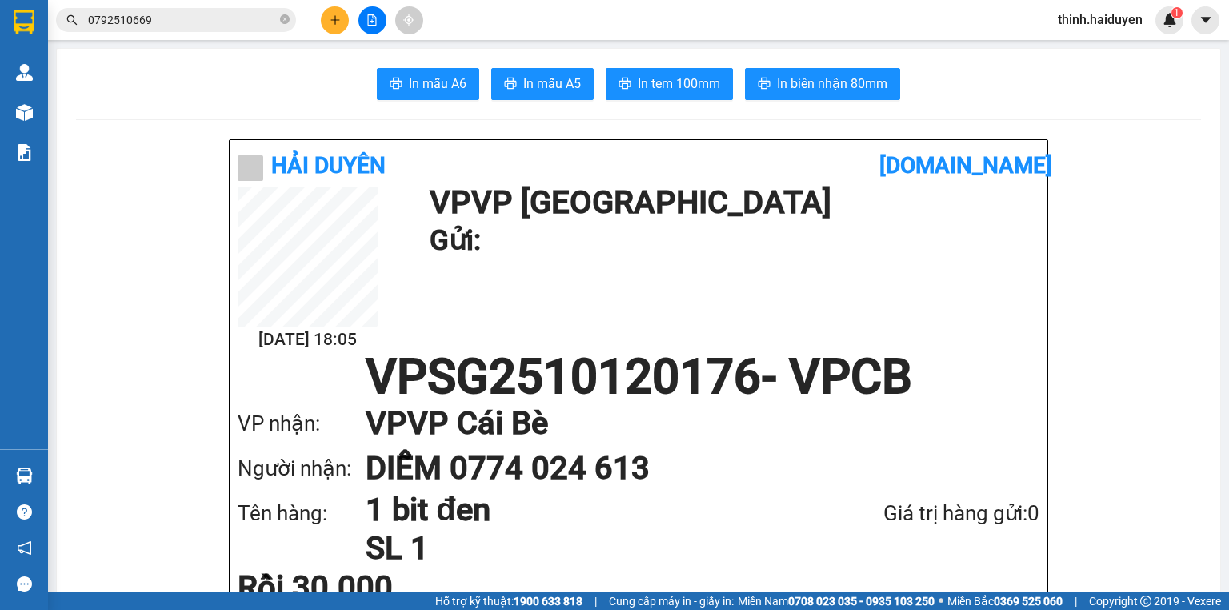
click at [339, 11] on button at bounding box center [335, 20] width 28 height 28
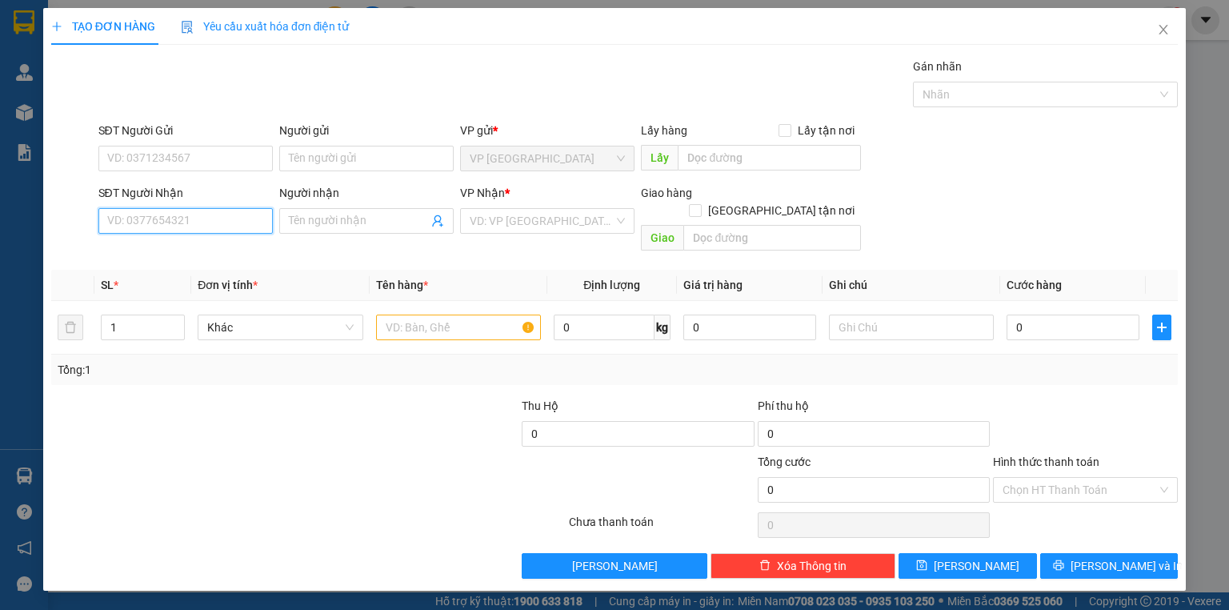
click at [176, 215] on input "SĐT Người Nhận" at bounding box center [185, 221] width 174 height 26
drag, startPoint x: 175, startPoint y: 257, endPoint x: 206, endPoint y: 240, distance: 34.7
click at [180, 254] on div "0865868715 - THÚY" at bounding box center [185, 252] width 155 height 18
type input "0865868715"
type input "THÚY"
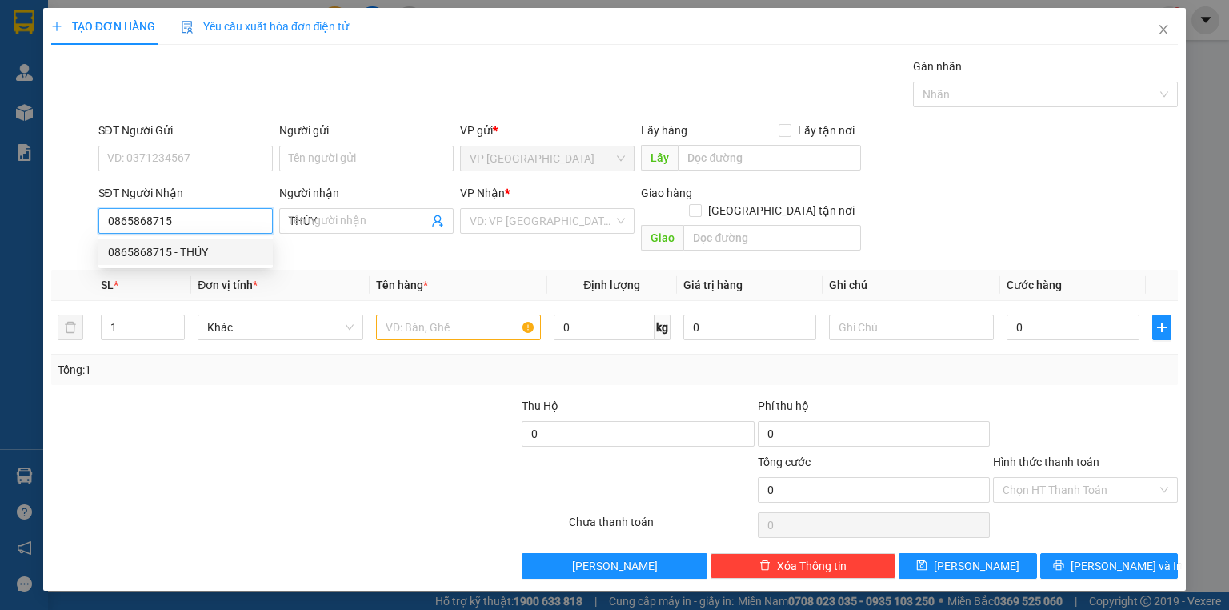
type input "100.000"
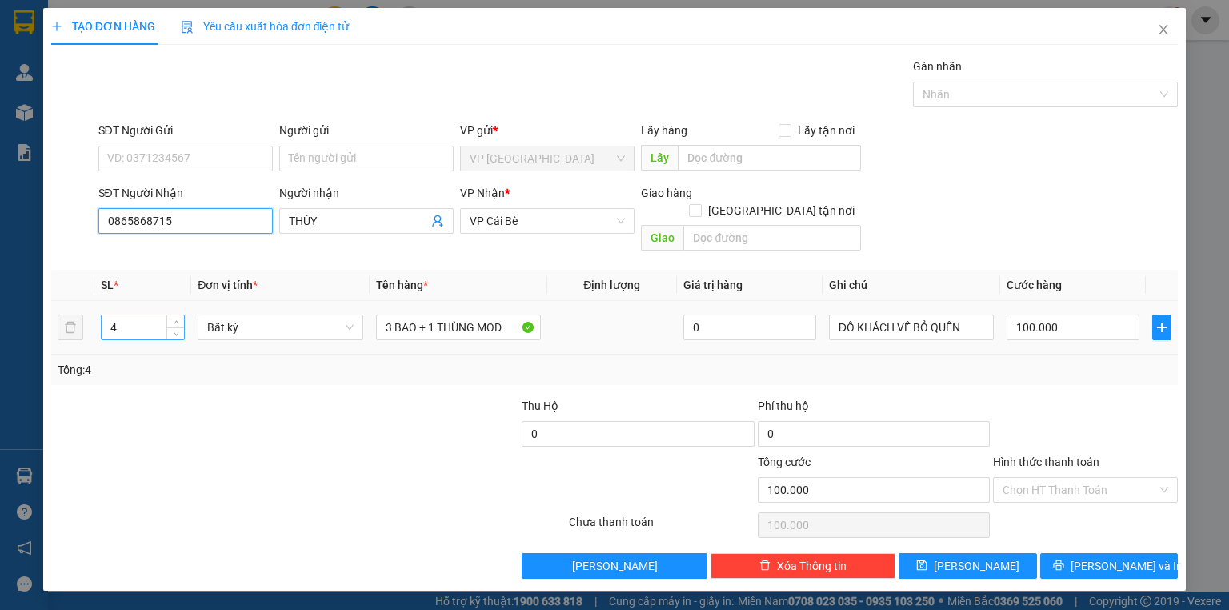
type input "0865868715"
click at [138, 315] on input "4" at bounding box center [143, 327] width 82 height 24
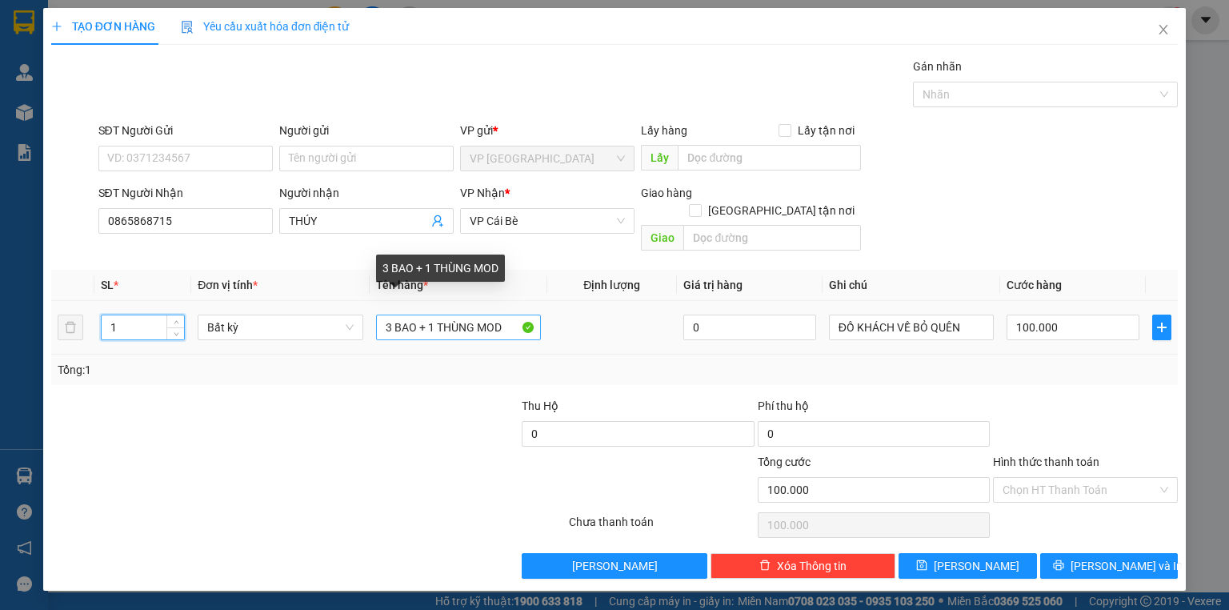
type input "1"
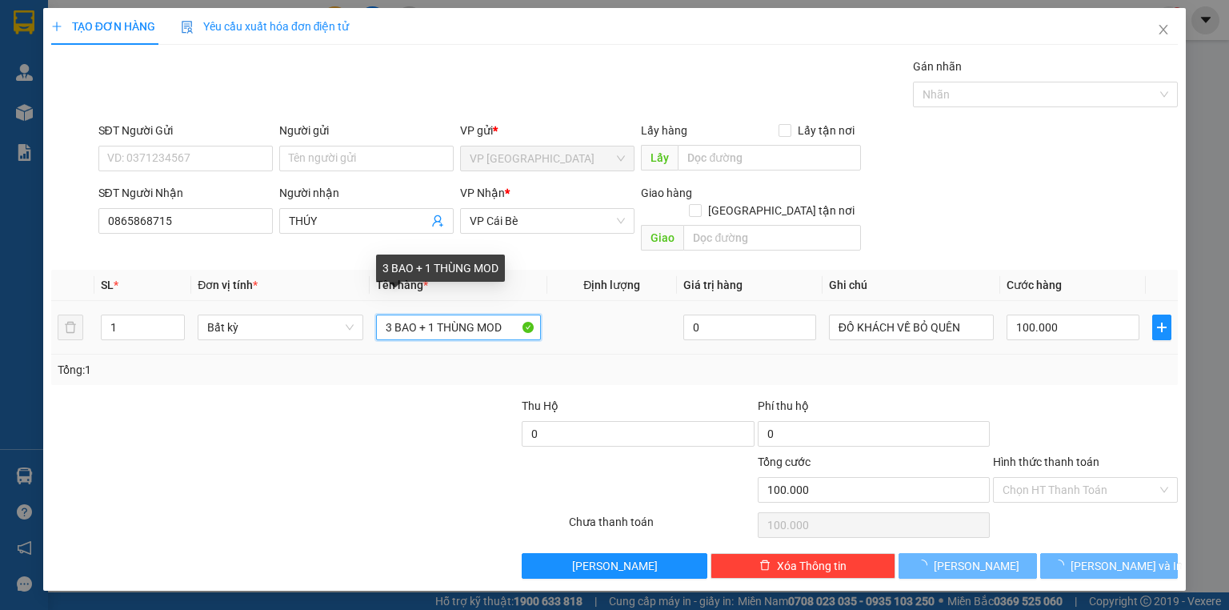
type input "0"
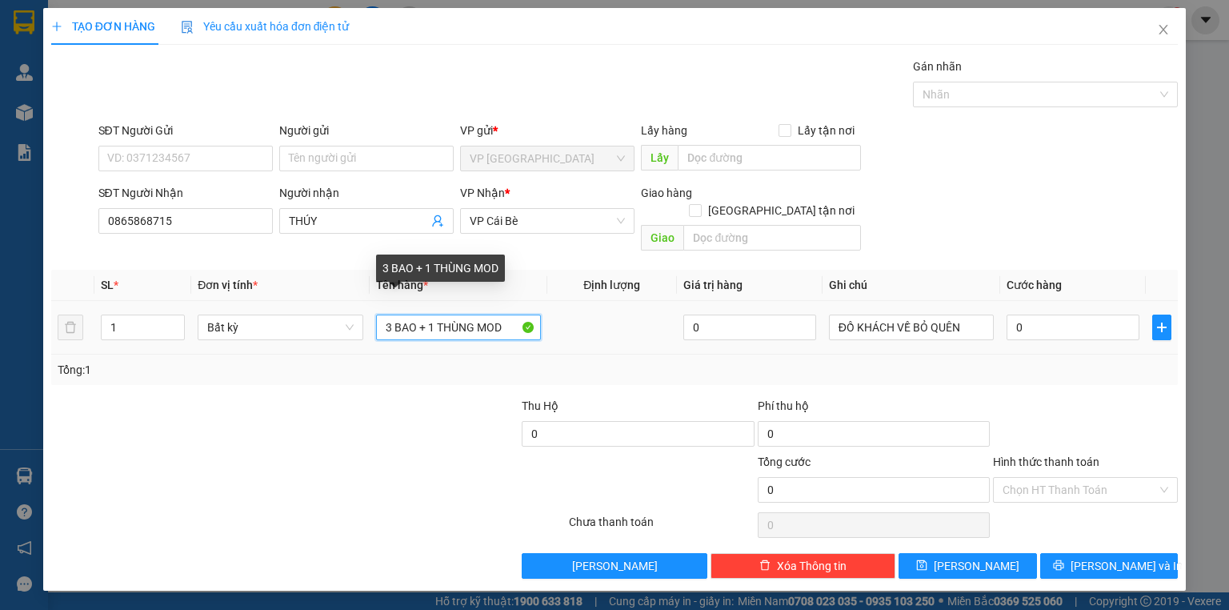
drag, startPoint x: 390, startPoint y: 307, endPoint x: 550, endPoint y: 310, distance: 160.1
click at [549, 310] on tr "1 Bất kỳ 3 BAO + 1 THÙNG MOD 0 ĐỒ KHÁCH VỀ BỎ QUÊN 0" at bounding box center [614, 328] width 1127 height 54
type input "3"
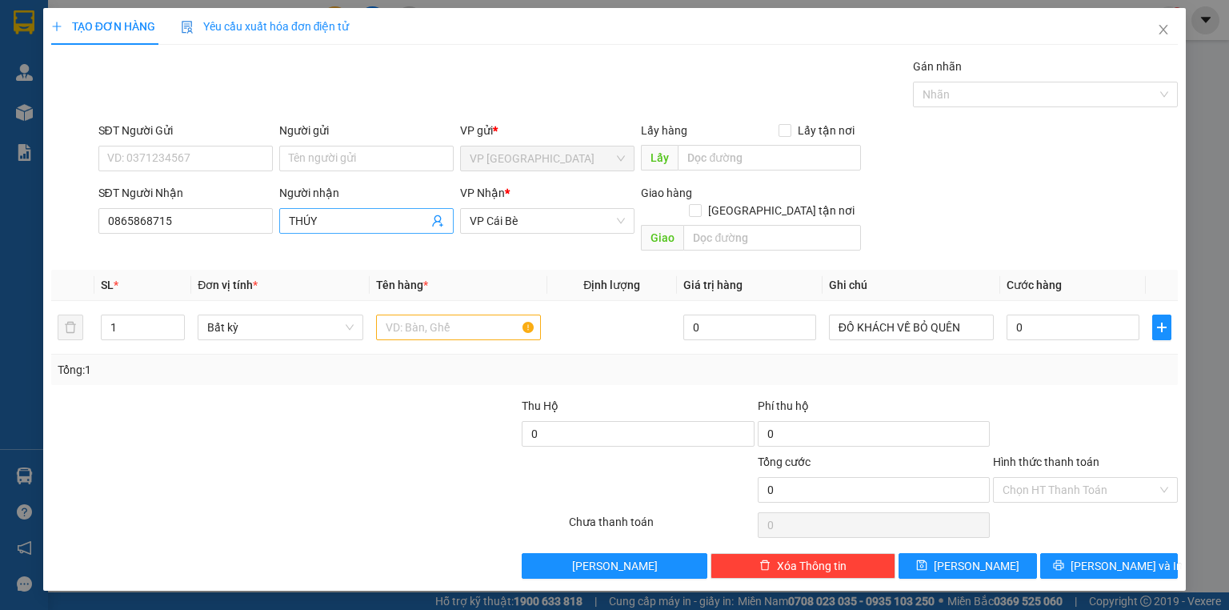
click at [332, 218] on input "THÚY" at bounding box center [358, 221] width 139 height 18
click at [435, 314] on input "text" at bounding box center [458, 327] width 165 height 26
type input "1 túi"
click at [1095, 320] on div "0" at bounding box center [1073, 327] width 133 height 32
click at [1095, 319] on input "0" at bounding box center [1073, 327] width 133 height 26
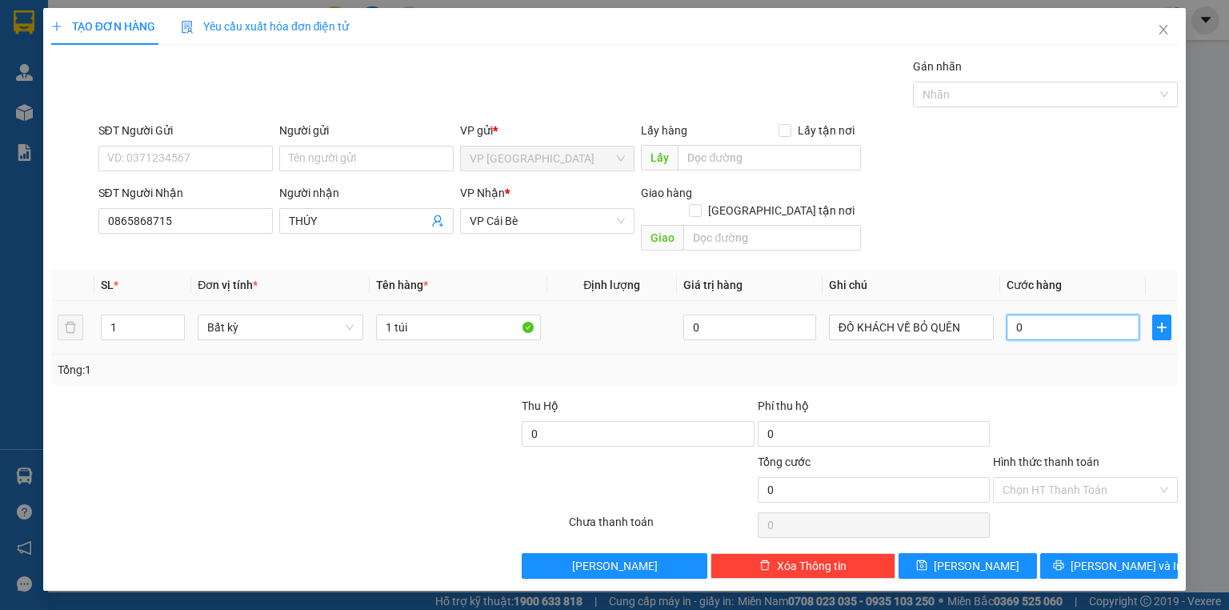
type input "2"
type input "20"
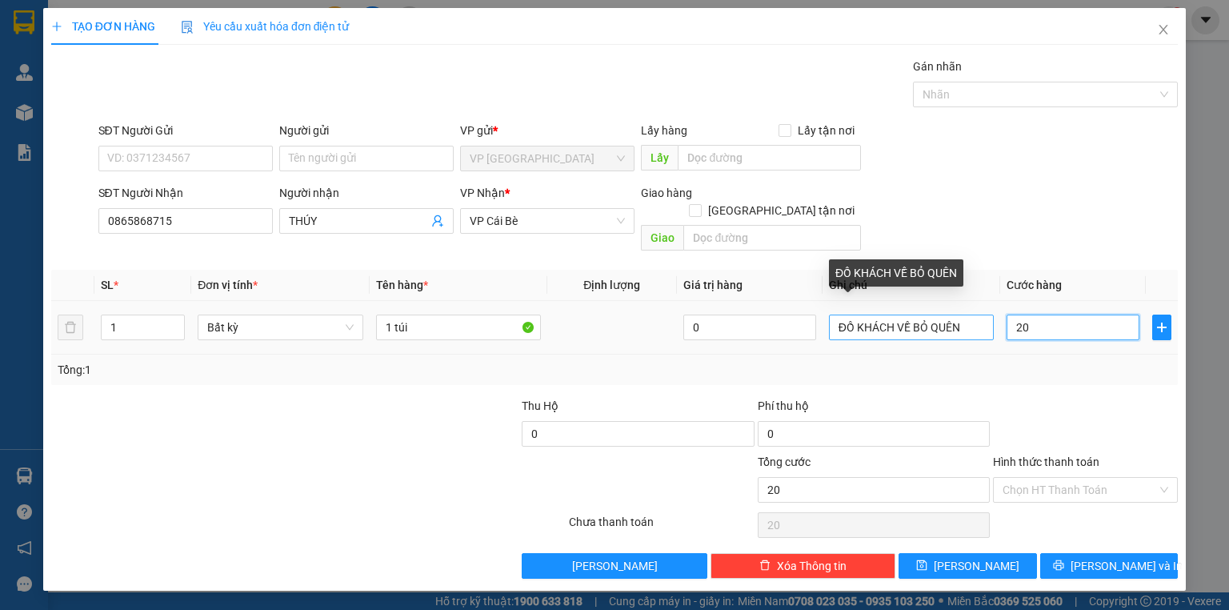
type input "20"
type input "20.000"
drag, startPoint x: 960, startPoint y: 306, endPoint x: 811, endPoint y: 359, distance: 158.2
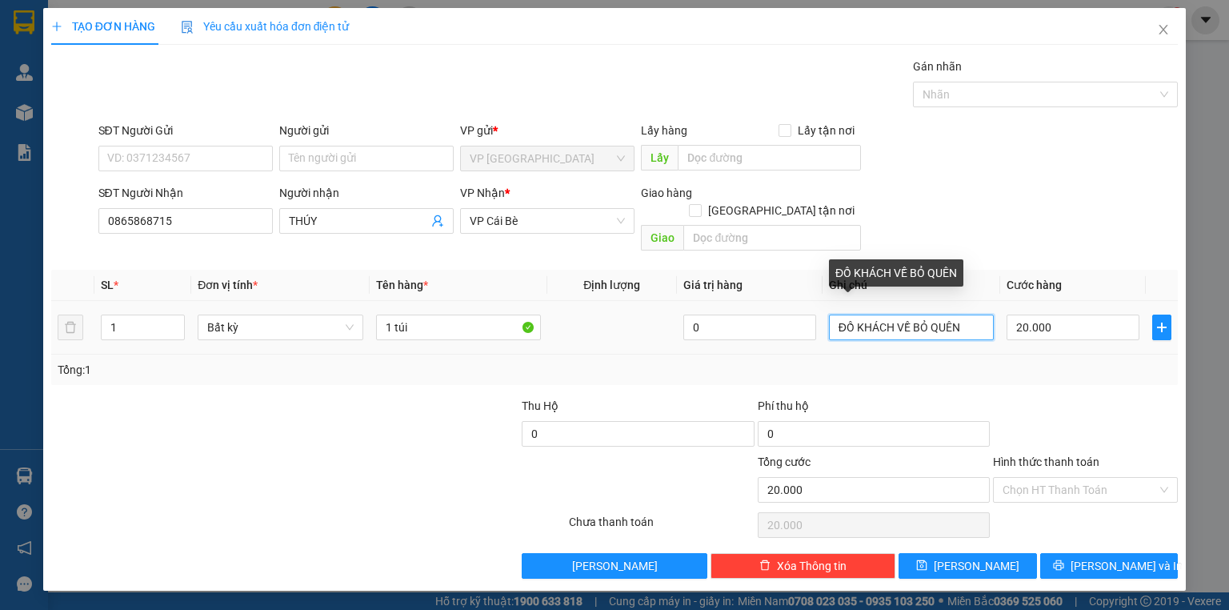
click at [720, 303] on tr "1 Bất kỳ 1 túi 0 ĐỒ KHÁCH VỀ BỎ QUÊN 20.000" at bounding box center [614, 328] width 1127 height 54
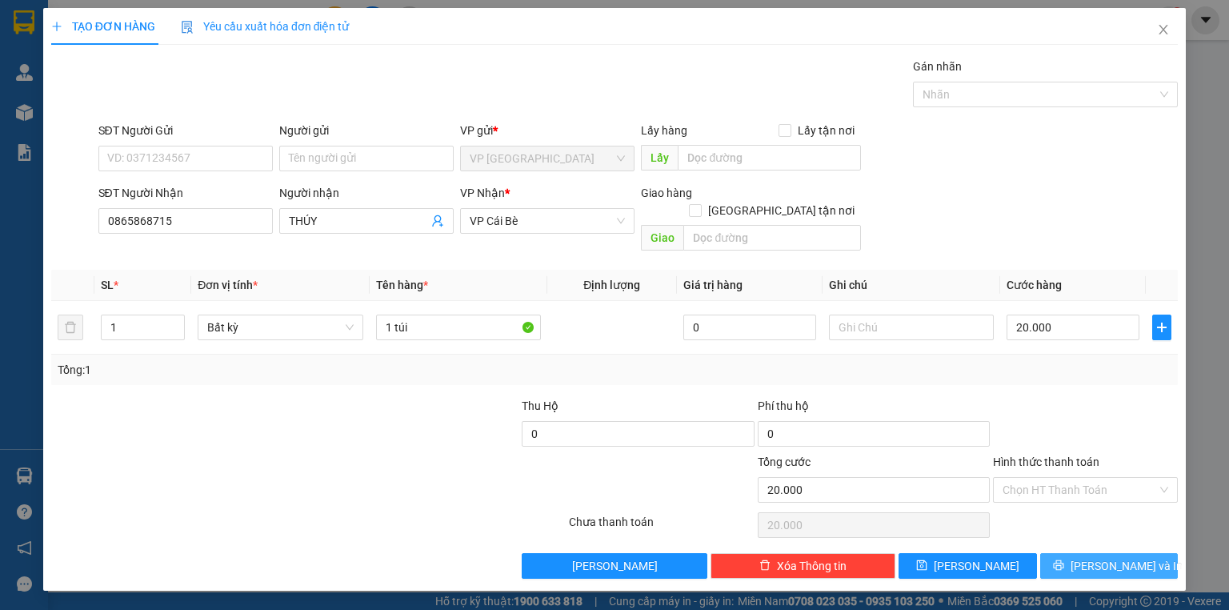
click at [1109, 557] on span "Lưu và In" at bounding box center [1127, 566] width 112 height 18
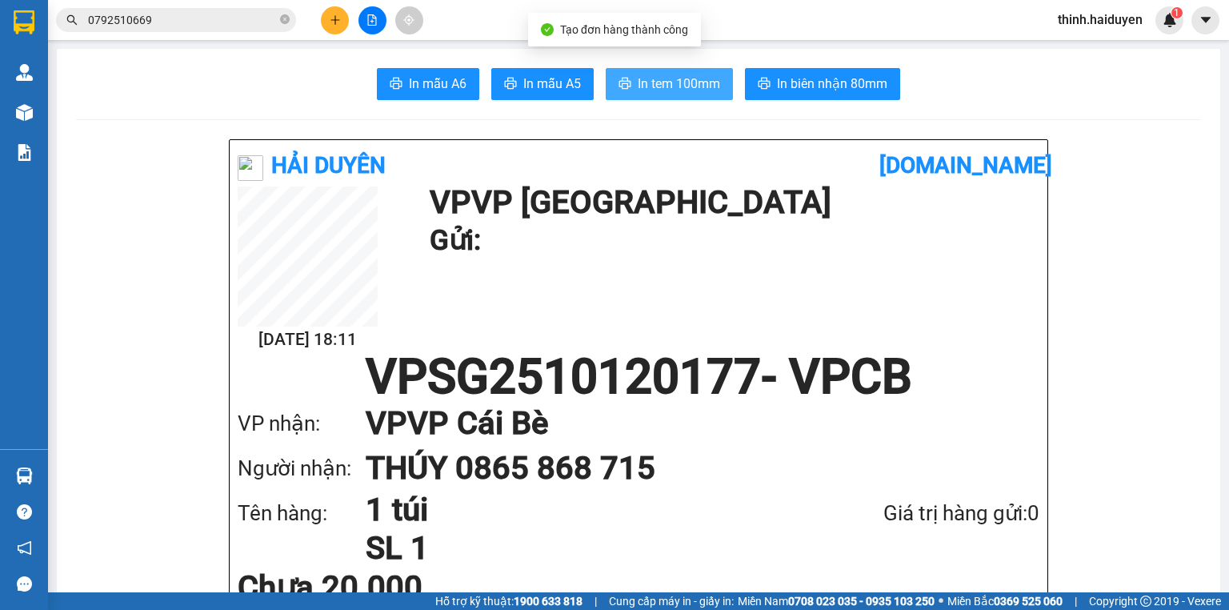
click at [676, 80] on span "In tem 100mm" at bounding box center [679, 84] width 82 height 20
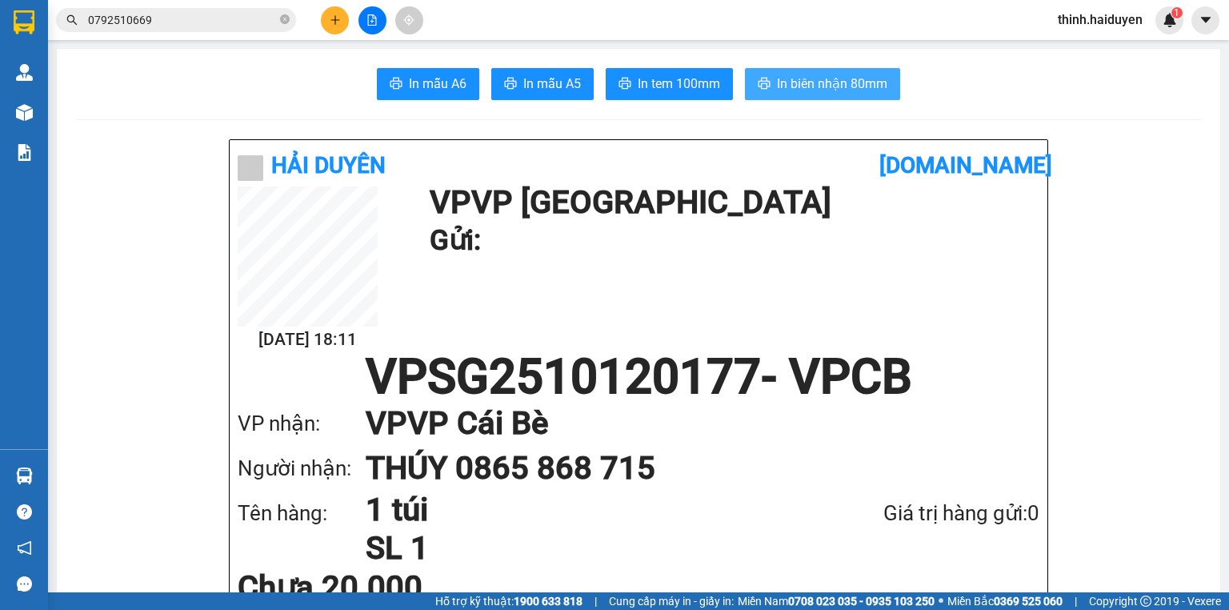
drag, startPoint x: 803, startPoint y: 86, endPoint x: 810, endPoint y: 78, distance: 10.8
click at [803, 86] on span "In biên nhận 80mm" at bounding box center [832, 84] width 110 height 20
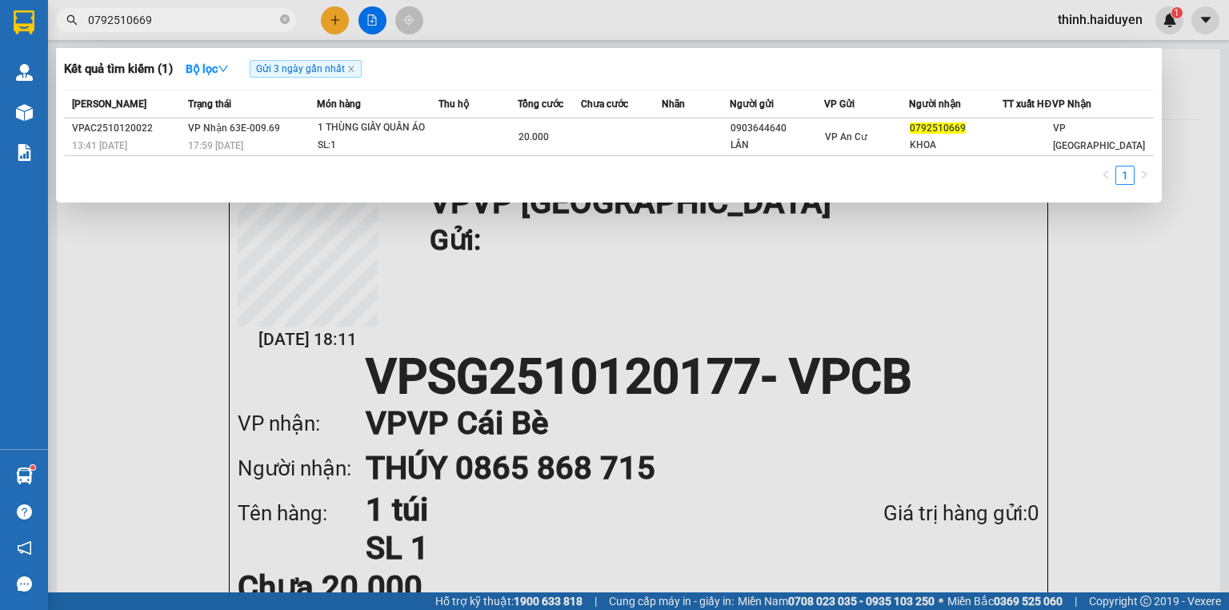
click at [218, 26] on input "0792510669" at bounding box center [182, 20] width 189 height 18
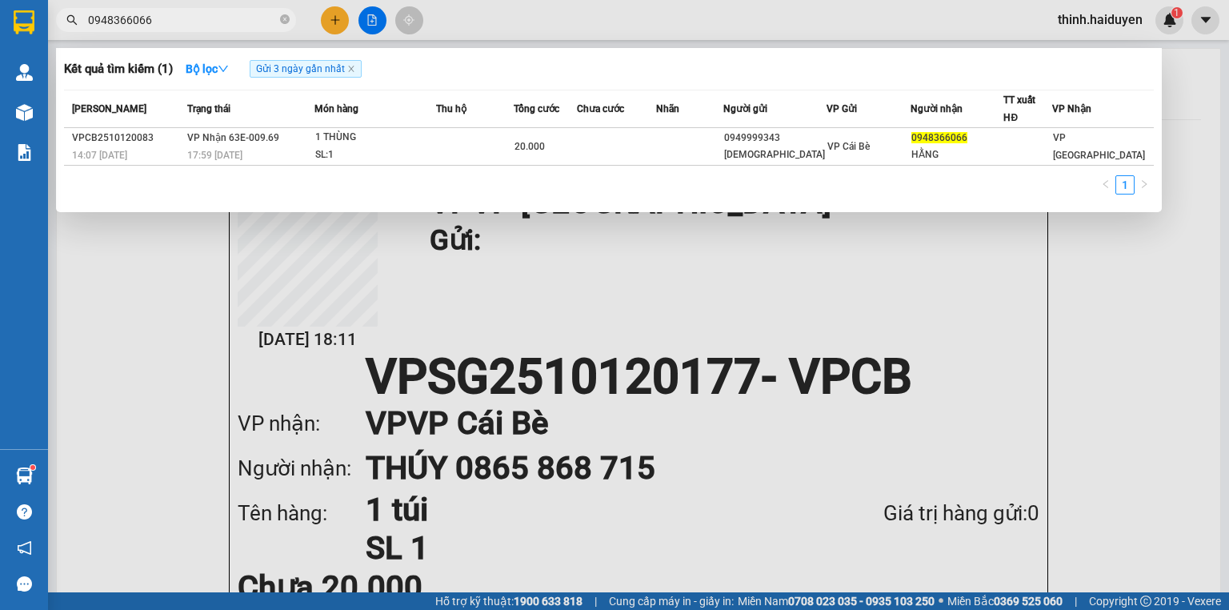
type input "0948366066"
click at [343, 13] on div at bounding box center [614, 305] width 1229 height 610
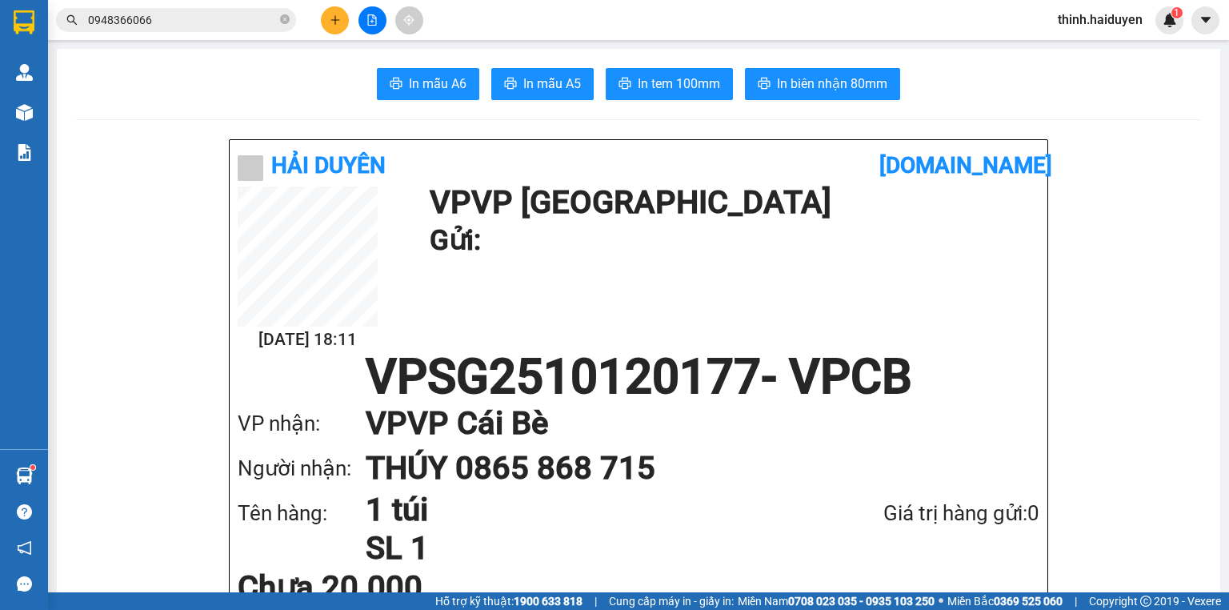
click at [343, 13] on button at bounding box center [335, 20] width 28 height 28
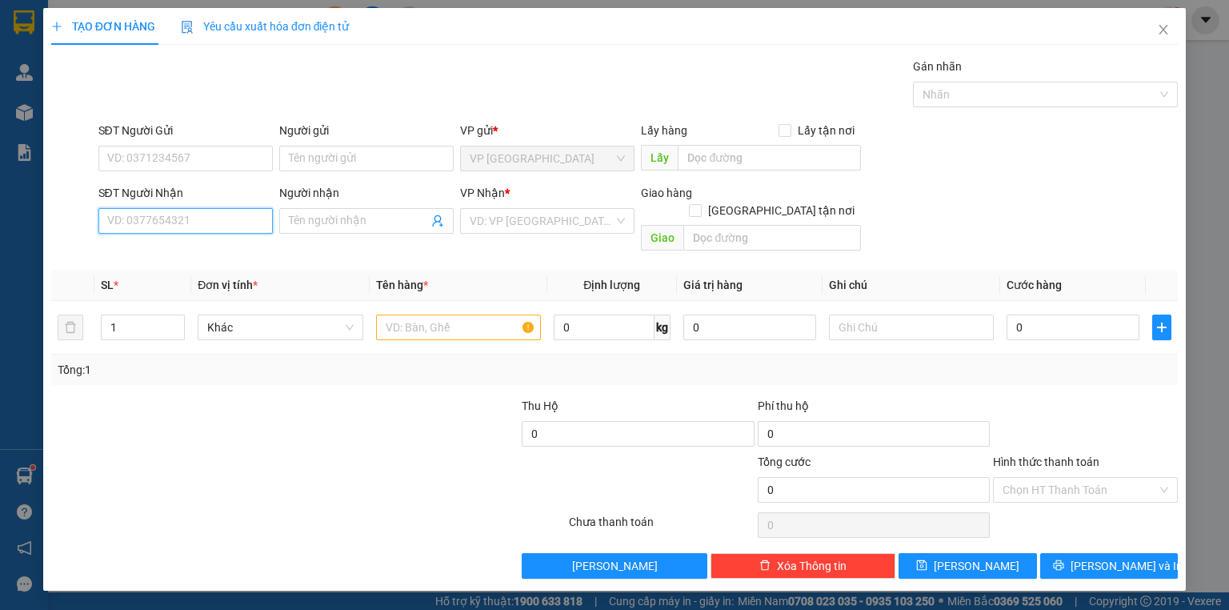
click at [200, 211] on input "SĐT Người Nhận" at bounding box center [185, 221] width 174 height 26
click at [200, 259] on div "0376711160 - PHONG" at bounding box center [185, 252] width 155 height 18
type input "0376711160"
type input "PHONG"
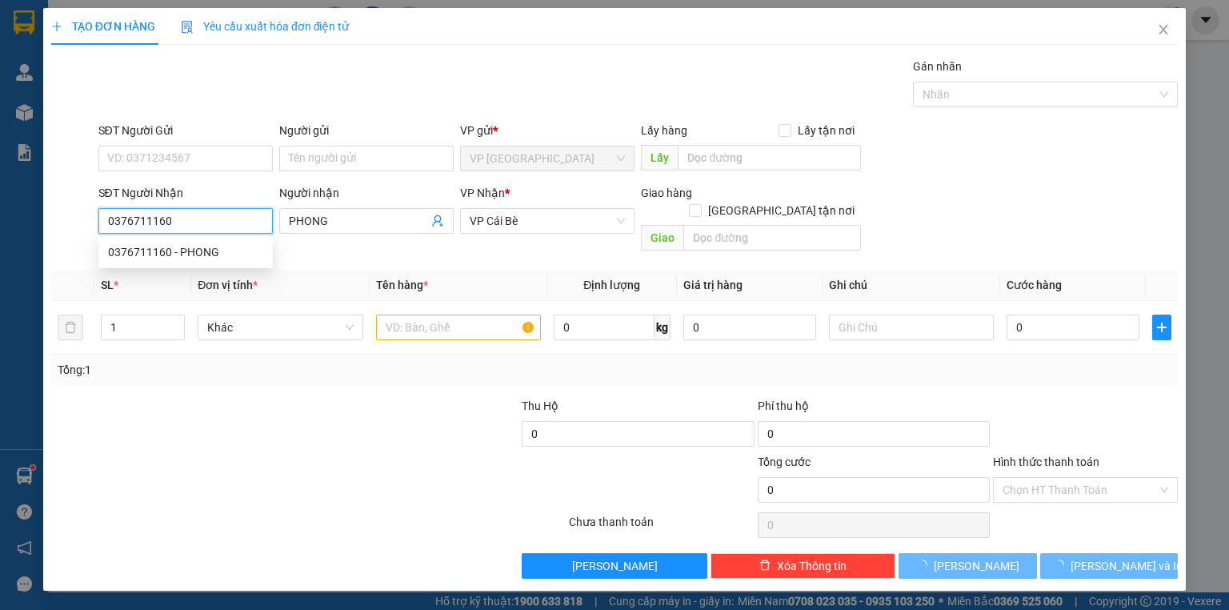
type input "100.000"
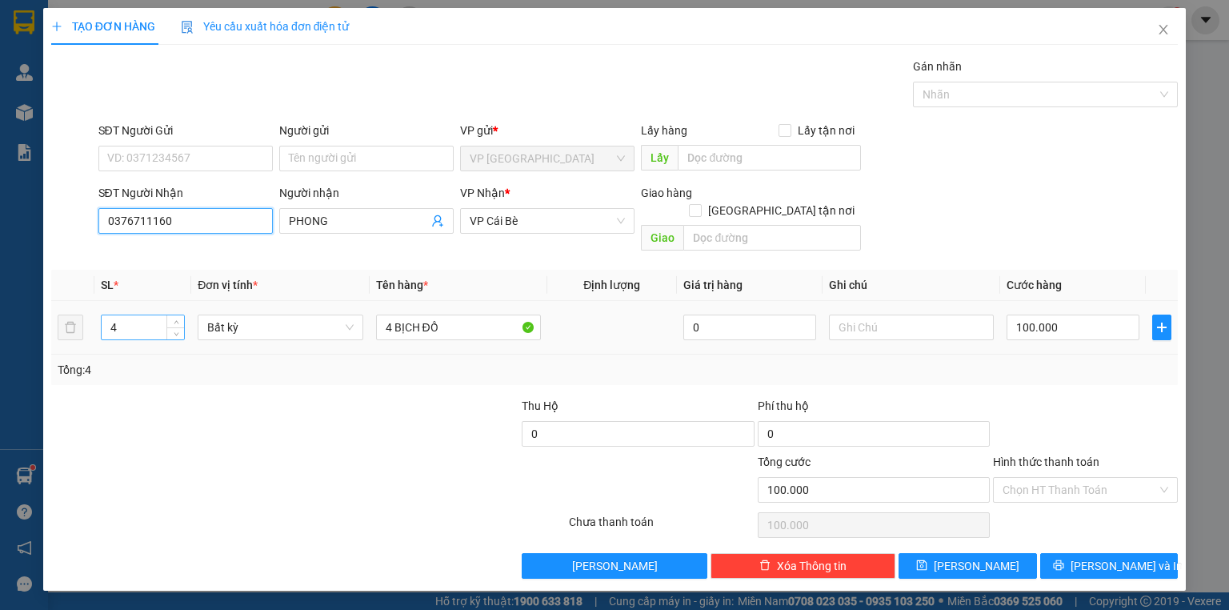
type input "0376711160"
click at [143, 315] on input "4" at bounding box center [143, 327] width 82 height 24
type input "2"
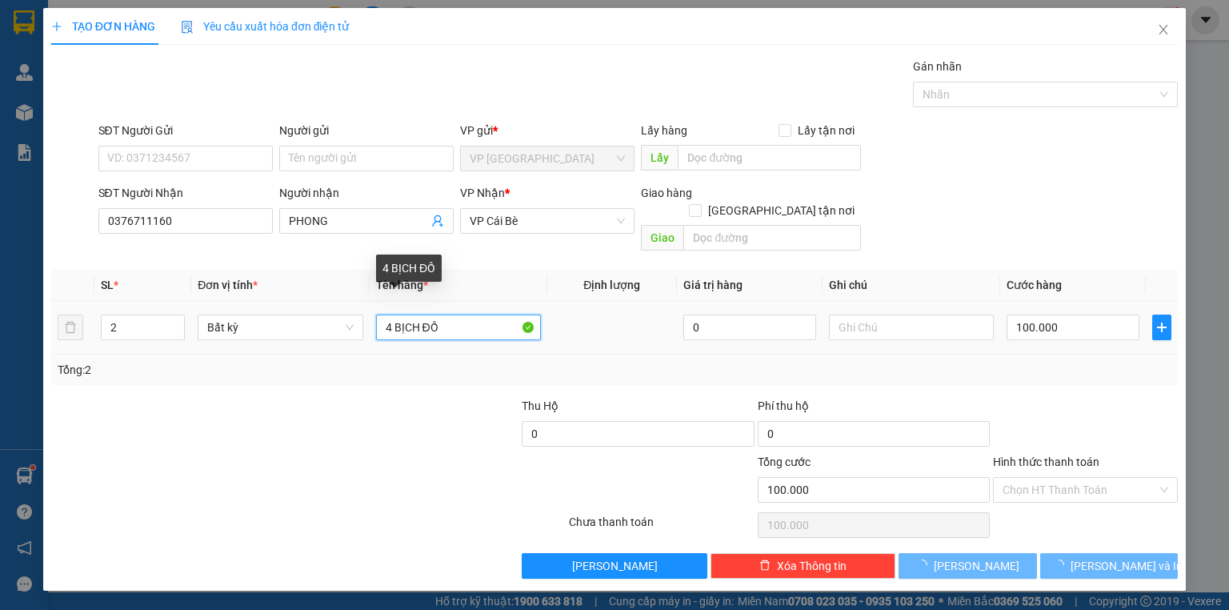
click at [390, 314] on input "4 BỊCH ĐỒ" at bounding box center [458, 327] width 165 height 26
type input "0"
type input "BỊCH ĐỒ"
type input "0"
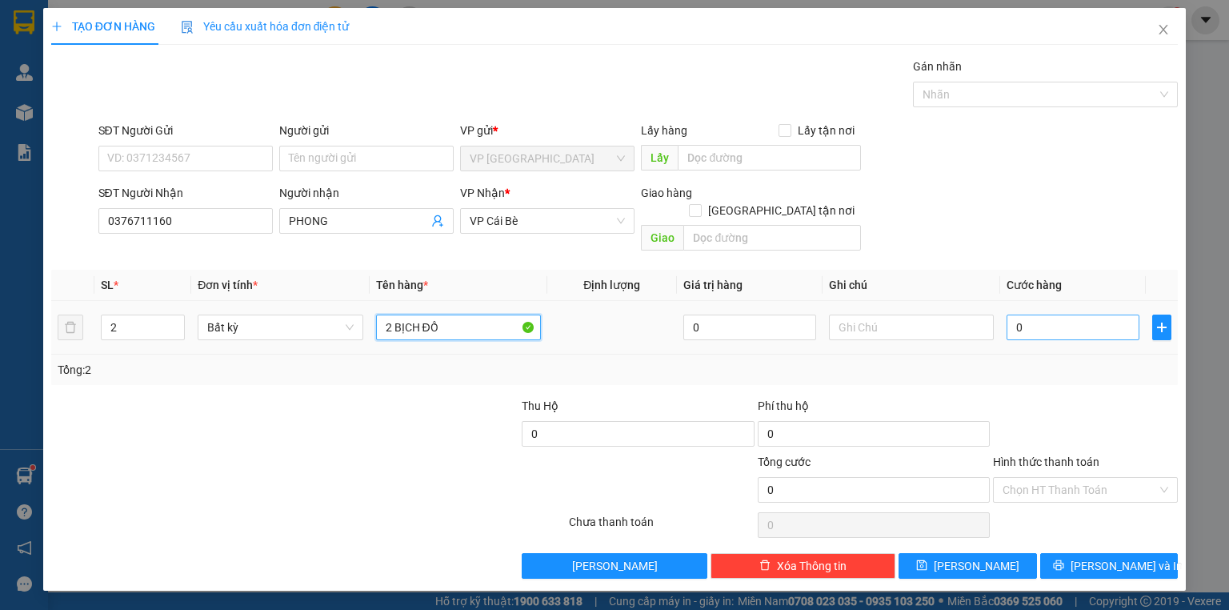
type input "2 BỊCH ĐỒ"
click at [1101, 314] on input "0" at bounding box center [1073, 327] width 133 height 26
type input "3"
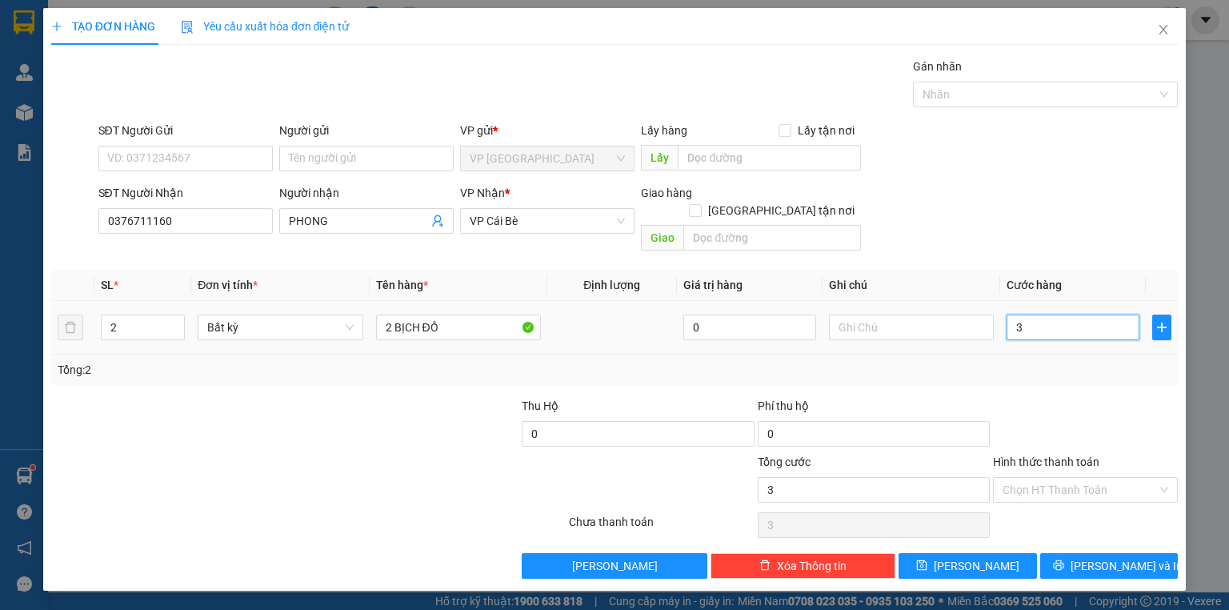
type input "30"
type input "30.000"
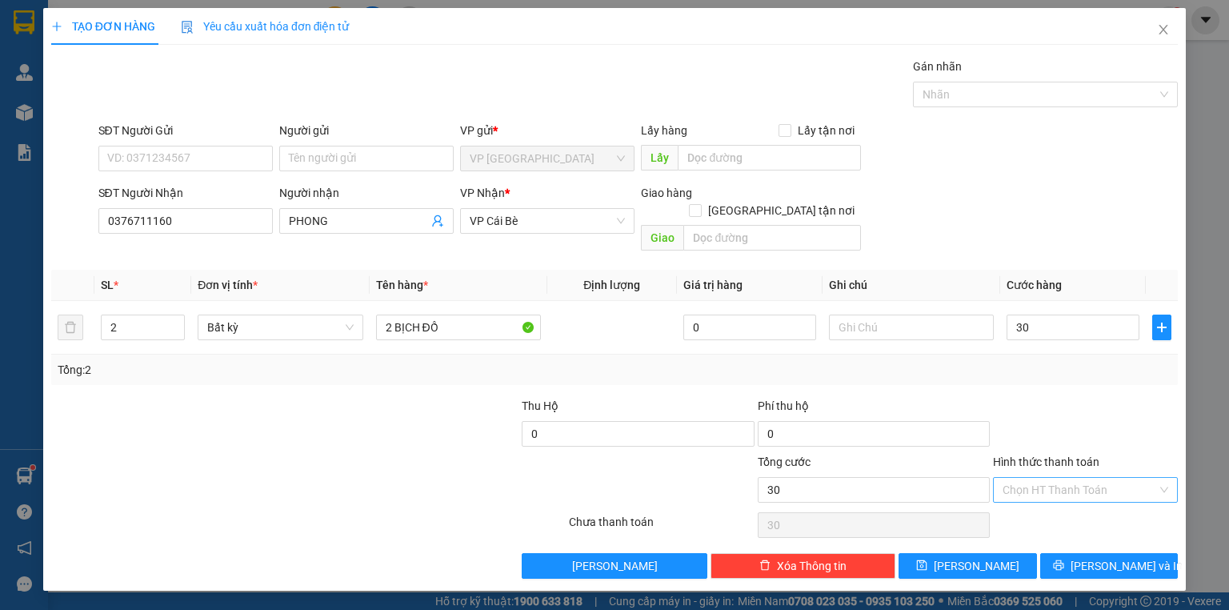
type input "30.000"
click at [1075, 478] on input "Hình thức thanh toán" at bounding box center [1080, 490] width 154 height 24
click at [1063, 503] on div "Tại văn phòng" at bounding box center [1086, 503] width 166 height 18
type input "0"
click at [1091, 553] on button "Lưu và In" at bounding box center [1109, 566] width 138 height 26
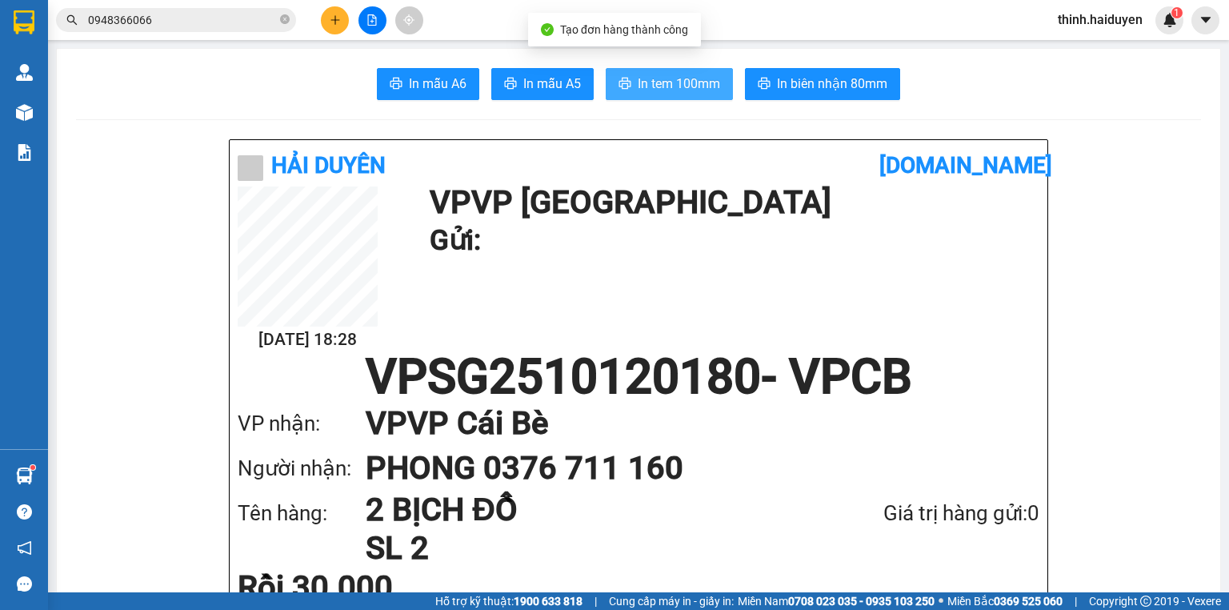
click at [661, 94] on button "In tem 100mm" at bounding box center [669, 84] width 127 height 32
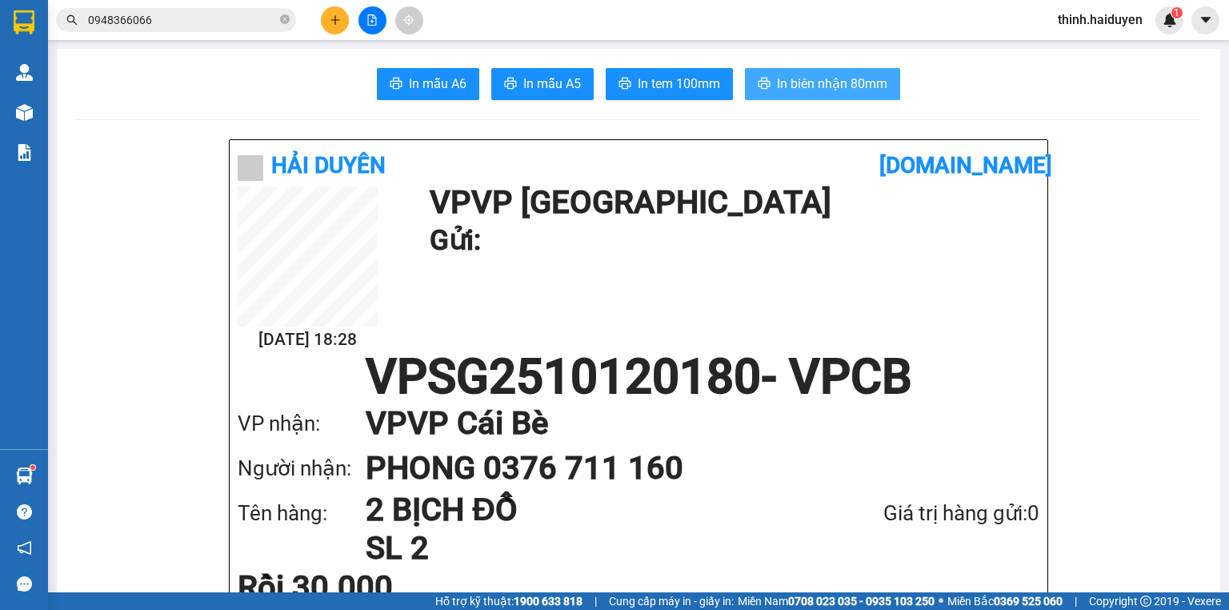
click at [781, 83] on span "In biên nhận 80mm" at bounding box center [832, 84] width 110 height 20
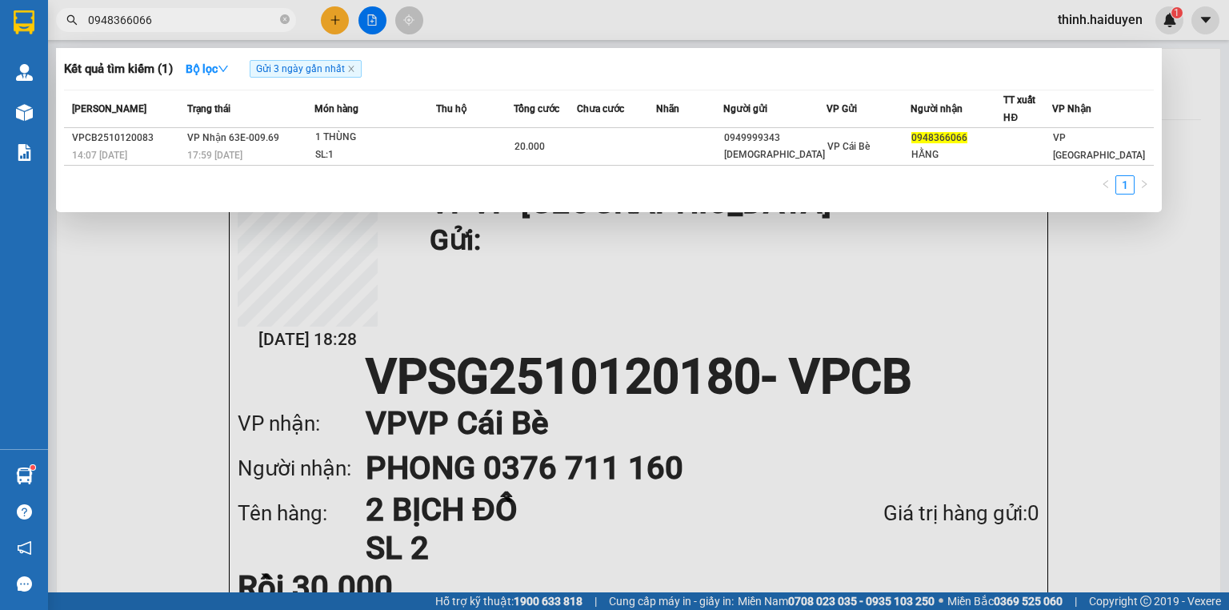
click at [196, 19] on input "0948366066" at bounding box center [182, 20] width 189 height 18
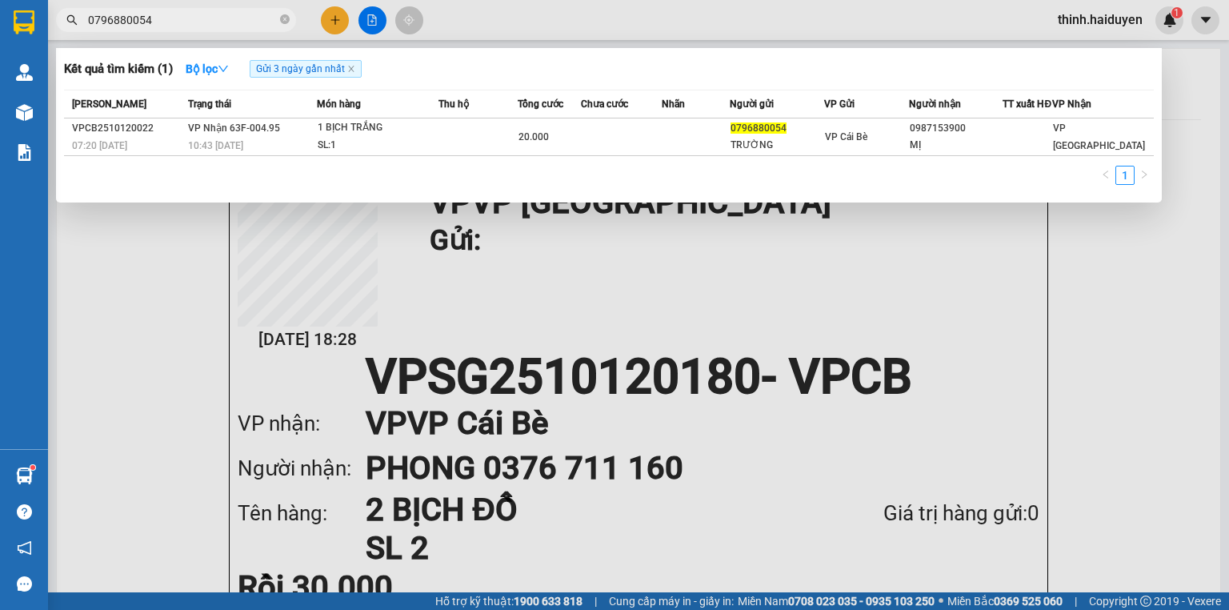
type input "0796880054"
click at [374, 22] on div at bounding box center [614, 305] width 1229 height 610
click at [374, 21] on icon "file-add" at bounding box center [371, 19] width 11 height 11
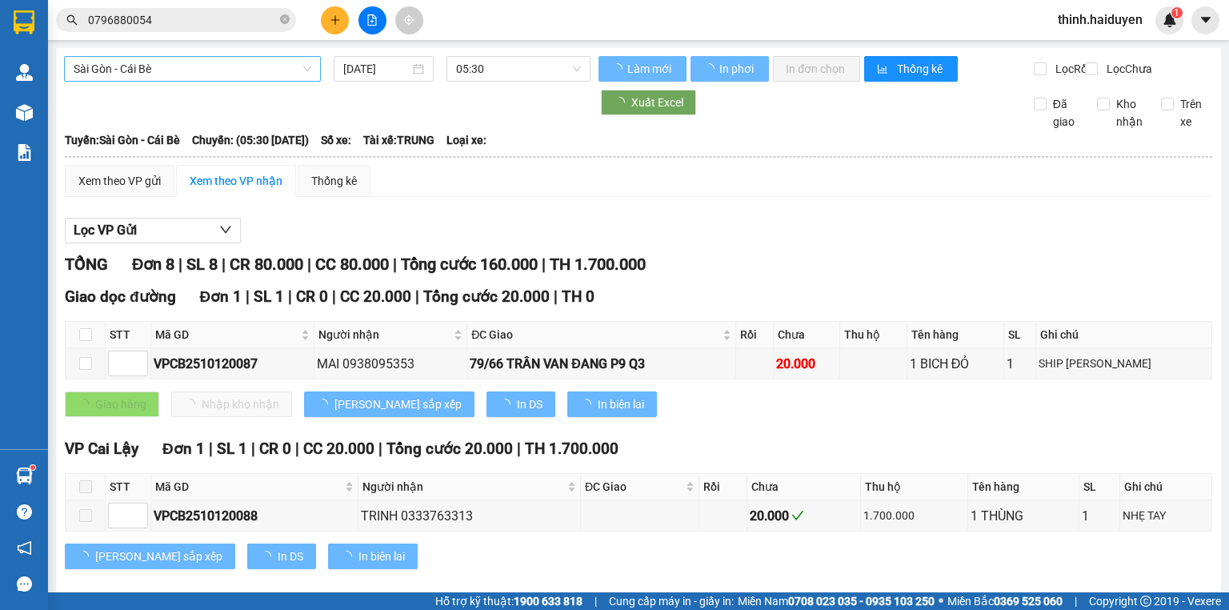
click at [155, 67] on span "Sài Gòn - Cái Bè" at bounding box center [193, 69] width 238 height 24
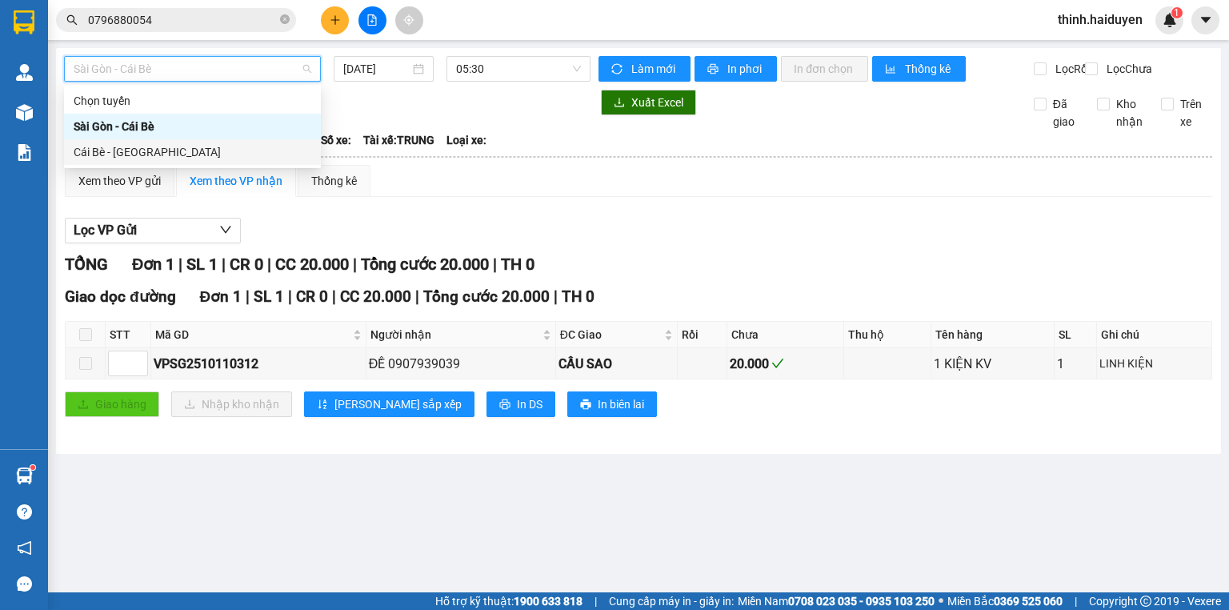
drag, startPoint x: 121, startPoint y: 150, endPoint x: 131, endPoint y: 150, distance: 10.4
click at [131, 150] on div "Cái Bè - [GEOGRAPHIC_DATA]" at bounding box center [193, 152] width 238 height 18
type input "[DATE]"
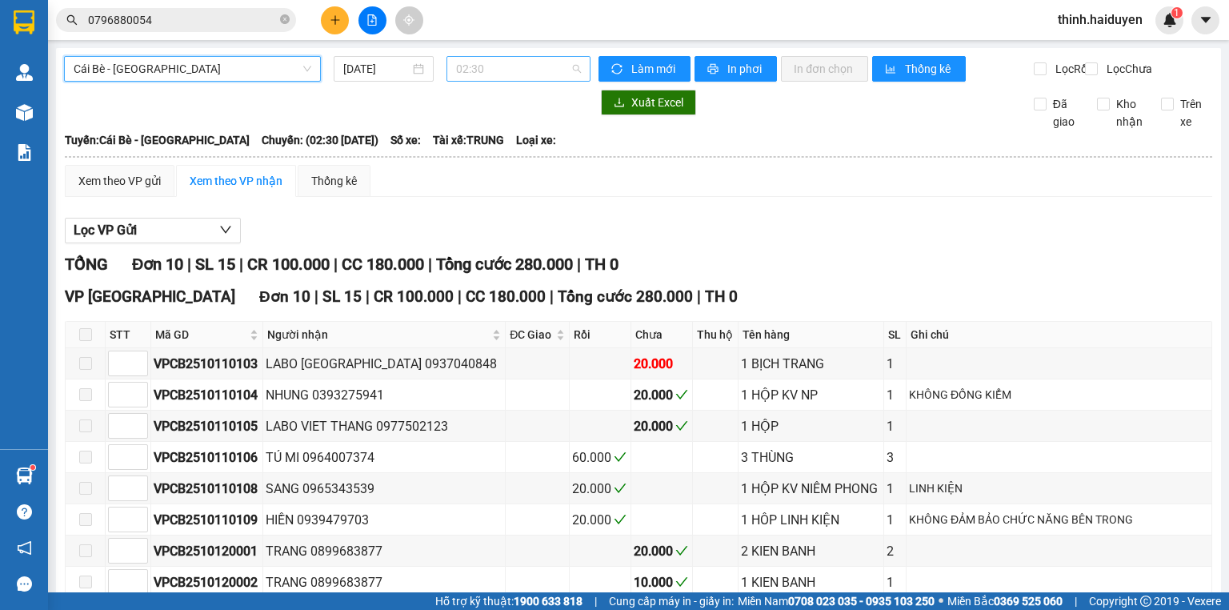
click at [487, 74] on span "02:30" at bounding box center [519, 69] width 126 height 24
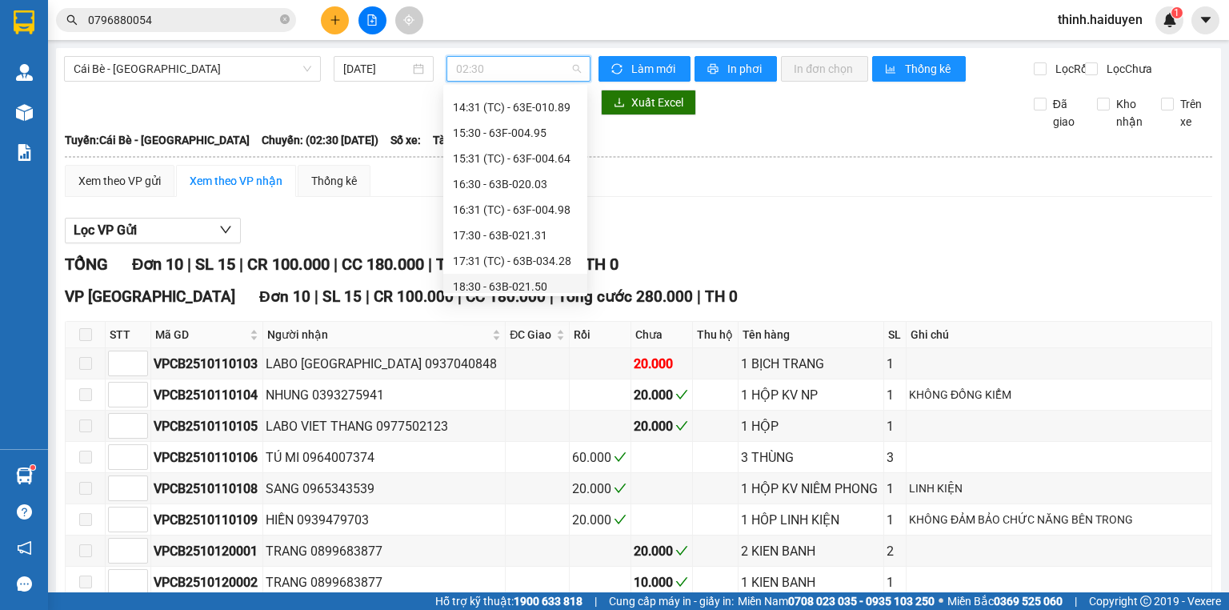
scroll to position [461, 0]
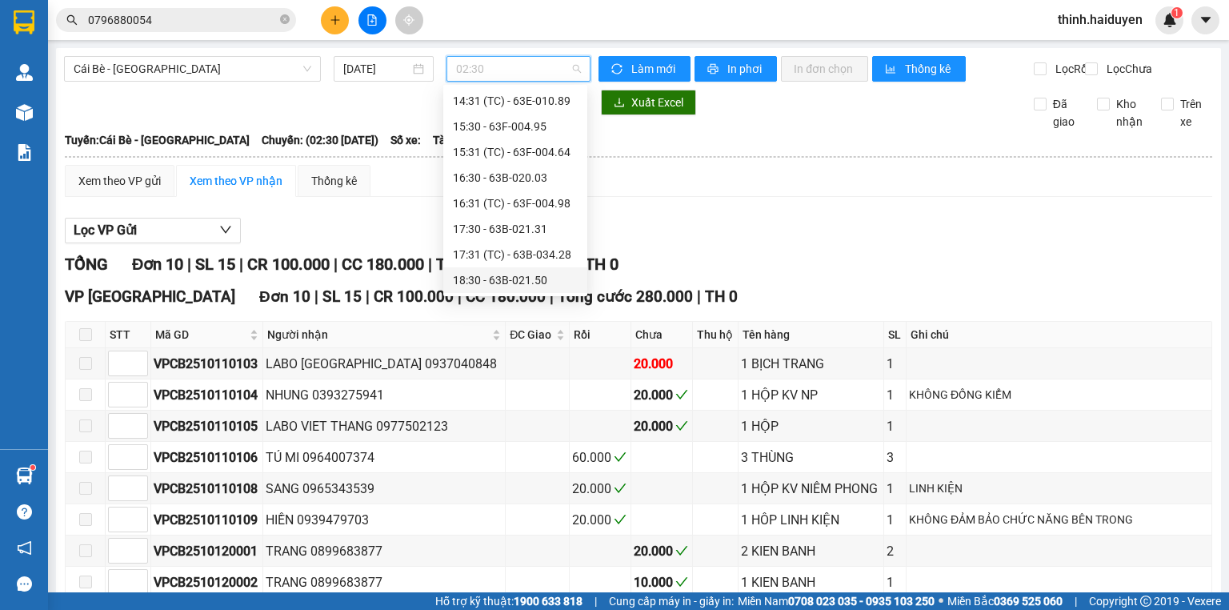
click at [510, 280] on div "18:30 - 63B-021.50" at bounding box center [515, 280] width 125 height 18
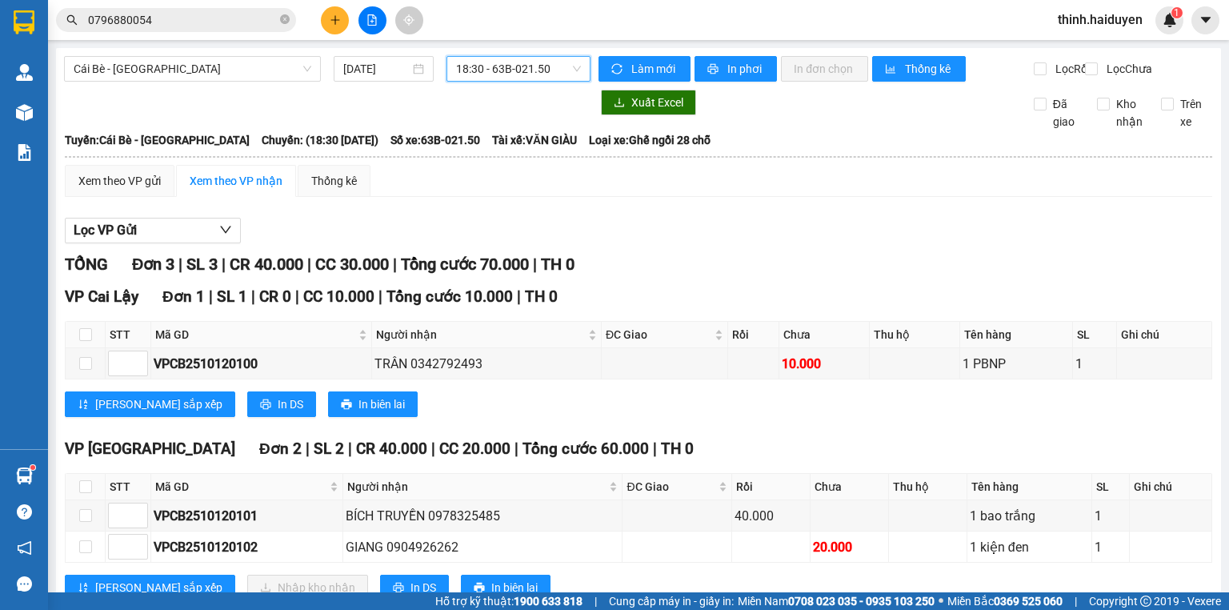
click at [471, 77] on span "18:30 - 63B-021.50" at bounding box center [519, 69] width 126 height 24
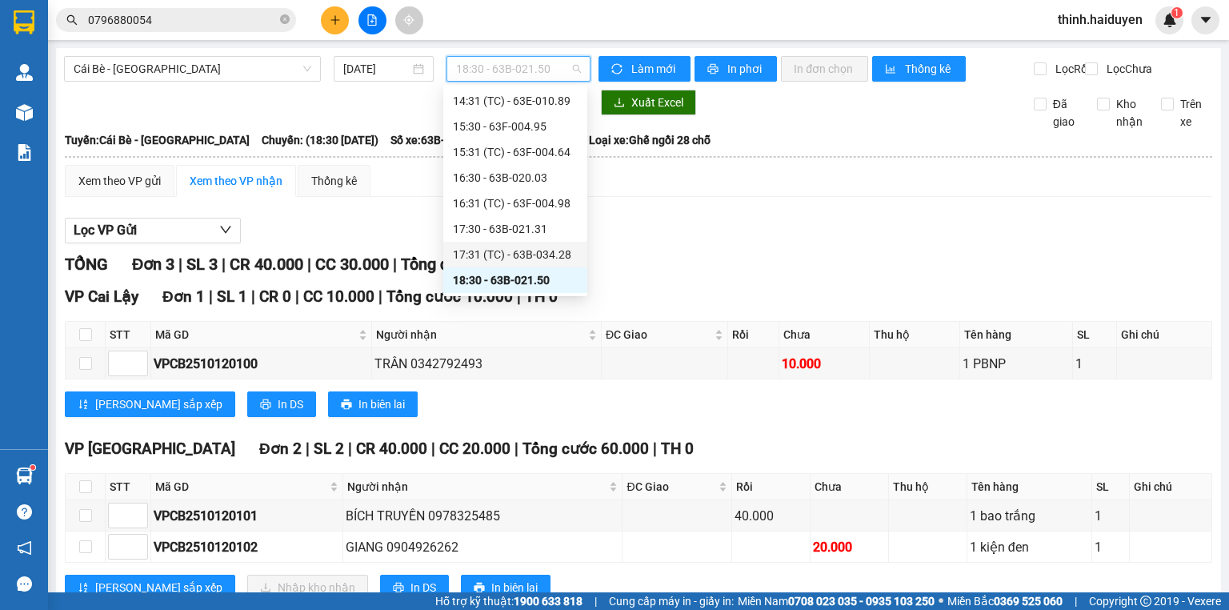
click at [479, 260] on div "17:31 (TC) - 63B-034.28" at bounding box center [515, 255] width 125 height 18
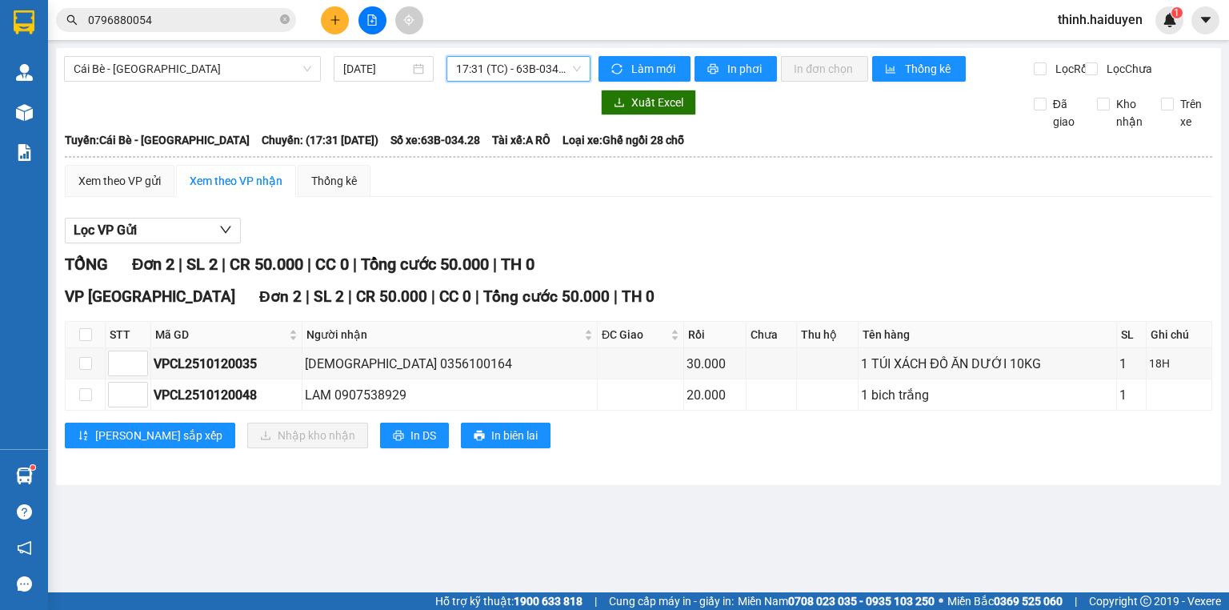
click at [500, 70] on span "17:31 (TC) - 63B-034.28" at bounding box center [519, 69] width 126 height 24
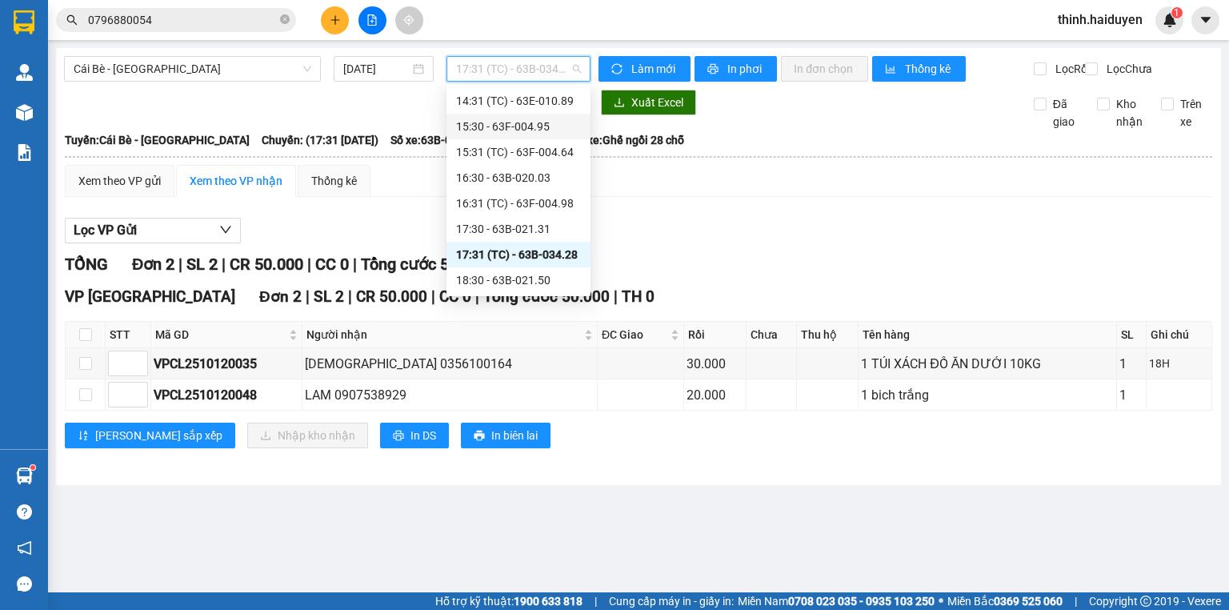
click at [514, 128] on div "15:30 - 63F-004.95" at bounding box center [518, 127] width 125 height 18
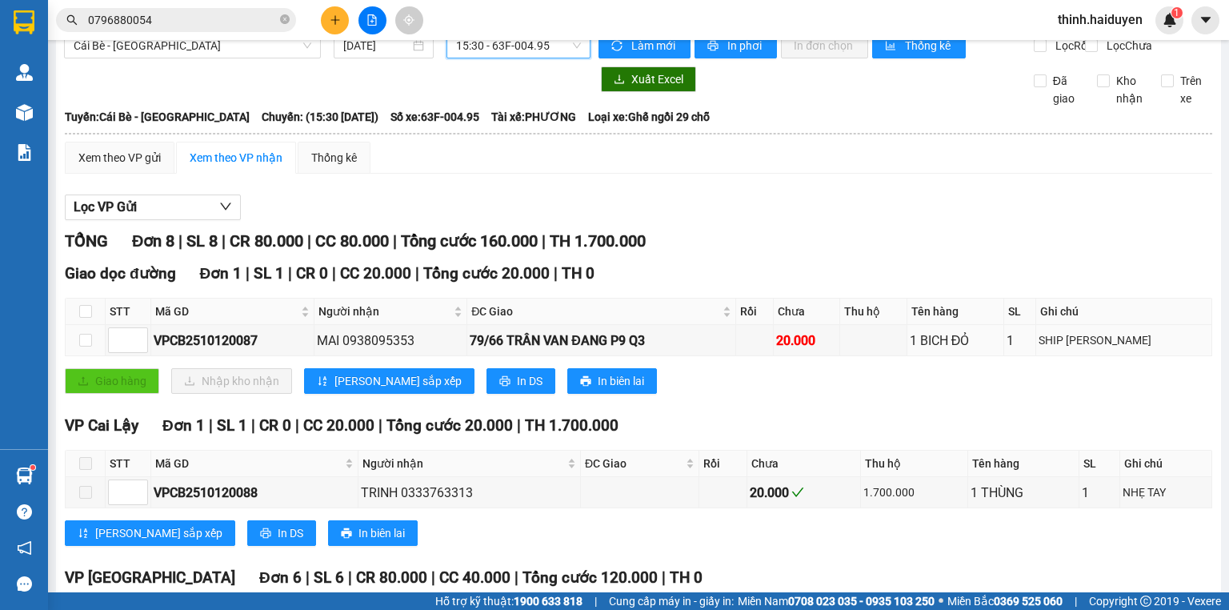
scroll to position [17, 0]
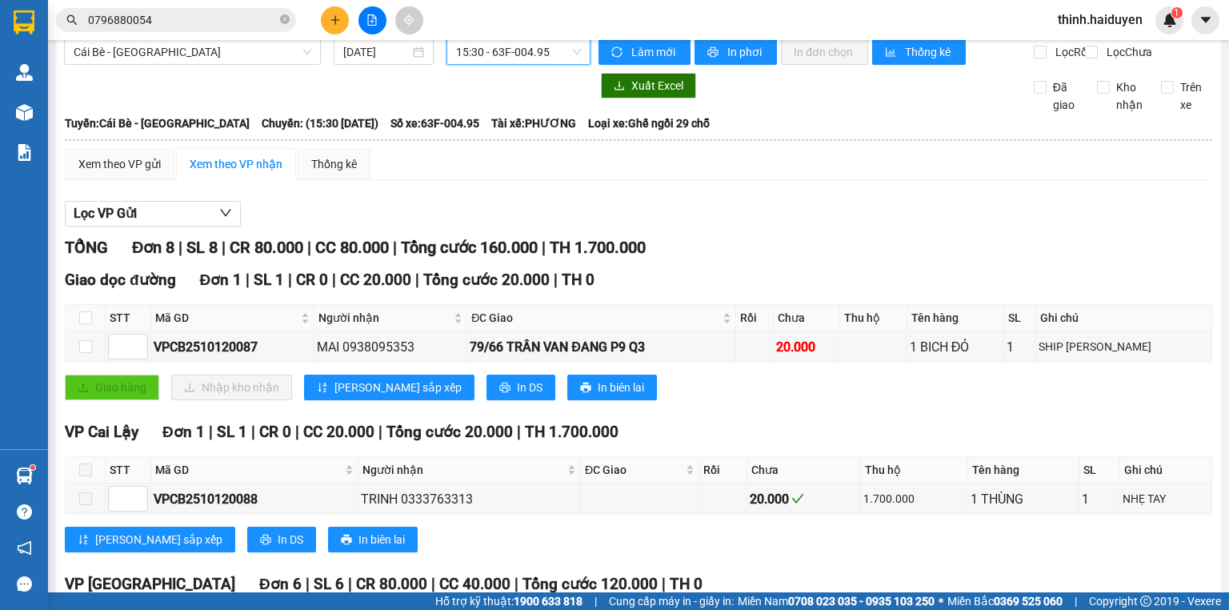
click at [552, 46] on span "15:30 - 63F-004.95" at bounding box center [519, 52] width 126 height 24
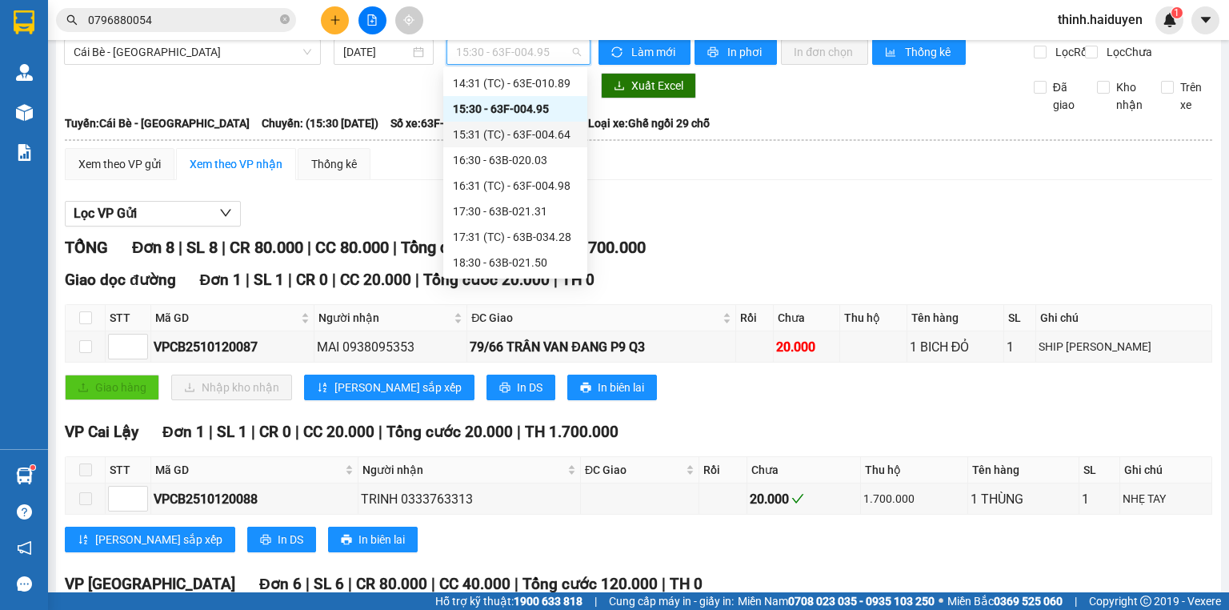
click at [499, 130] on div "15:31 (TC) - 63F-004.64" at bounding box center [515, 135] width 125 height 18
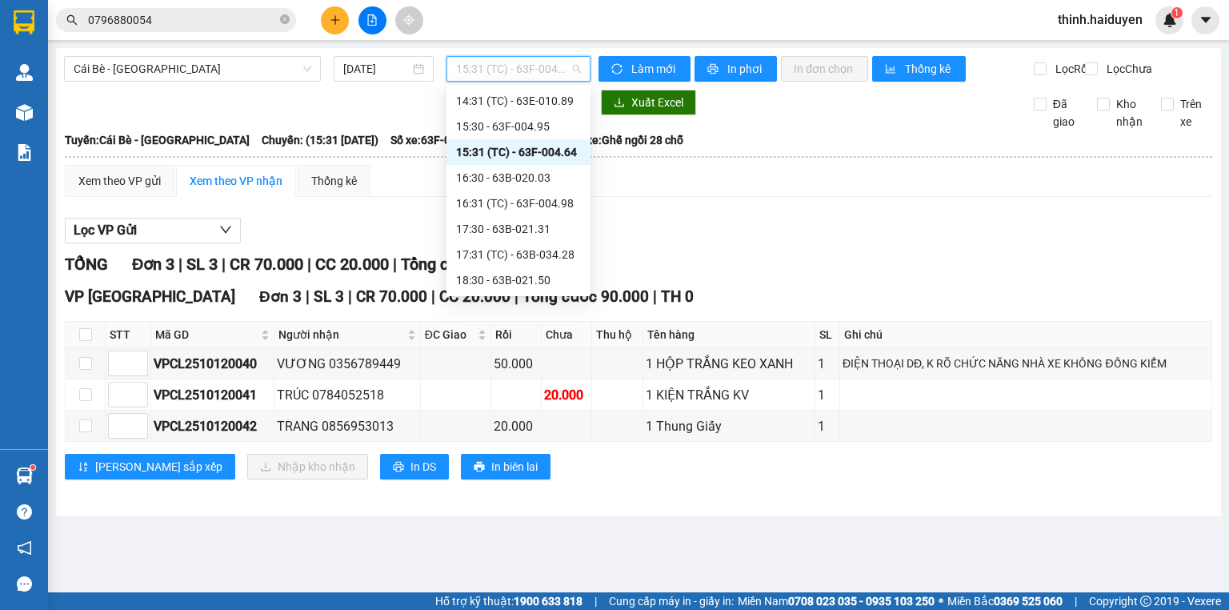
click at [502, 60] on span "15:31 (TC) - 63F-004.64" at bounding box center [519, 69] width 126 height 24
click at [511, 220] on div "17:30 - 63B-021.31" at bounding box center [518, 229] width 125 height 18
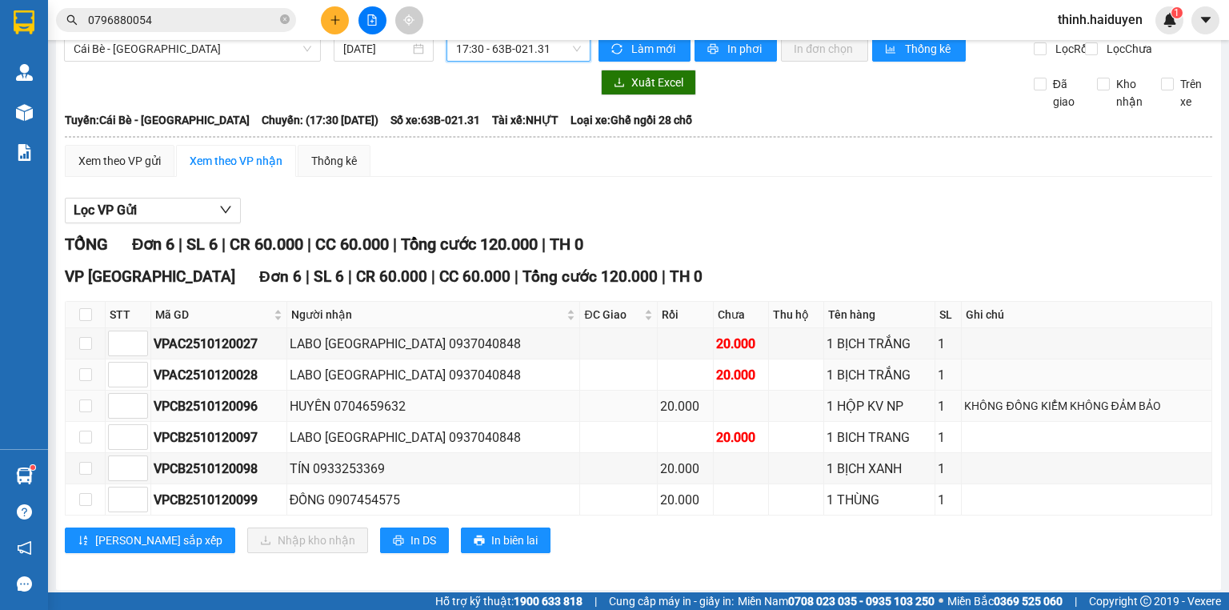
scroll to position [35, 0]
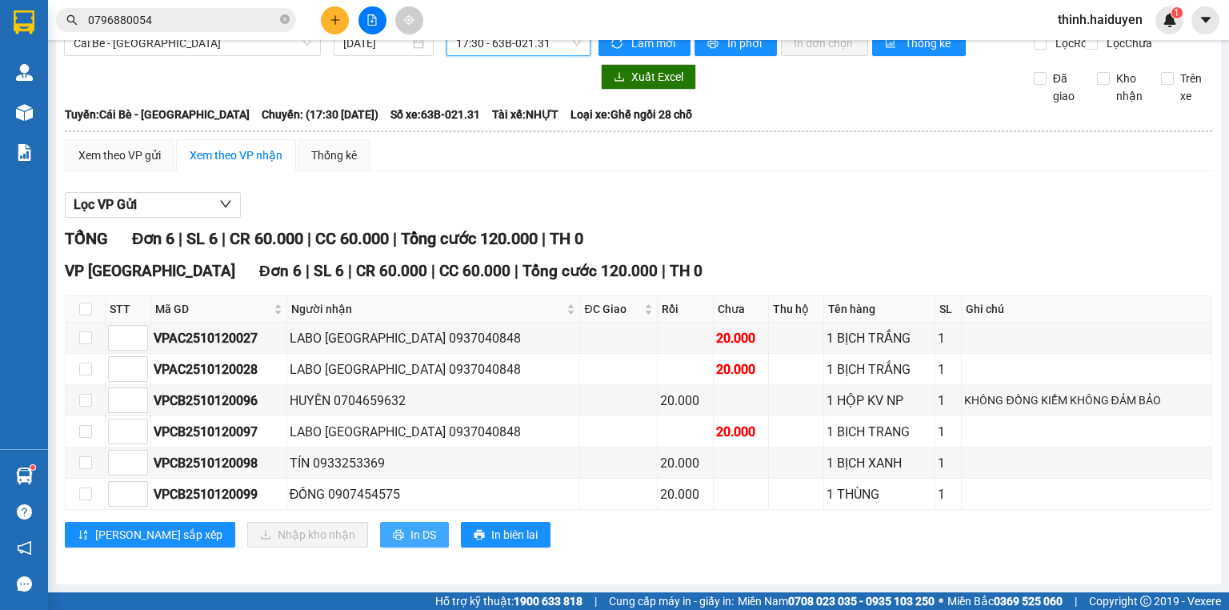
click at [380, 542] on button "In DS" at bounding box center [414, 535] width 69 height 26
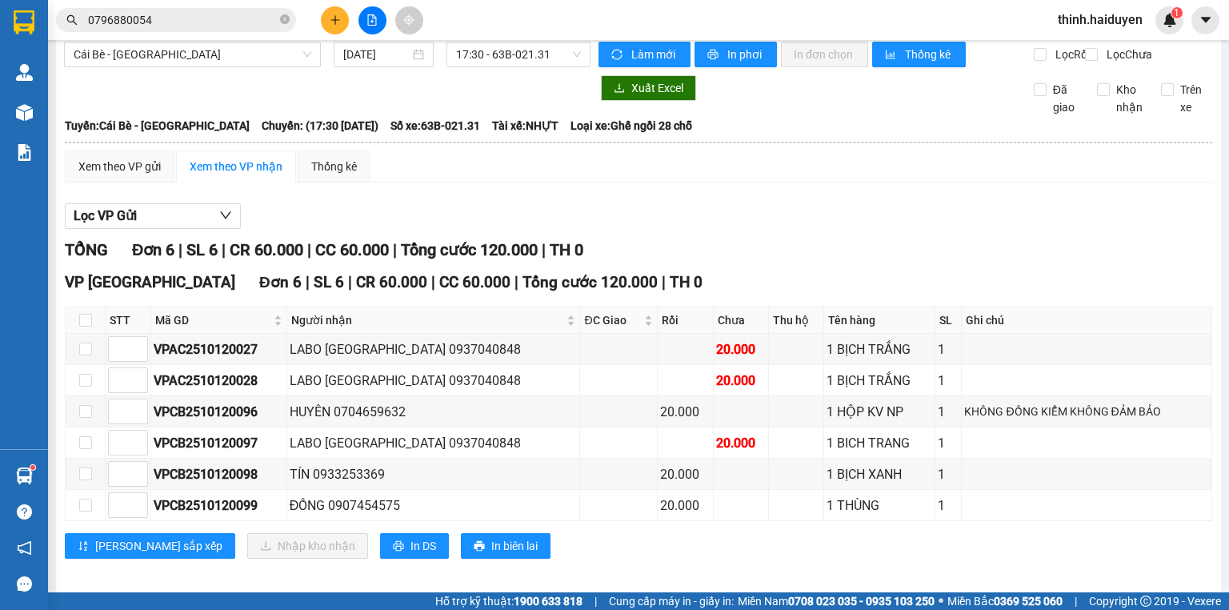
scroll to position [0, 0]
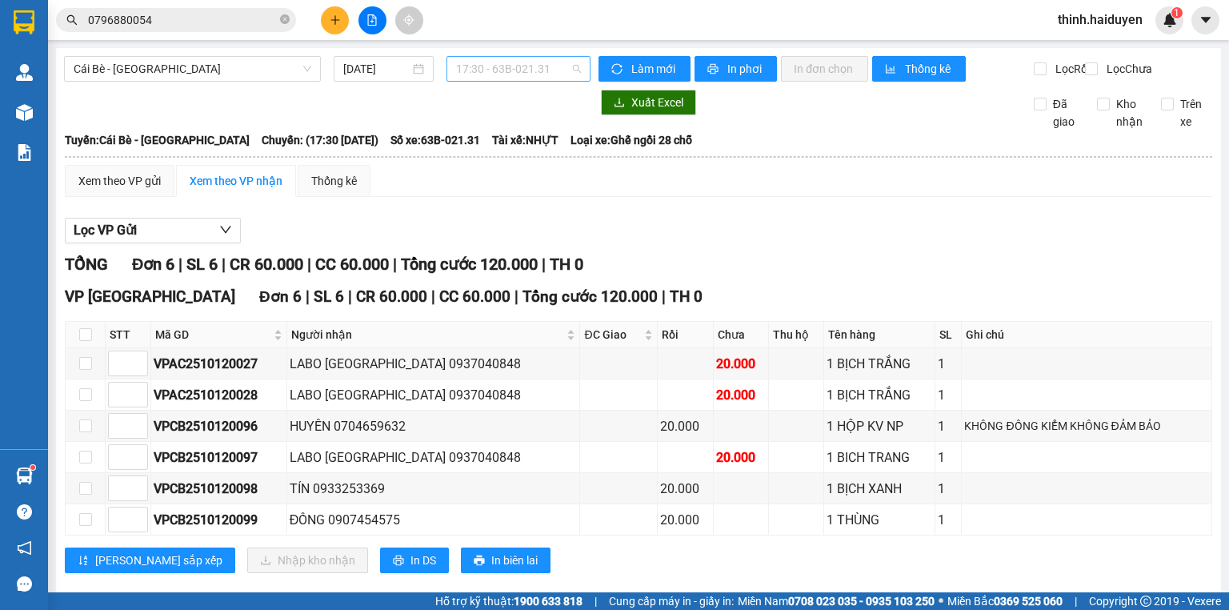
click at [539, 77] on span "17:30 - 63B-021.31" at bounding box center [519, 69] width 126 height 24
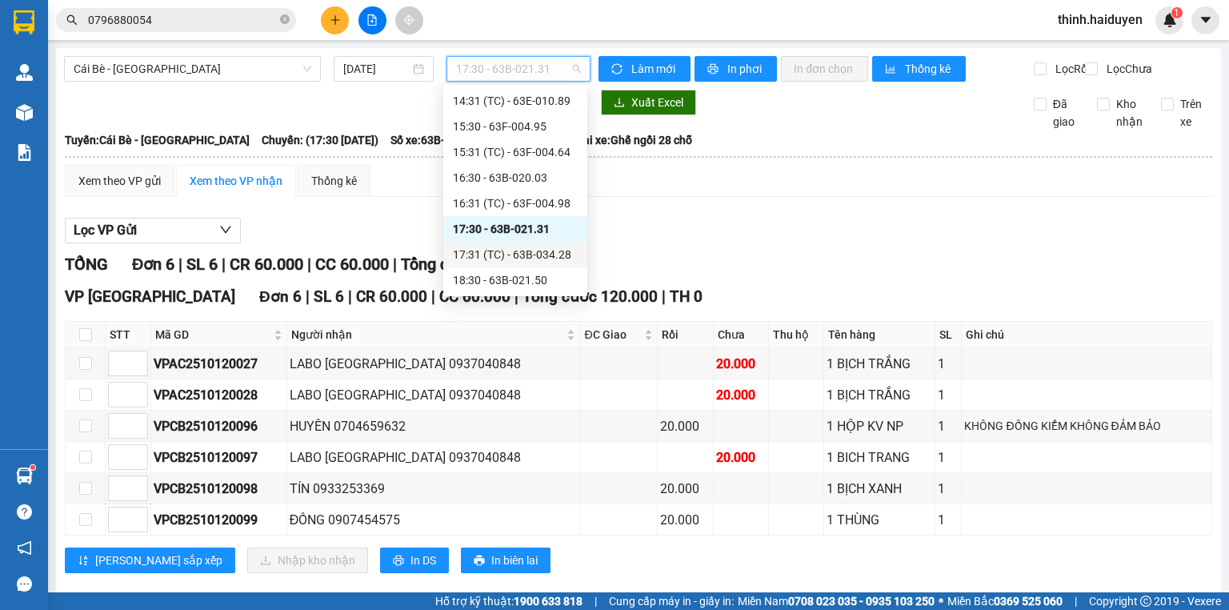
click at [482, 253] on div "17:31 (TC) - 63B-034.28" at bounding box center [515, 255] width 125 height 18
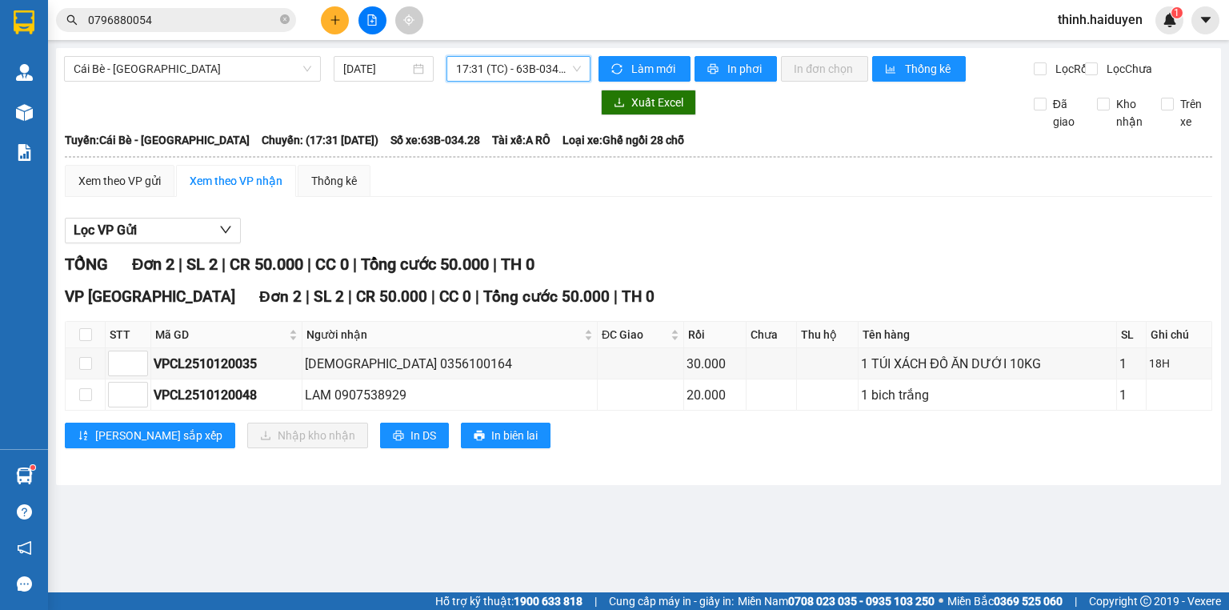
click at [513, 70] on span "17:31 (TC) - 63B-034.28" at bounding box center [519, 69] width 126 height 24
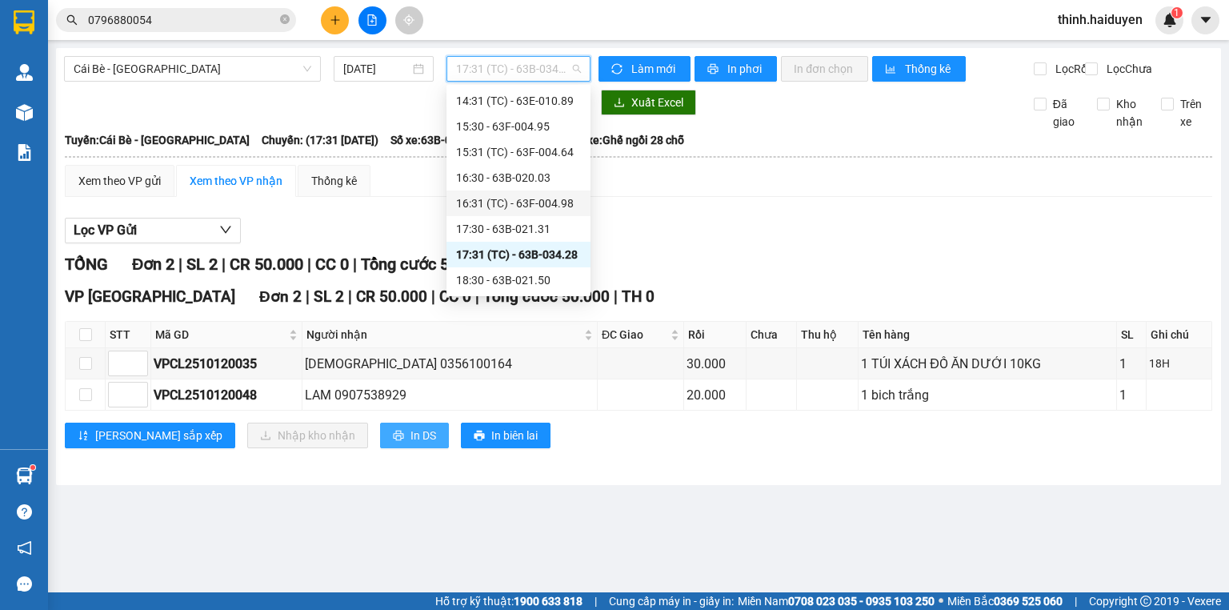
click at [410, 444] on span "In DS" at bounding box center [423, 435] width 26 height 18
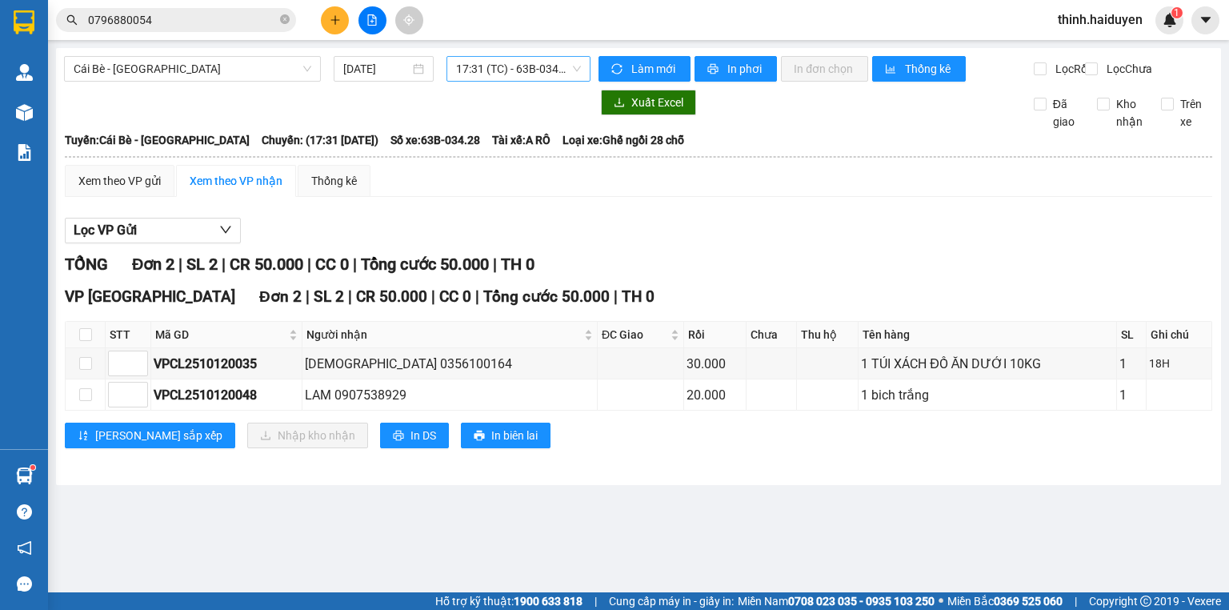
click at [502, 67] on span "17:31 (TC) - 63B-034.28" at bounding box center [519, 69] width 126 height 24
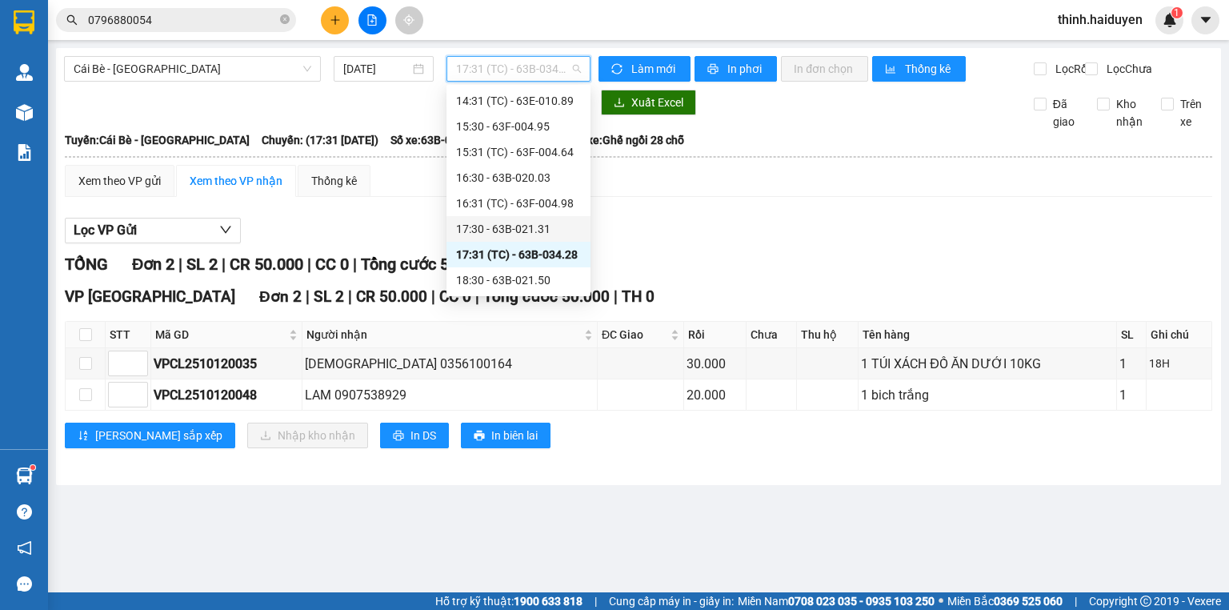
click at [538, 218] on div "17:30 - 63B-021.31" at bounding box center [519, 229] width 144 height 26
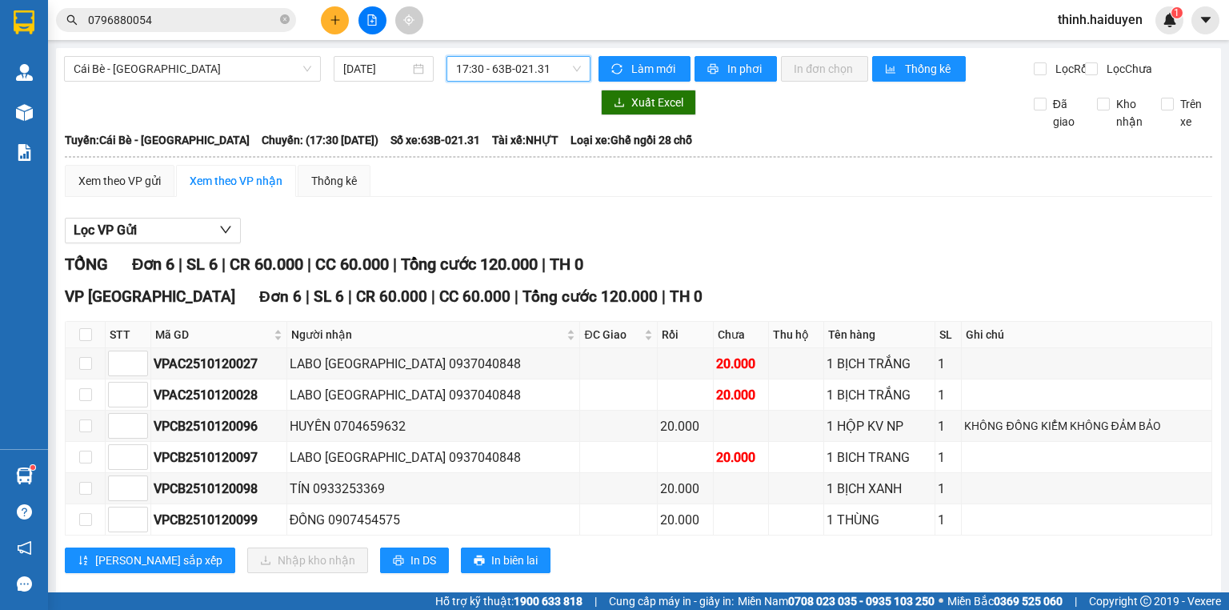
click at [519, 58] on div "Cái Bè - Sài Gòn 12/10/2025 17:30 17:30 - 63B-021.31 Làm mới In phơi In đơn chọ…" at bounding box center [638, 329] width 1165 height 562
click at [515, 70] on span "17:30 - 63B-021.31" at bounding box center [519, 69] width 126 height 24
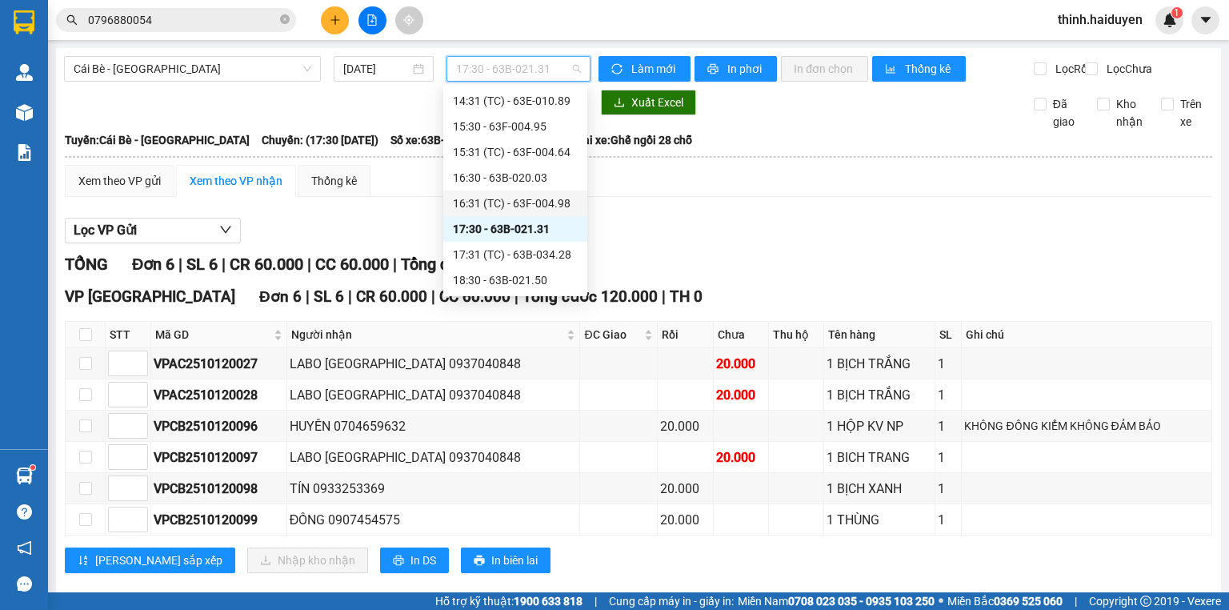
click at [478, 202] on div "16:31 (TC) - 63F-004.98" at bounding box center [515, 203] width 125 height 18
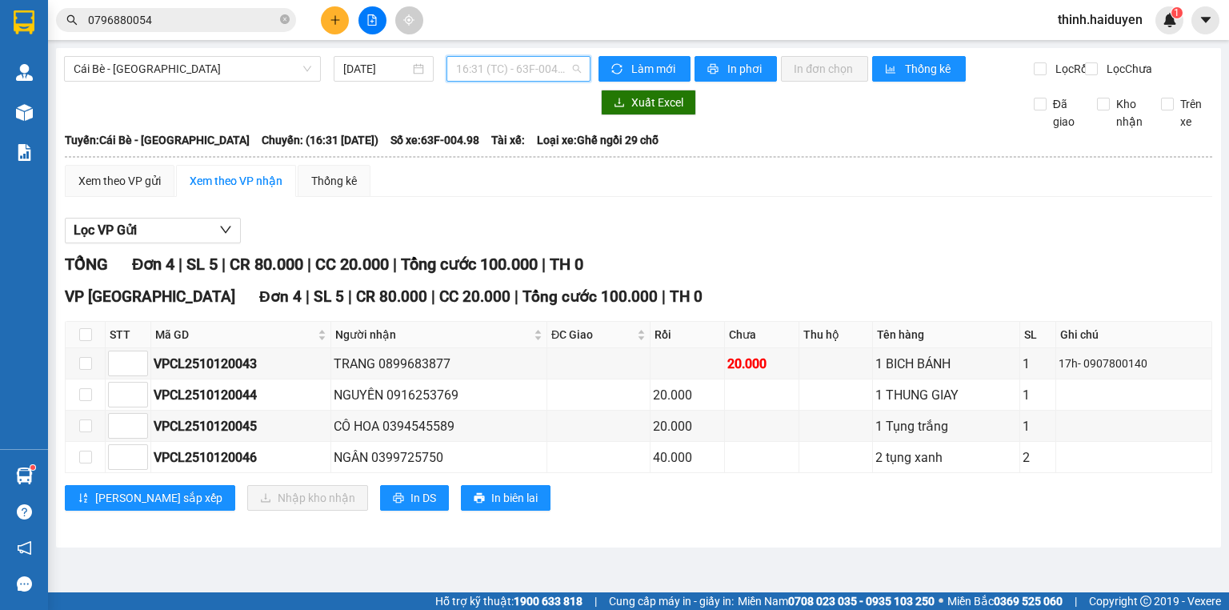
click at [507, 67] on span "16:31 (TC) - 63F-004.98" at bounding box center [519, 69] width 126 height 24
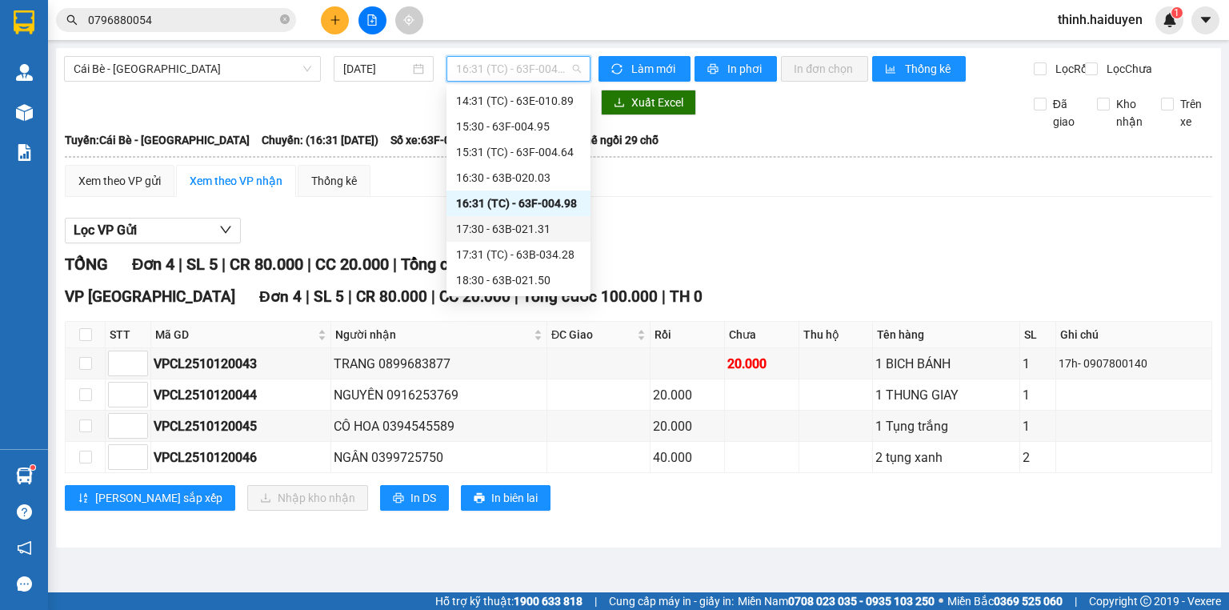
click at [503, 230] on div "17:30 - 63B-021.31" at bounding box center [518, 229] width 125 height 18
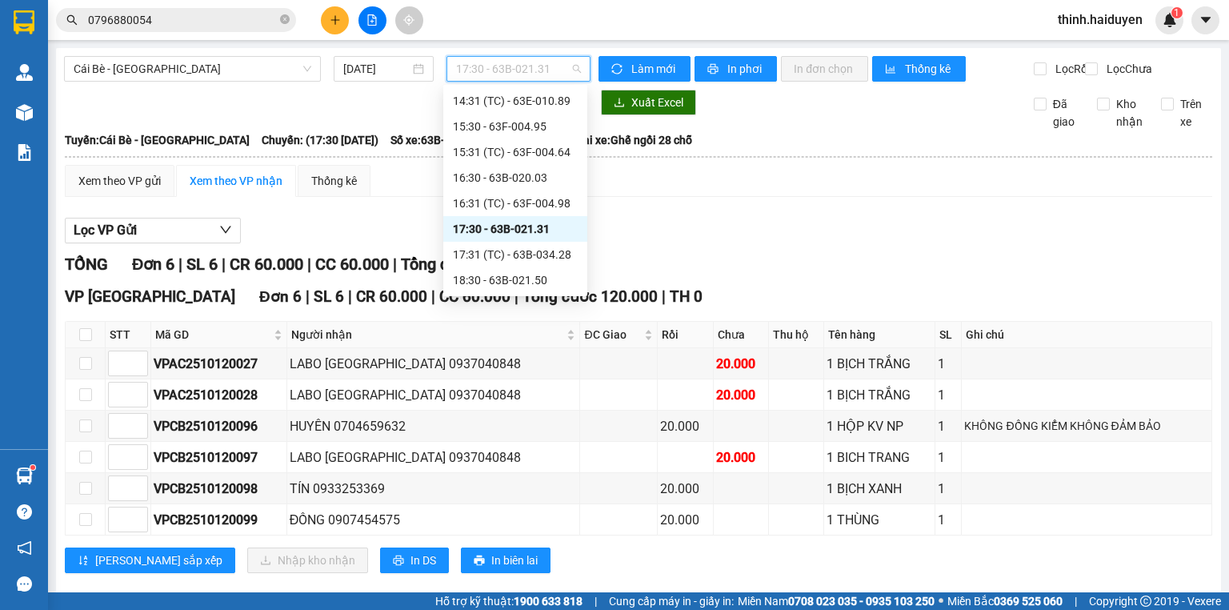
click at [516, 72] on span "17:30 - 63B-021.31" at bounding box center [519, 69] width 126 height 24
click at [499, 184] on div "16:30 - 63B-020.03" at bounding box center [515, 178] width 125 height 18
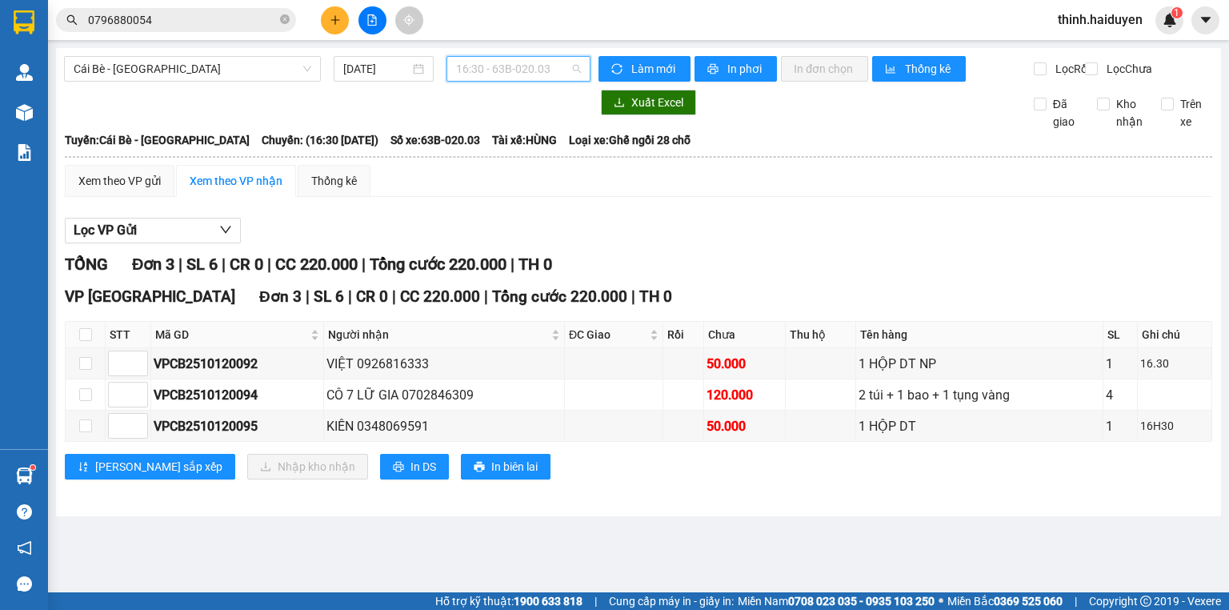
click at [513, 72] on span "16:30 - 63B-020.03" at bounding box center [519, 69] width 126 height 24
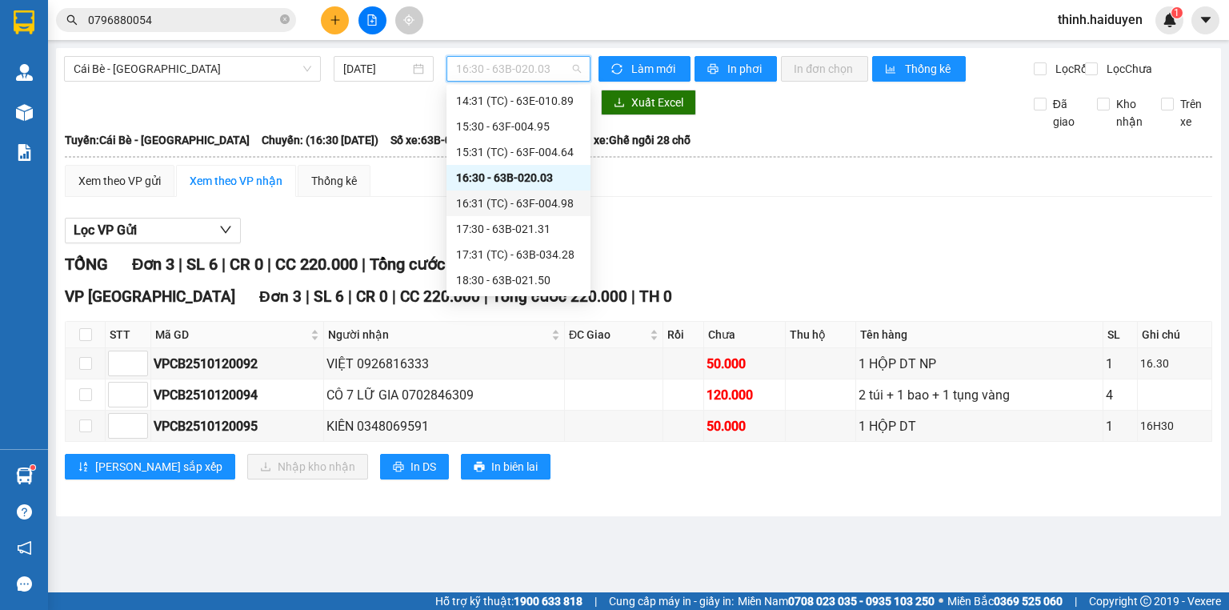
click at [496, 199] on div "16:31 (TC) - 63F-004.98" at bounding box center [518, 203] width 125 height 18
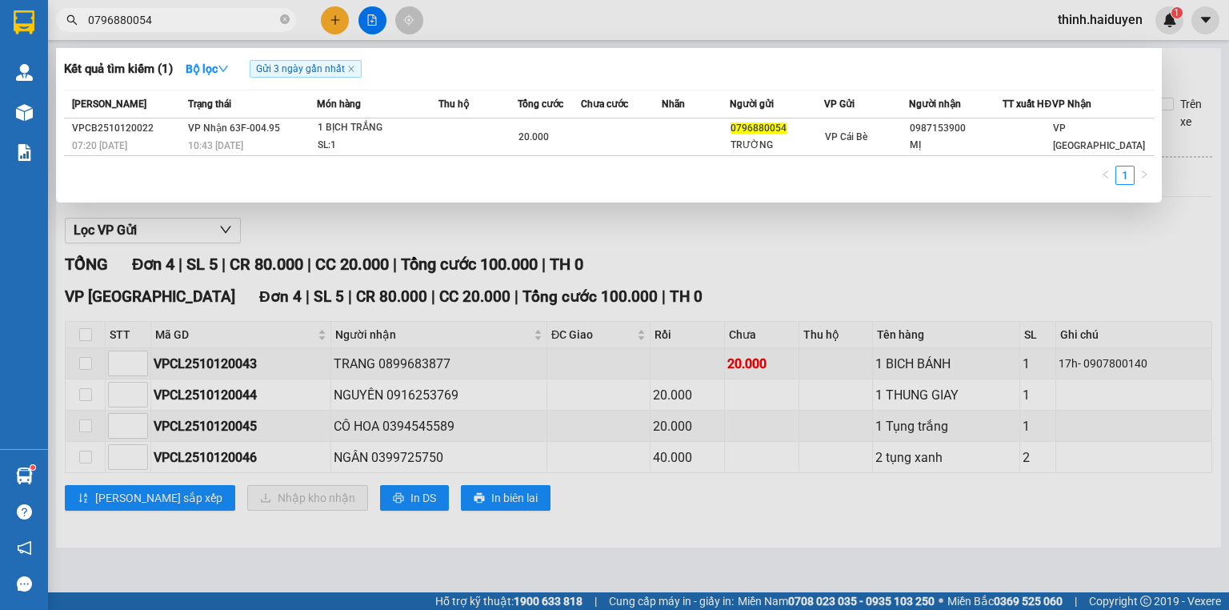
click at [216, 22] on input "0796880054" at bounding box center [182, 20] width 189 height 18
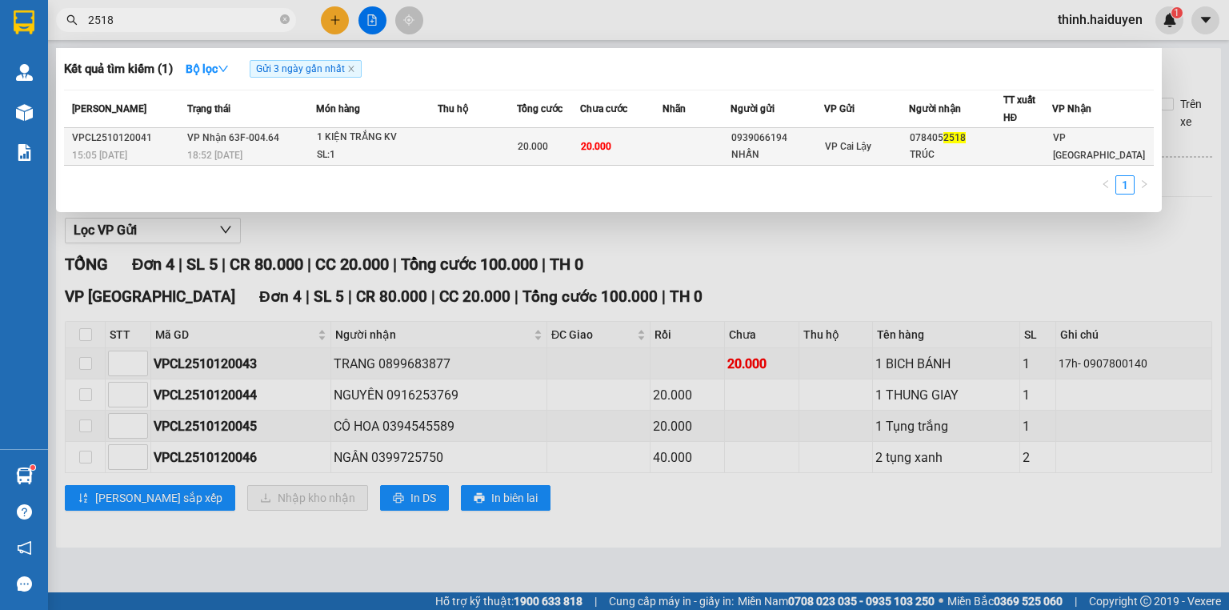
type input "2518"
click at [695, 154] on td at bounding box center [697, 147] width 68 height 38
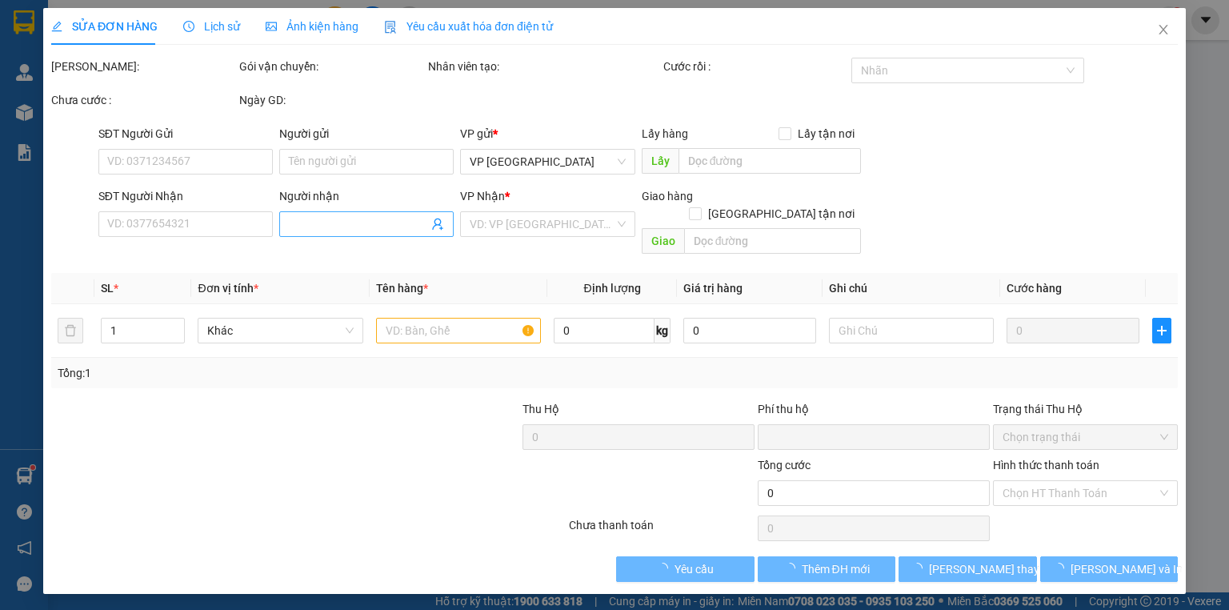
type input "0939066194"
type input "NHẪN"
type input "0784052518"
type input "TRÚC"
type input "0"
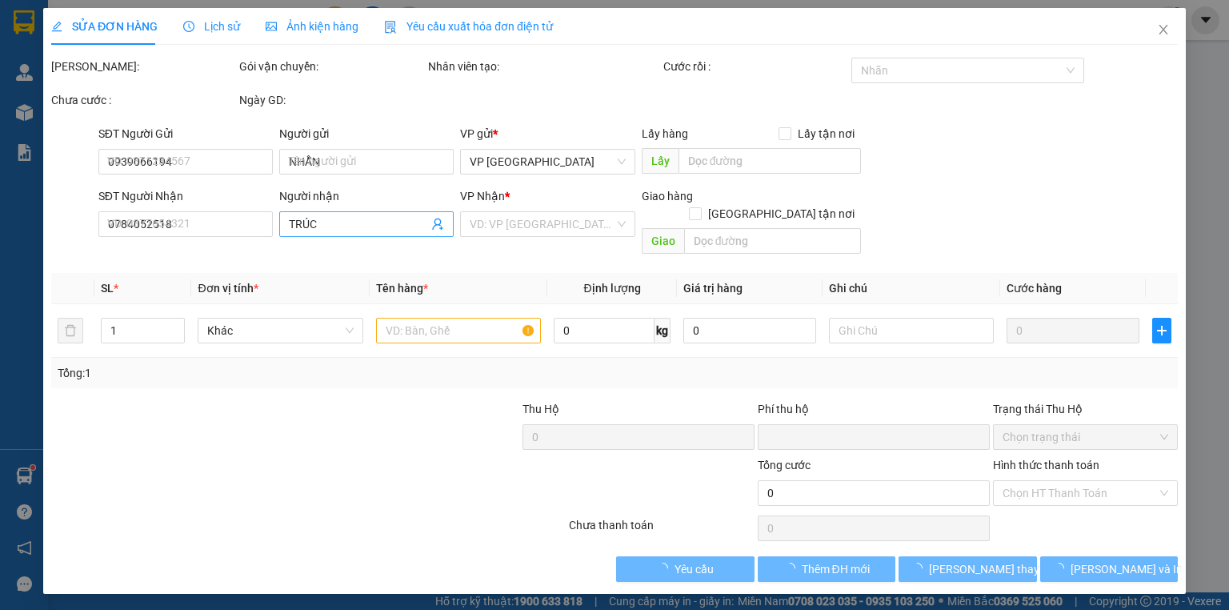
type input "20.000"
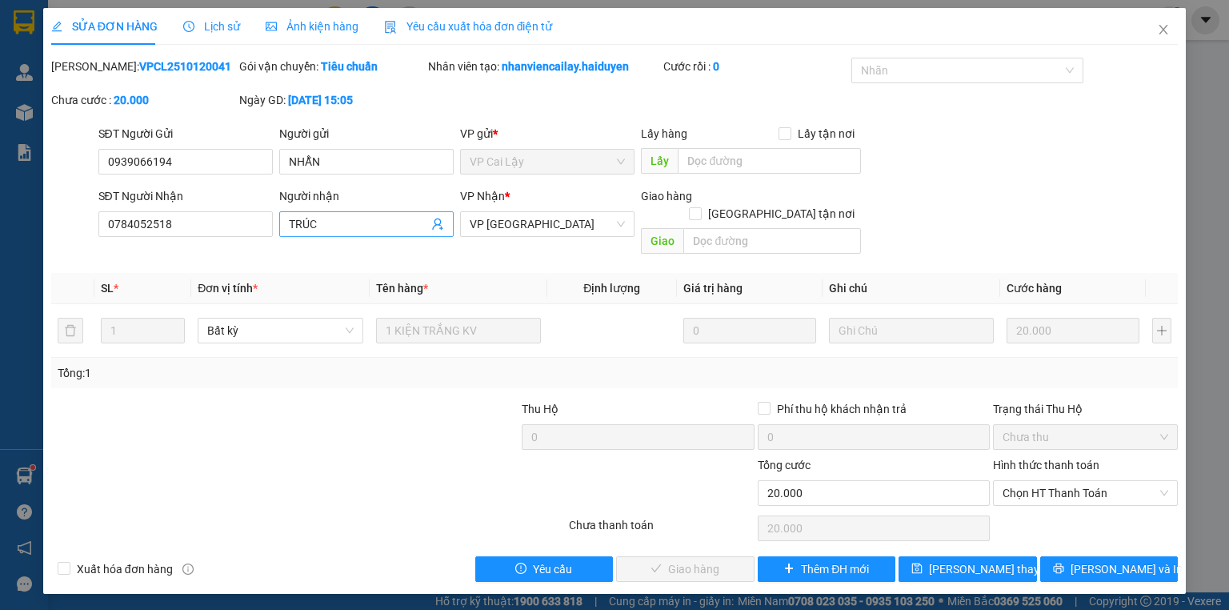
click at [376, 221] on input "TRÚC" at bounding box center [358, 224] width 139 height 18
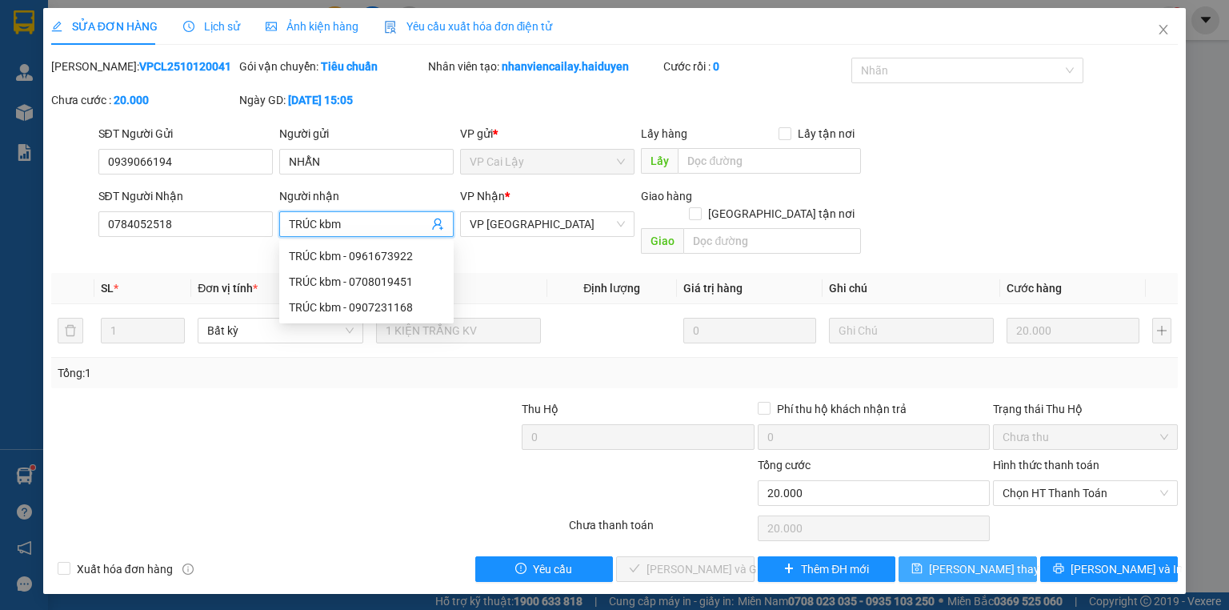
type input "TRÚC kbm"
click at [970, 556] on button "Lưu thay đổi" at bounding box center [968, 569] width 138 height 26
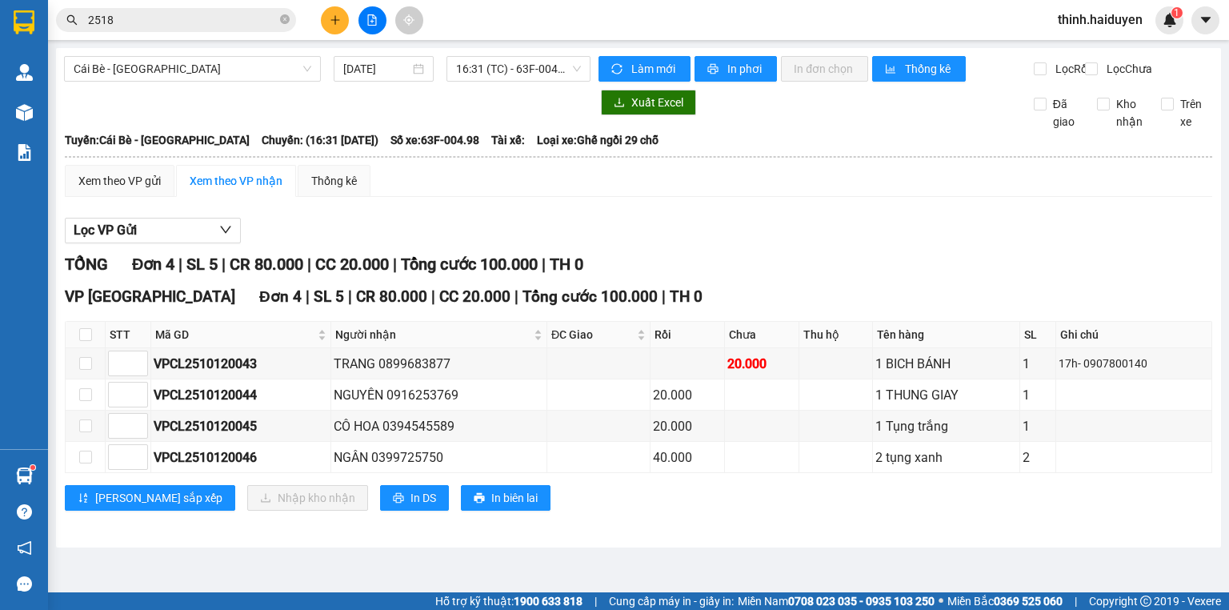
click at [231, 25] on input "2518" at bounding box center [182, 20] width 189 height 18
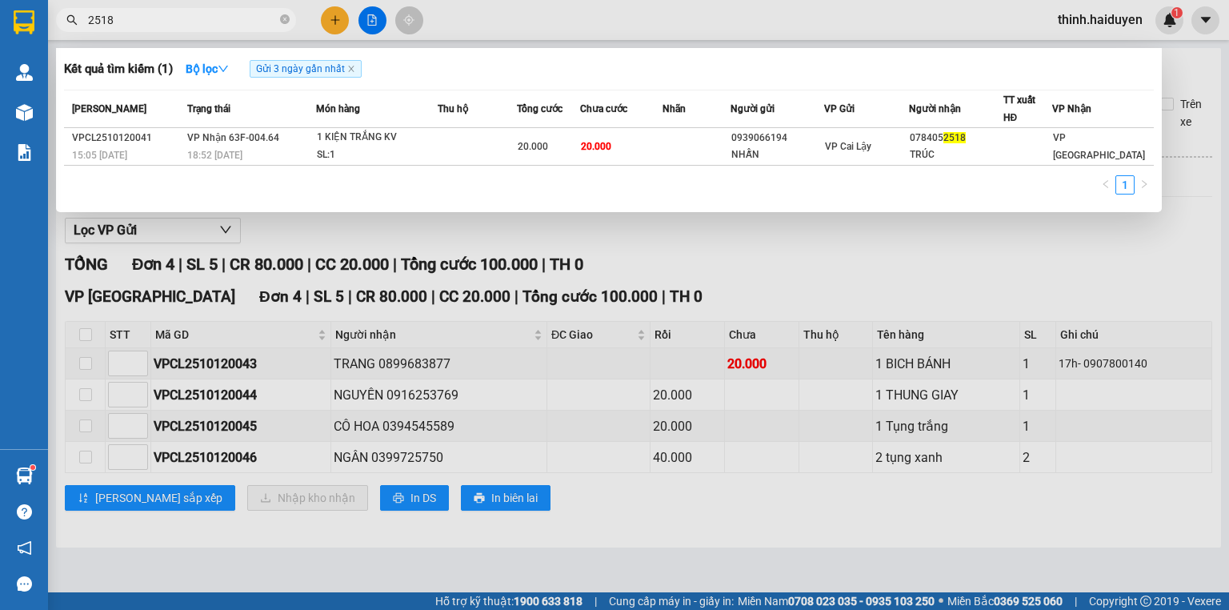
click at [230, 24] on input "2518" at bounding box center [182, 20] width 189 height 18
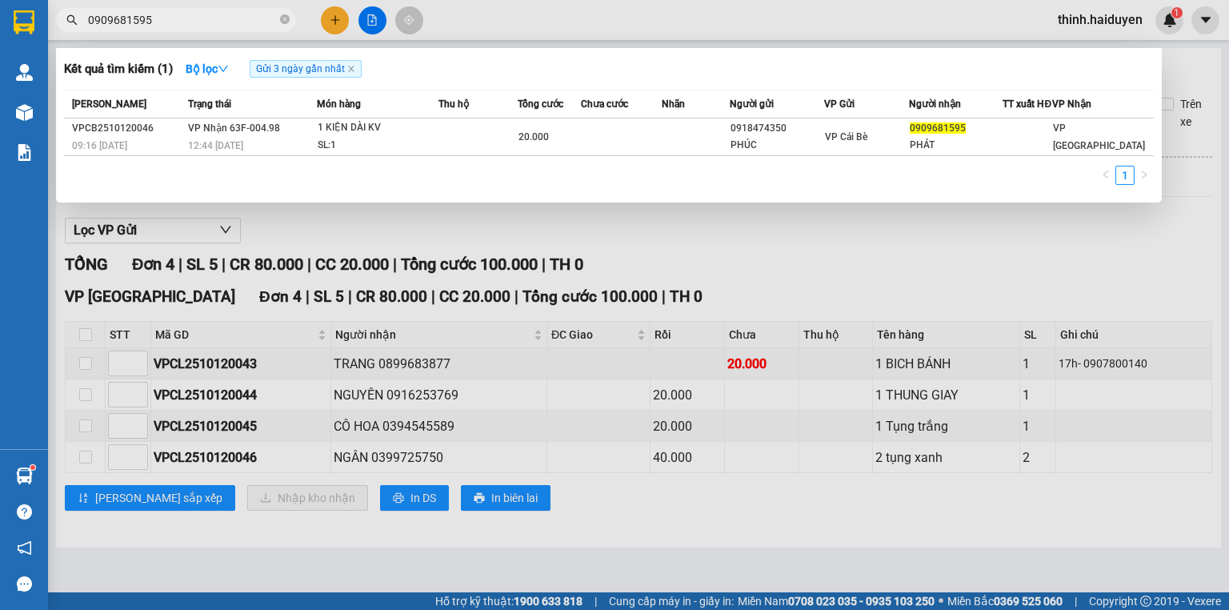
click at [255, 18] on input "0909681595" at bounding box center [182, 20] width 189 height 18
type input "0903749139"
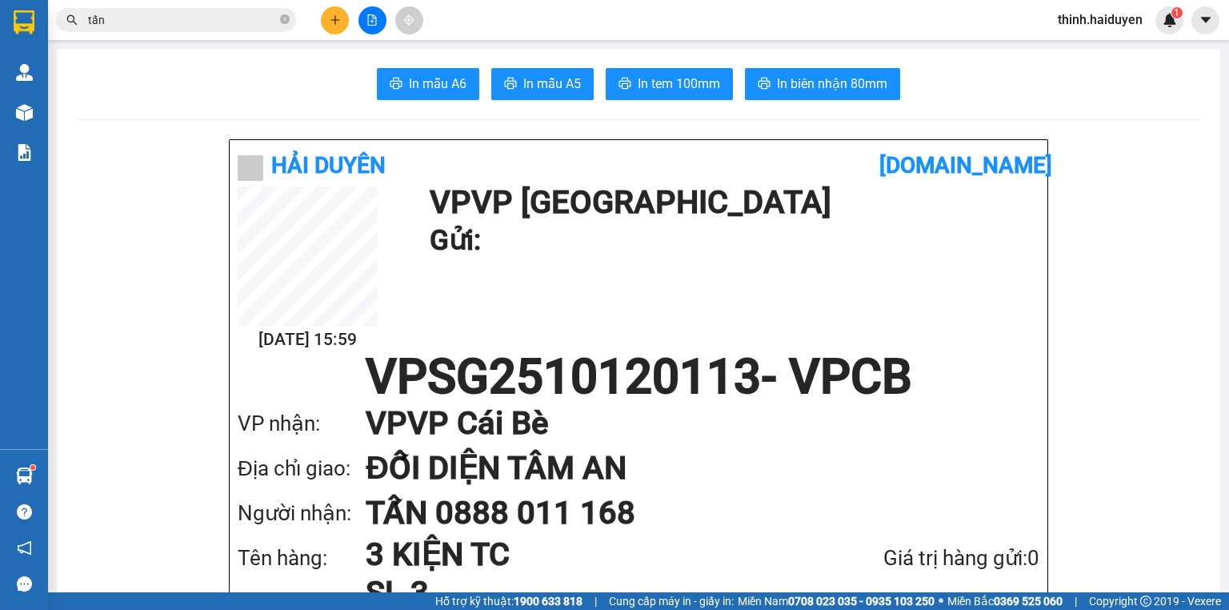
click at [374, 10] on button at bounding box center [372, 20] width 28 height 28
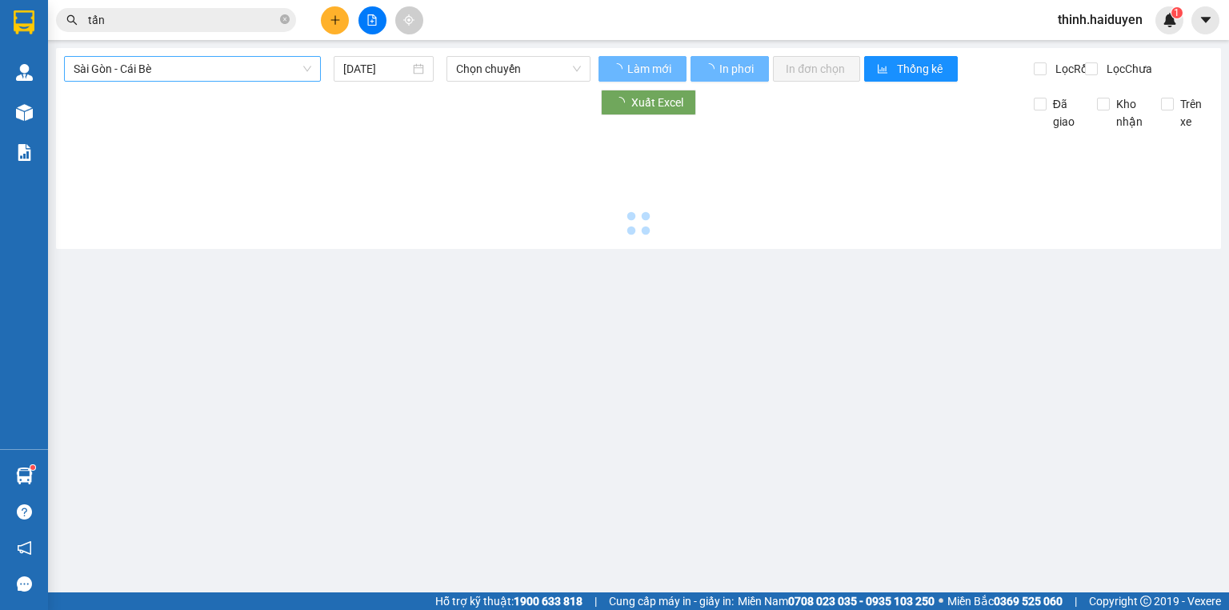
click at [130, 77] on span "Sài Gòn - Cái Bè" at bounding box center [193, 69] width 238 height 24
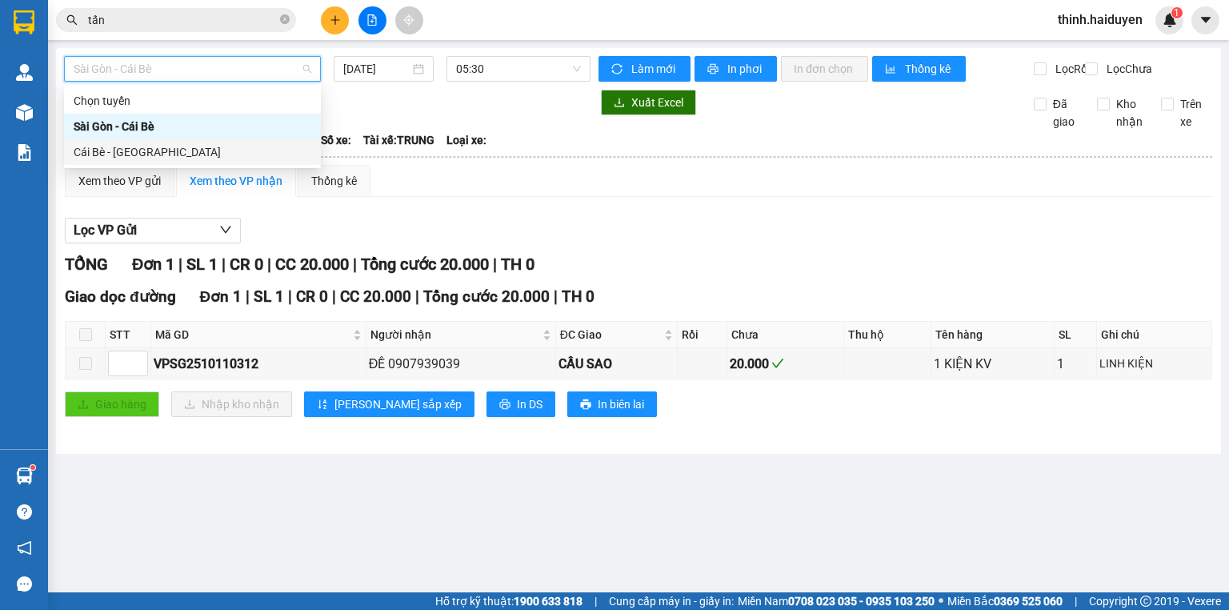
drag, startPoint x: 115, startPoint y: 150, endPoint x: 508, endPoint y: 77, distance: 399.6
click at [115, 150] on div "Cái Bè - [GEOGRAPHIC_DATA]" at bounding box center [193, 152] width 238 height 18
type input "[DATE]"
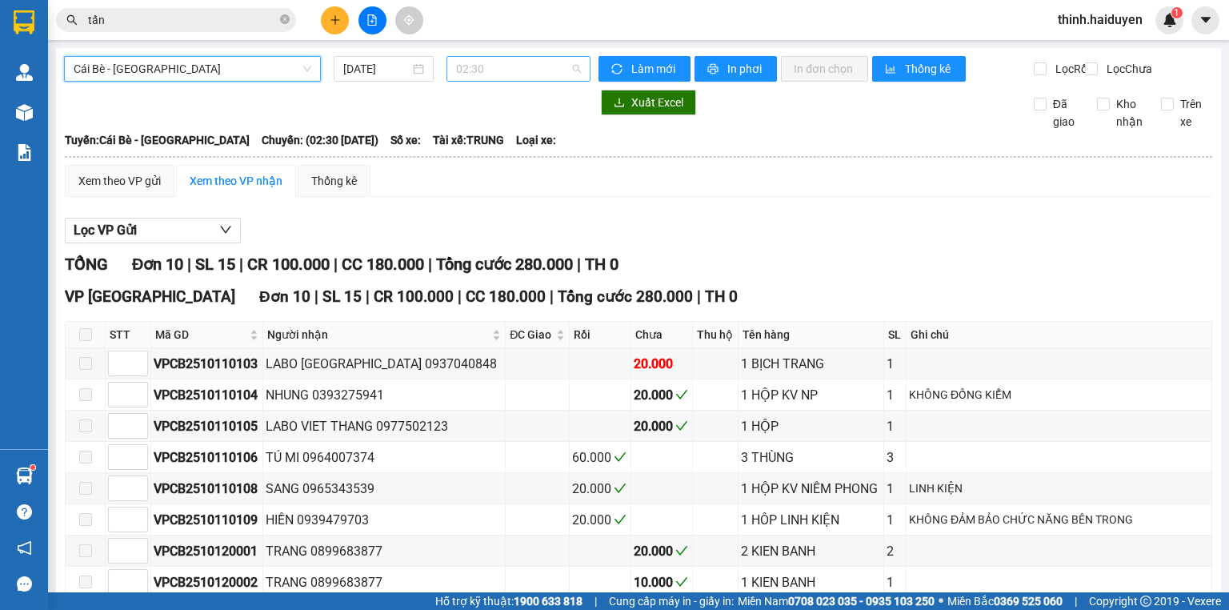
click at [535, 63] on span "02:30" at bounding box center [519, 69] width 126 height 24
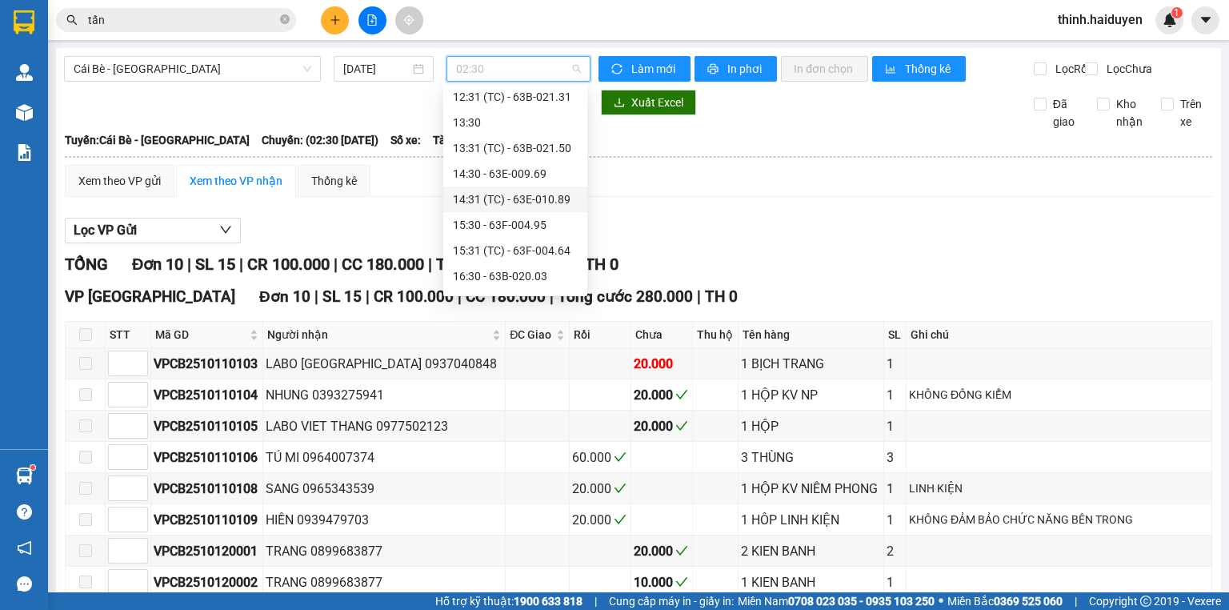
scroll to position [384, 0]
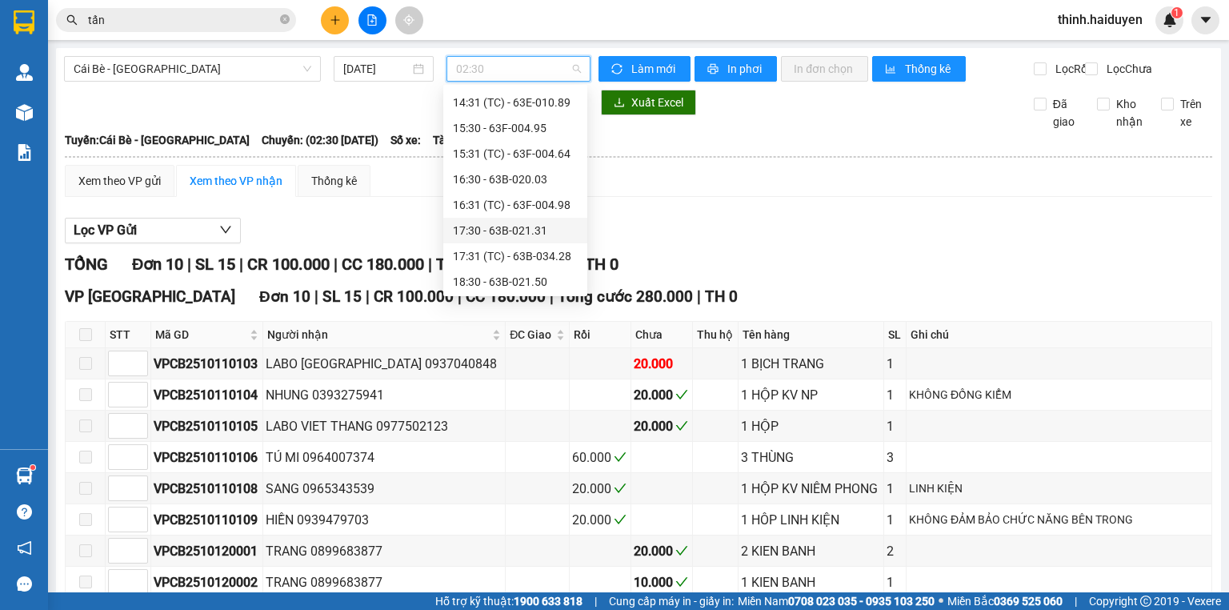
scroll to position [461, 0]
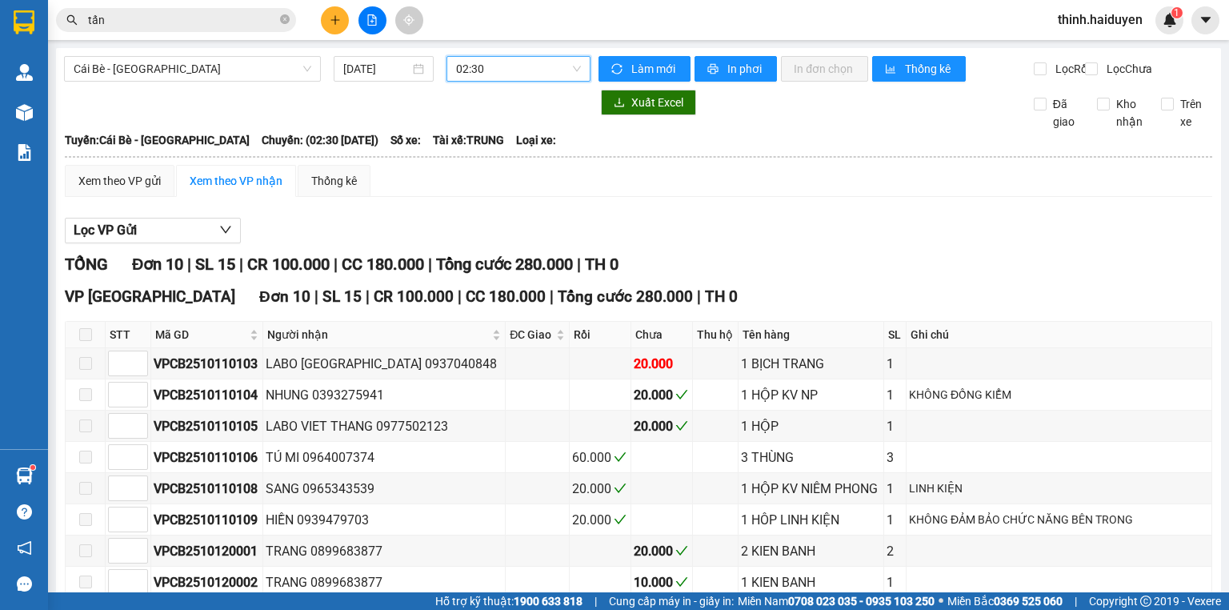
click at [489, 82] on div "Cái Bè - [GEOGRAPHIC_DATA] [DATE] 02:30 02:30" at bounding box center [327, 69] width 527 height 26
click at [493, 71] on span "02:30" at bounding box center [519, 69] width 126 height 24
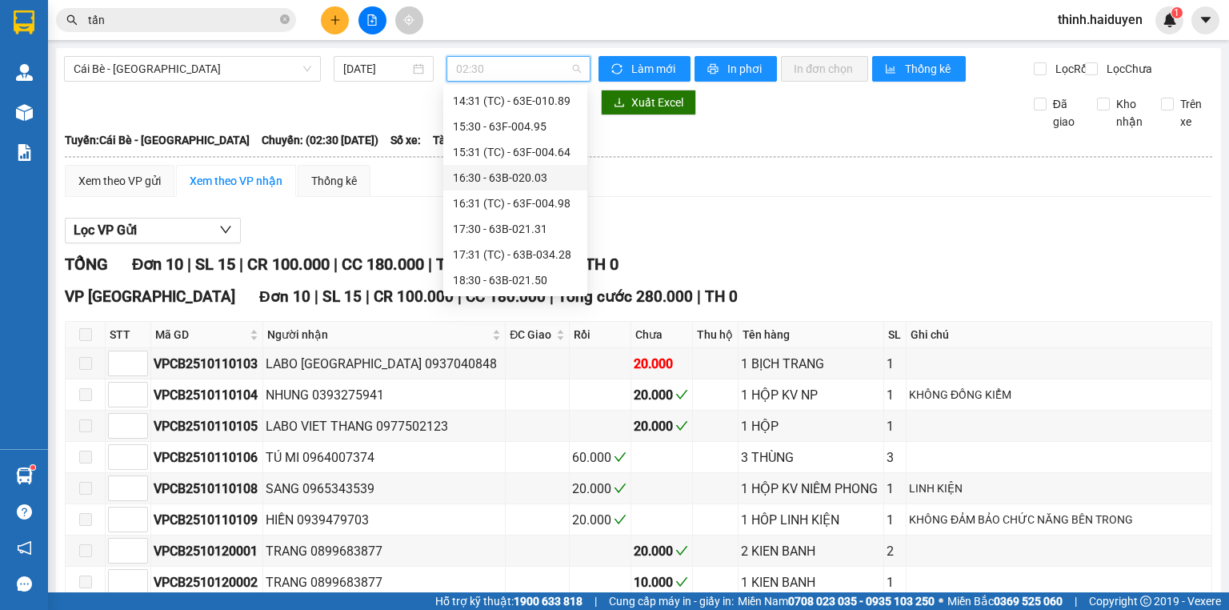
click at [503, 177] on div "16:30 - 63B-020.03" at bounding box center [515, 178] width 125 height 18
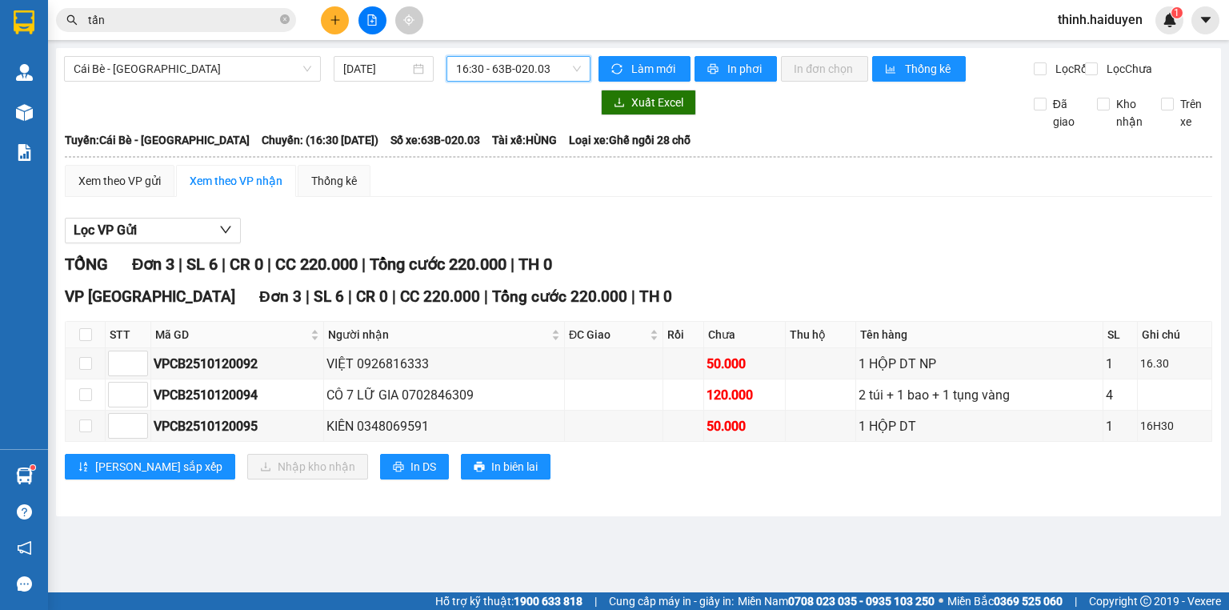
click at [506, 77] on span "16:30 - 63B-020.03" at bounding box center [519, 69] width 126 height 24
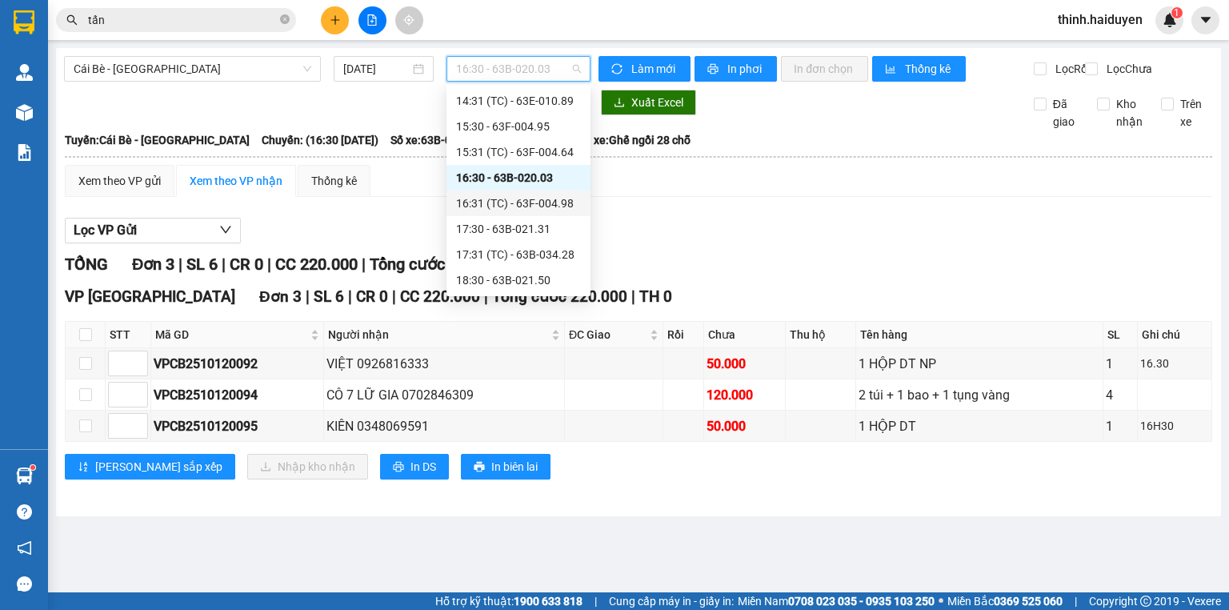
click at [480, 208] on div "16:31 (TC) - 63F-004.98" at bounding box center [518, 203] width 125 height 18
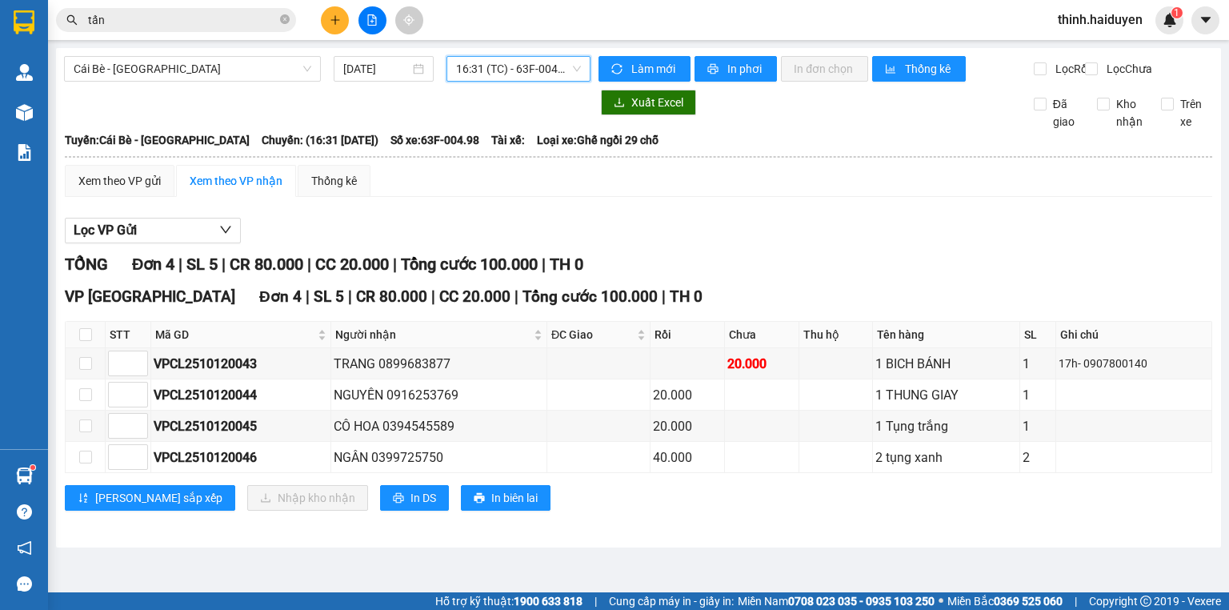
click at [530, 62] on span "16:31 (TC) - 63F-004.98" at bounding box center [519, 69] width 126 height 24
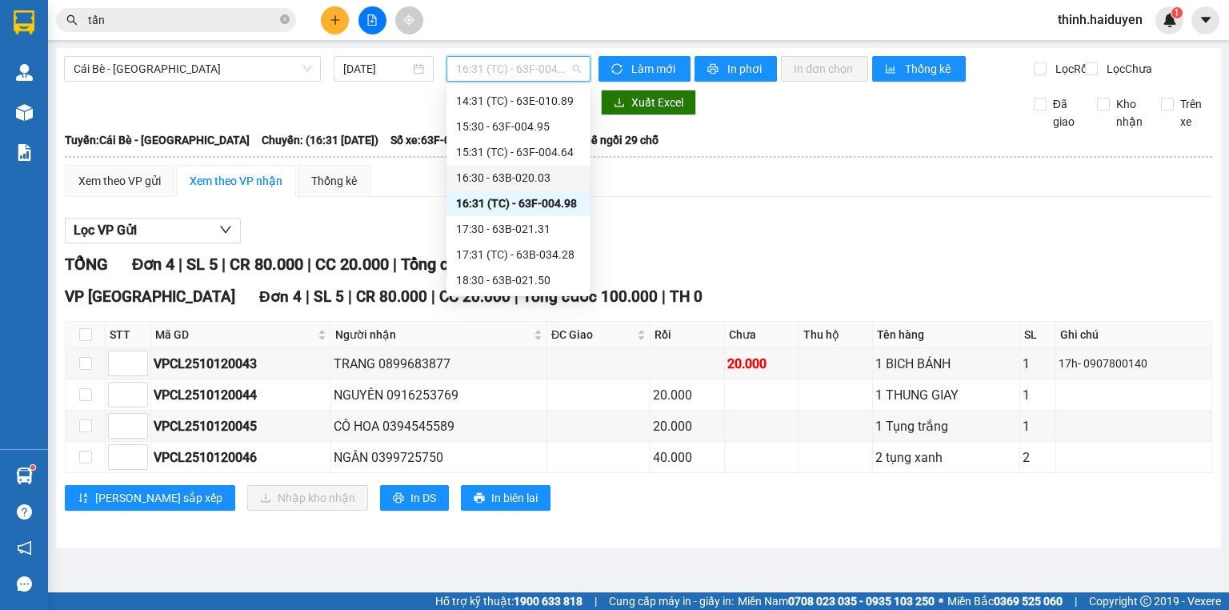
click at [493, 178] on div "16:30 - 63B-020.03" at bounding box center [518, 178] width 125 height 18
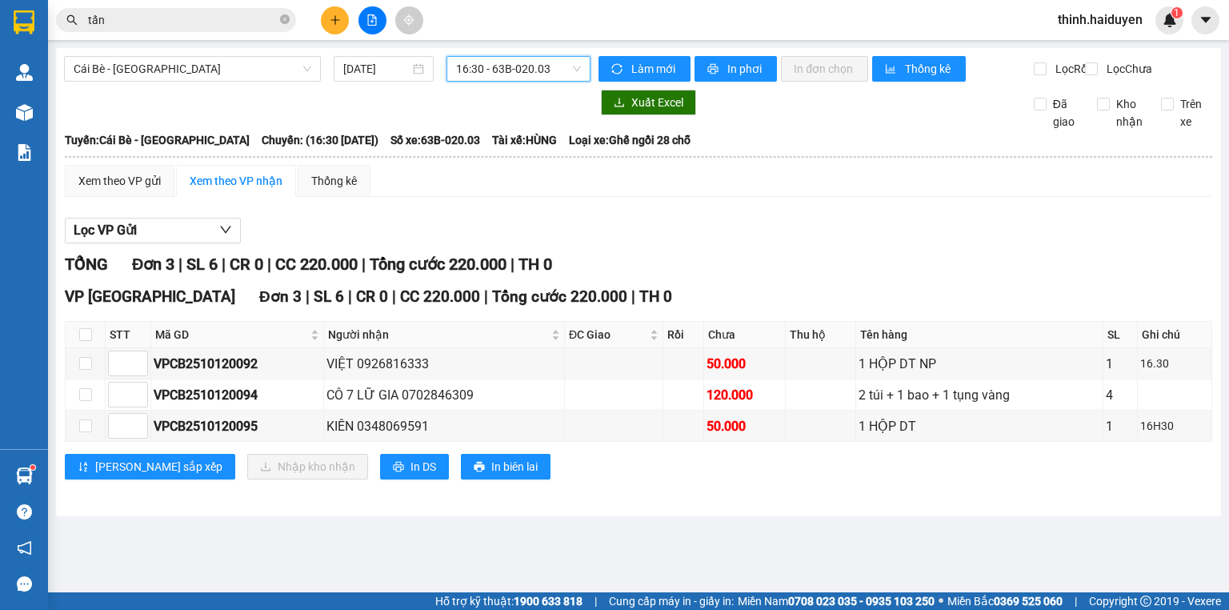
click at [352, 27] on div at bounding box center [372, 20] width 120 height 28
click at [341, 23] on button at bounding box center [335, 20] width 28 height 28
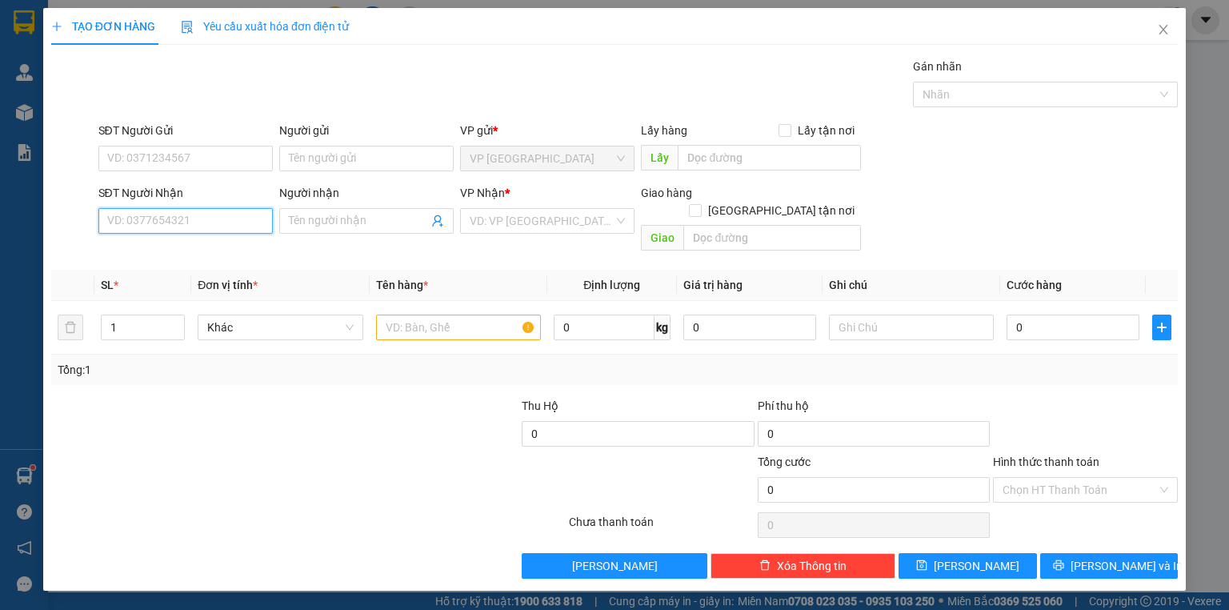
click at [204, 218] on input "SĐT Người Nhận" at bounding box center [185, 221] width 174 height 26
drag, startPoint x: 203, startPoint y: 248, endPoint x: 278, endPoint y: 241, distance: 75.6
click at [204, 248] on div "0332704279 - NCM HÒA KHÁNH" at bounding box center [211, 252] width 207 height 18
type input "0332704279"
type input "NCM HÒA KHÁNH"
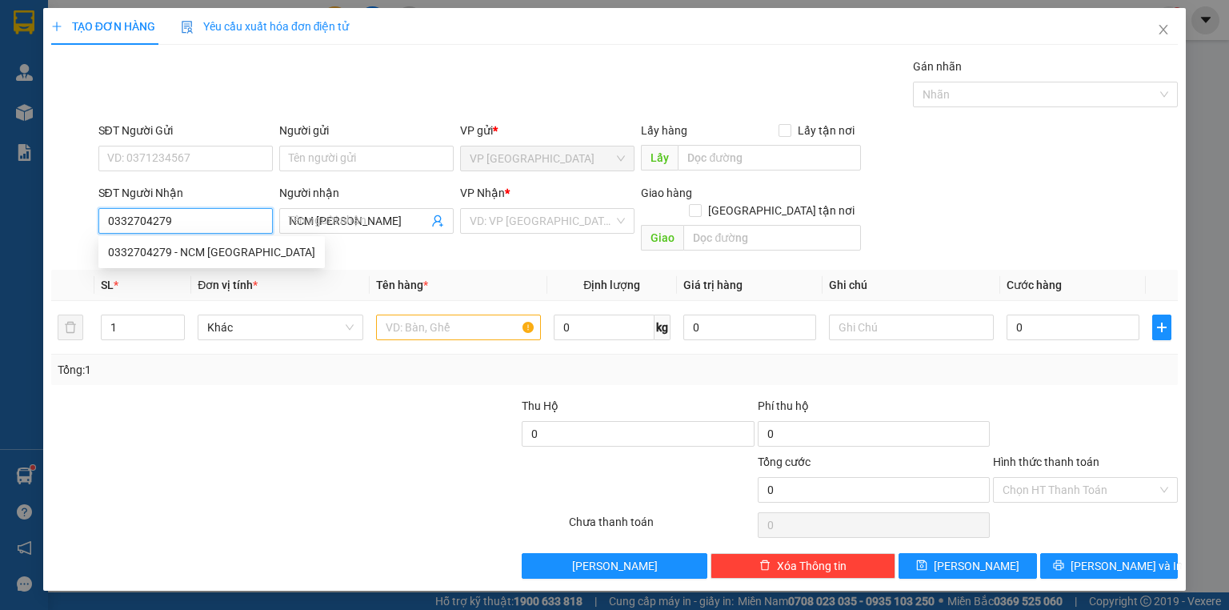
type input "20.000"
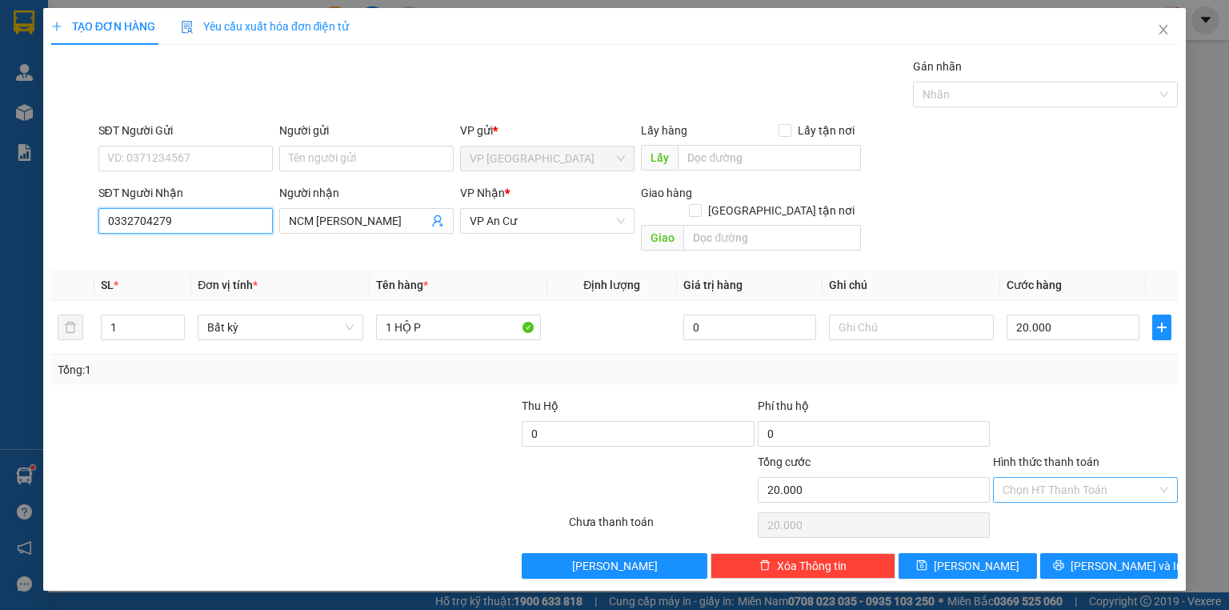
type input "0332704279"
drag, startPoint x: 1047, startPoint y: 468, endPoint x: 1055, endPoint y: 484, distance: 17.5
click at [1050, 478] on input "Hình thức thanh toán" at bounding box center [1080, 490] width 154 height 24
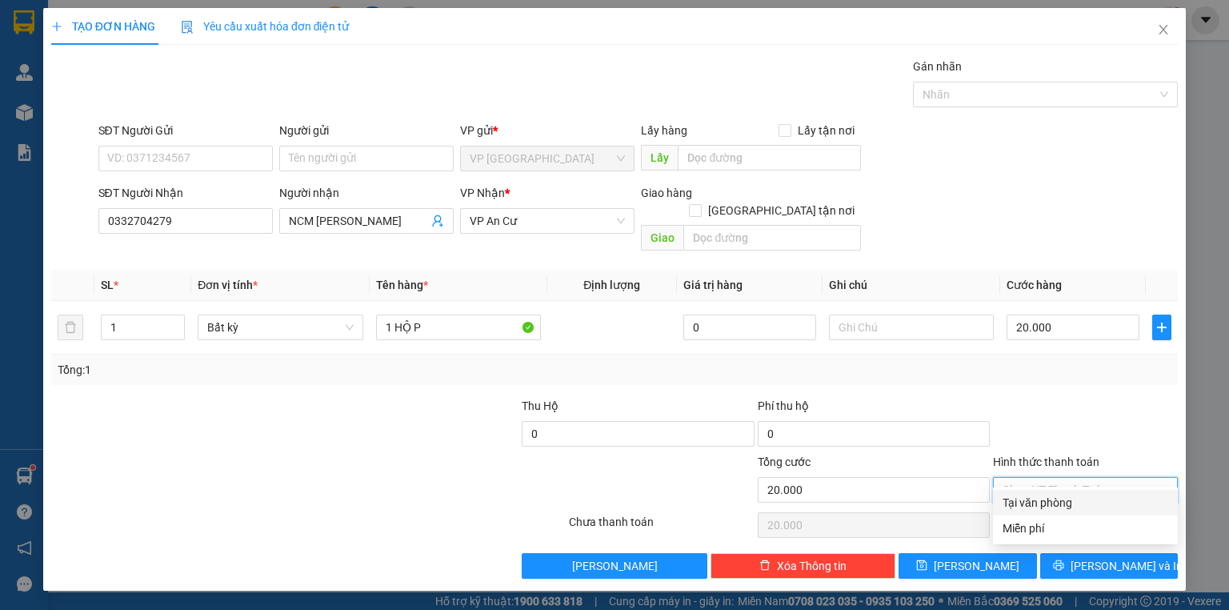
drag, startPoint x: 1056, startPoint y: 499, endPoint x: 1064, endPoint y: 511, distance: 14.4
click at [1056, 501] on div "Tại văn phòng" at bounding box center [1086, 503] width 166 height 18
type input "0"
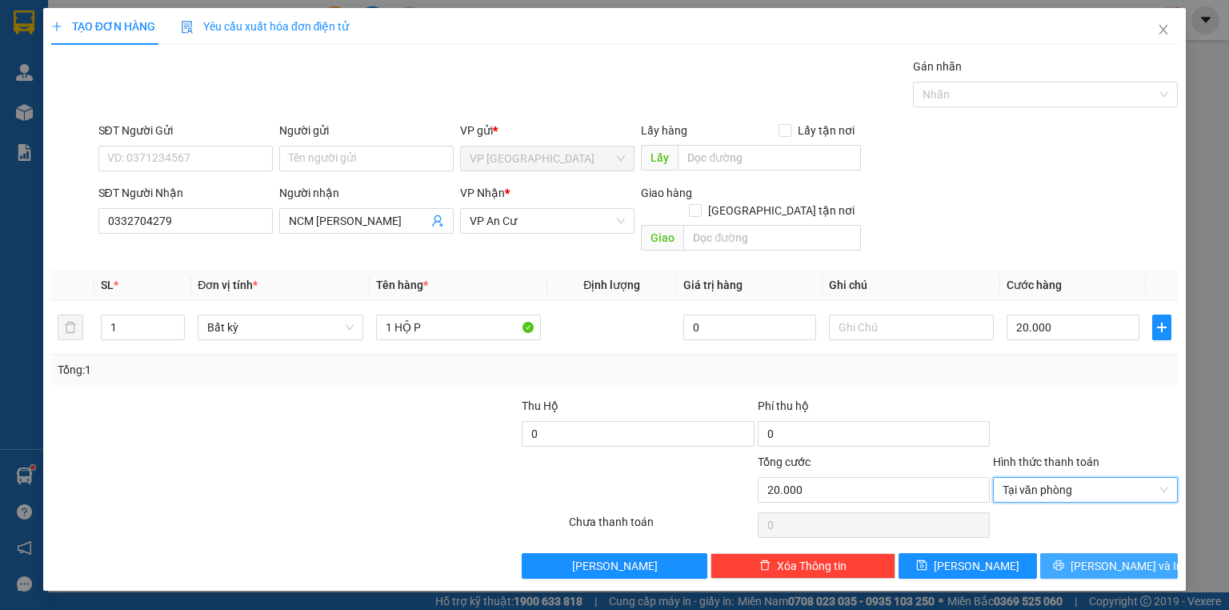
click at [1064, 559] on icon "printer" at bounding box center [1058, 564] width 11 height 11
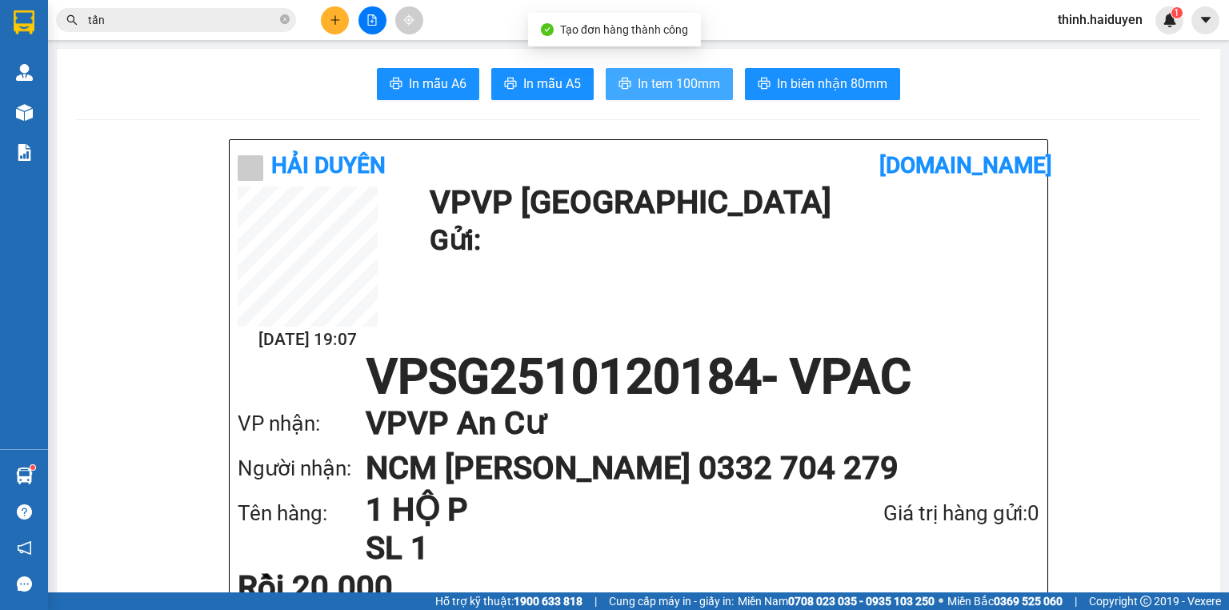
click at [646, 70] on button "In tem 100mm" at bounding box center [669, 84] width 127 height 32
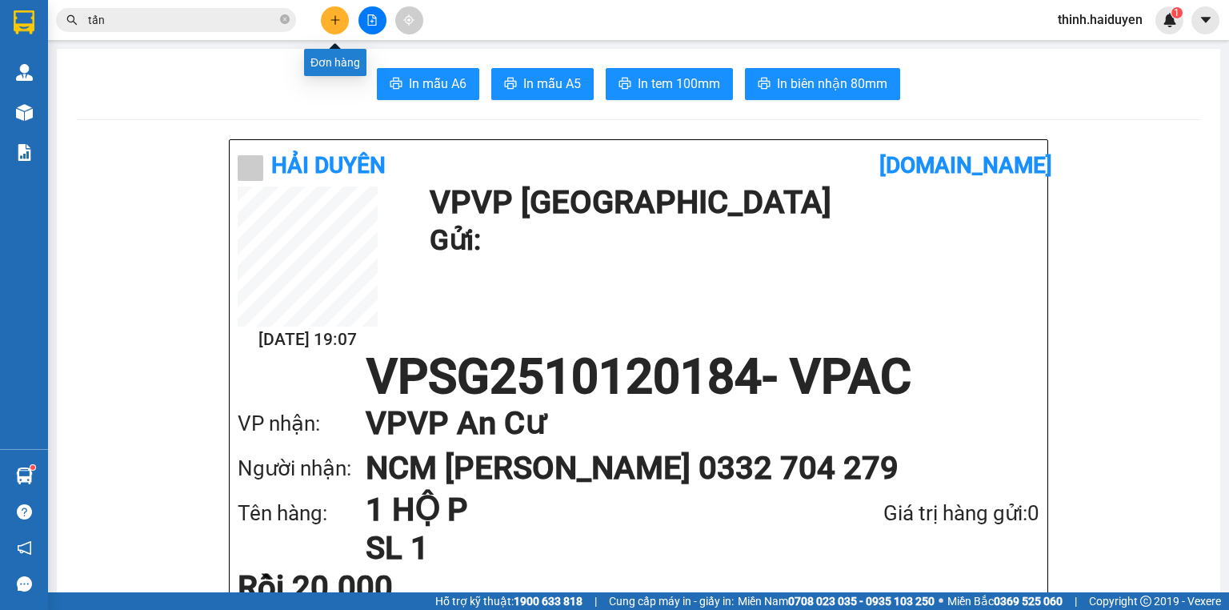
click at [334, 13] on button at bounding box center [335, 20] width 28 height 28
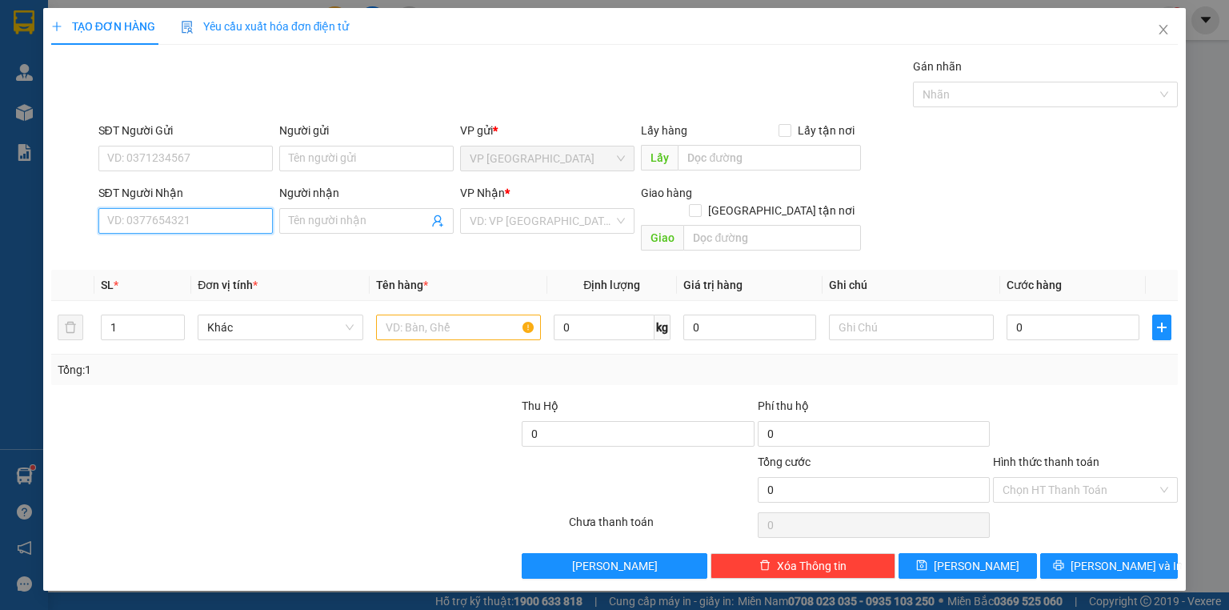
click at [198, 214] on input "SĐT Người Nhận" at bounding box center [185, 221] width 174 height 26
drag, startPoint x: 189, startPoint y: 250, endPoint x: 254, endPoint y: 275, distance: 69.7
click at [190, 250] on div "0385555977 - TÂM ĐỨC. NCX" at bounding box center [224, 252] width 233 height 18
type input "0385555977"
type input "TÂM ĐỨC. NCX"
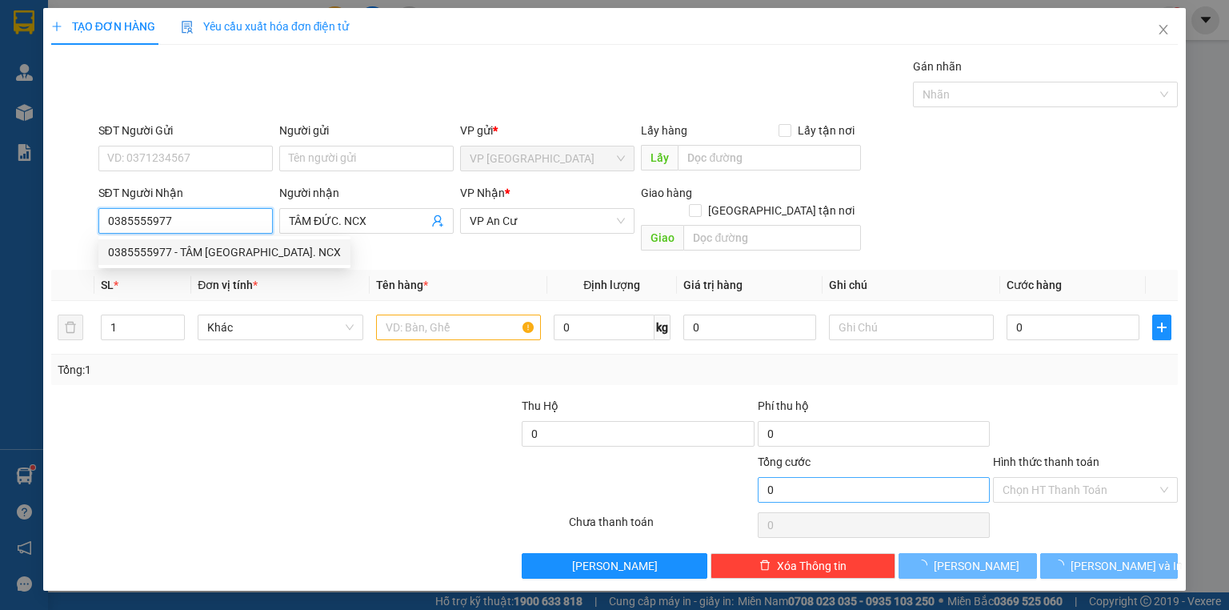
type input "20.000"
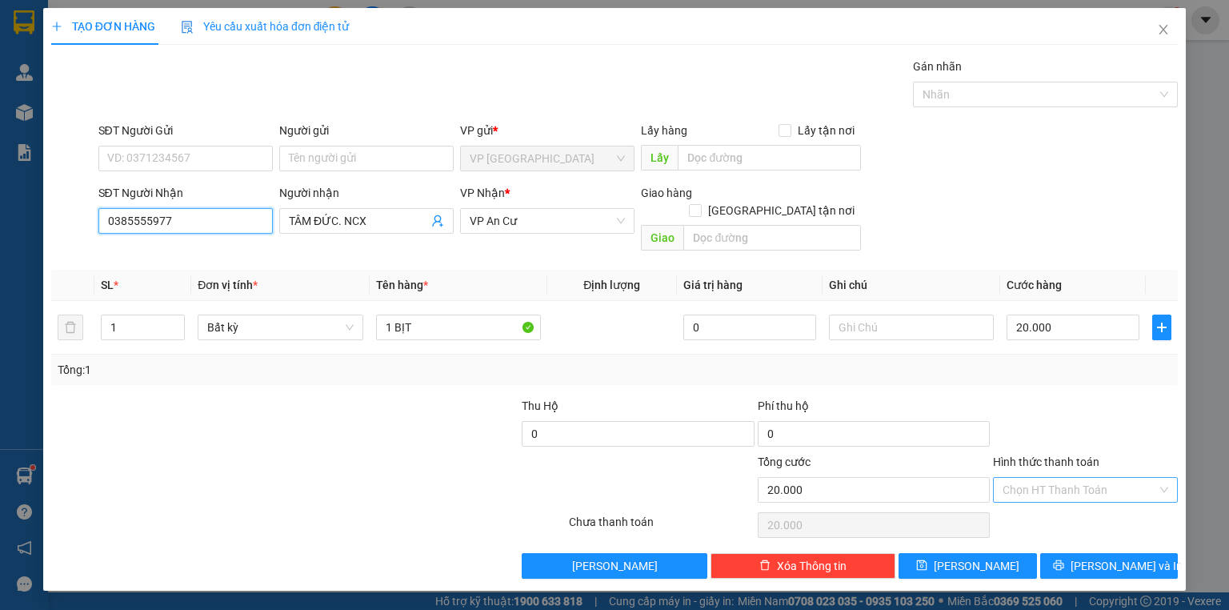
type input "0385555977"
click at [1087, 478] on input "Hình thức thanh toán" at bounding box center [1080, 490] width 154 height 24
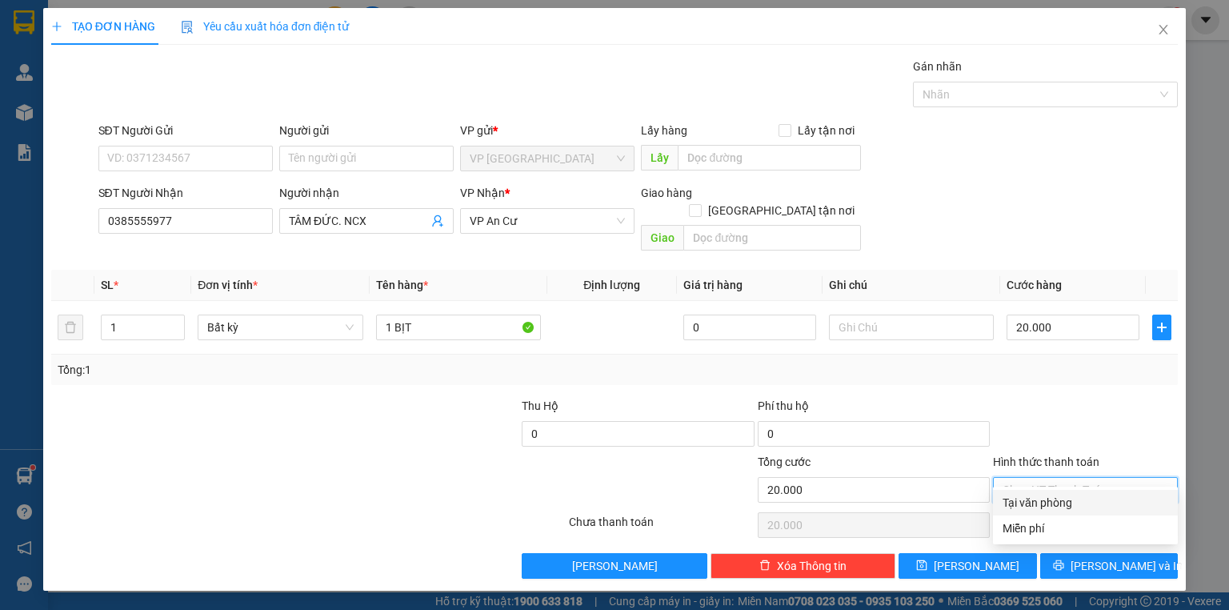
click at [1083, 498] on div "Tại văn phòng" at bounding box center [1086, 503] width 166 height 18
type input "0"
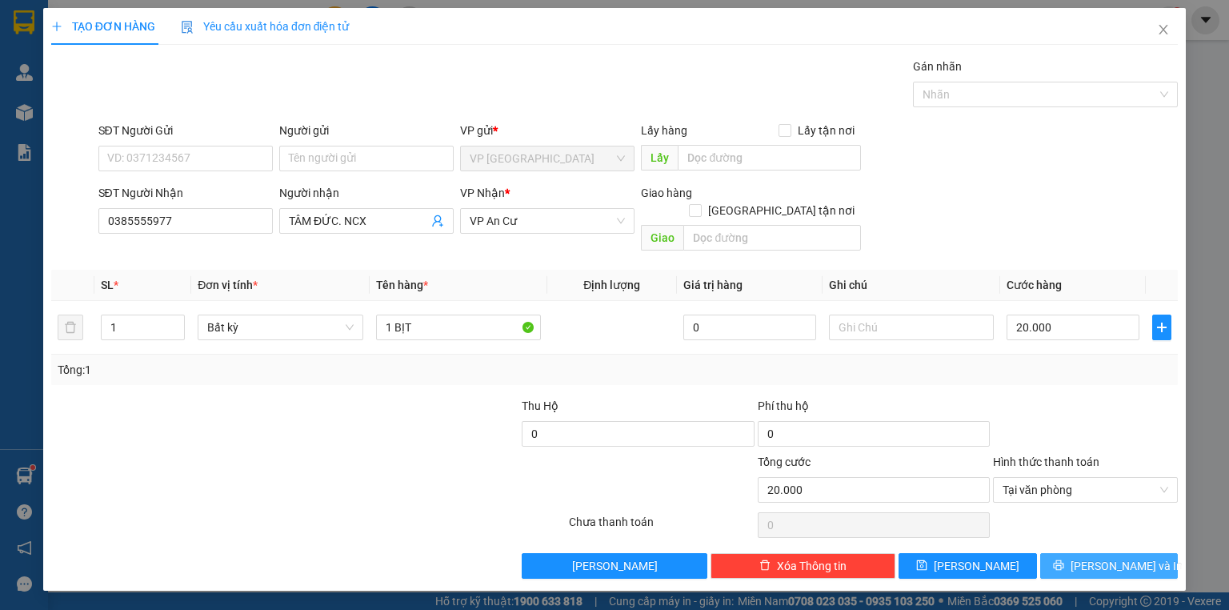
click at [1064, 559] on icon "printer" at bounding box center [1058, 564] width 11 height 11
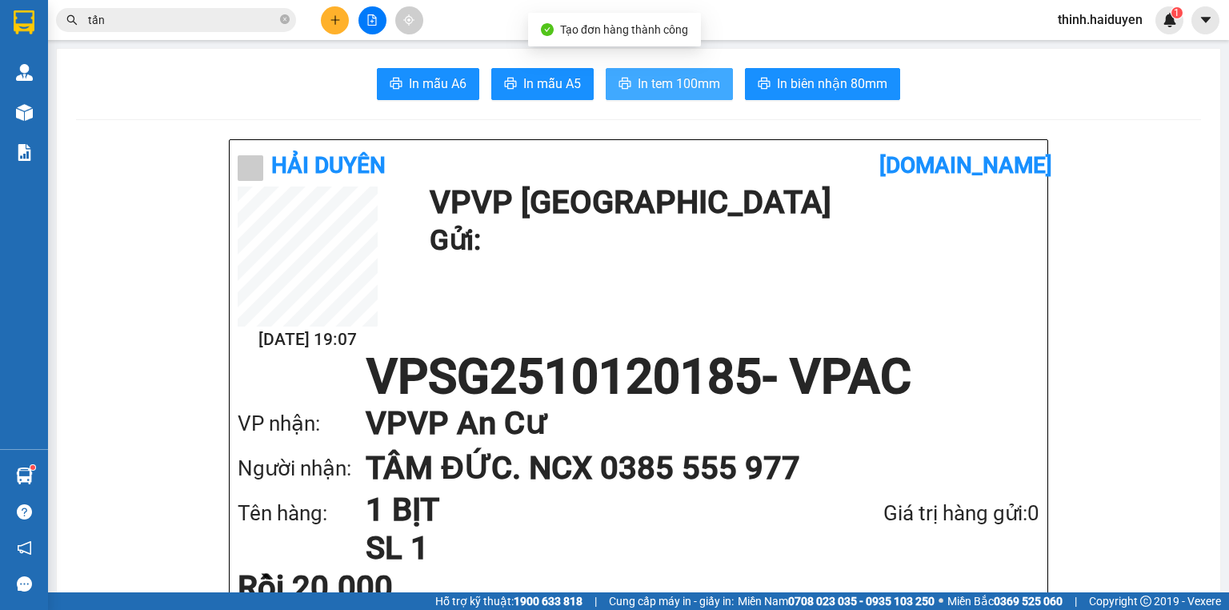
click at [692, 82] on span "In tem 100mm" at bounding box center [679, 84] width 82 height 20
drag, startPoint x: 350, startPoint y: 31, endPoint x: 342, endPoint y: 27, distance: 8.9
click at [344, 29] on div at bounding box center [372, 20] width 120 height 28
click at [342, 26] on button at bounding box center [335, 20] width 28 height 28
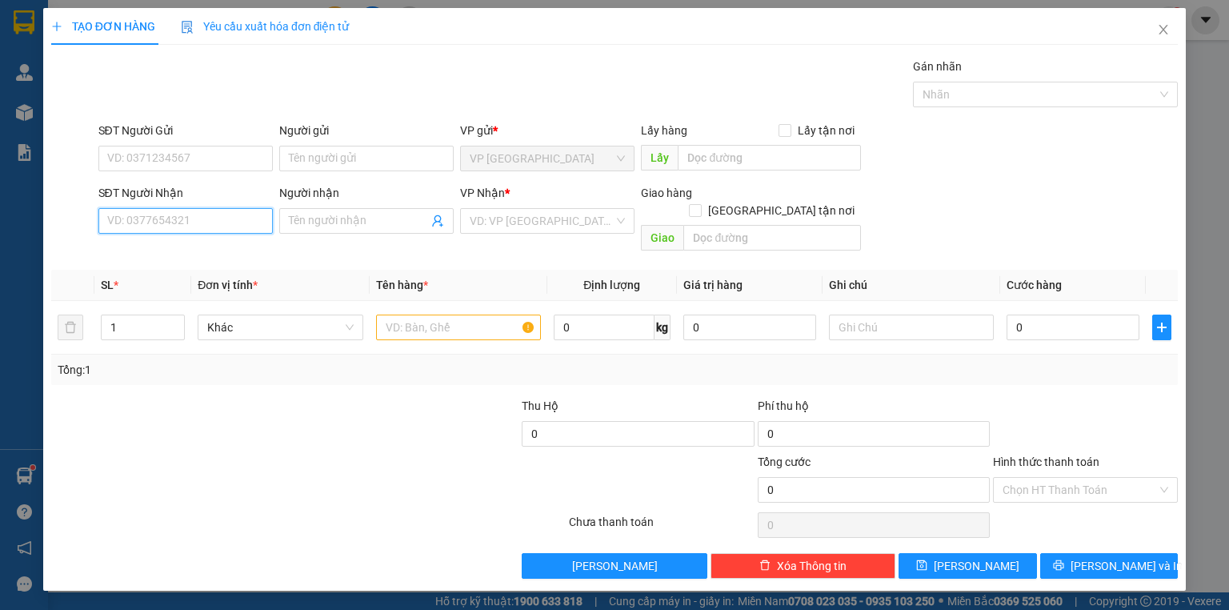
click at [247, 223] on input "SĐT Người Nhận" at bounding box center [185, 221] width 174 height 26
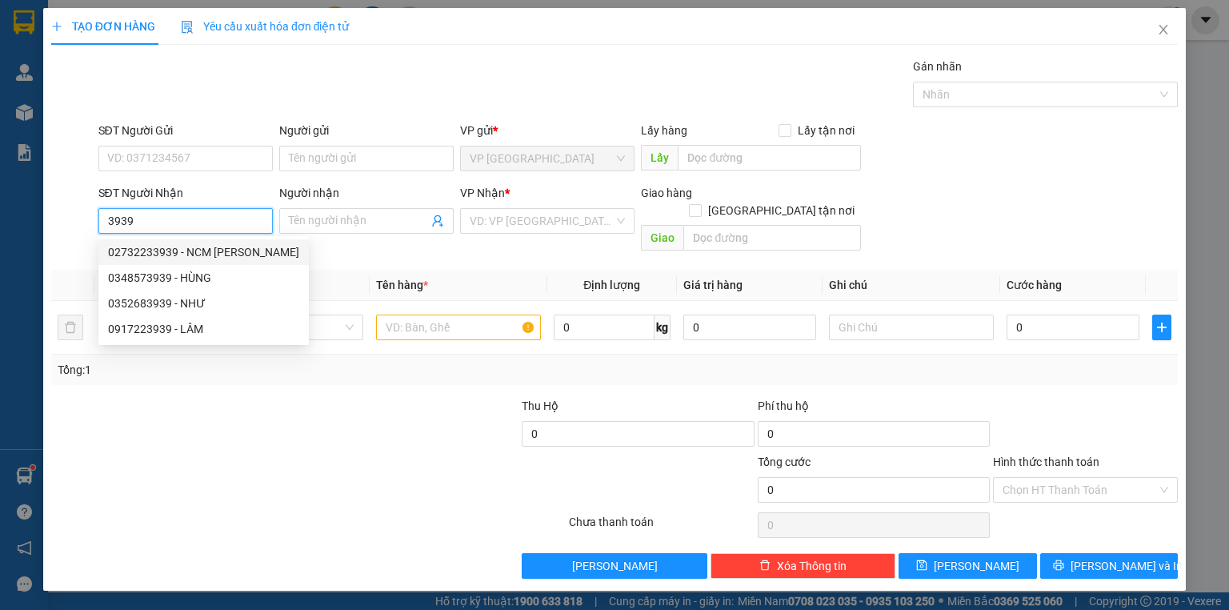
click at [219, 254] on div "02732233939 - NCM THIỆN TRUNG" at bounding box center [203, 252] width 191 height 18
type input "02732233939"
type input "NCM THIỆN TRUNG"
type input "20.000"
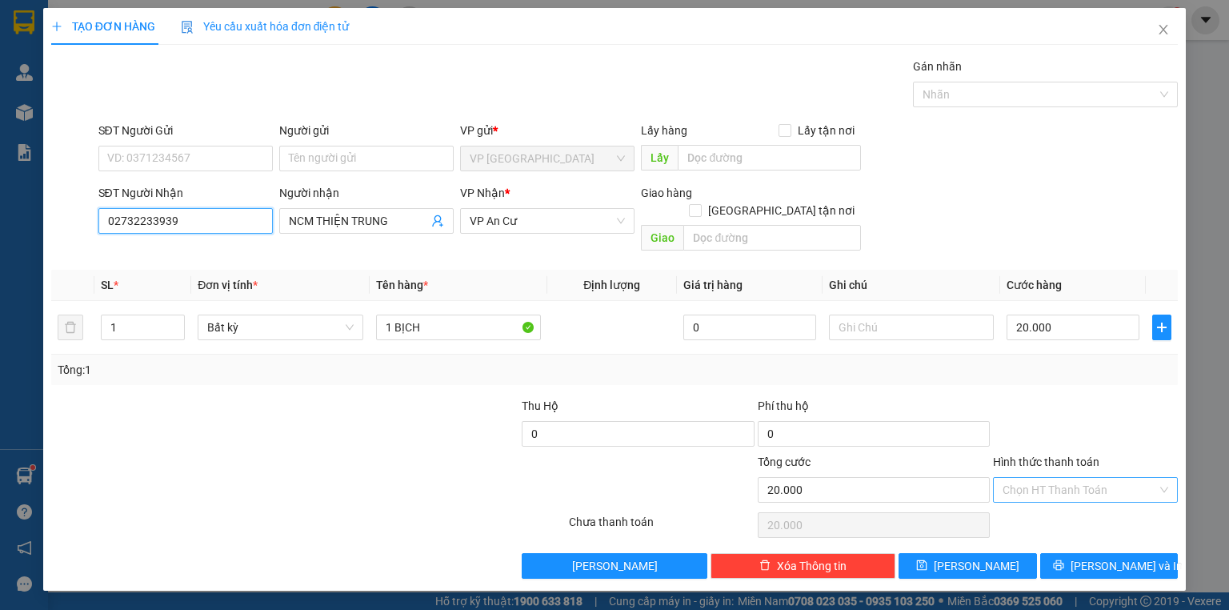
type input "02732233939"
click at [1095, 479] on input "Hình thức thanh toán" at bounding box center [1080, 490] width 154 height 24
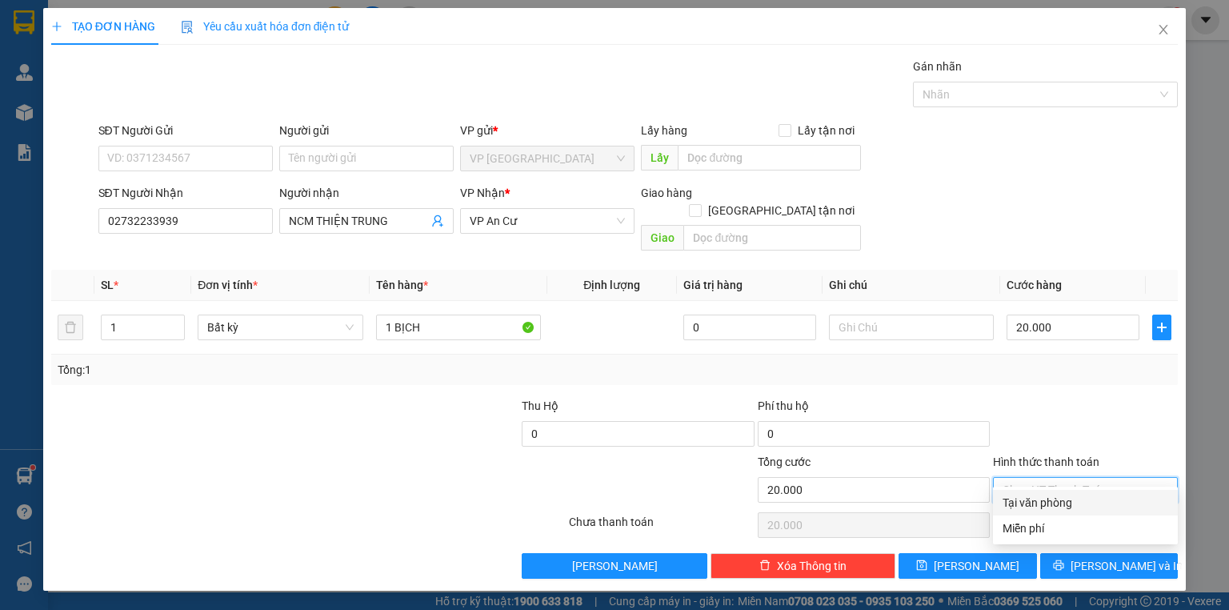
click at [1055, 500] on div "Tại văn phòng" at bounding box center [1086, 503] width 166 height 18
type input "0"
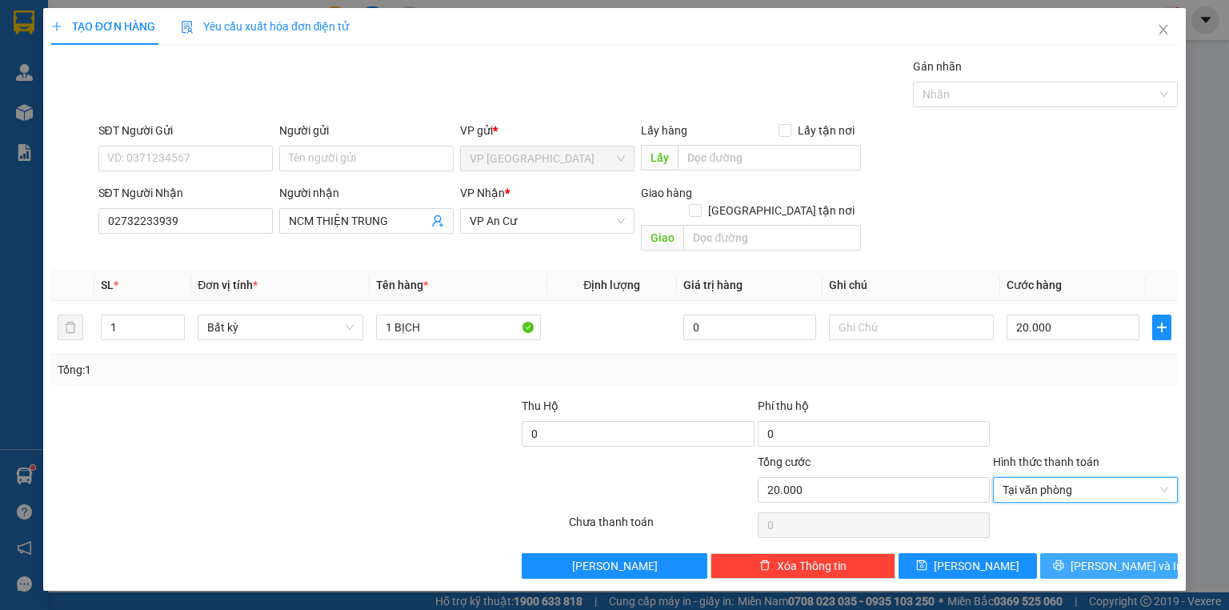
click at [1064, 553] on button "Lưu và In" at bounding box center [1109, 566] width 138 height 26
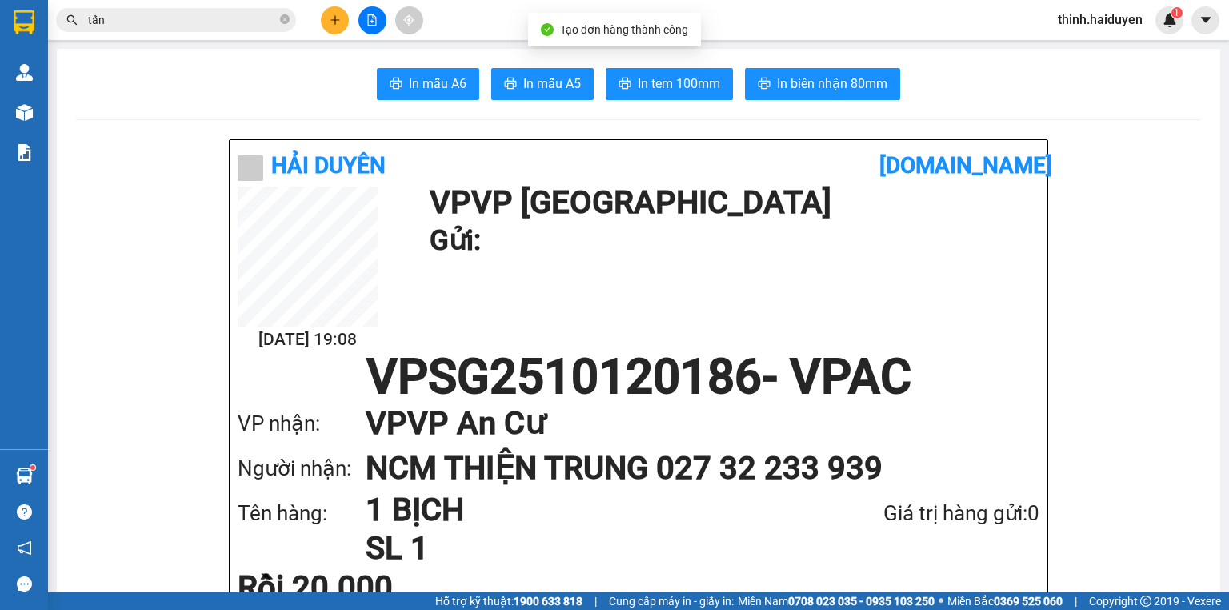
click at [698, 87] on span "In tem 100mm" at bounding box center [679, 84] width 82 height 20
click at [606, 68] on button "In tem 100mm" at bounding box center [669, 84] width 127 height 32
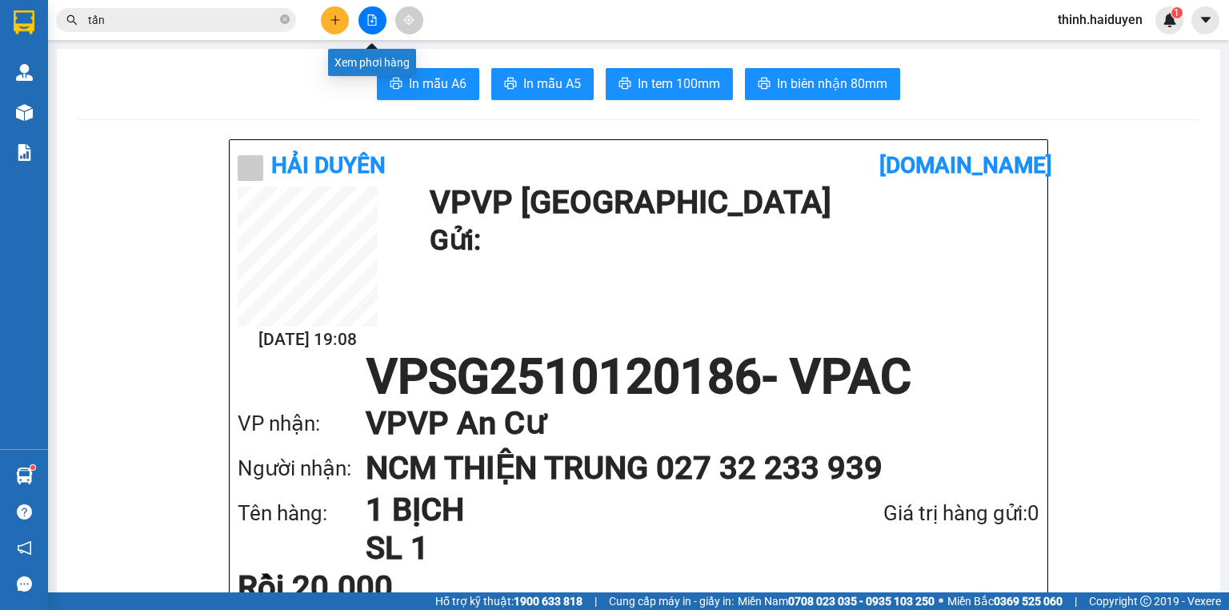
click at [331, 21] on icon "plus" at bounding box center [335, 19] width 11 height 11
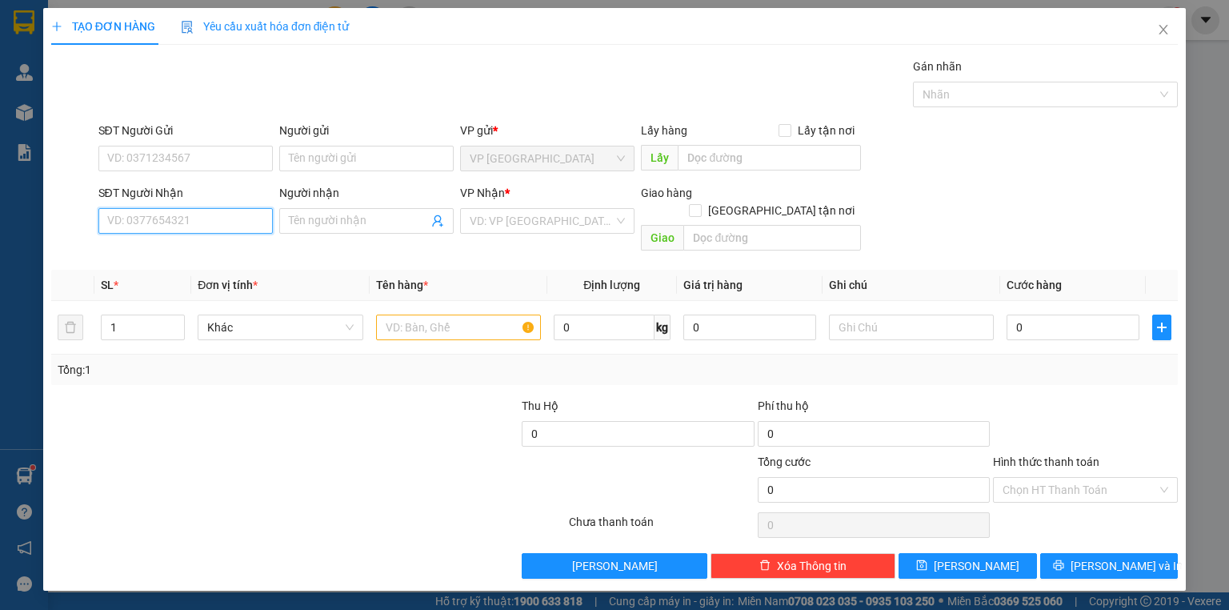
click at [235, 214] on input "SĐT Người Nhận" at bounding box center [185, 221] width 174 height 26
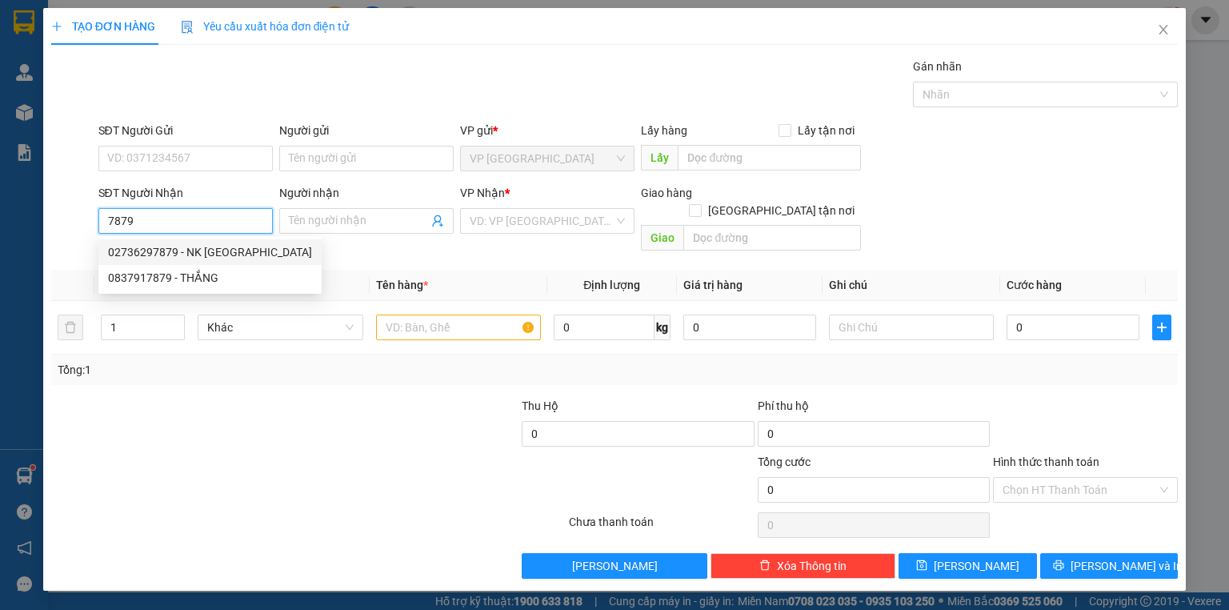
click at [183, 246] on div "02736297879 - NK SÀI GÒN" at bounding box center [210, 252] width 204 height 18
type input "02736297879"
type input "NK SÀI GÒN"
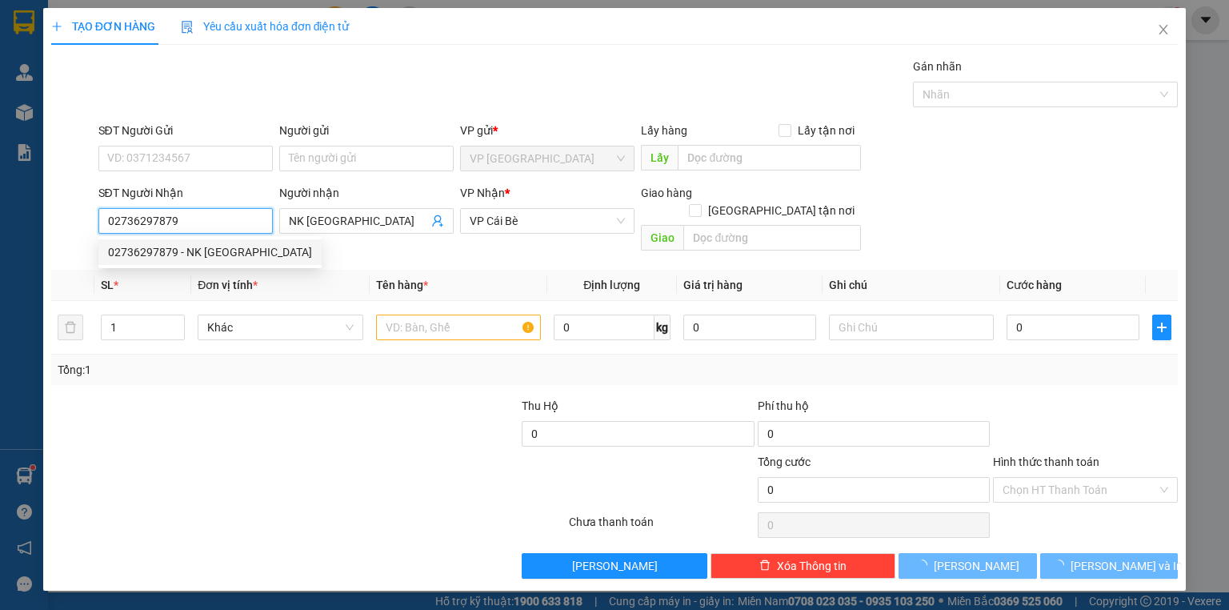
type input "20.000"
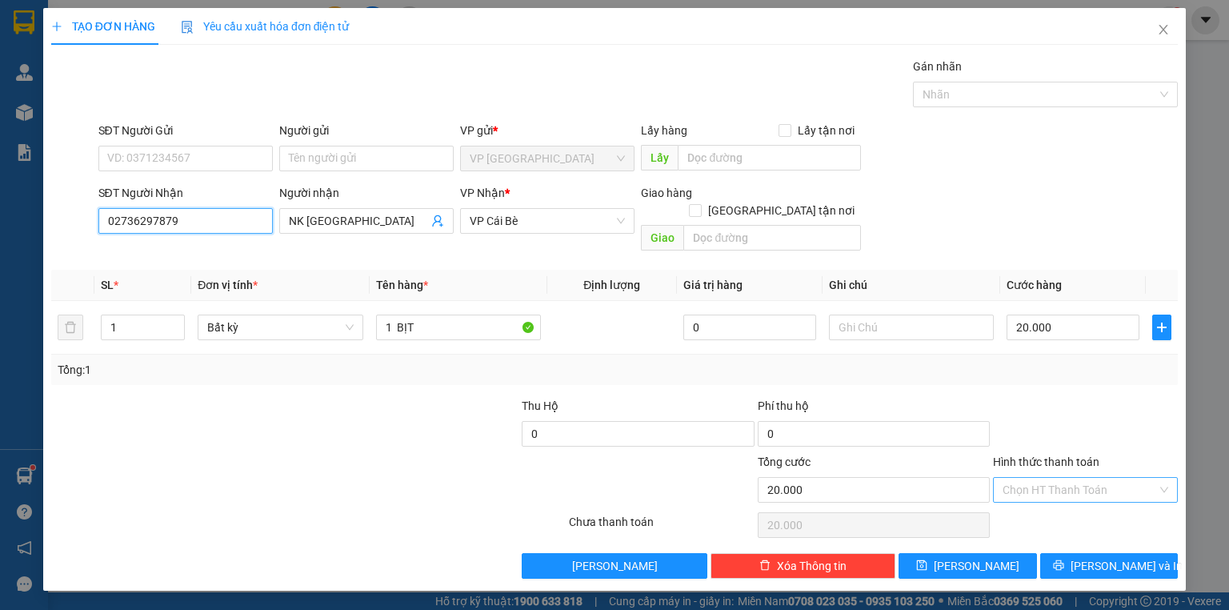
type input "02736297879"
click at [1053, 478] on input "Hình thức thanh toán" at bounding box center [1080, 490] width 154 height 24
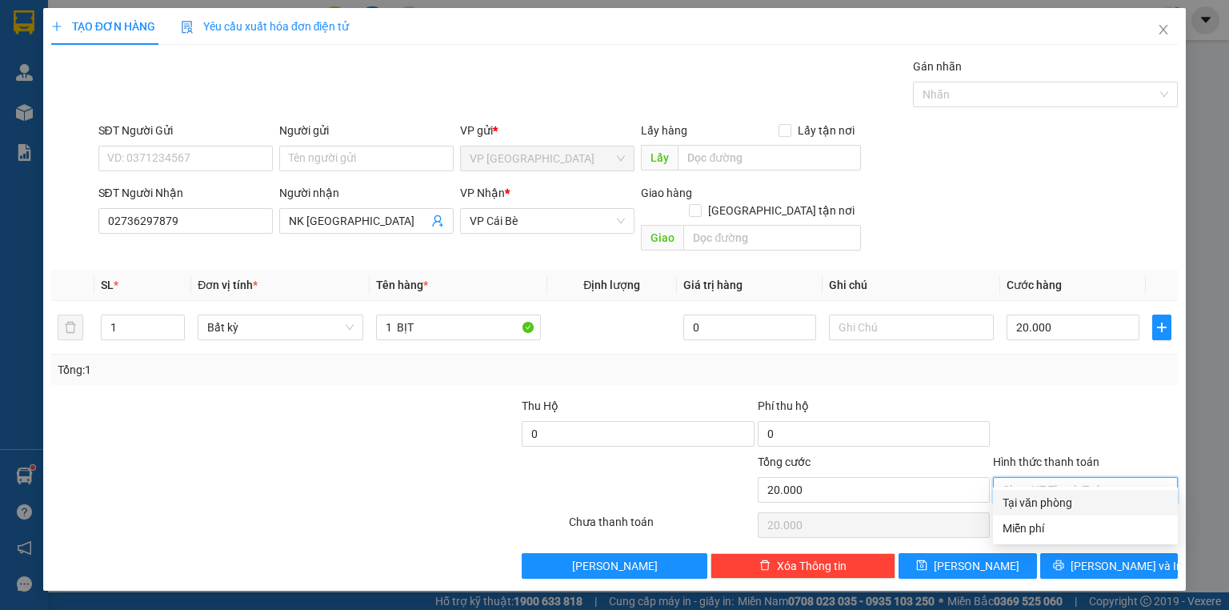
click at [1053, 504] on div "Tại văn phòng" at bounding box center [1086, 503] width 166 height 18
type input "0"
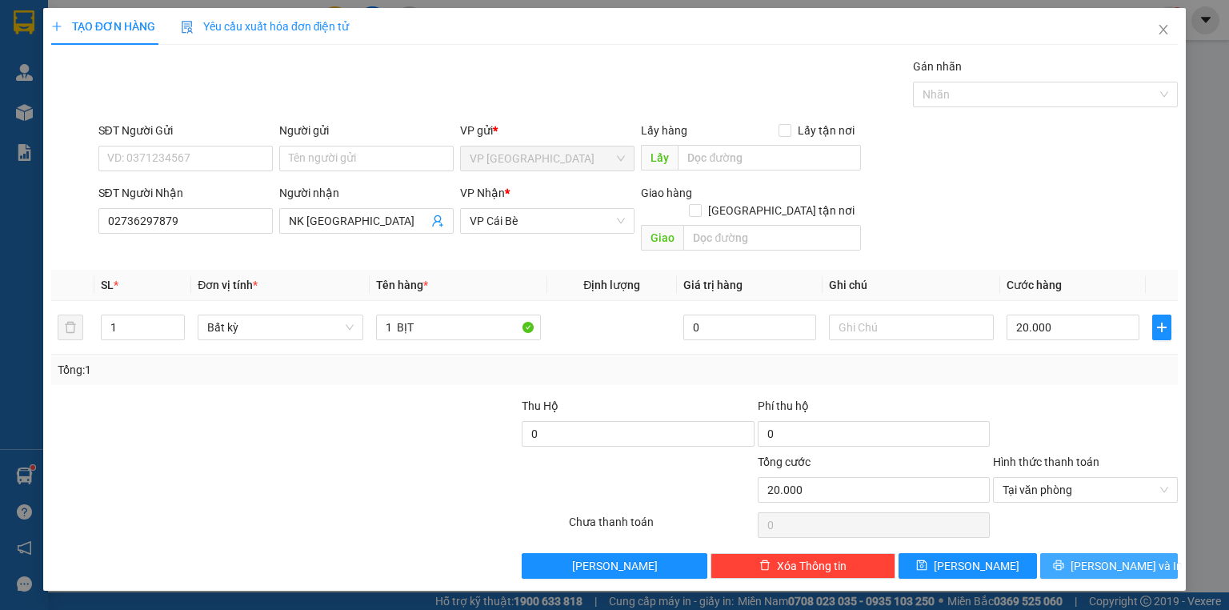
click at [1068, 553] on button "Lưu và In" at bounding box center [1109, 566] width 138 height 26
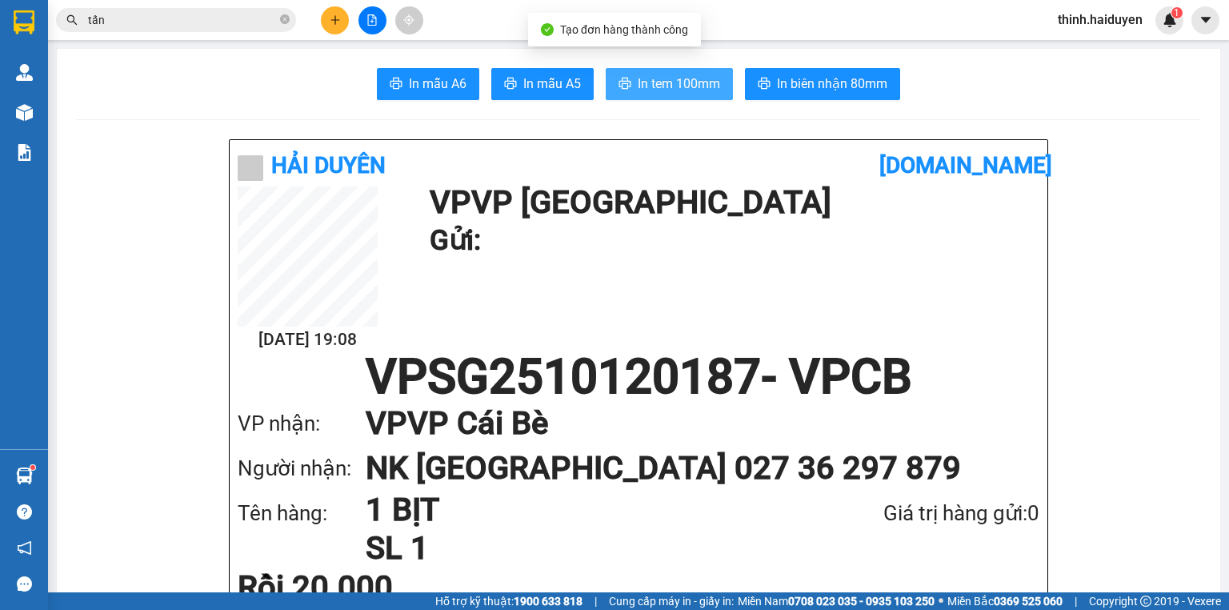
click at [645, 83] on span "In tem 100mm" at bounding box center [679, 84] width 82 height 20
click at [606, 68] on button "In tem 100mm" at bounding box center [669, 84] width 127 height 32
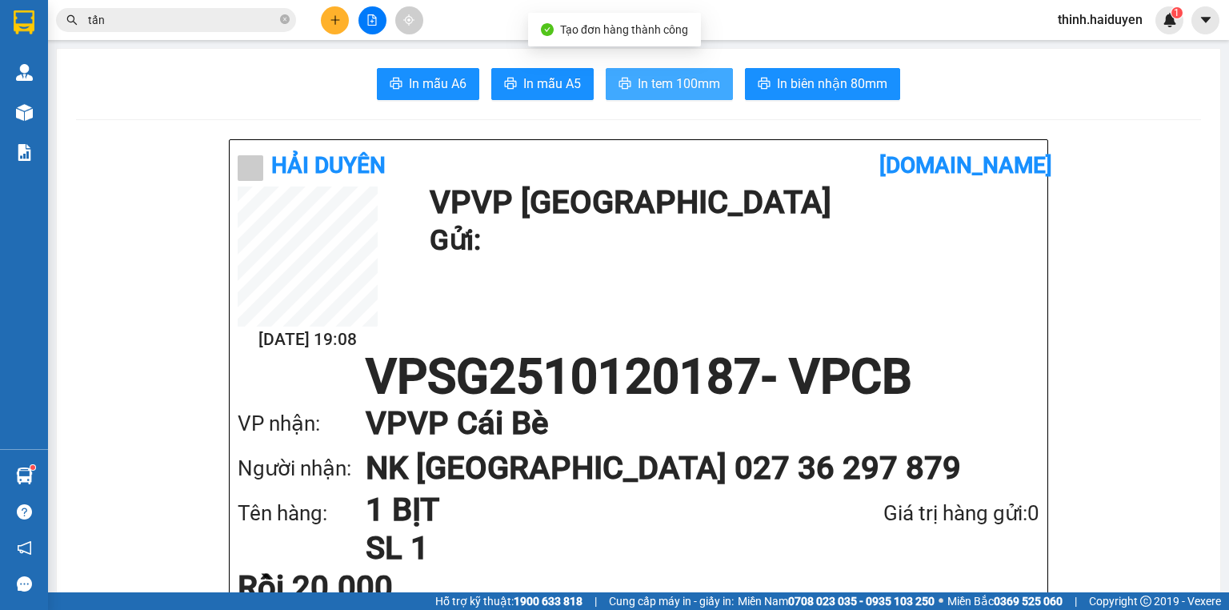
click at [606, 68] on button "In tem 100mm" at bounding box center [669, 84] width 127 height 32
click at [242, 21] on input "tấn" at bounding box center [182, 20] width 189 height 18
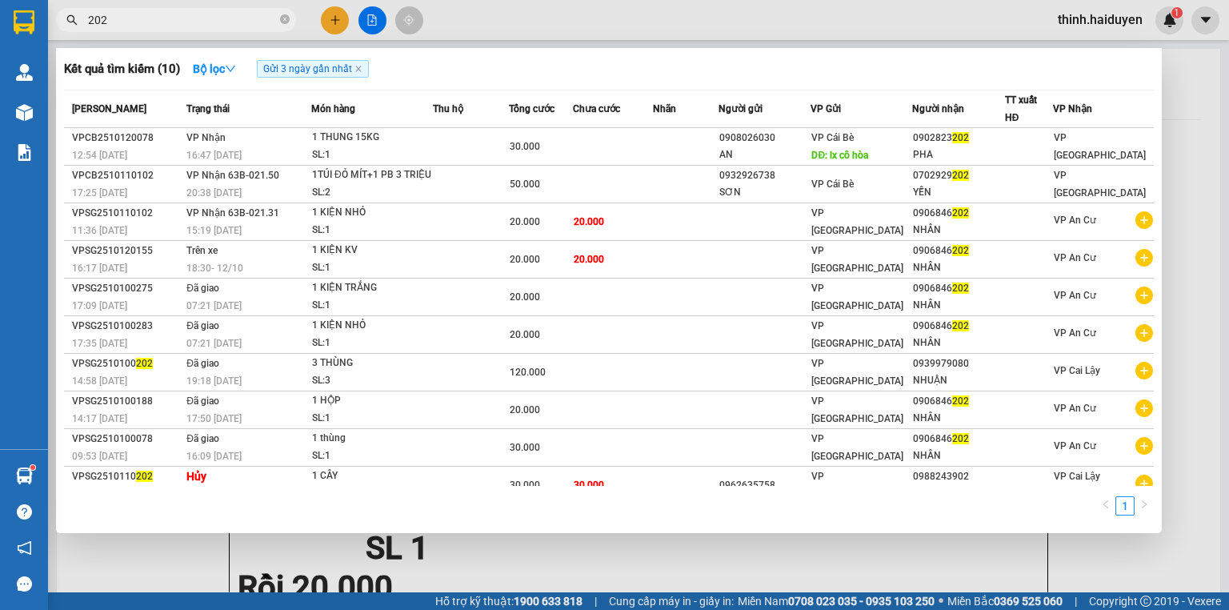
type input "202"
click at [338, 17] on div at bounding box center [614, 305] width 1229 height 610
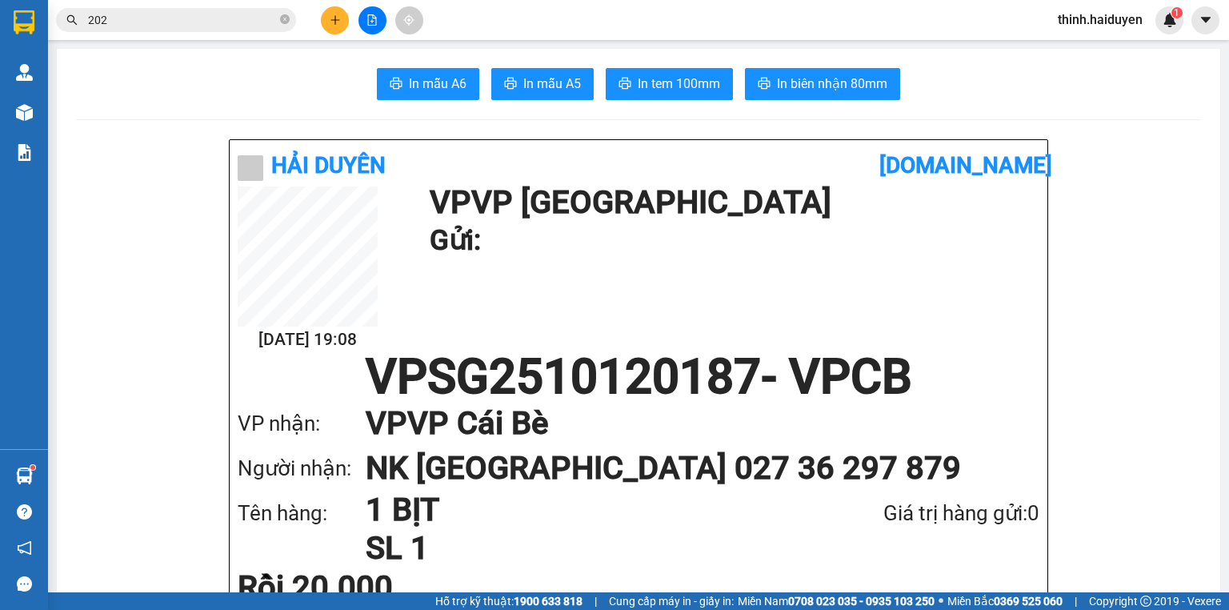
click at [338, 17] on icon "plus" at bounding box center [335, 19] width 11 height 11
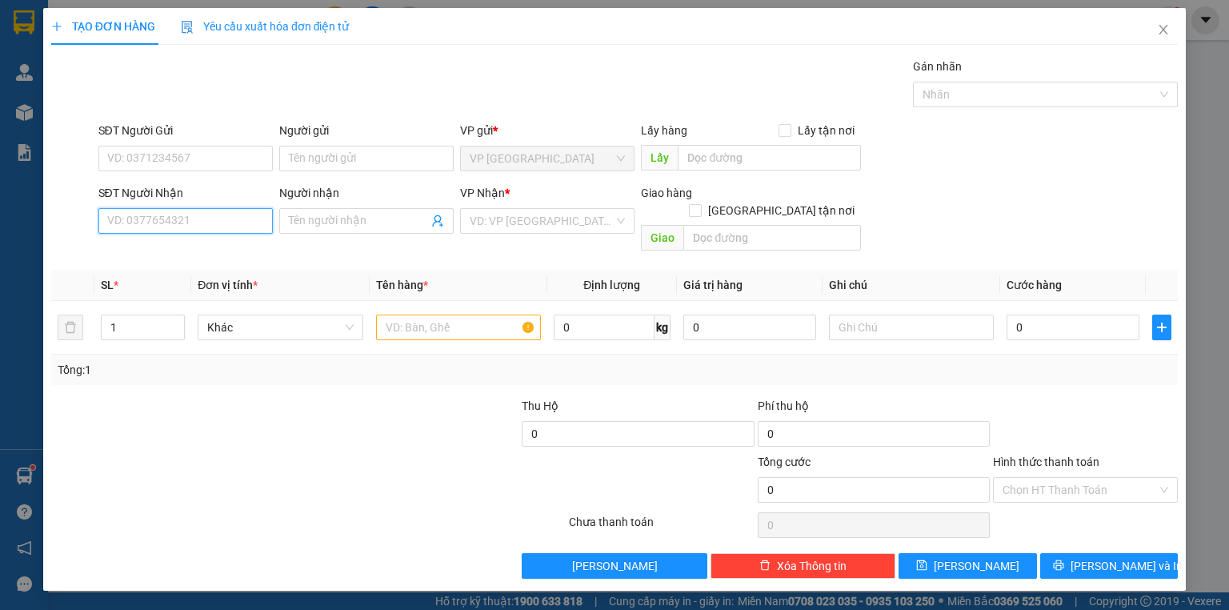
click at [210, 218] on input "SĐT Người Nhận" at bounding box center [185, 221] width 174 height 26
type input "0354319637"
drag, startPoint x: 443, startPoint y: 298, endPoint x: 429, endPoint y: 297, distance: 14.5
click at [443, 314] on input "text" at bounding box center [458, 327] width 165 height 26
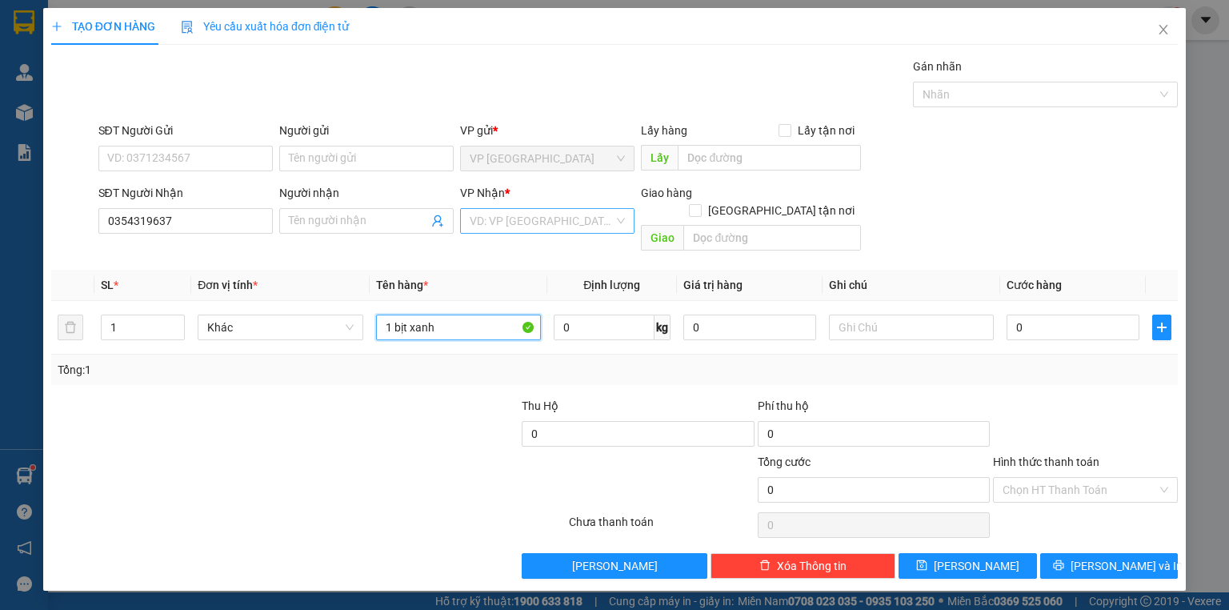
type input "1 bịt xanh"
click at [476, 214] on input "search" at bounding box center [542, 221] width 144 height 24
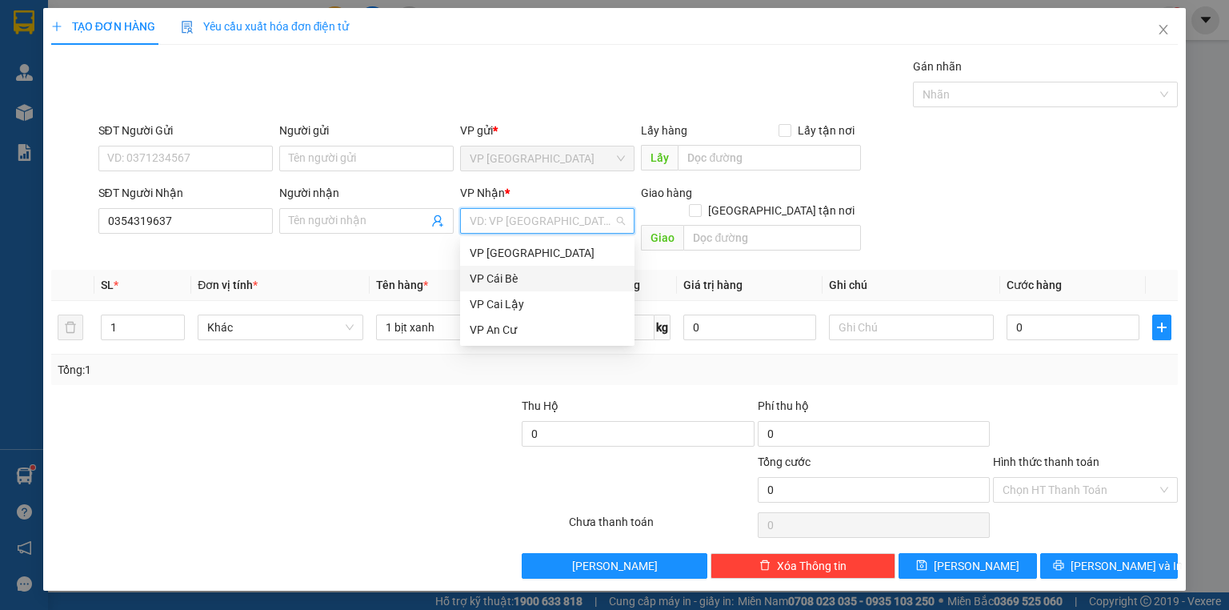
click at [541, 278] on div "VP Cái Bè" at bounding box center [547, 279] width 155 height 18
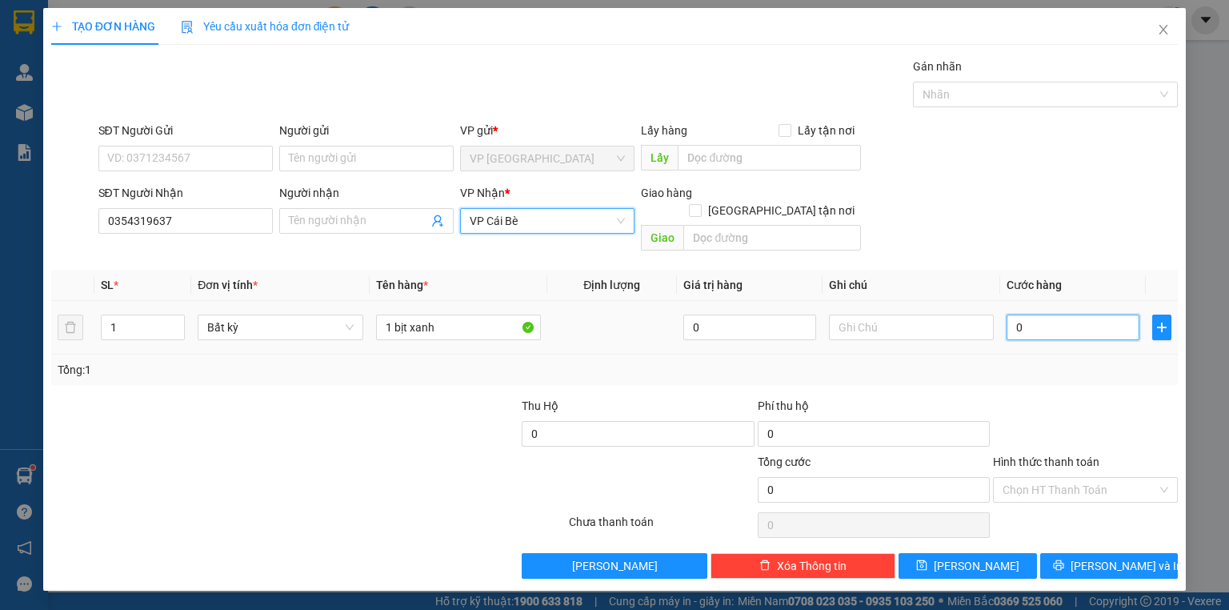
click at [1020, 314] on input "0" at bounding box center [1073, 327] width 133 height 26
type input "2"
type input "20"
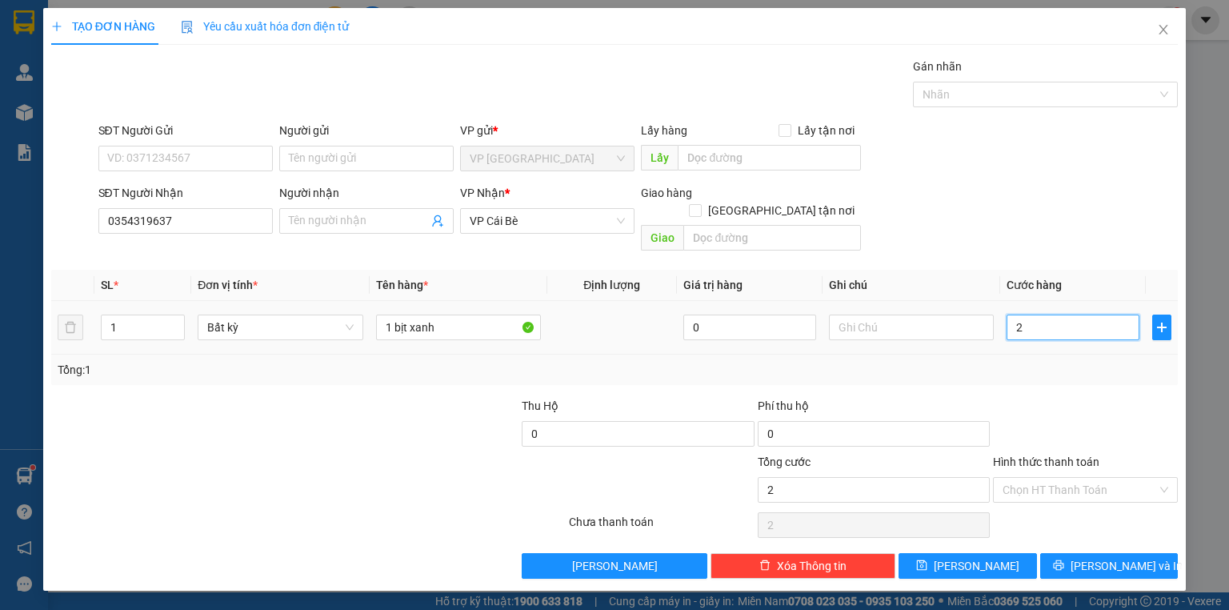
type input "20"
type input "20.000"
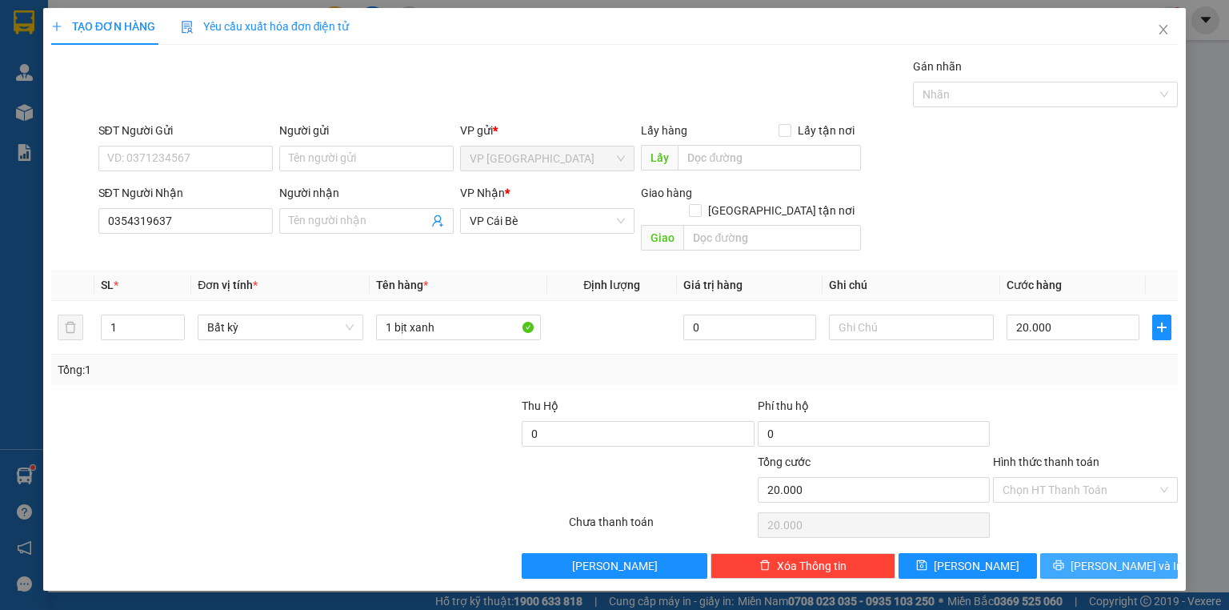
click at [1110, 557] on span "Lưu và In" at bounding box center [1127, 566] width 112 height 18
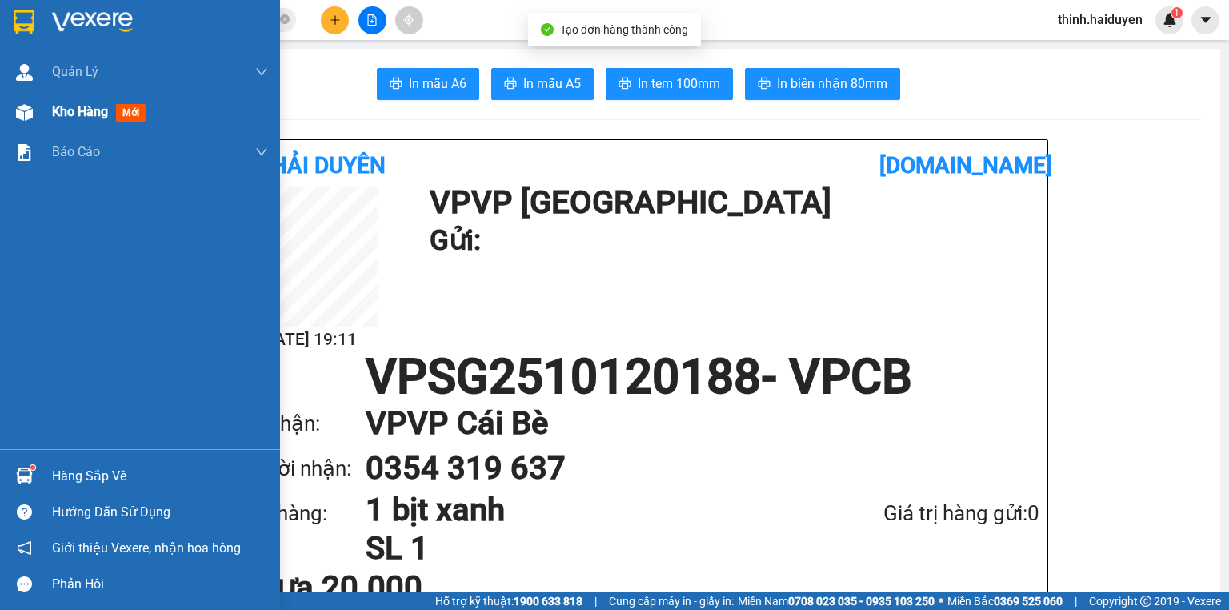
click at [38, 118] on div at bounding box center [24, 112] width 28 height 28
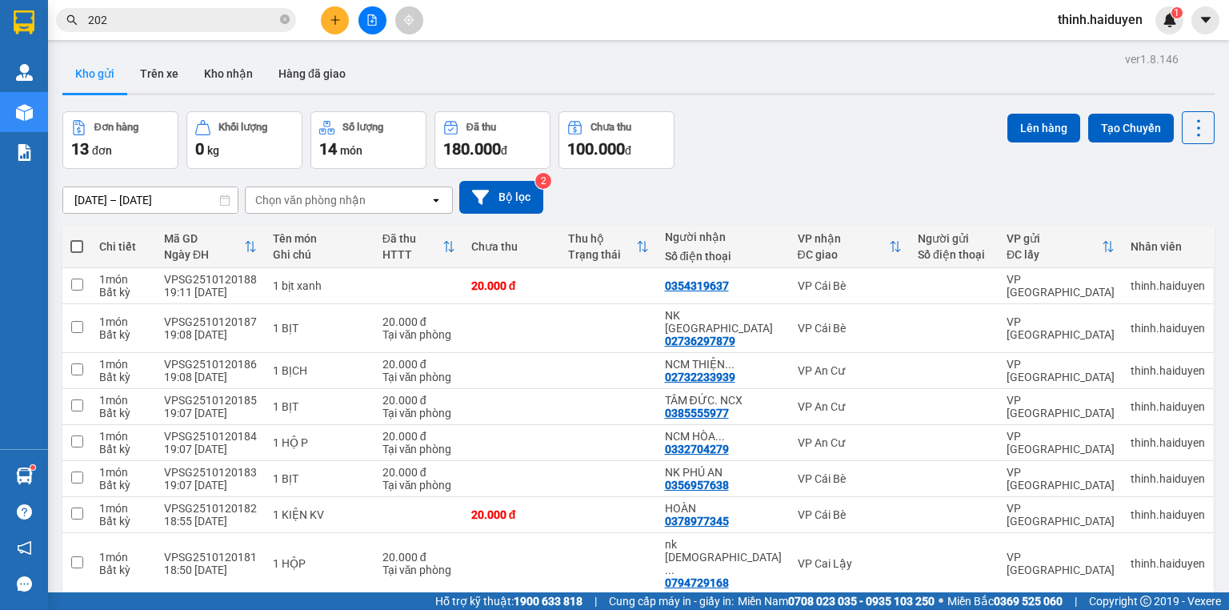
click at [327, 14] on button at bounding box center [335, 20] width 28 height 28
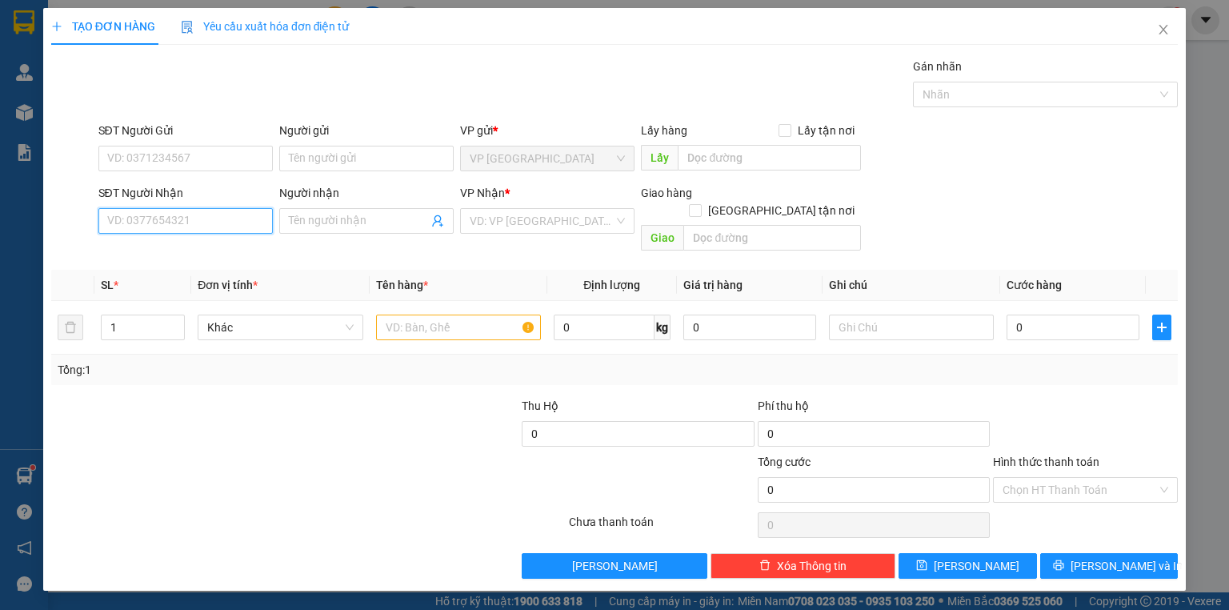
click at [157, 214] on input "SĐT Người Nhận" at bounding box center [185, 221] width 174 height 26
type input "0909093479"
click at [238, 155] on input "SĐT Người Gửi" at bounding box center [185, 159] width 174 height 26
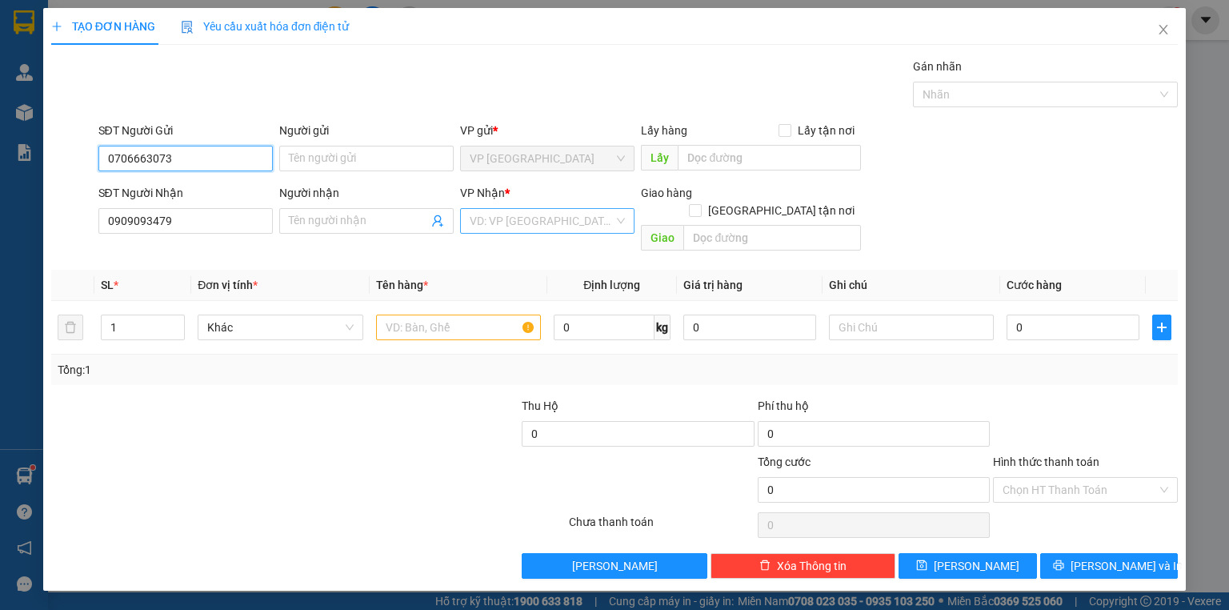
type input "0706663073"
click at [525, 227] on input "search" at bounding box center [542, 221] width 144 height 24
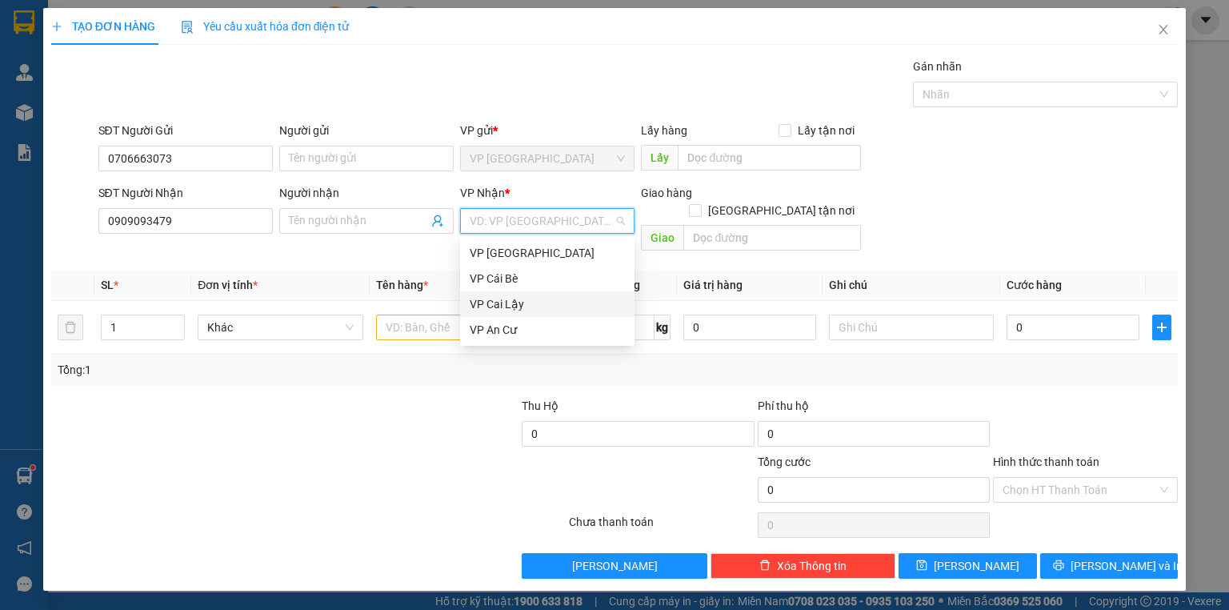
click at [515, 299] on div "VP Cai Lậy" at bounding box center [547, 304] width 155 height 18
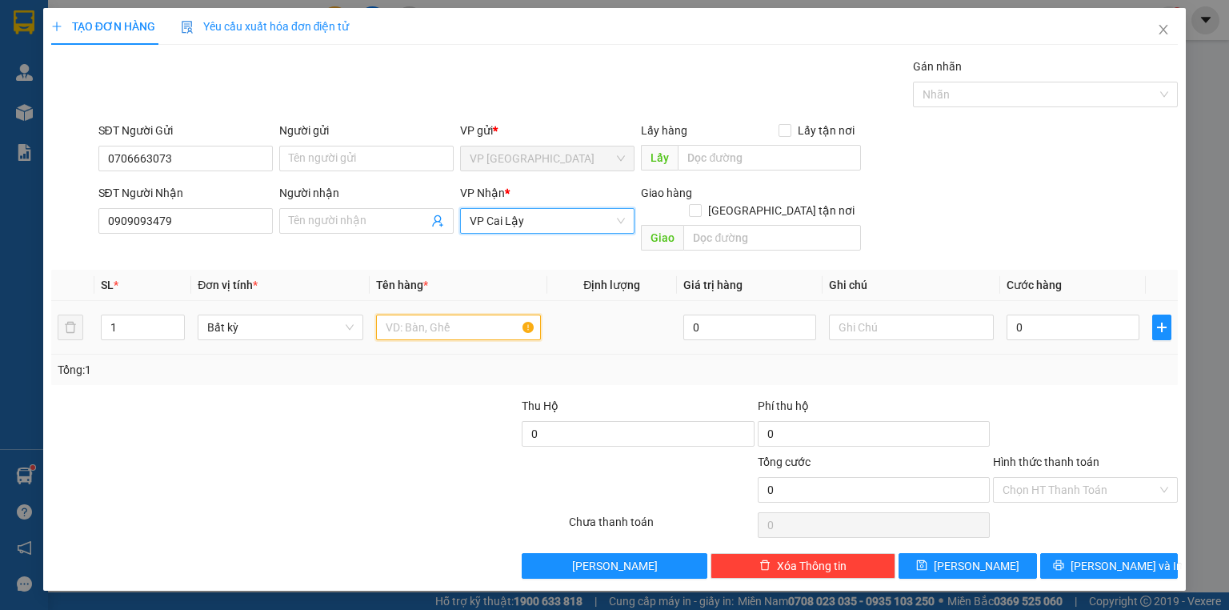
click at [477, 314] on input "text" at bounding box center [458, 327] width 165 height 26
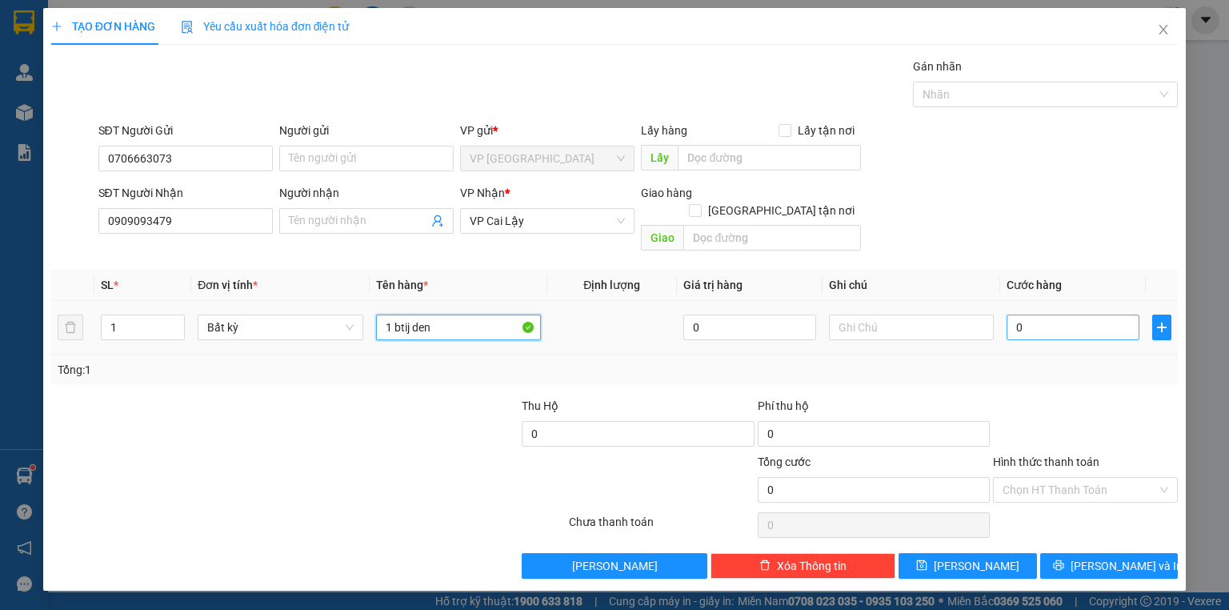
type input "1 btij den"
click at [1064, 314] on input "0" at bounding box center [1073, 327] width 133 height 26
type input "2"
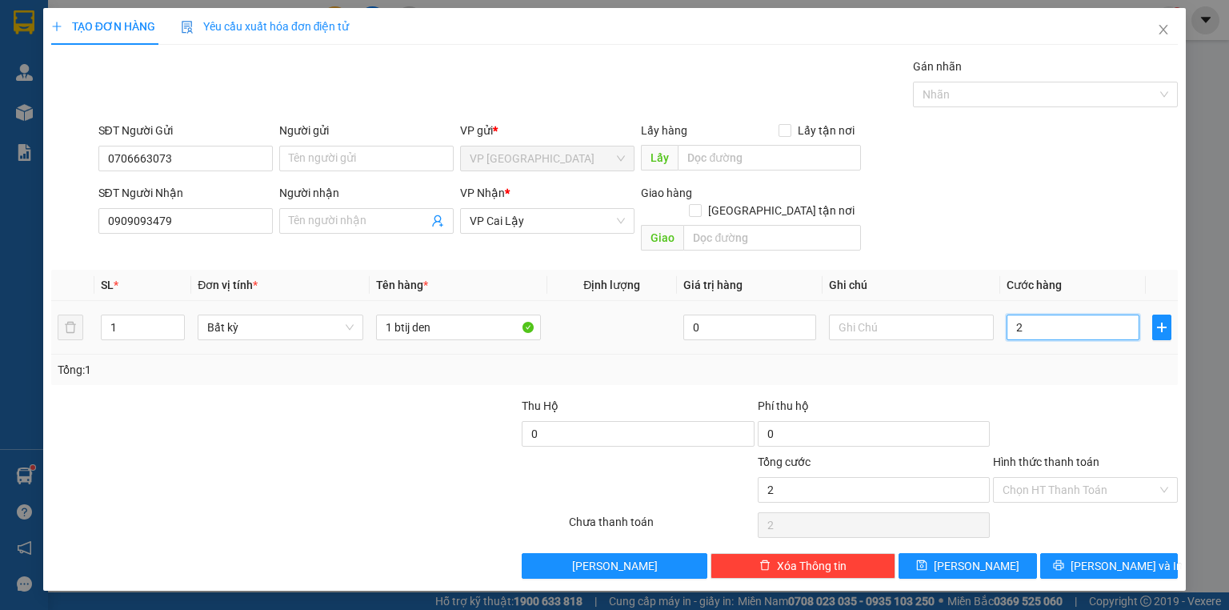
type input "20"
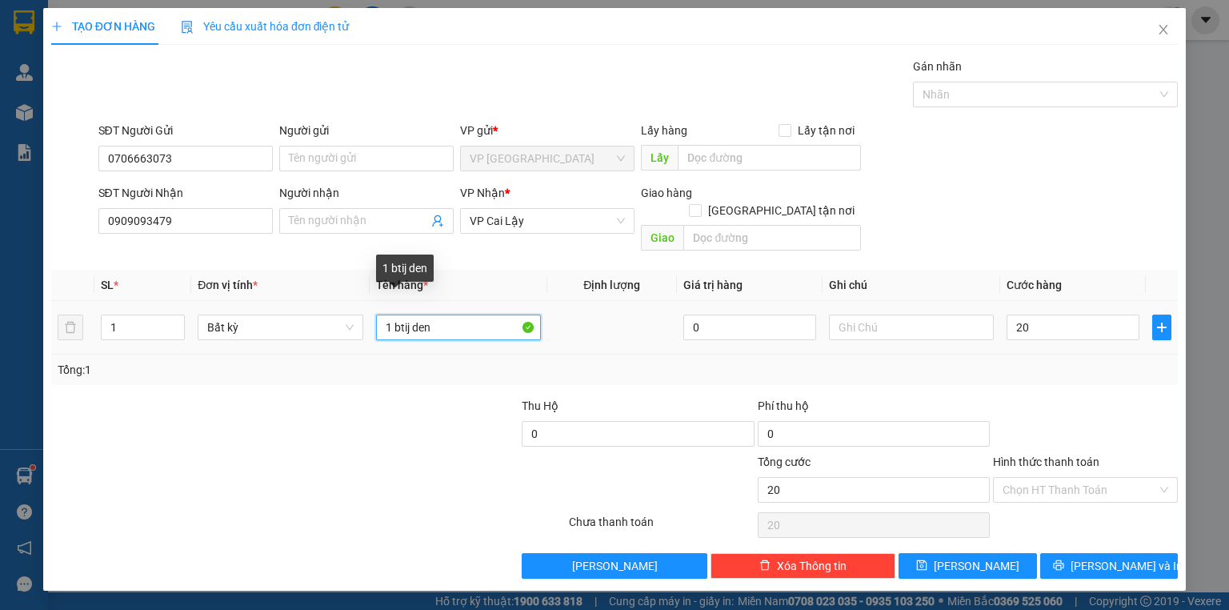
type input "20.000"
click at [409, 314] on input "1 btij den" at bounding box center [458, 327] width 165 height 26
type input "1 bịt den"
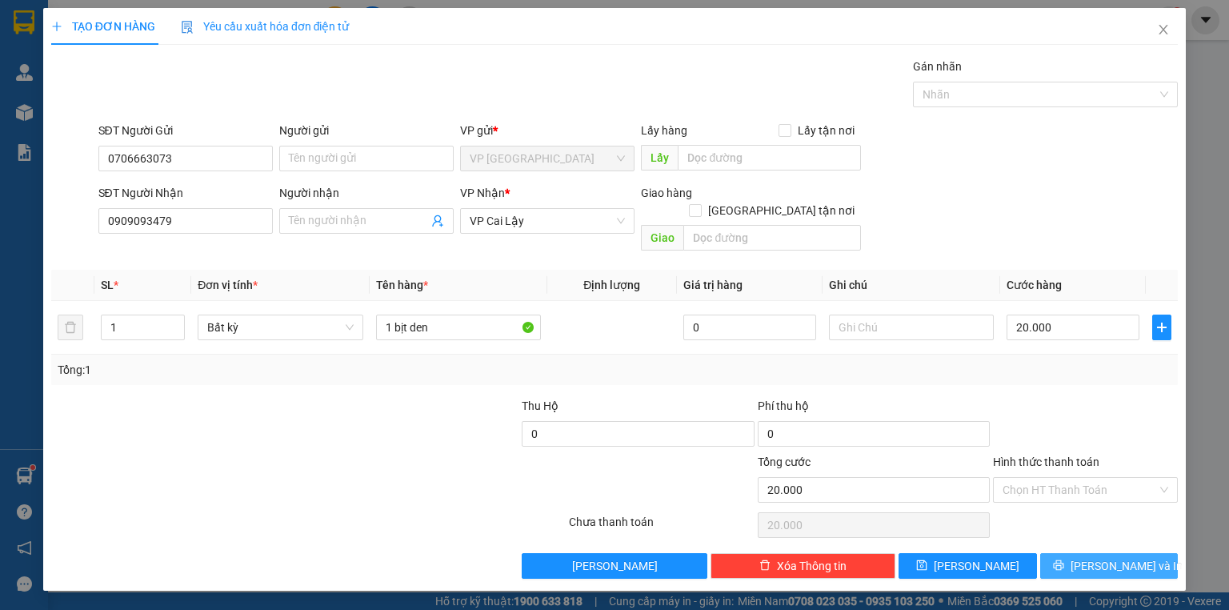
click at [1088, 553] on button "Lưu và In" at bounding box center [1109, 566] width 138 height 26
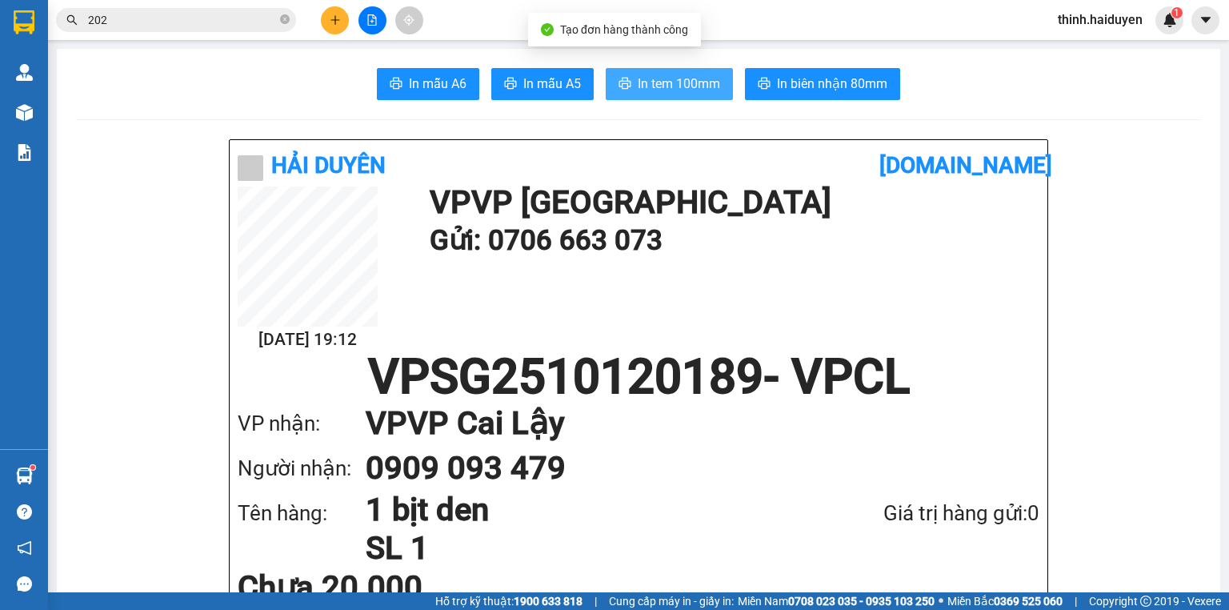
click at [696, 88] on span "In tem 100mm" at bounding box center [679, 84] width 82 height 20
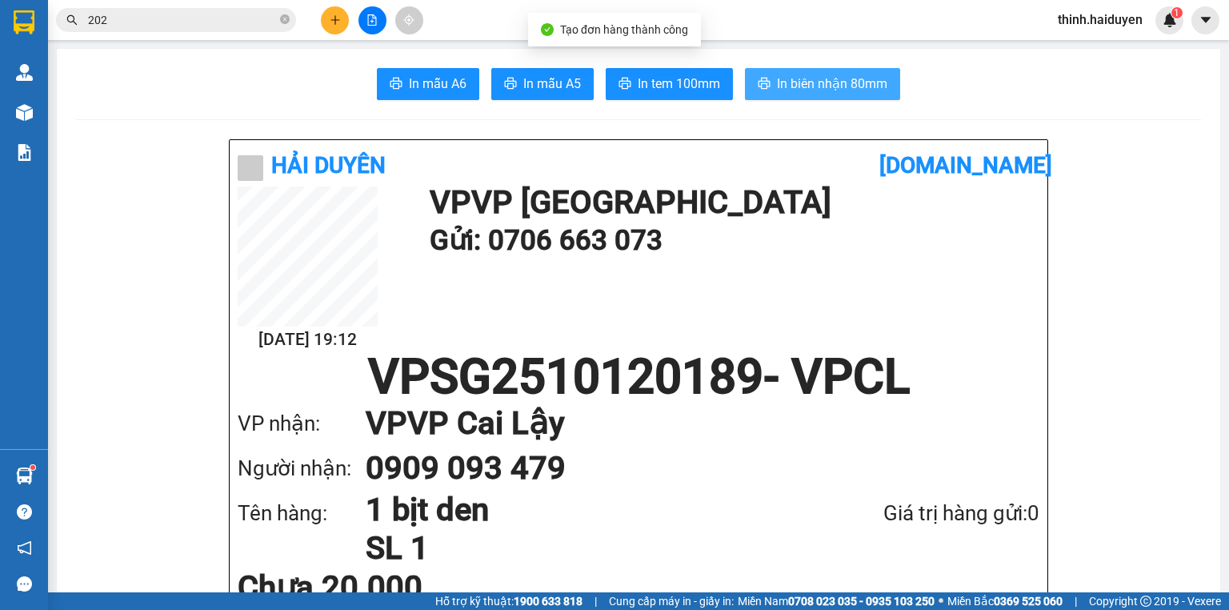
drag, startPoint x: 787, startPoint y: 99, endPoint x: 810, endPoint y: 93, distance: 23.3
click at [811, 92] on span "In biên nhận 80mm" at bounding box center [832, 84] width 110 height 20
click at [234, 28] on input "202" at bounding box center [182, 20] width 189 height 18
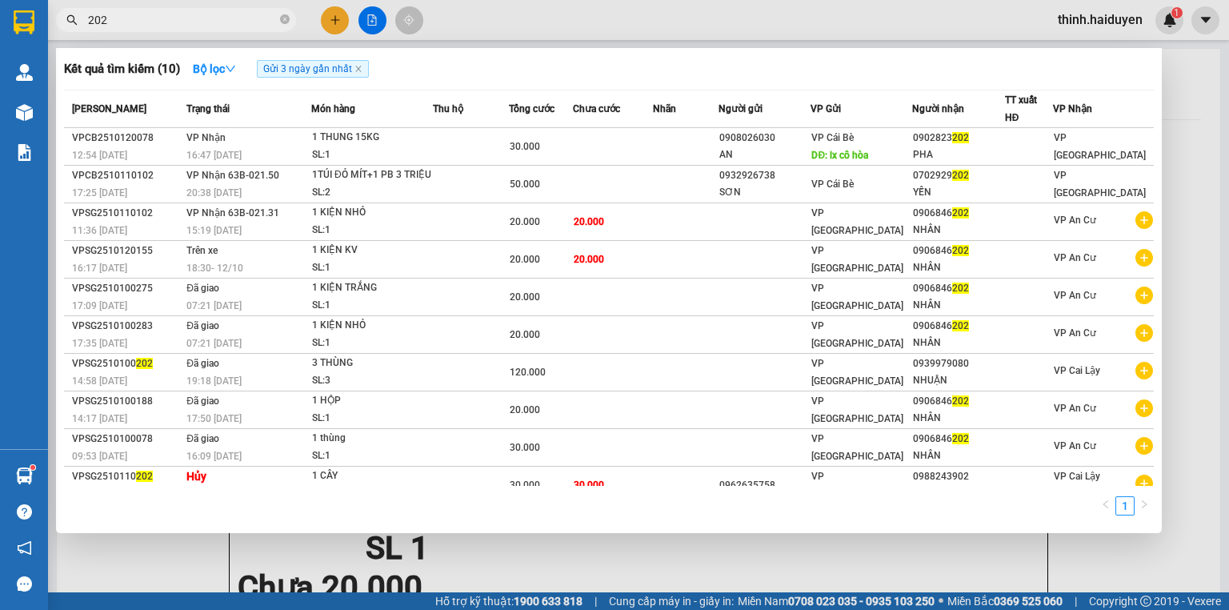
click at [234, 28] on input "202" at bounding box center [182, 20] width 189 height 18
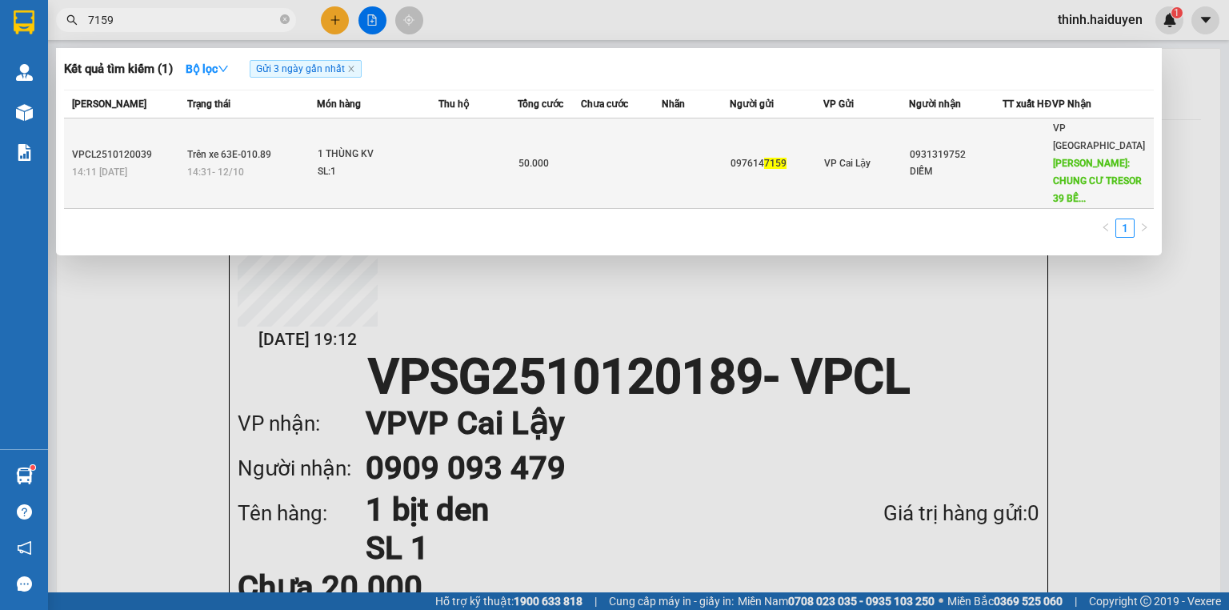
type input "7159"
click at [883, 154] on div "VP Cai Lậy" at bounding box center [866, 163] width 84 height 18
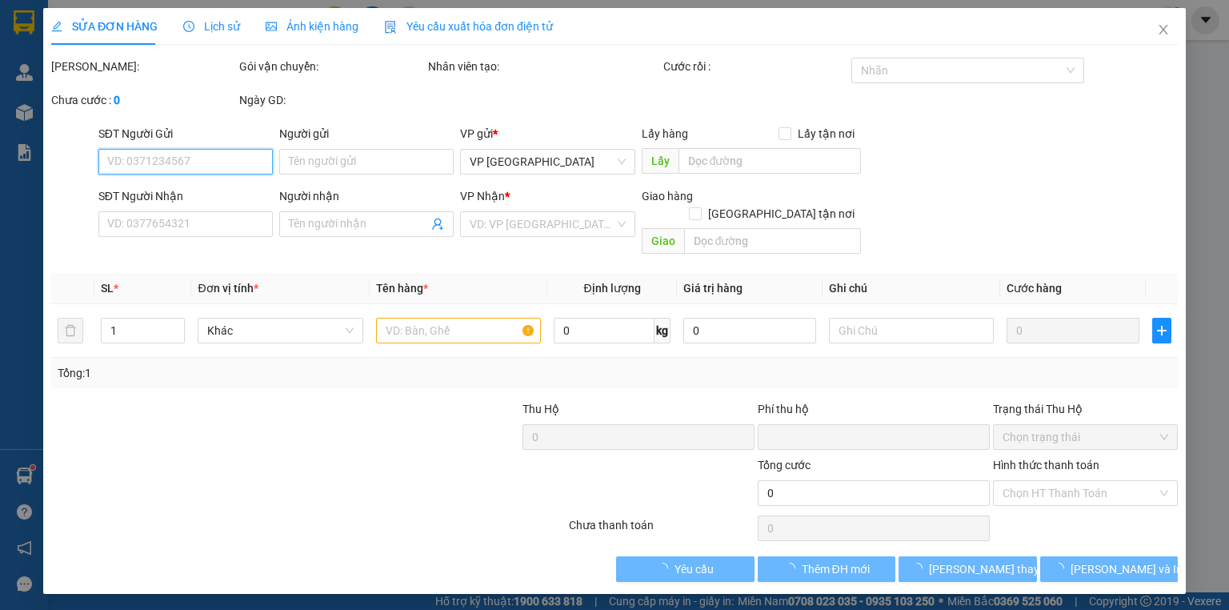
type input "0976147159"
type input "0931319752"
type input "DIỄM"
type input "CHUNG CƯ TRESOR 39 BẾN VÂN ĐỒN, Q4"
type input "0"
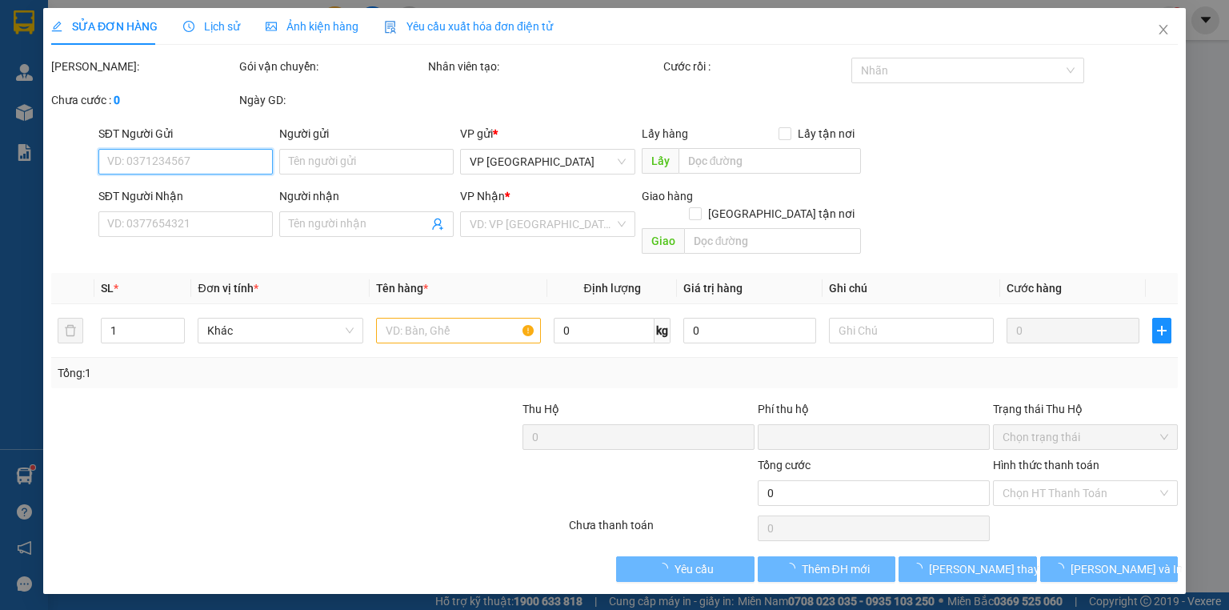
type input "50.000"
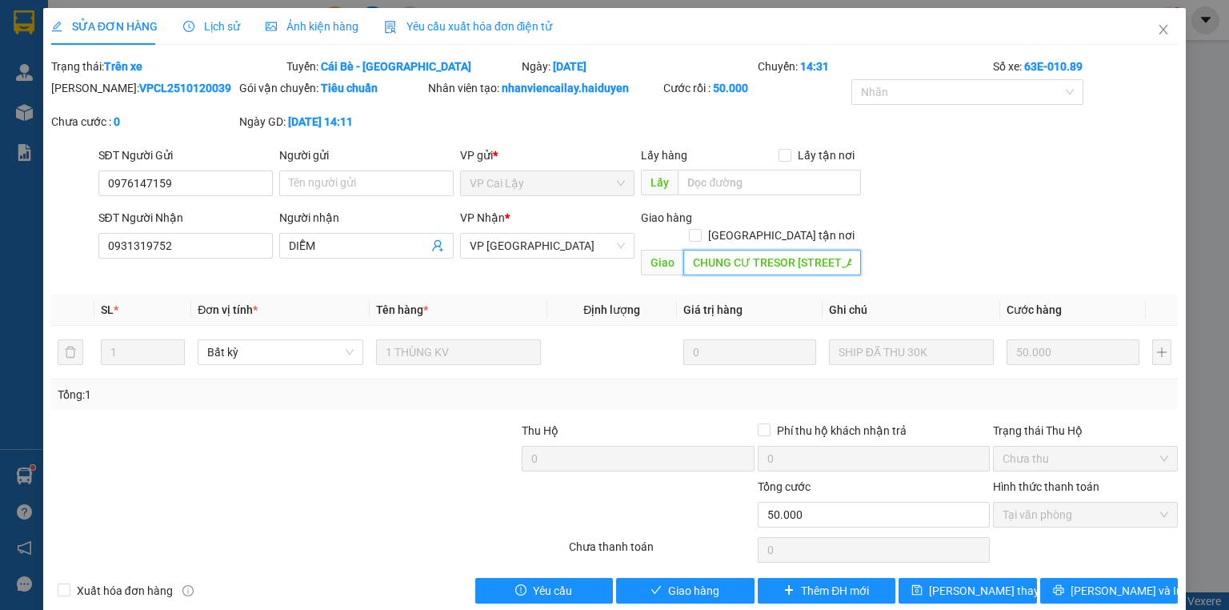
click at [797, 250] on input "CHUNG CƯ TRESOR 39 BẾN VÂN ĐỒN, Q4" at bounding box center [772, 263] width 178 height 26
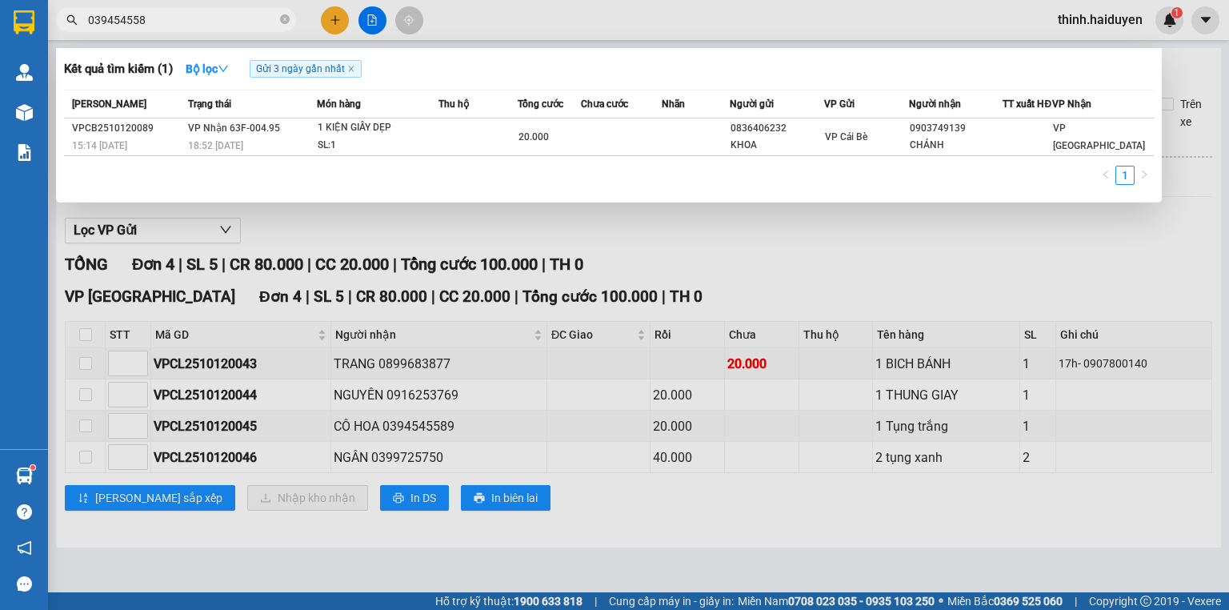
type input "0394545589"
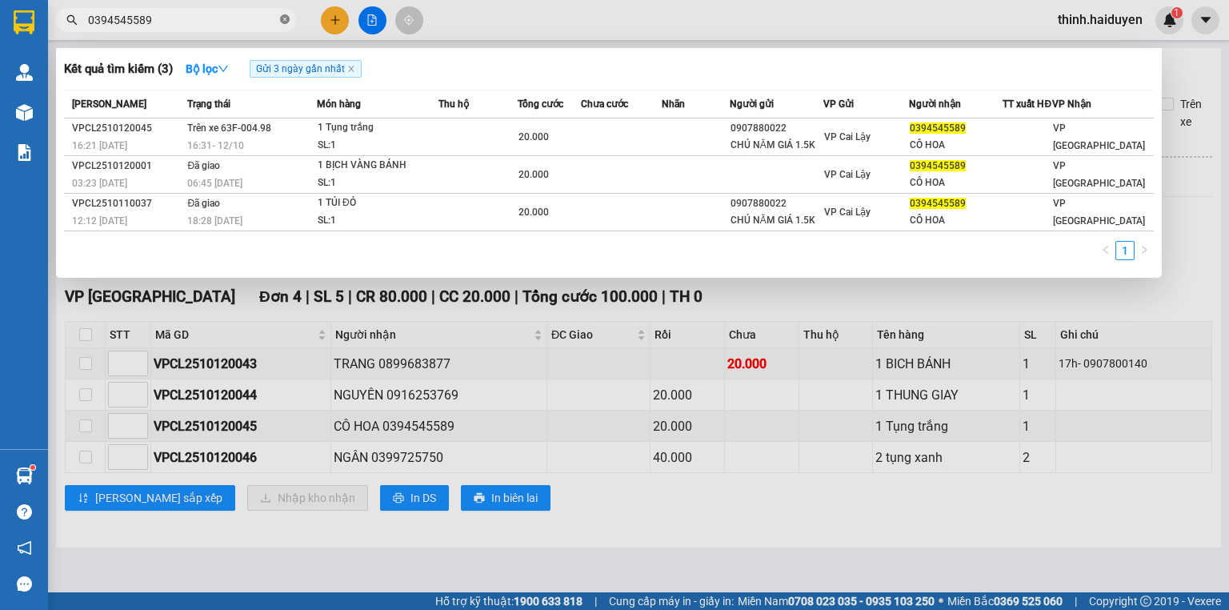
click at [288, 19] on icon "close-circle" at bounding box center [285, 19] width 10 height 10
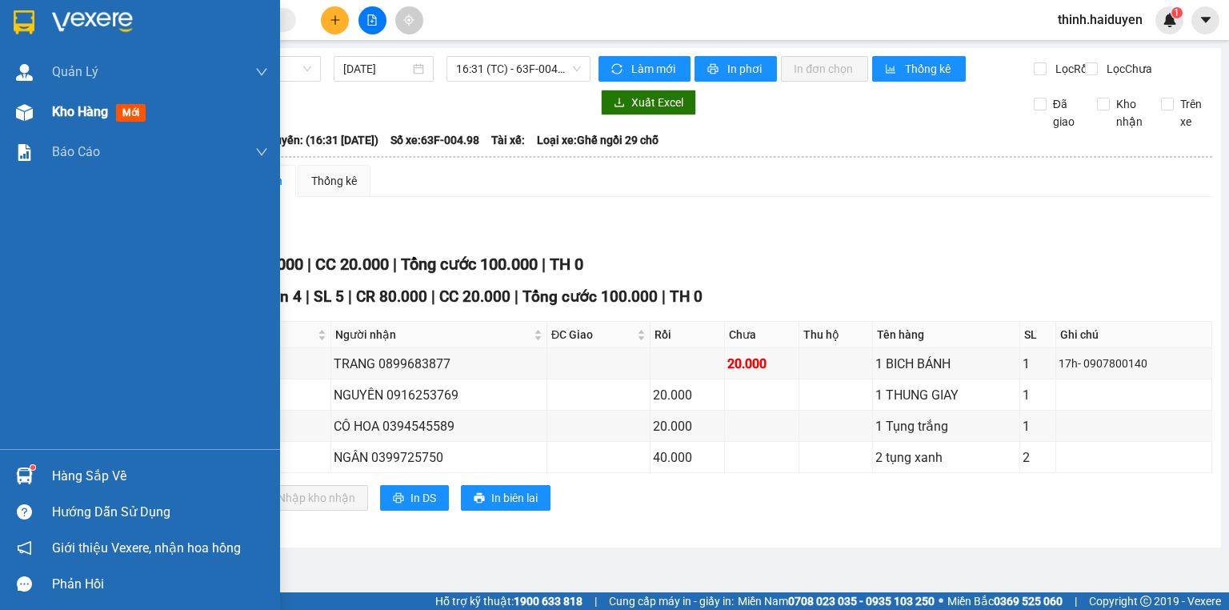
click at [55, 117] on span "Kho hàng" at bounding box center [80, 111] width 56 height 15
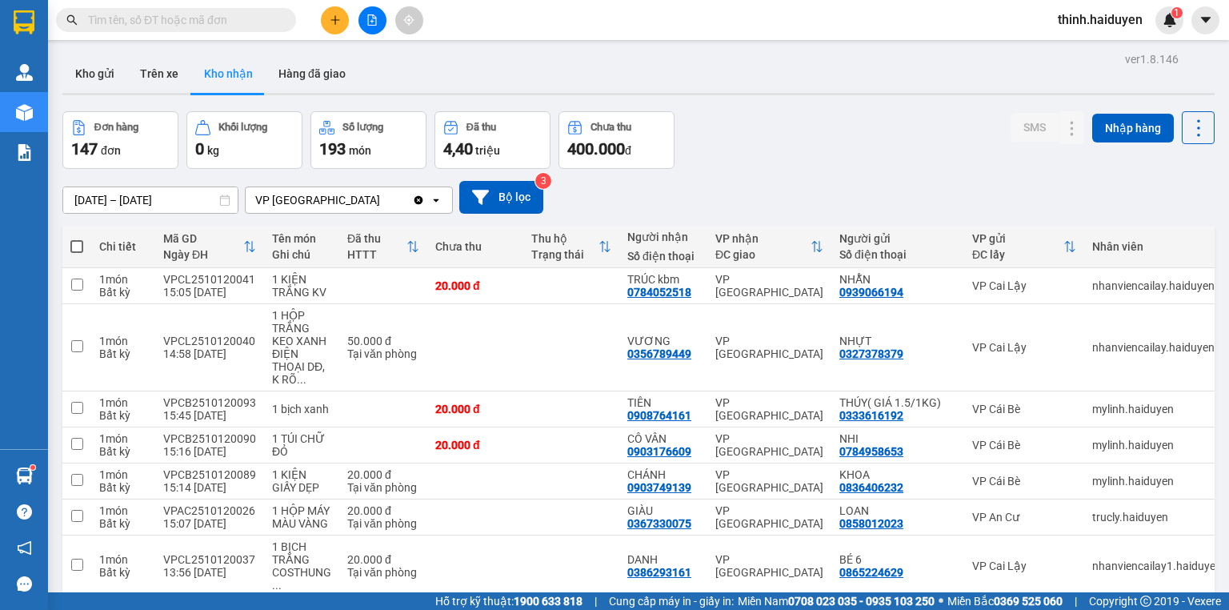
click at [157, 16] on input "text" at bounding box center [182, 20] width 189 height 18
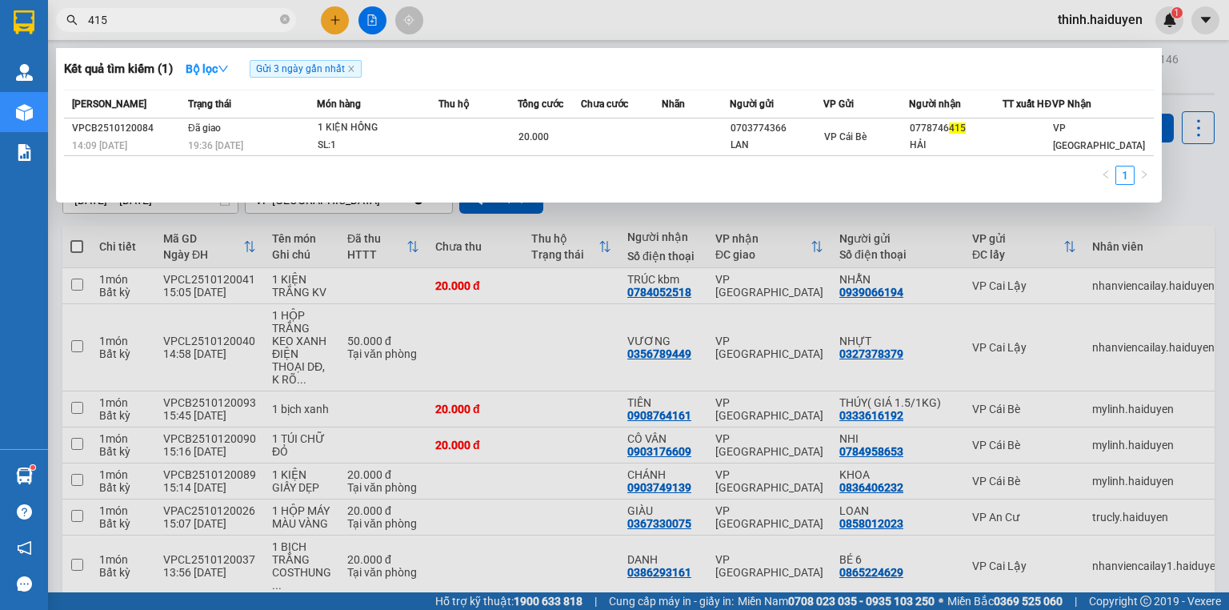
type input "415"
click at [227, 16] on input "415" at bounding box center [182, 20] width 189 height 18
type input "0916253769"
